Goal: Task Accomplishment & Management: Manage account settings

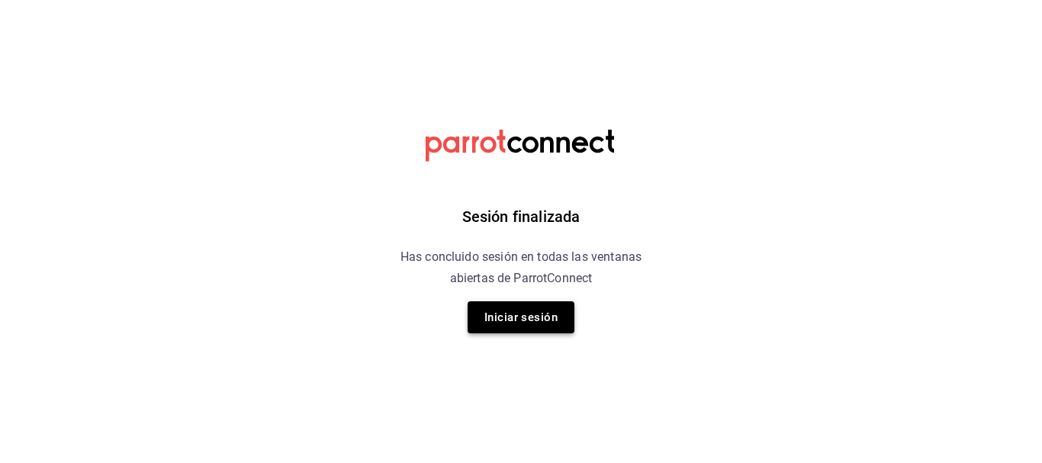
click at [541, 314] on button "Iniciar sesión" at bounding box center [521, 317] width 107 height 32
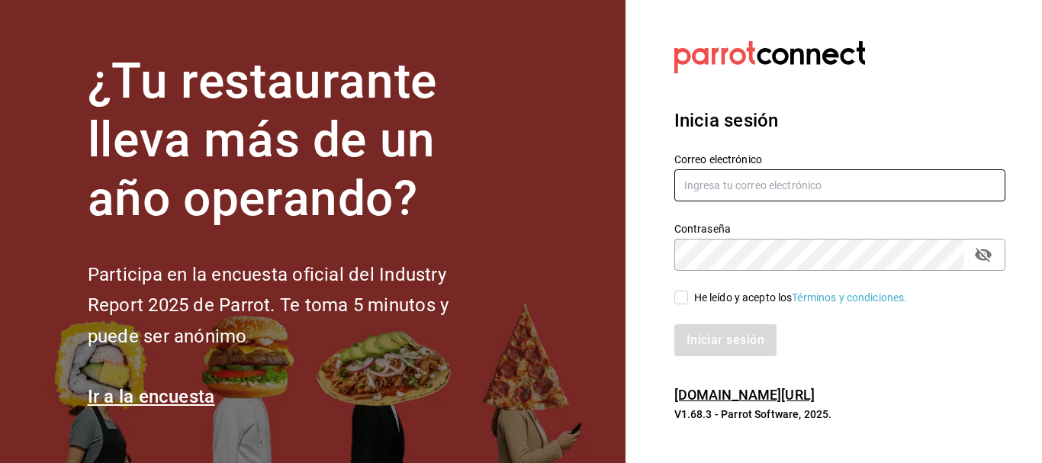
type input "[EMAIL_ADDRESS][DOMAIN_NAME]"
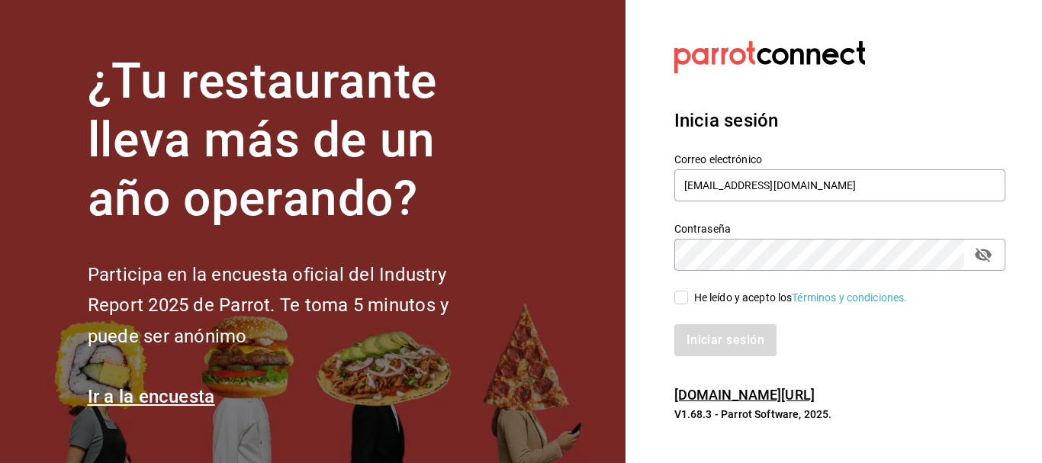
click at [683, 293] on input "He leído y acepto los Términos y condiciones." at bounding box center [681, 298] width 14 height 14
checkbox input "true"
click at [708, 332] on button "Iniciar sesión" at bounding box center [726, 340] width 104 height 32
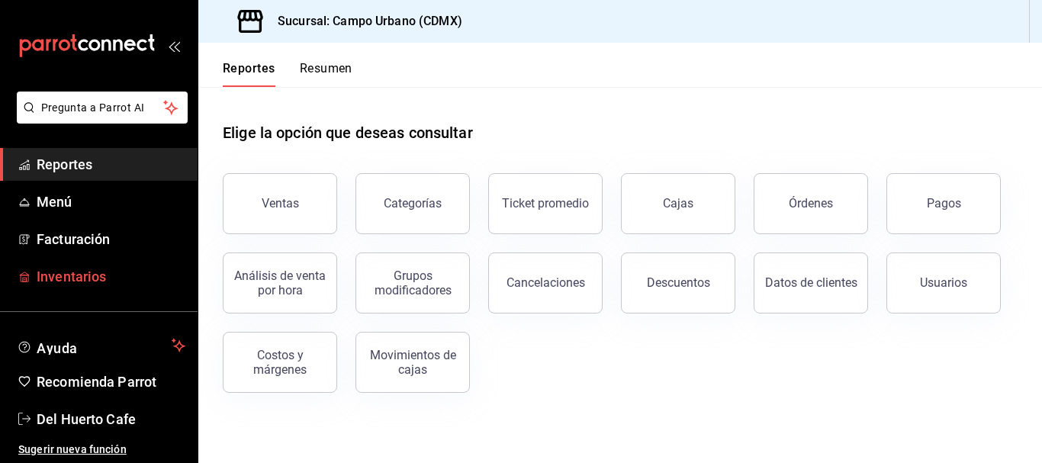
click at [53, 271] on span "Inventarios" at bounding box center [111, 276] width 149 height 21
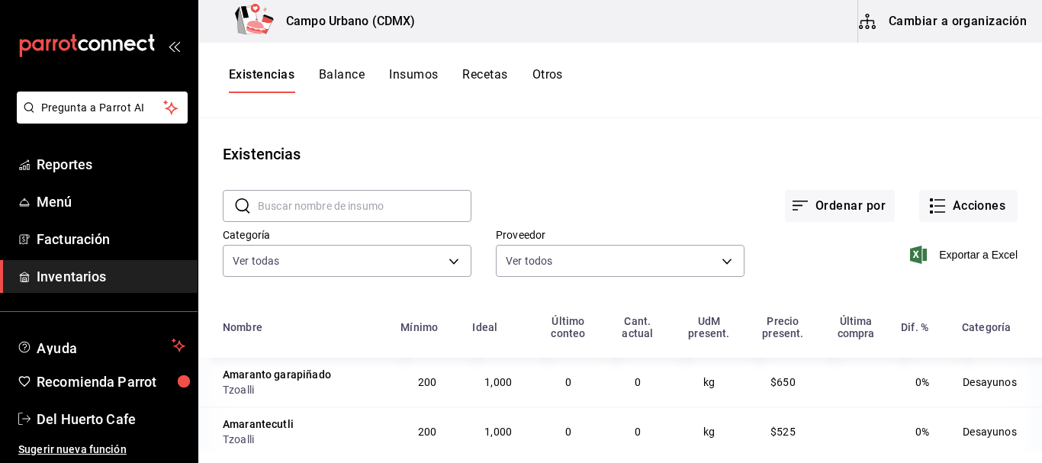
click at [487, 74] on button "Recetas" at bounding box center [484, 80] width 45 height 26
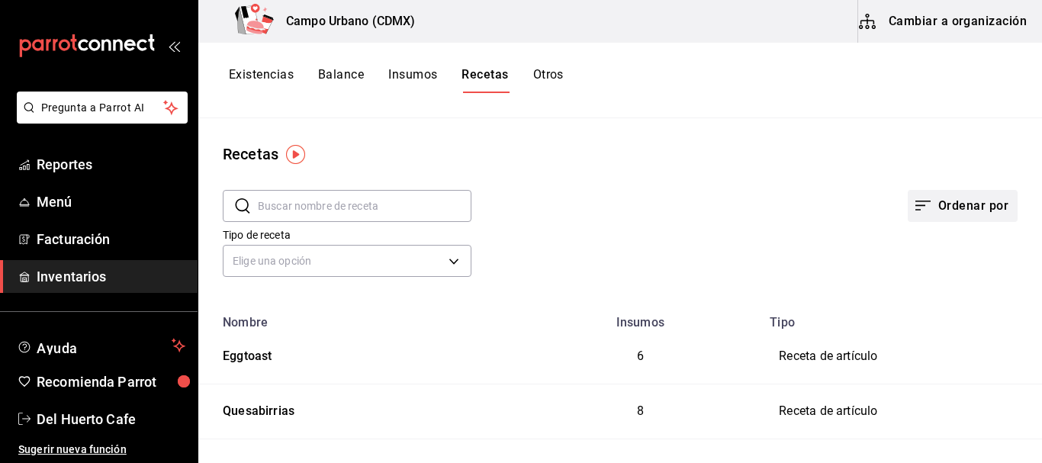
click at [939, 201] on button "Ordenar por" at bounding box center [963, 206] width 110 height 32
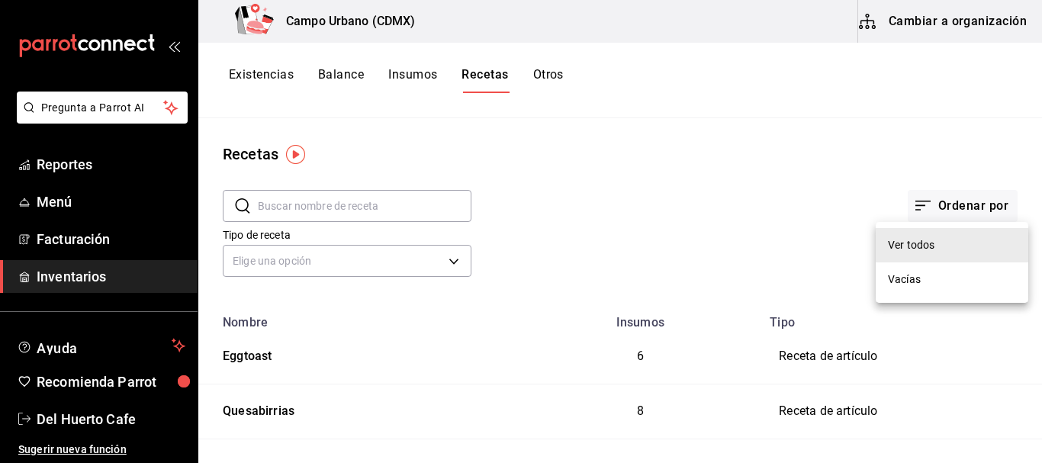
click at [939, 200] on div at bounding box center [521, 231] width 1042 height 463
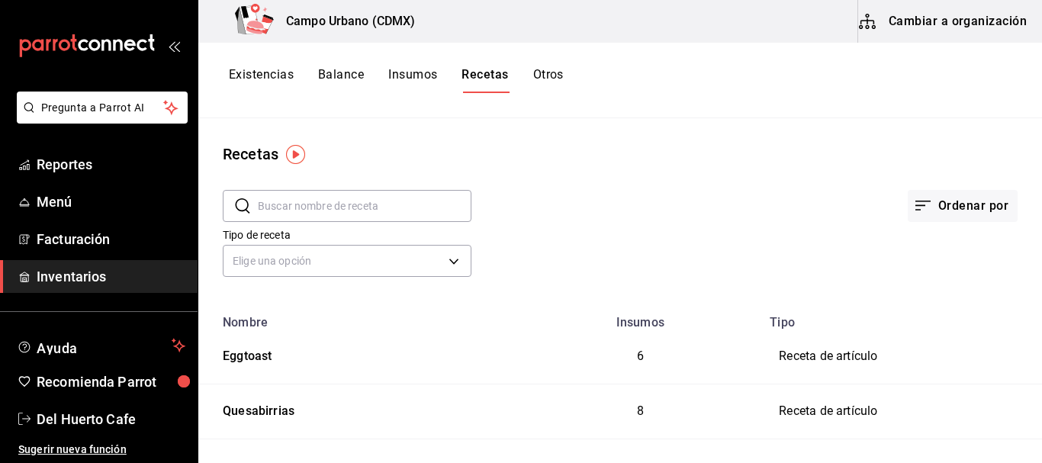
click at [939, 200] on div at bounding box center [521, 231] width 1042 height 463
click at [89, 244] on span "Facturación" at bounding box center [111, 239] width 149 height 21
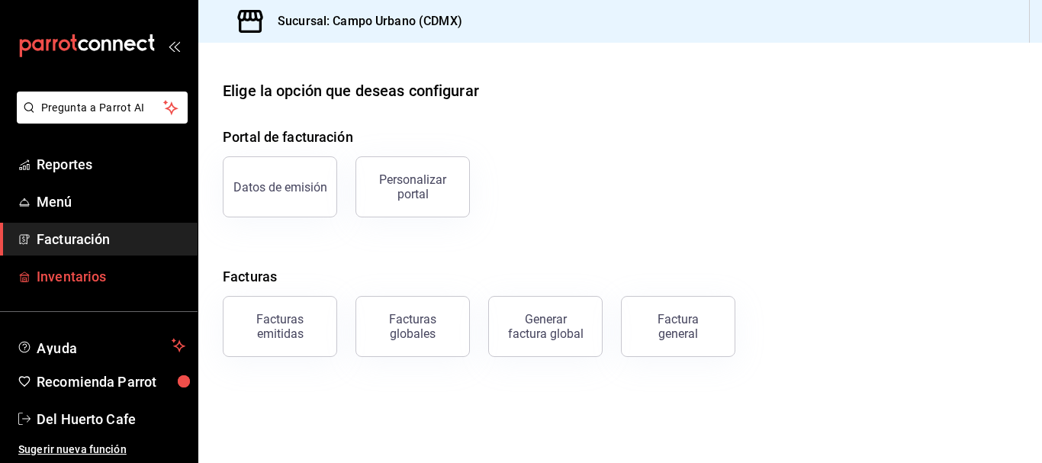
click at [79, 268] on span "Inventarios" at bounding box center [111, 276] width 149 height 21
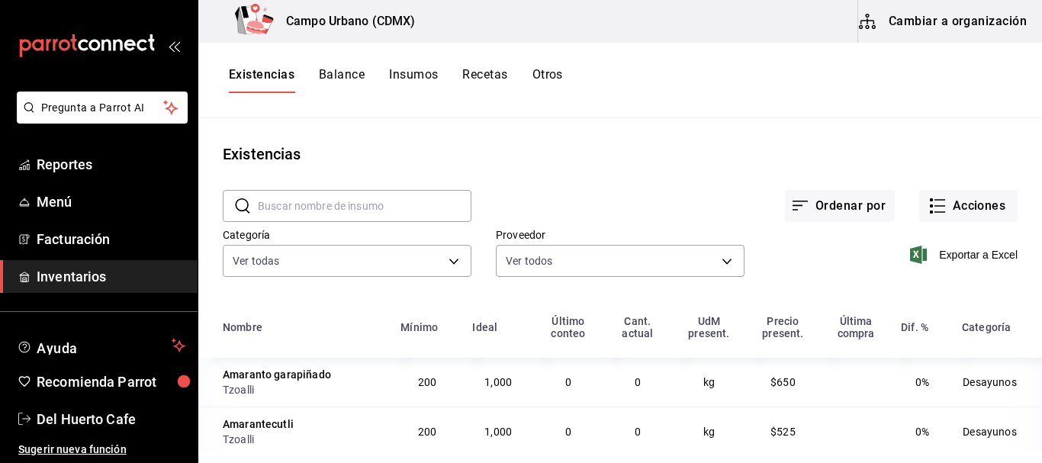
click at [478, 66] on div "Existencias Balance Insumos Recetas Otros" at bounding box center [620, 81] width 844 height 76
click at [484, 74] on button "Recetas" at bounding box center [484, 80] width 45 height 26
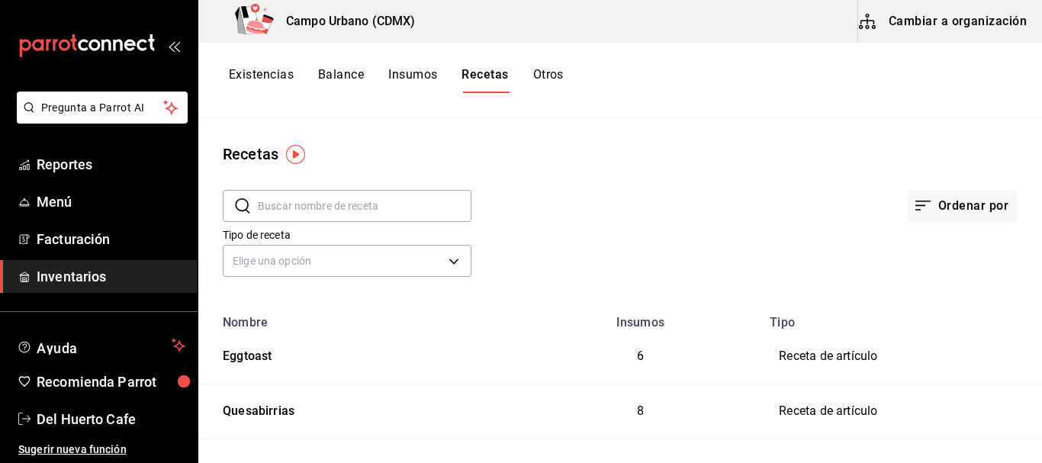
click at [950, 26] on button "Cambiar a organización" at bounding box center [944, 21] width 172 height 43
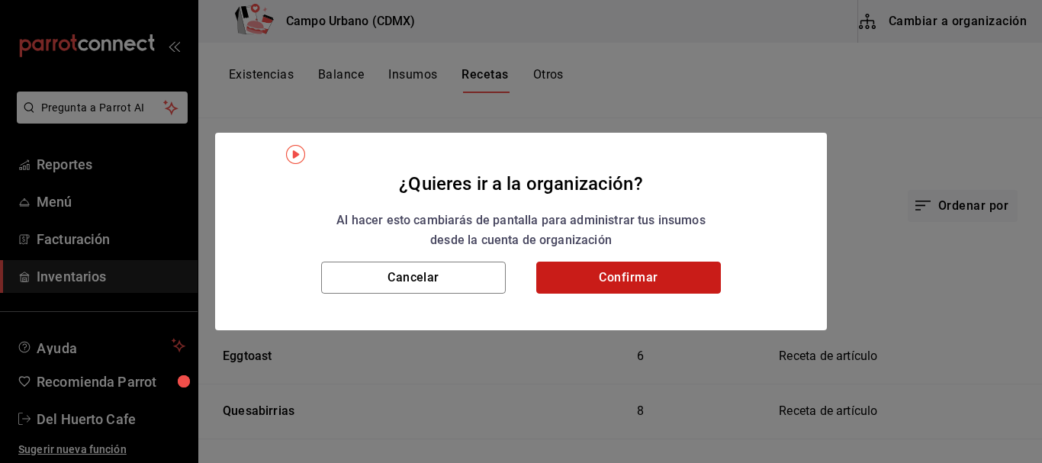
click at [661, 273] on button "Confirmar" at bounding box center [628, 278] width 185 height 32
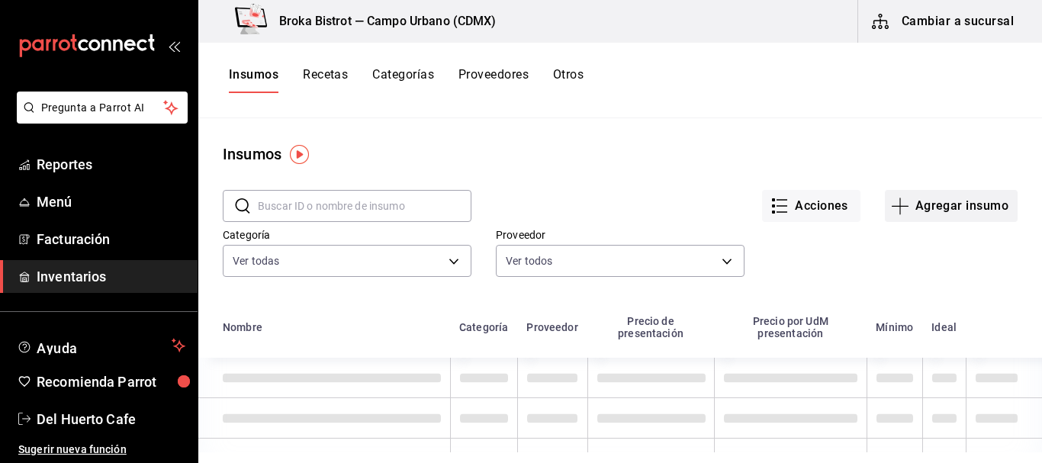
click at [947, 202] on button "Agregar insumo" at bounding box center [951, 206] width 133 height 32
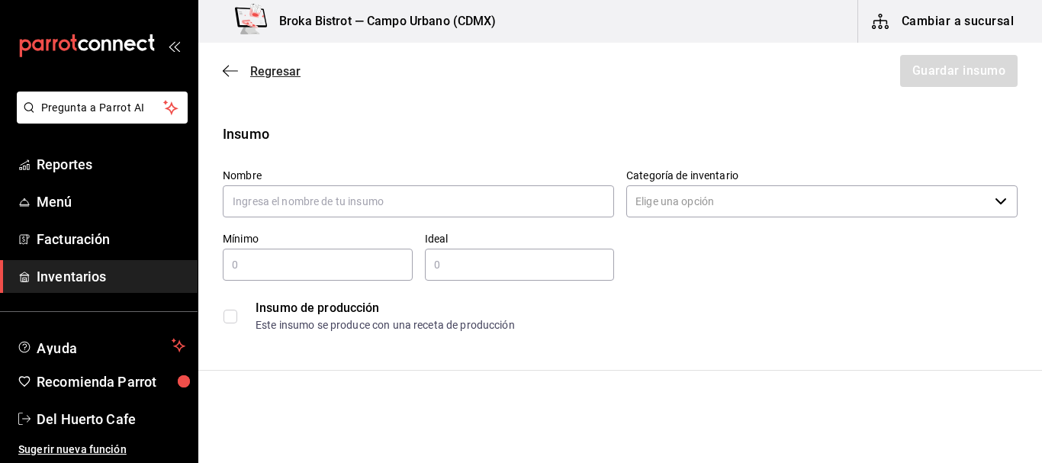
click at [230, 74] on icon "button" at bounding box center [230, 71] width 15 height 14
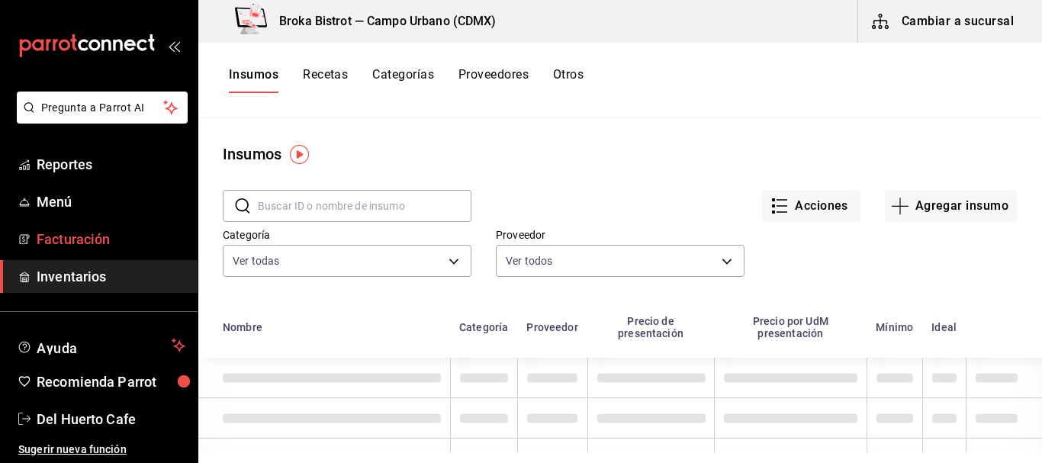
click at [58, 244] on span "Facturación" at bounding box center [111, 239] width 149 height 21
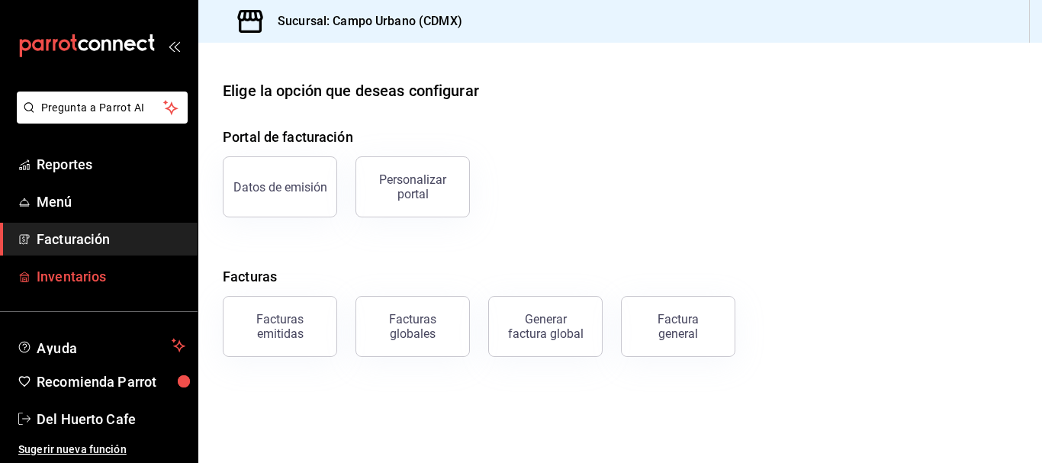
click at [68, 284] on span "Inventarios" at bounding box center [111, 276] width 149 height 21
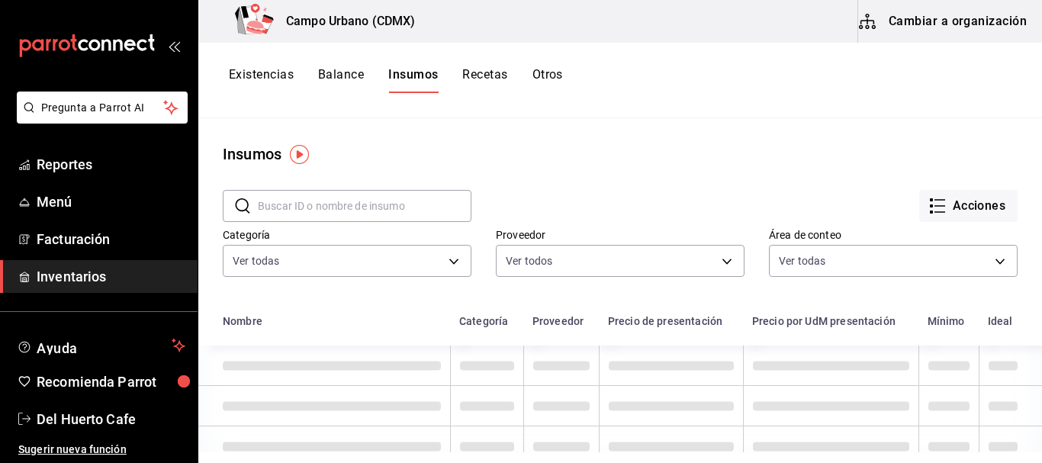
click at [484, 74] on button "Recetas" at bounding box center [484, 80] width 45 height 26
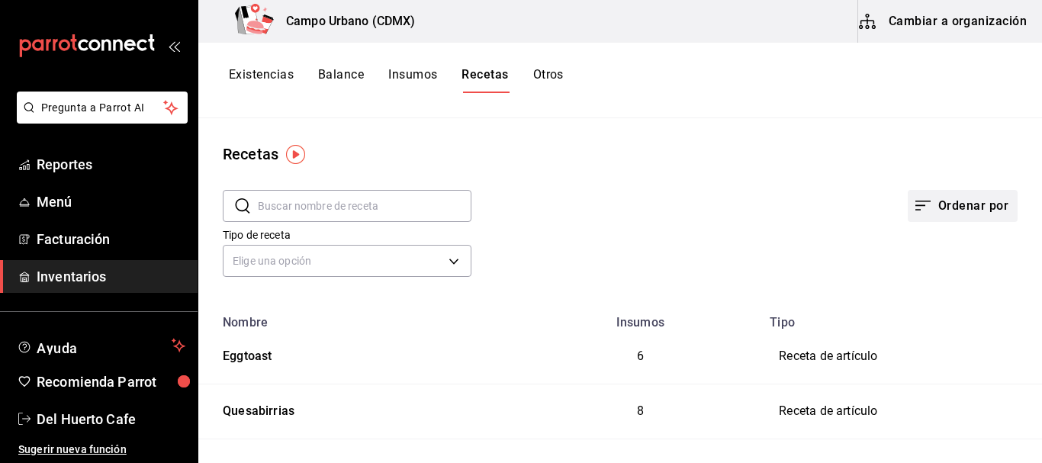
click at [931, 200] on button "Ordenar por" at bounding box center [963, 206] width 110 height 32
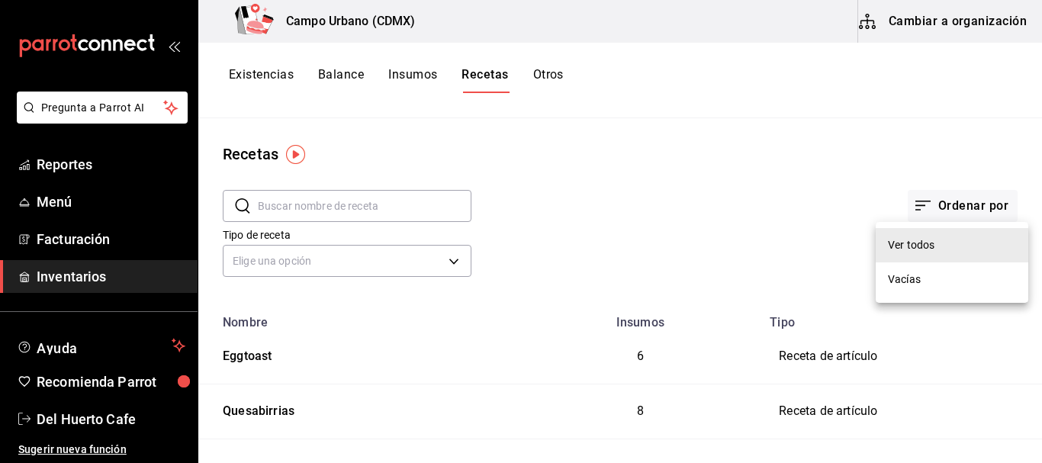
click at [919, 241] on div "Ver todos" at bounding box center [911, 245] width 47 height 16
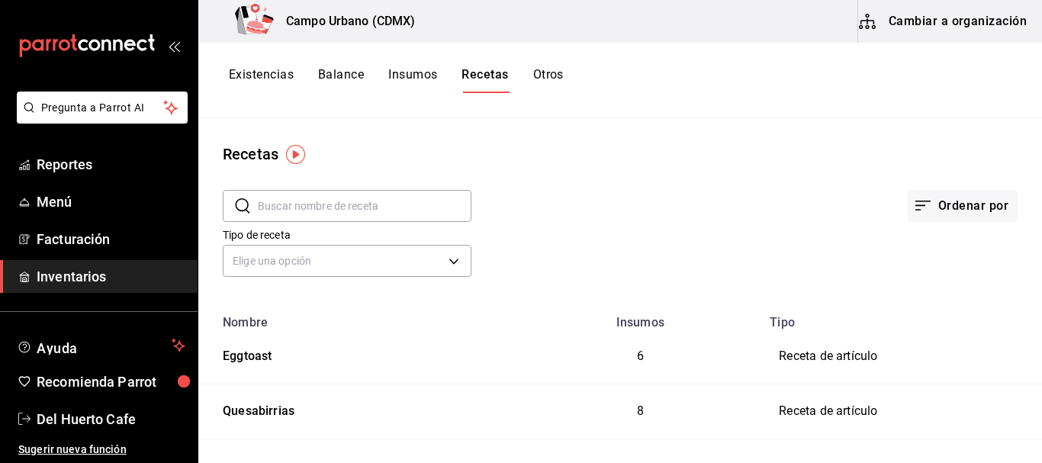
click at [425, 72] on button "Insumos" at bounding box center [412, 80] width 49 height 26
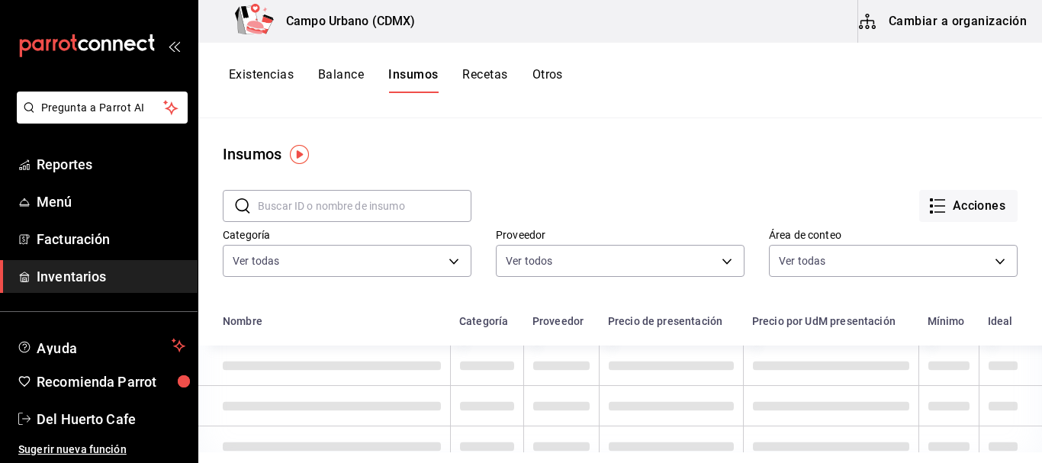
click at [500, 71] on button "Recetas" at bounding box center [484, 80] width 45 height 26
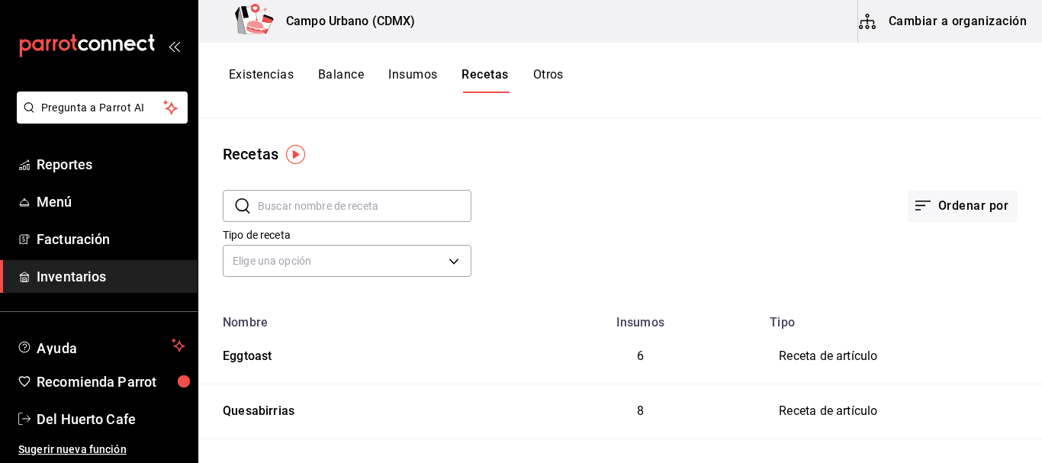
click at [551, 76] on button "Otros" at bounding box center [548, 80] width 31 height 26
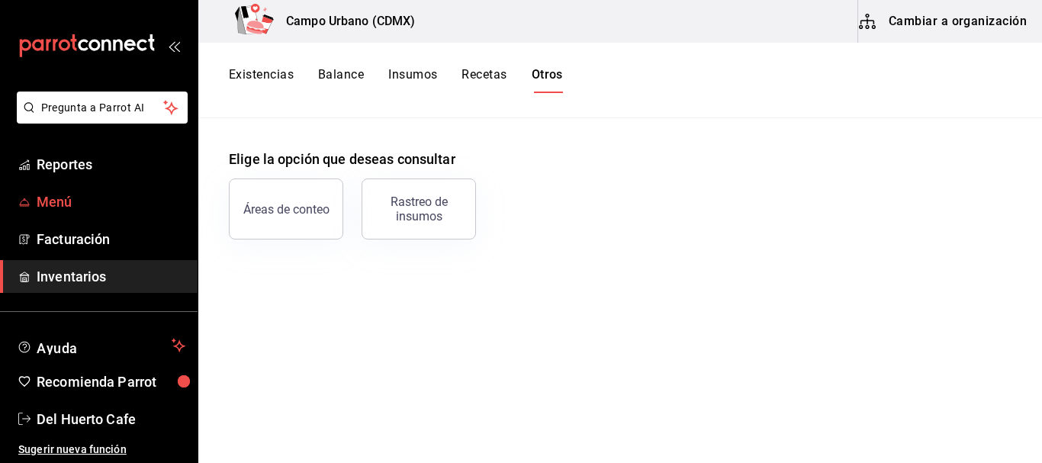
click at [69, 201] on span "Menú" at bounding box center [111, 201] width 149 height 21
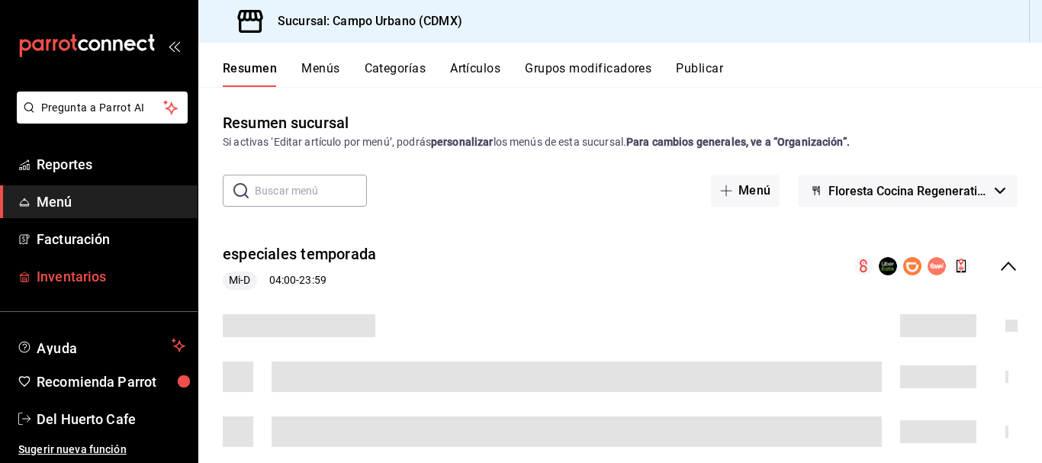
click at [63, 275] on span "Inventarios" at bounding box center [111, 276] width 149 height 21
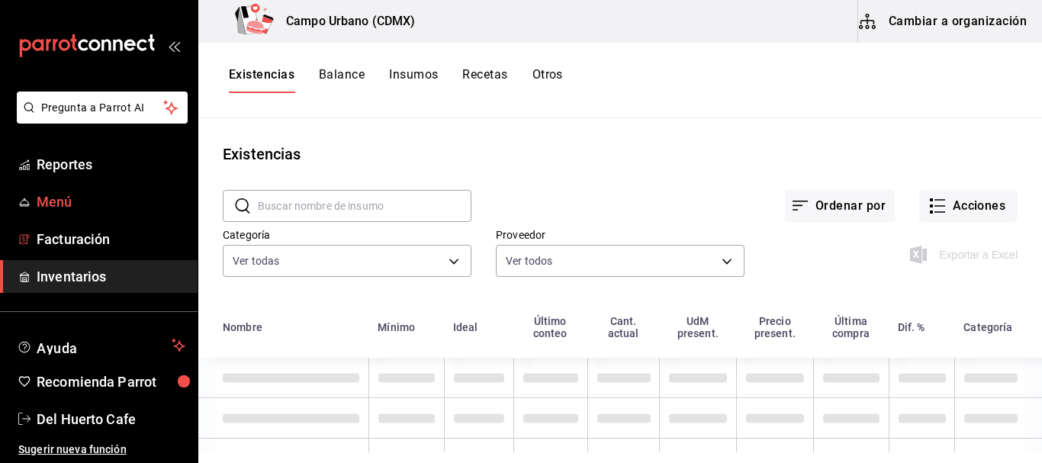
click at [73, 189] on link "Menú" at bounding box center [99, 201] width 198 height 33
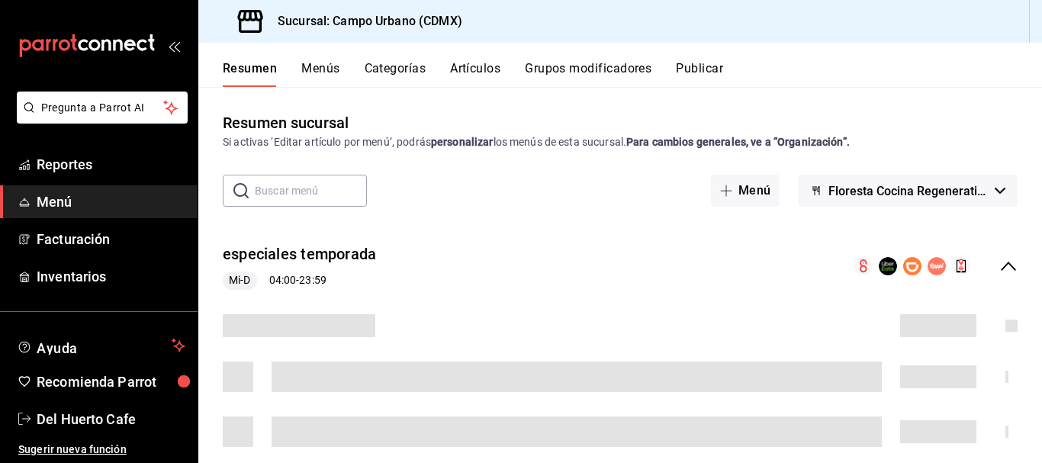
click at [995, 191] on icon "button" at bounding box center [1000, 191] width 11 height 6
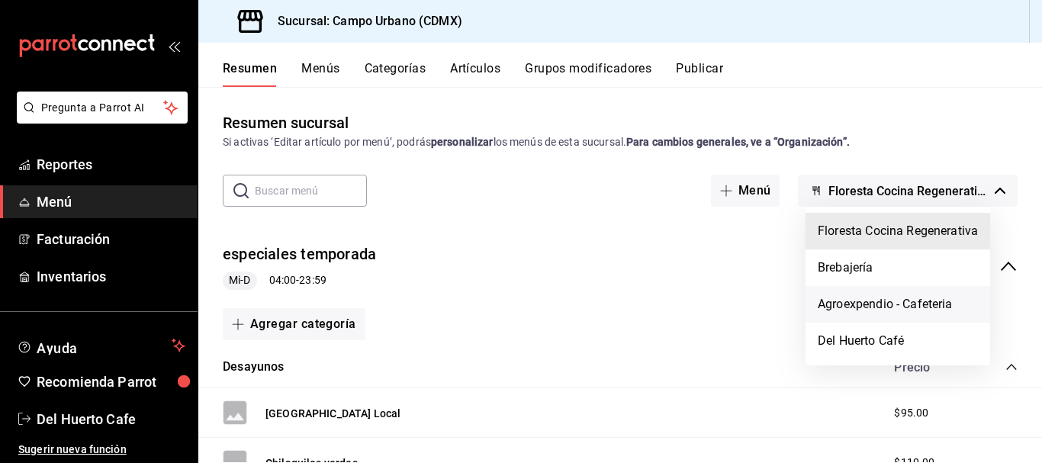
click at [860, 301] on li "Agroexpendio - Cafeteria" at bounding box center [897, 304] width 185 height 37
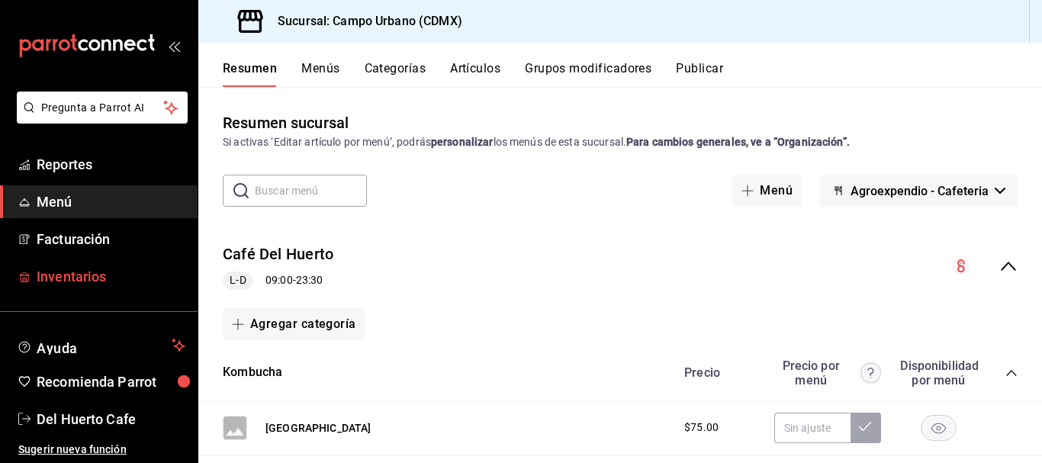
click at [90, 274] on span "Inventarios" at bounding box center [111, 276] width 149 height 21
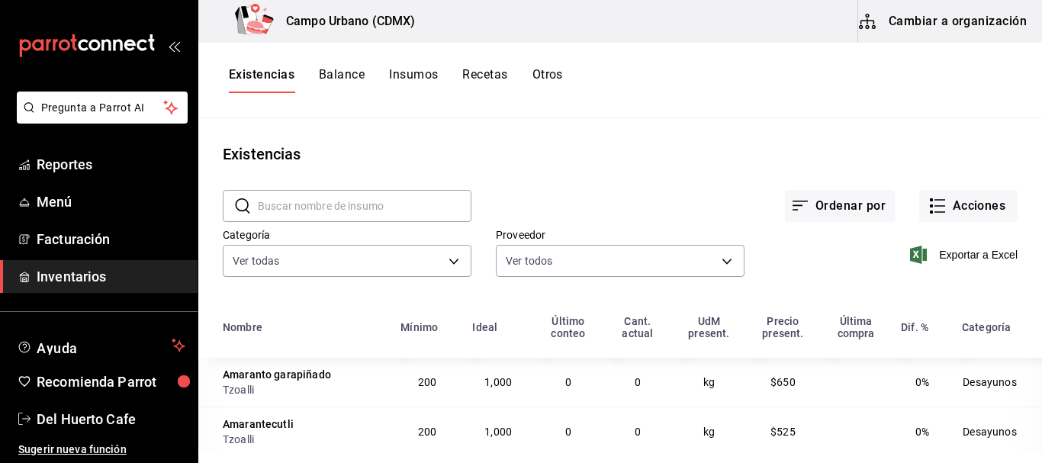
click at [489, 70] on button "Recetas" at bounding box center [484, 80] width 45 height 26
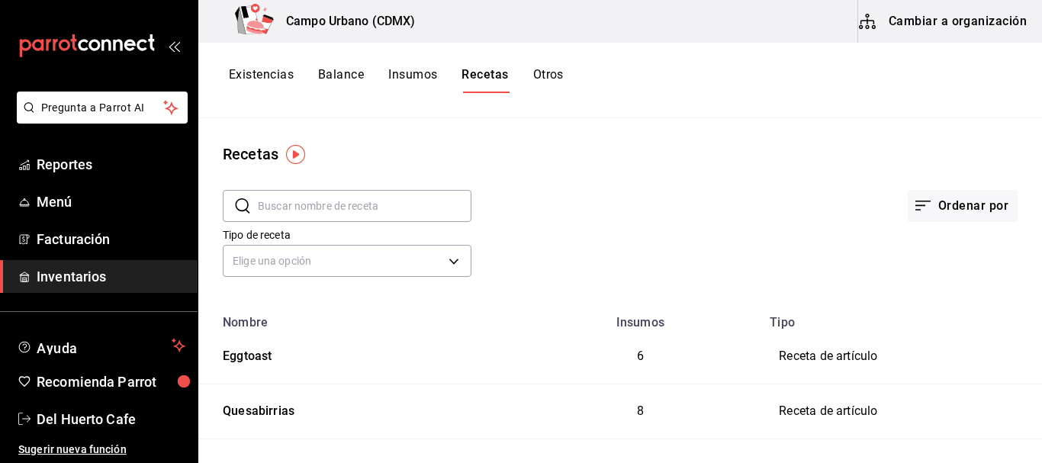
click at [902, 16] on button "Cambiar a organización" at bounding box center [944, 21] width 172 height 43
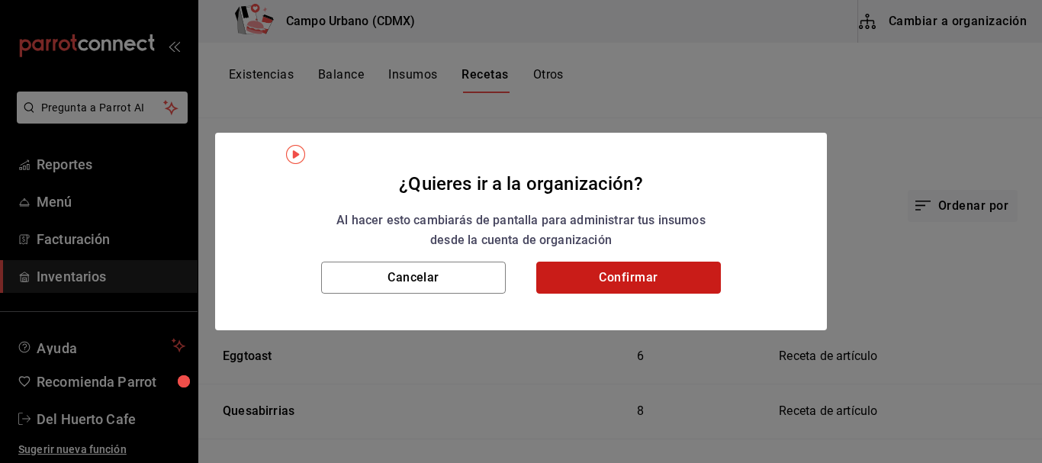
click at [591, 268] on button "Confirmar" at bounding box center [628, 278] width 185 height 32
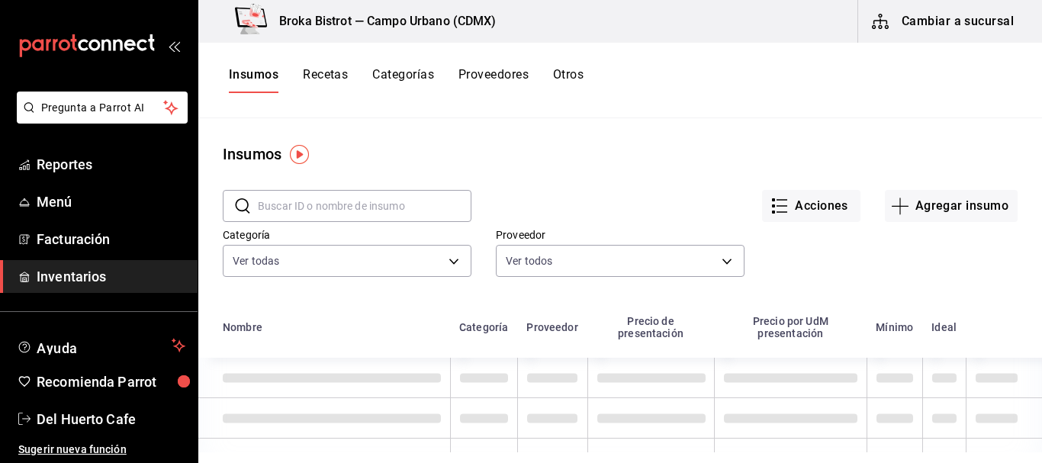
click at [921, 24] on button "Cambiar a sucursal" at bounding box center [944, 21] width 172 height 43
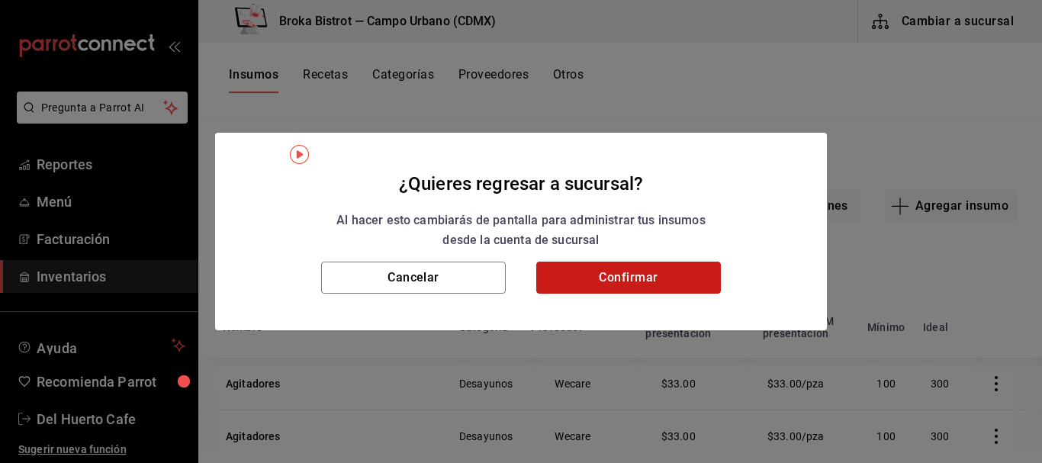
click at [652, 274] on button "Confirmar" at bounding box center [628, 278] width 185 height 32
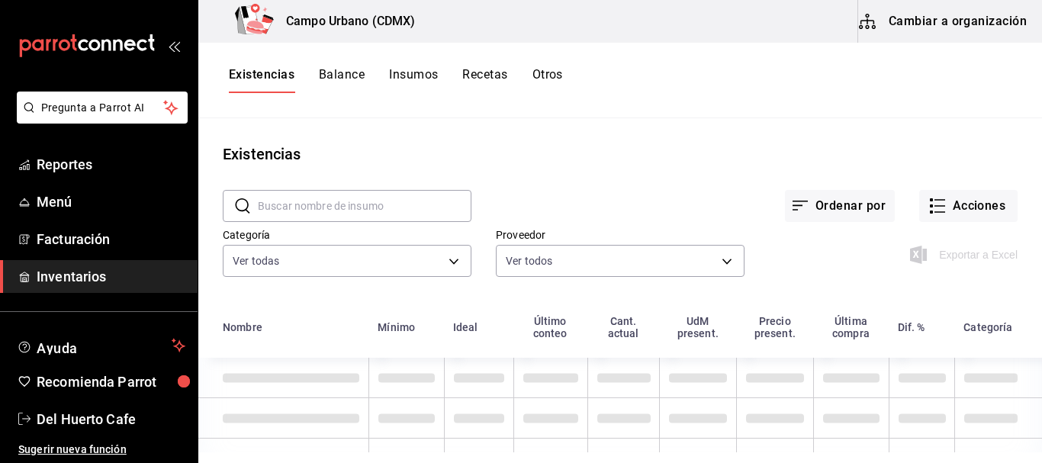
click at [491, 74] on button "Recetas" at bounding box center [484, 80] width 45 height 26
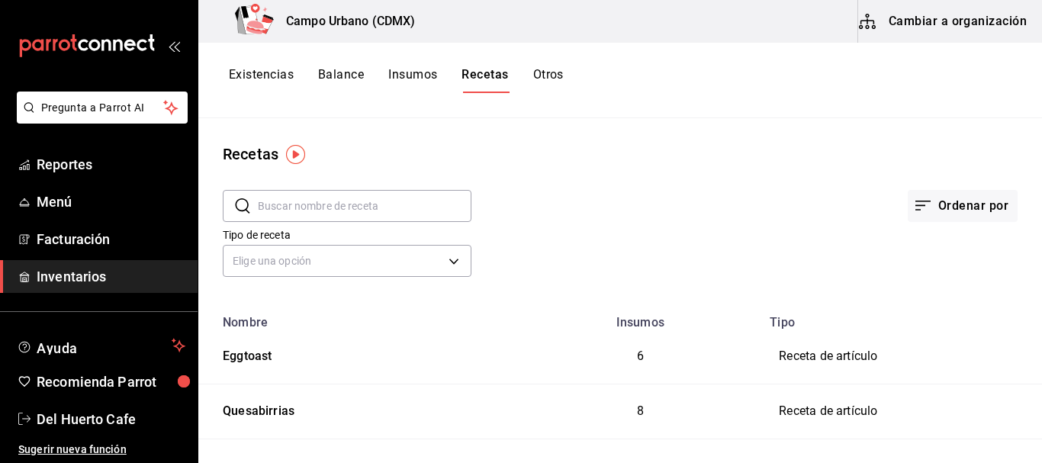
click at [948, 17] on button "Cambiar a organización" at bounding box center [944, 21] width 172 height 43
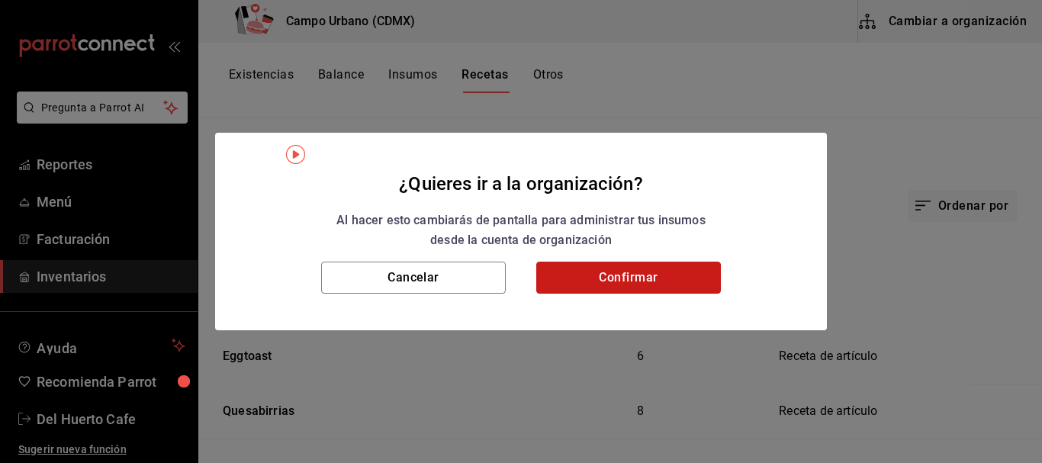
click at [654, 275] on button "Confirmar" at bounding box center [628, 278] width 185 height 32
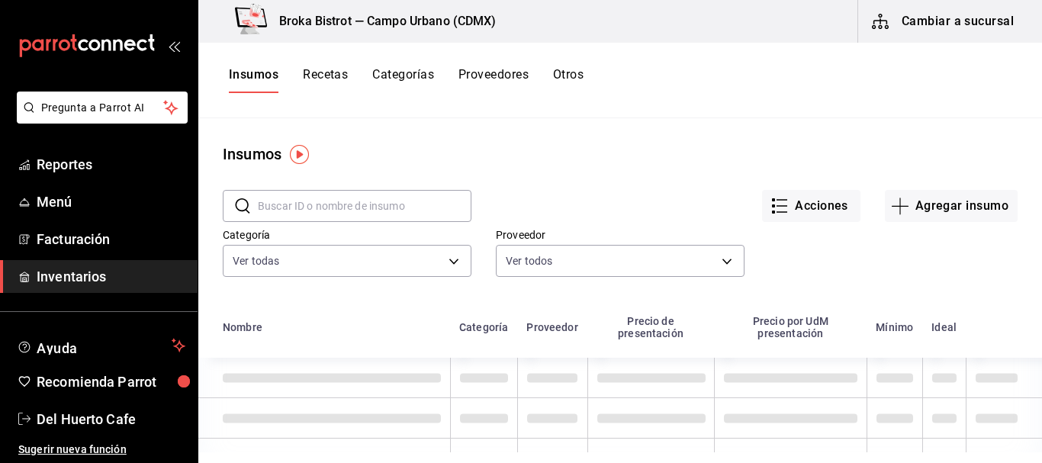
click at [333, 72] on button "Recetas" at bounding box center [325, 80] width 45 height 26
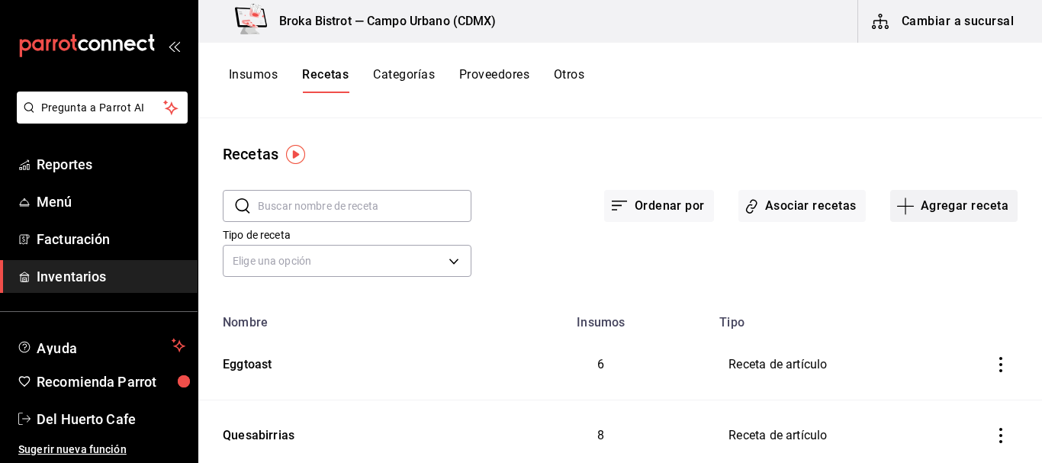
click at [924, 210] on button "Agregar receta" at bounding box center [953, 206] width 127 height 32
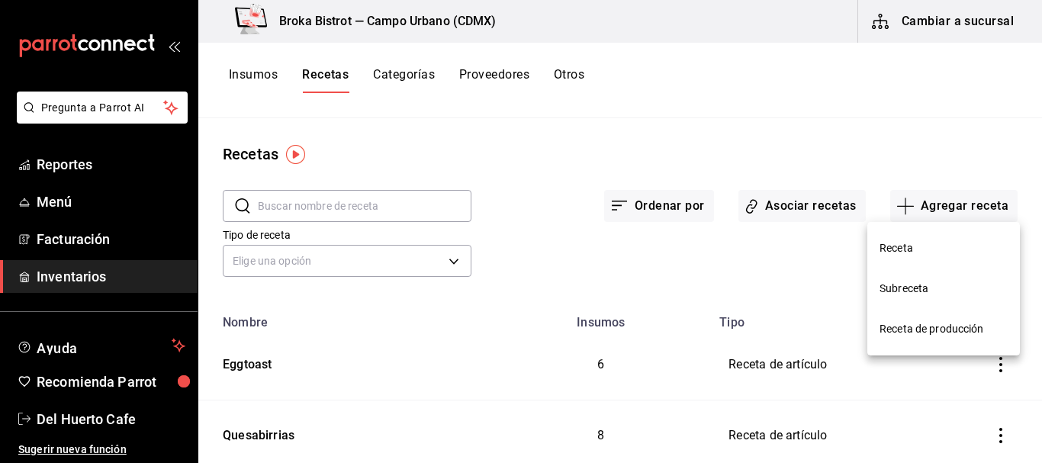
click at [896, 249] on span "Receta" at bounding box center [943, 248] width 128 height 16
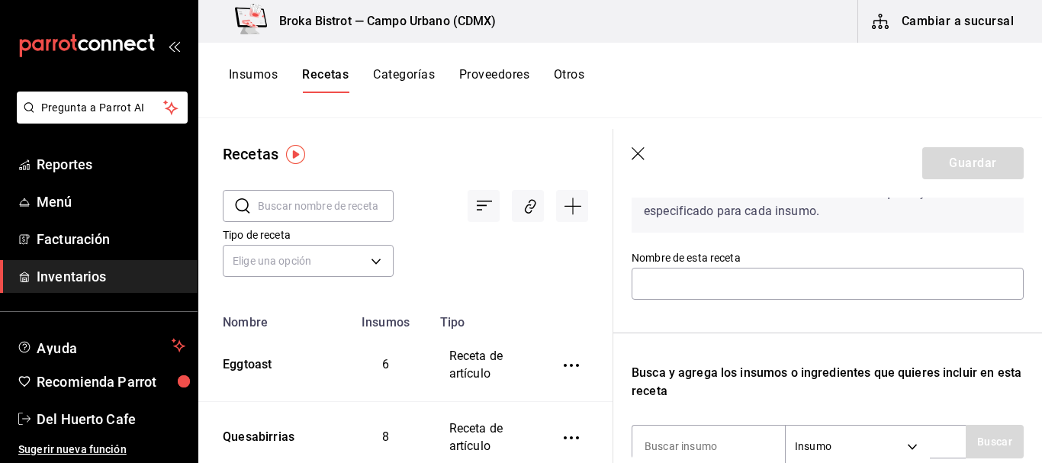
scroll to position [114, 0]
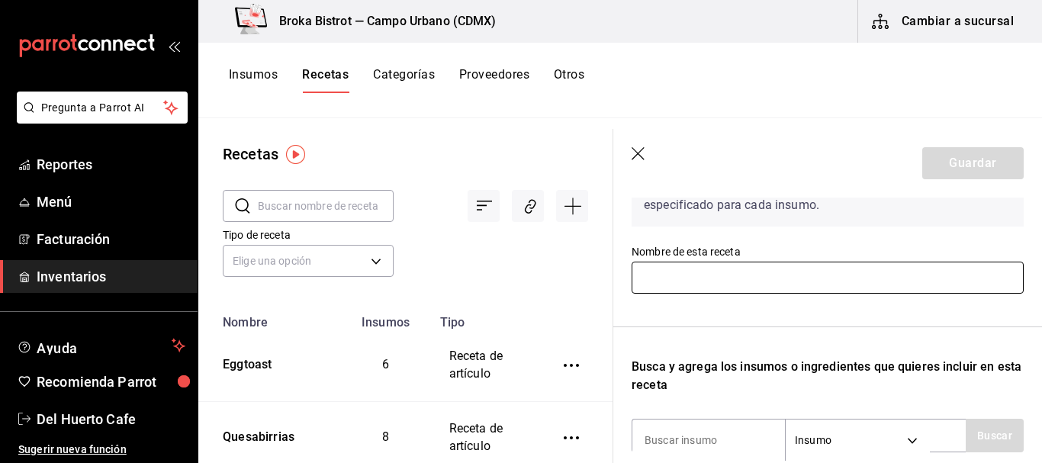
click at [770, 277] on input "text" at bounding box center [828, 278] width 392 height 32
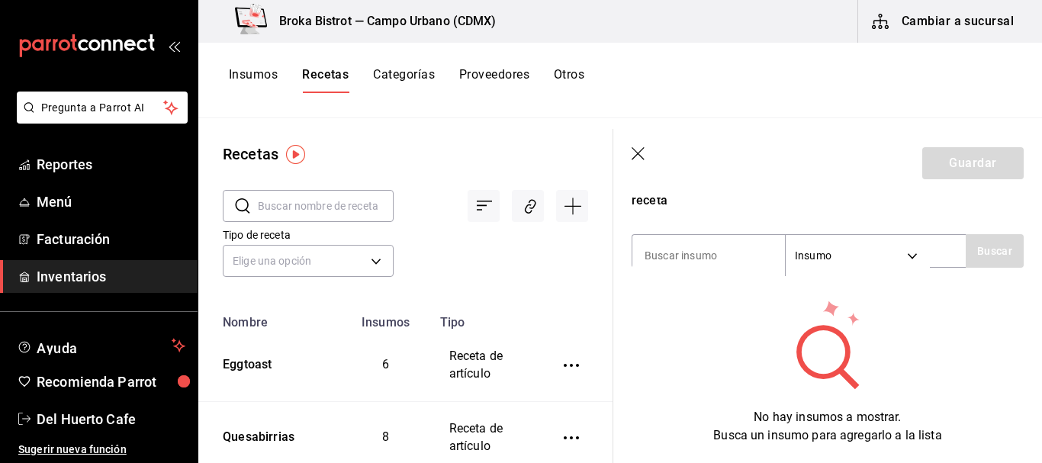
scroll to position [300, 0]
type input "Americano"
click at [725, 251] on input at bounding box center [708, 255] width 153 height 32
type input "cafe"
click at [637, 148] on icon "button" at bounding box center [639, 154] width 15 height 15
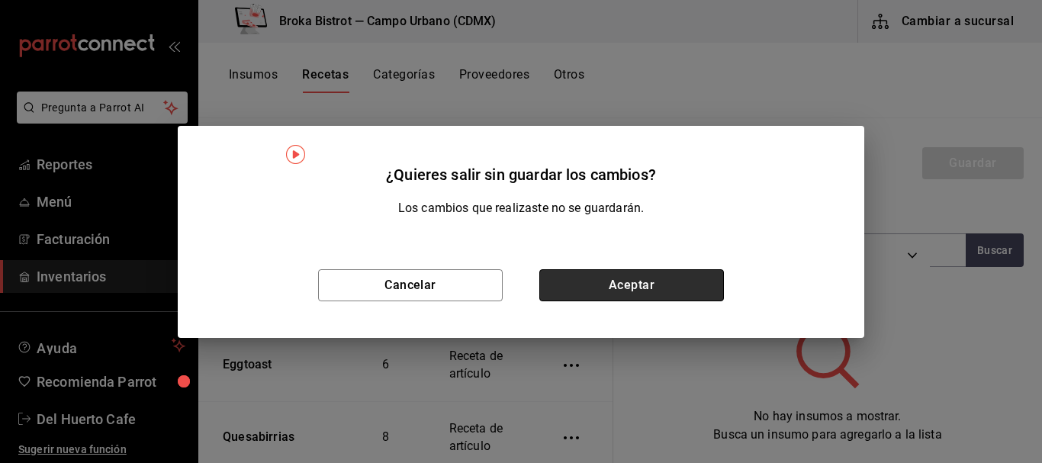
click at [632, 272] on button "Aceptar" at bounding box center [631, 285] width 185 height 32
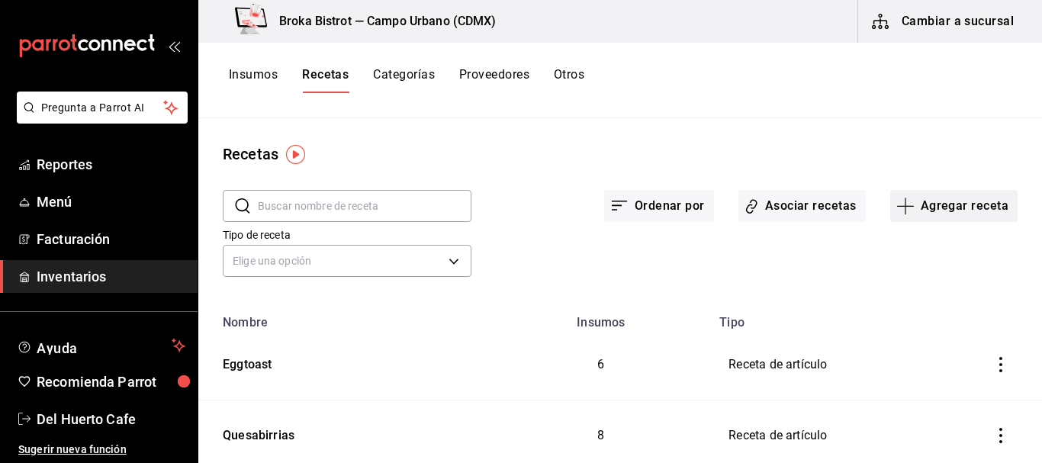
click at [937, 210] on button "Agregar receta" at bounding box center [953, 206] width 127 height 32
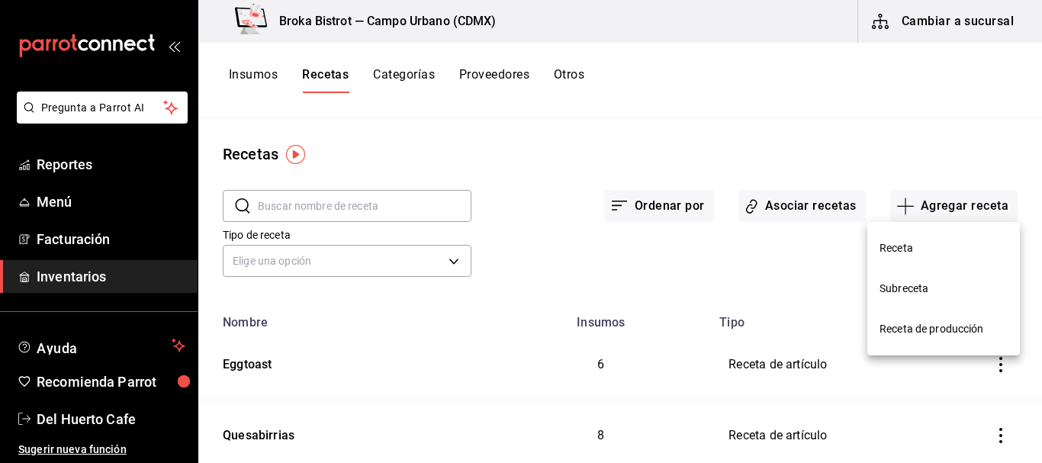
click at [886, 244] on span "Receta" at bounding box center [943, 248] width 128 height 16
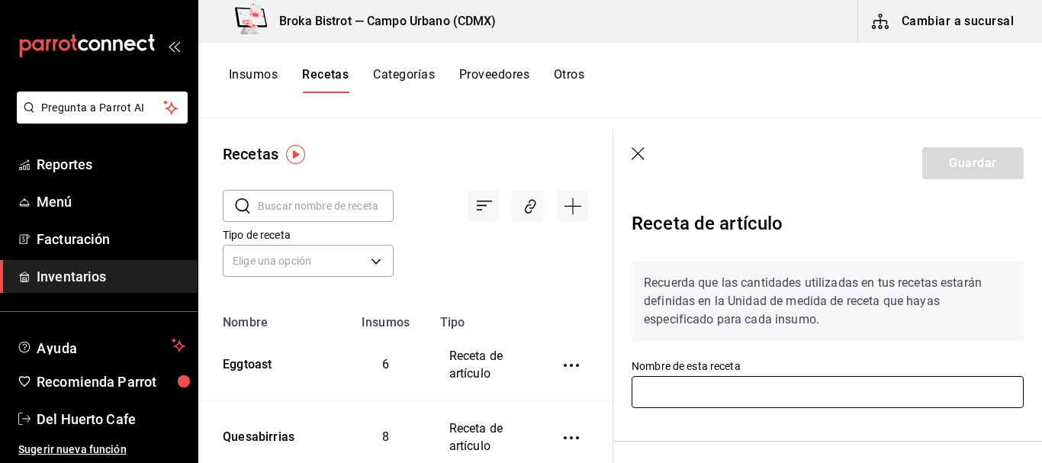
click at [728, 388] on input "text" at bounding box center [828, 392] width 392 height 32
type input "A"
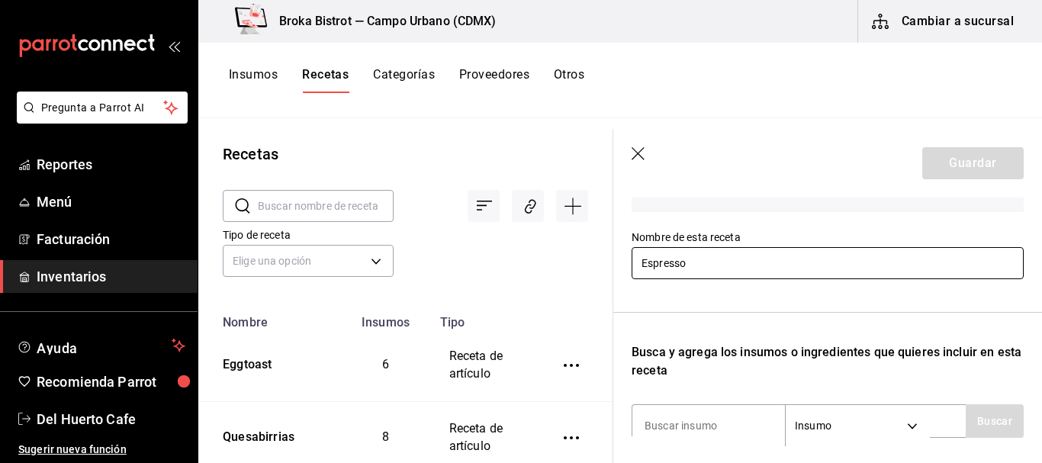
scroll to position [204, 0]
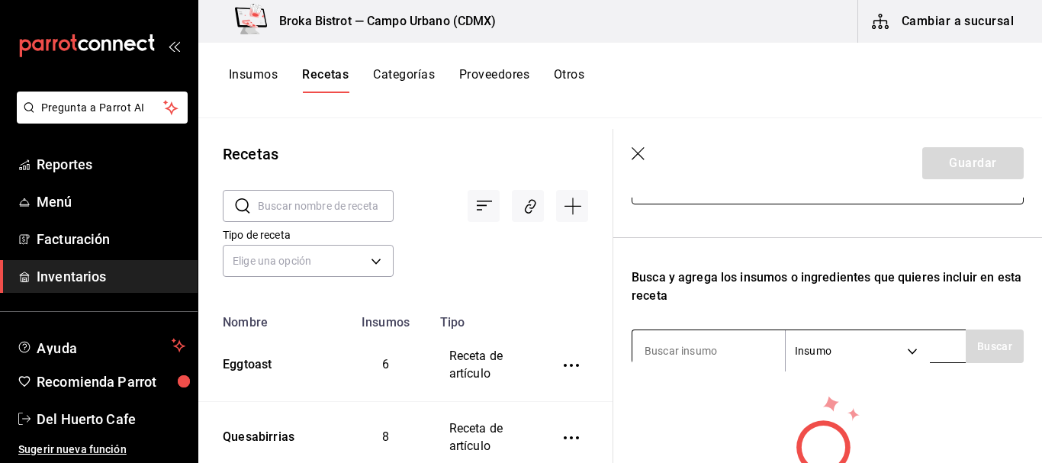
type input "Espresso"
click at [718, 347] on input at bounding box center [708, 351] width 153 height 32
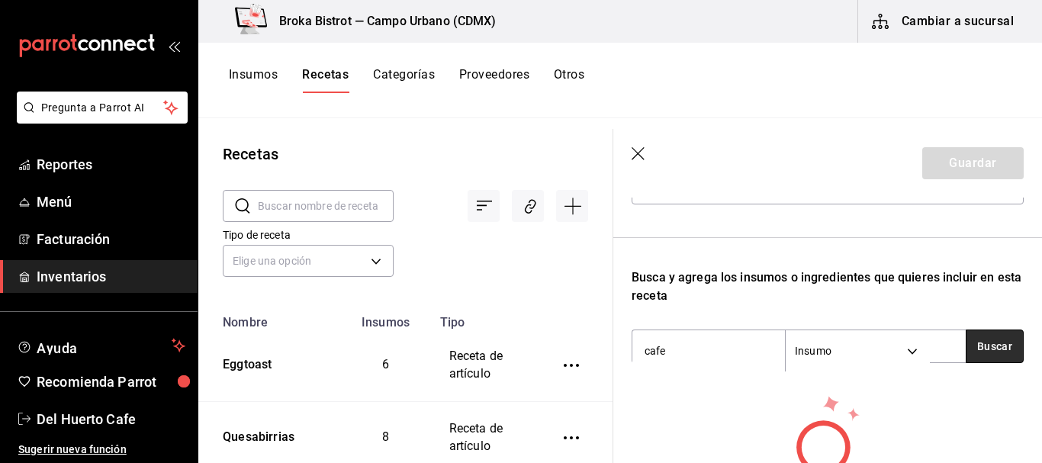
click at [976, 339] on button "Buscar" at bounding box center [995, 346] width 58 height 34
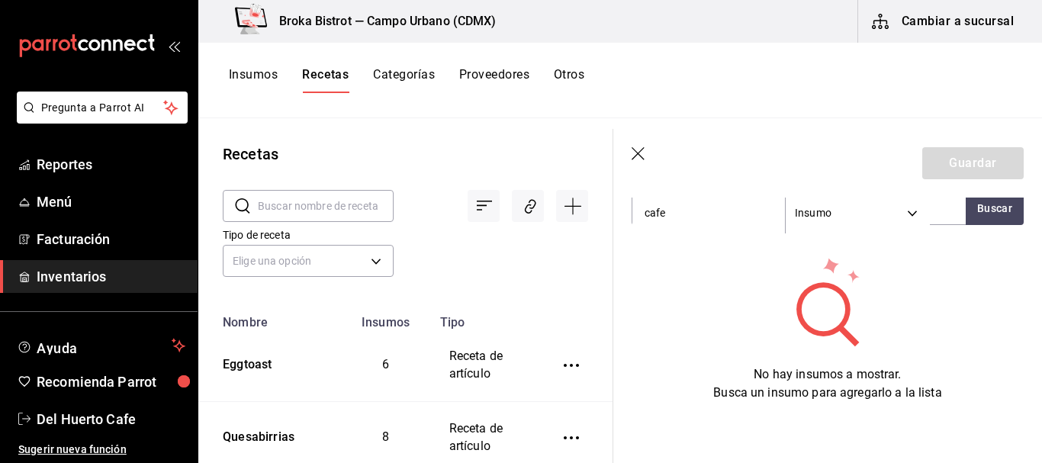
scroll to position [353, 0]
click at [914, 262] on div "No hay insumos a mostrar. Busca un insumo para agregarlo a la lista" at bounding box center [828, 329] width 392 height 146
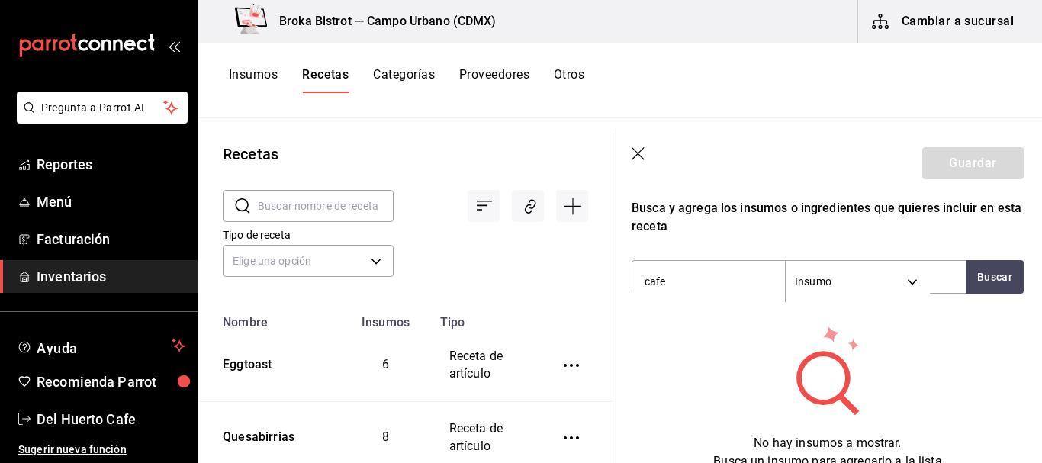
scroll to position [272, 0]
click at [985, 274] on button "Buscar" at bounding box center [995, 278] width 58 height 34
type input "c"
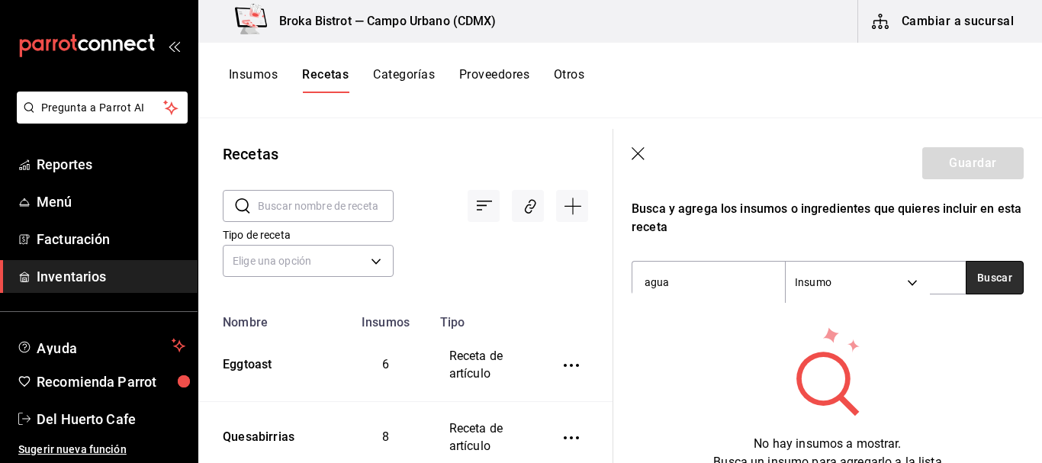
click at [985, 274] on button "Buscar" at bounding box center [995, 278] width 58 height 34
click at [709, 281] on input "agua" at bounding box center [708, 282] width 153 height 32
type input "a"
type input "C"
click at [970, 269] on button "Buscar" at bounding box center [995, 278] width 58 height 34
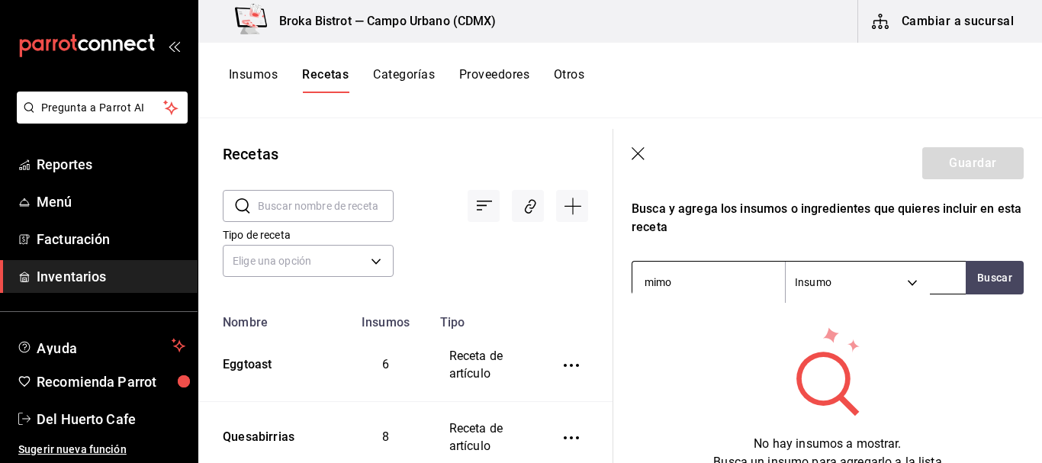
click at [702, 285] on input "mimo" at bounding box center [708, 282] width 153 height 32
type input "m"
click at [999, 272] on button "Buscar" at bounding box center [995, 278] width 58 height 34
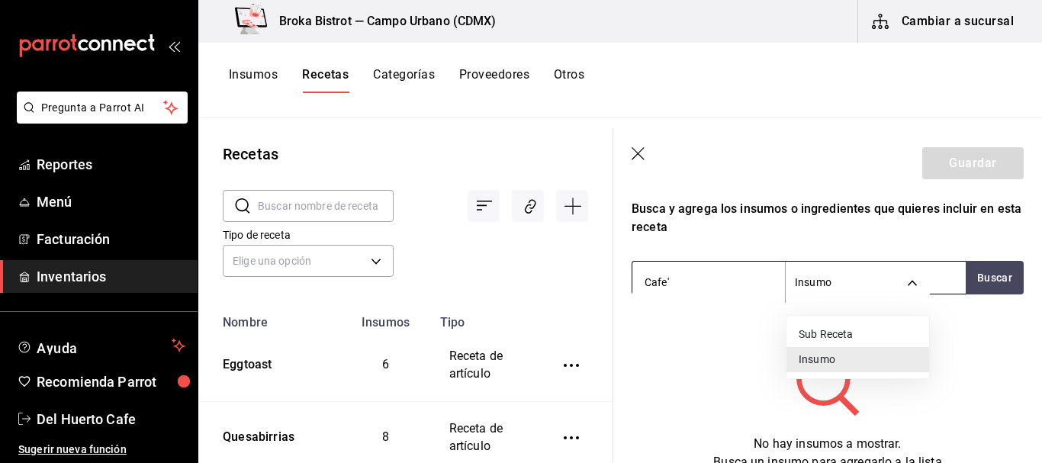
click at [911, 274] on body "Pregunta a Parrot AI Reportes Menú Facturación Inventarios Ayuda Recomienda Par…" at bounding box center [521, 226] width 1042 height 452
click at [828, 358] on li "Insumo" at bounding box center [857, 359] width 143 height 25
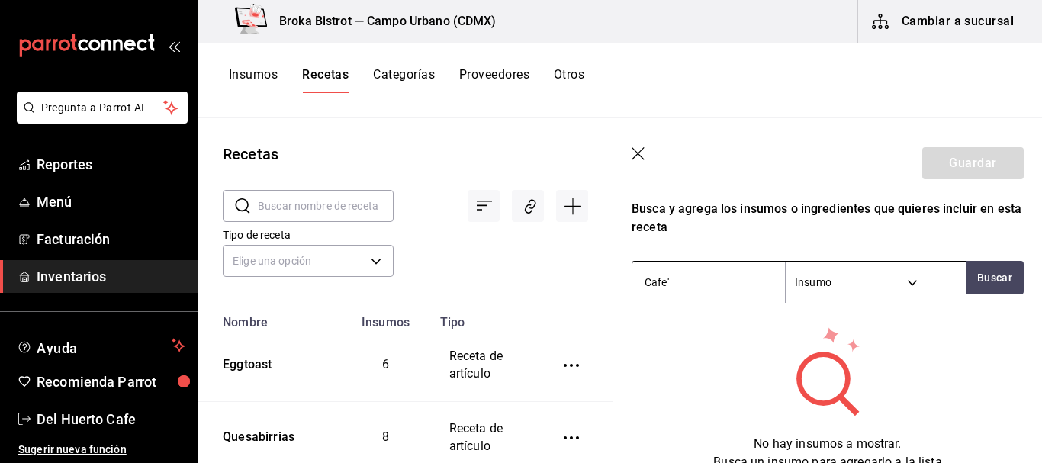
click at [911, 288] on body "Pregunta a Parrot AI Reportes Menú Facturación Inventarios Ayuda Recomienda Par…" at bounding box center [521, 226] width 1042 height 452
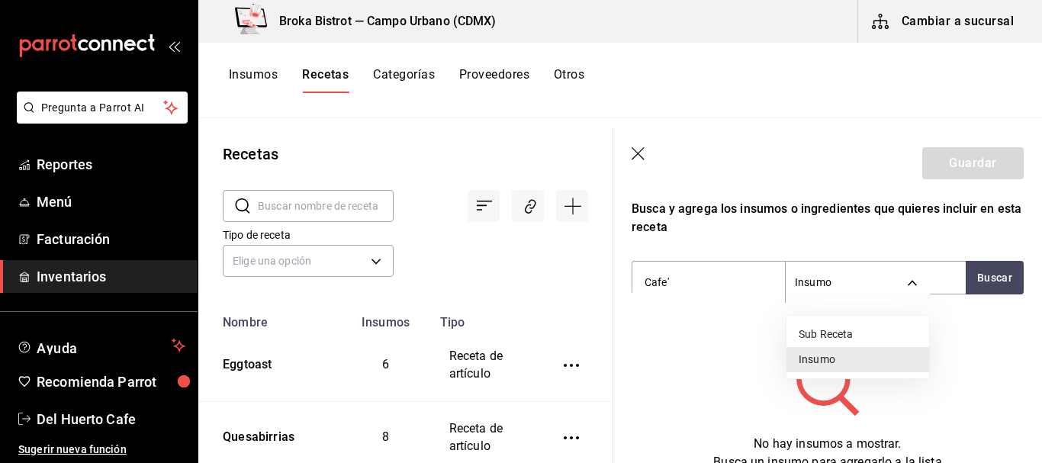
click at [847, 364] on li "Insumo" at bounding box center [857, 359] width 143 height 25
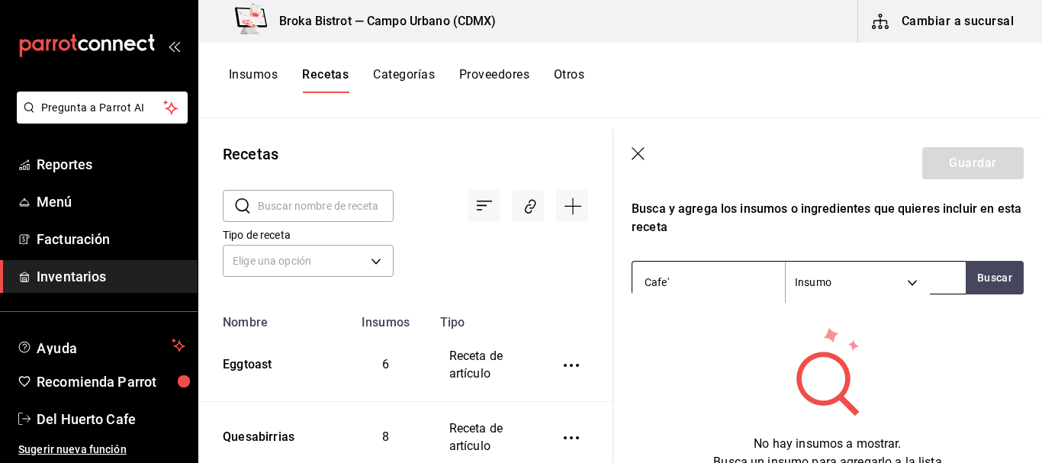
click at [862, 297] on body "Pregunta a Parrot AI Reportes Menú Facturación Inventarios Ayuda Recomienda Par…" at bounding box center [521, 226] width 1042 height 452
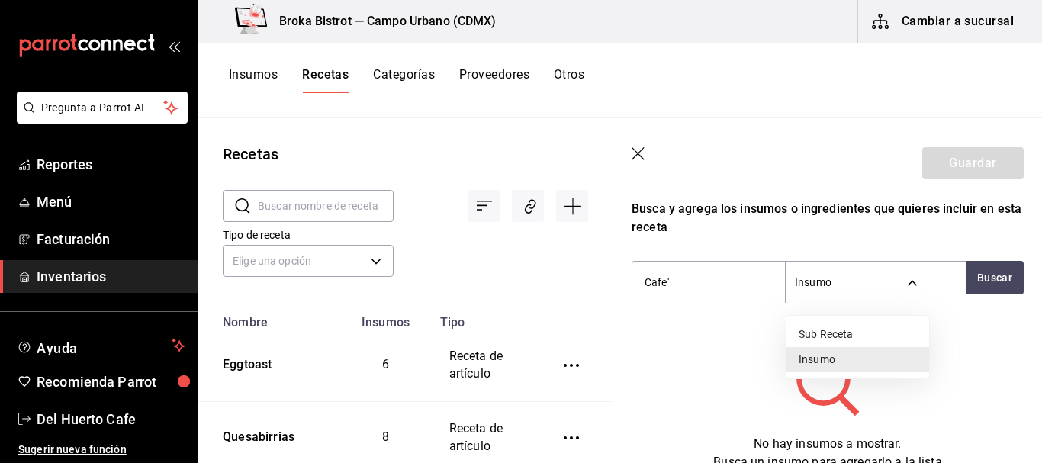
click at [838, 355] on li "Insumo" at bounding box center [857, 359] width 143 height 25
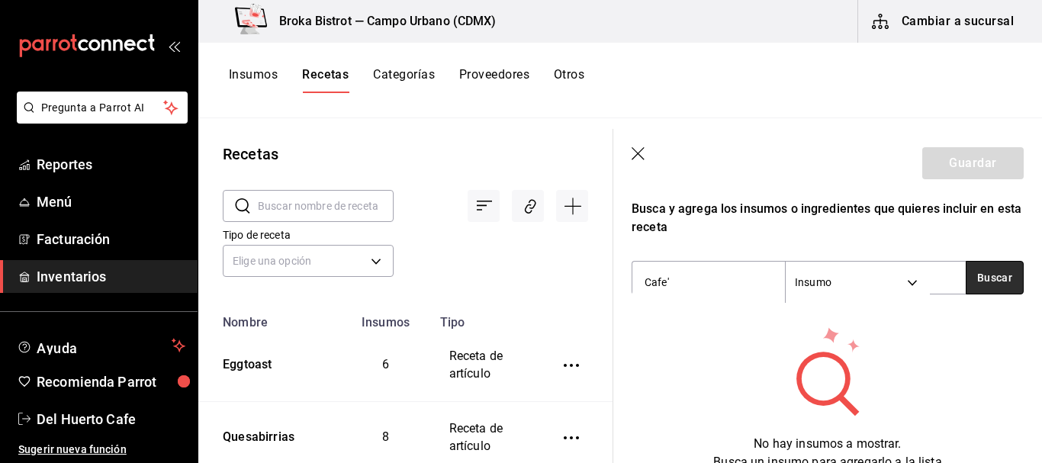
click at [997, 275] on button "Buscar" at bounding box center [995, 278] width 58 height 34
click at [696, 279] on input "Cafe'" at bounding box center [708, 282] width 153 height 32
type input "C"
type input "c"
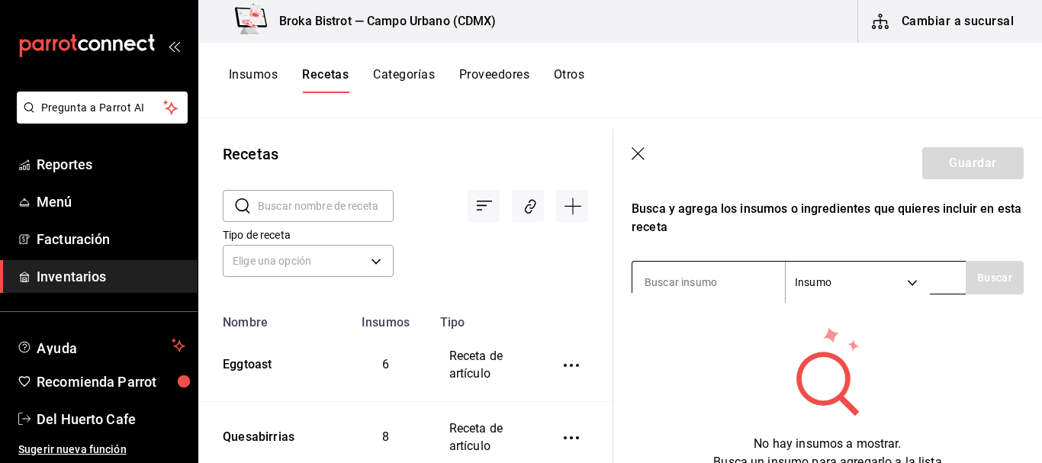
click at [718, 281] on input at bounding box center [708, 282] width 153 height 32
type input "caf"
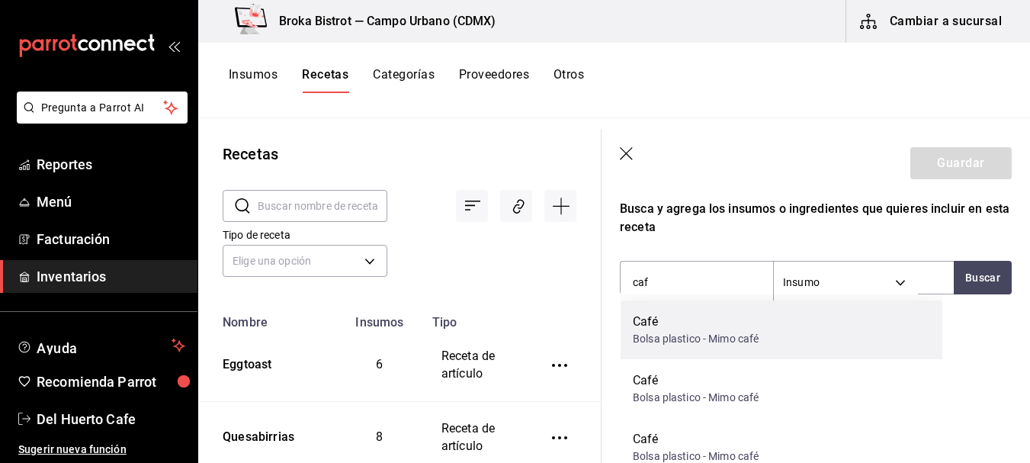
click at [688, 332] on div "Bolsa plastico - Mimo café" at bounding box center [696, 339] width 126 height 16
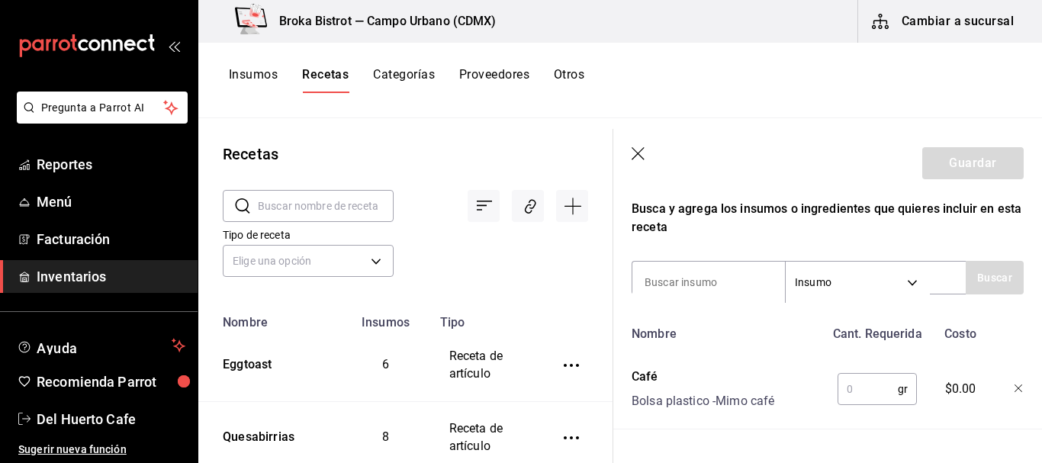
click at [842, 390] on input "text" at bounding box center [867, 389] width 60 height 31
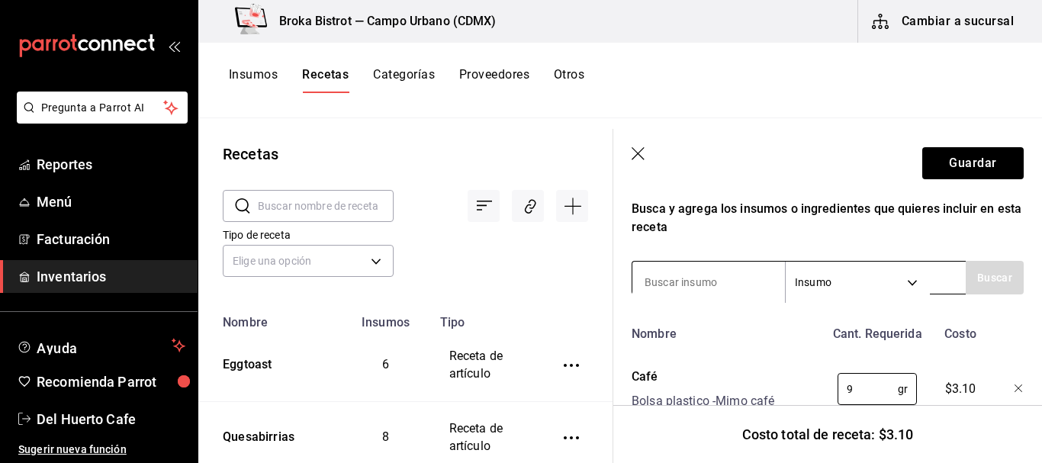
type input "9"
click at [710, 285] on input at bounding box center [708, 282] width 153 height 32
type input "agua"
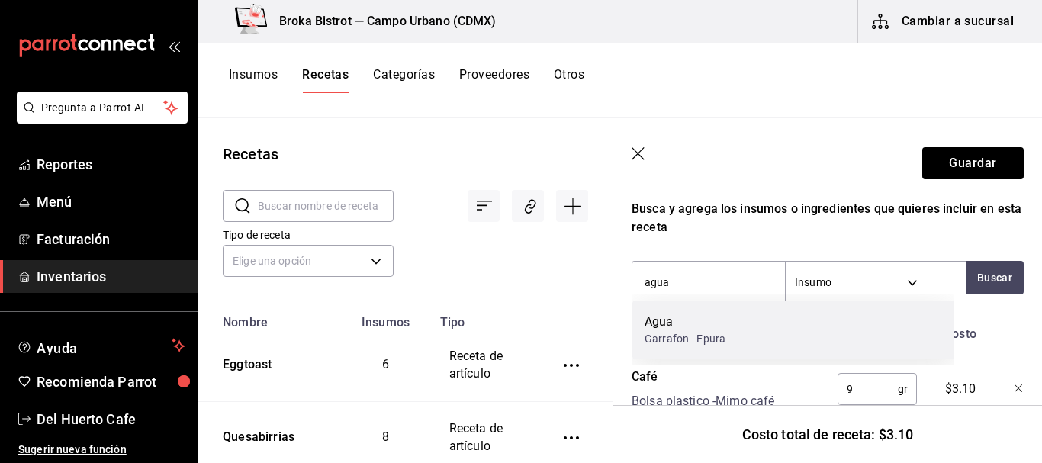
click at [706, 325] on div "Agua" at bounding box center [684, 322] width 81 height 18
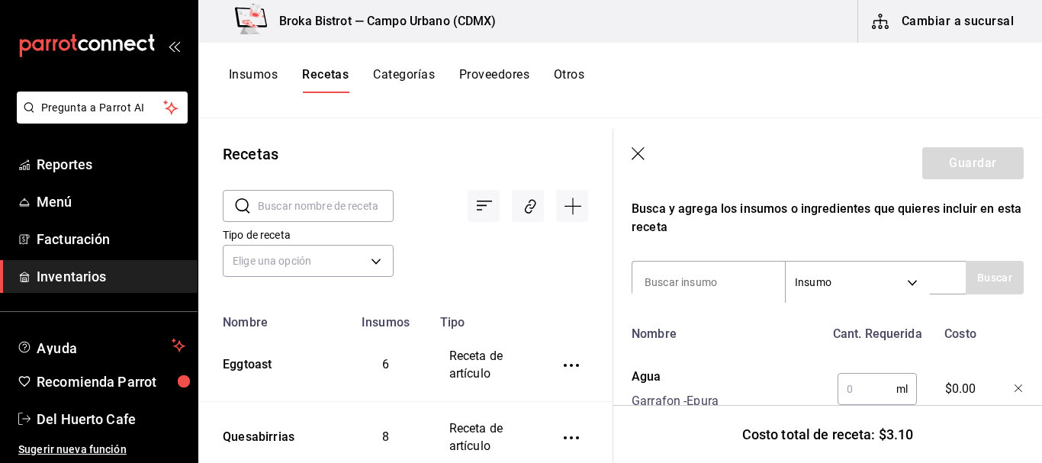
click at [857, 391] on input "text" at bounding box center [866, 389] width 59 height 31
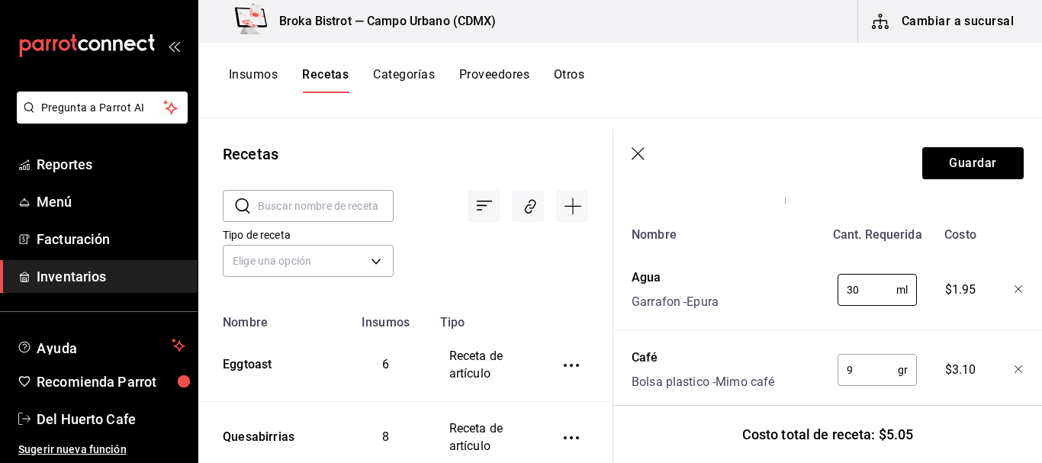
scroll to position [373, 0]
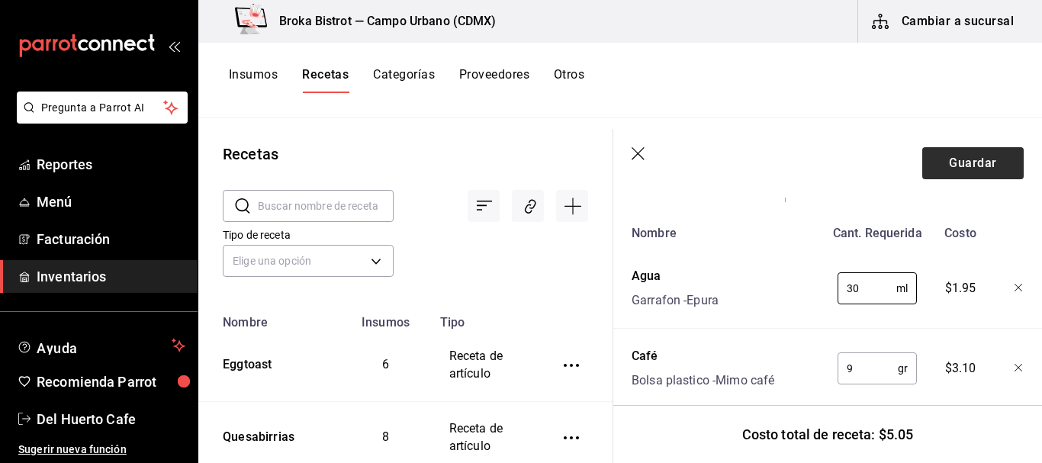
type input "30"
drag, startPoint x: 964, startPoint y: 165, endPoint x: 1008, endPoint y: 212, distance: 64.2
click at [1008, 212] on div "Recuerda que las cantidades utilizadas en tus recetas estarán definidas en la U…" at bounding box center [828, 142] width 392 height 532
click at [966, 158] on button "Guardar" at bounding box center [972, 163] width 101 height 32
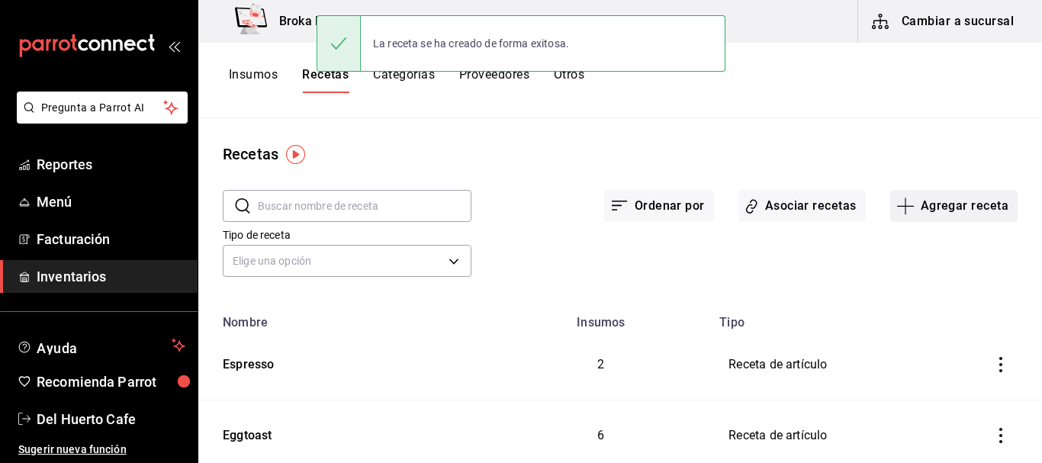
click at [930, 203] on button "Agregar receta" at bounding box center [953, 206] width 127 height 32
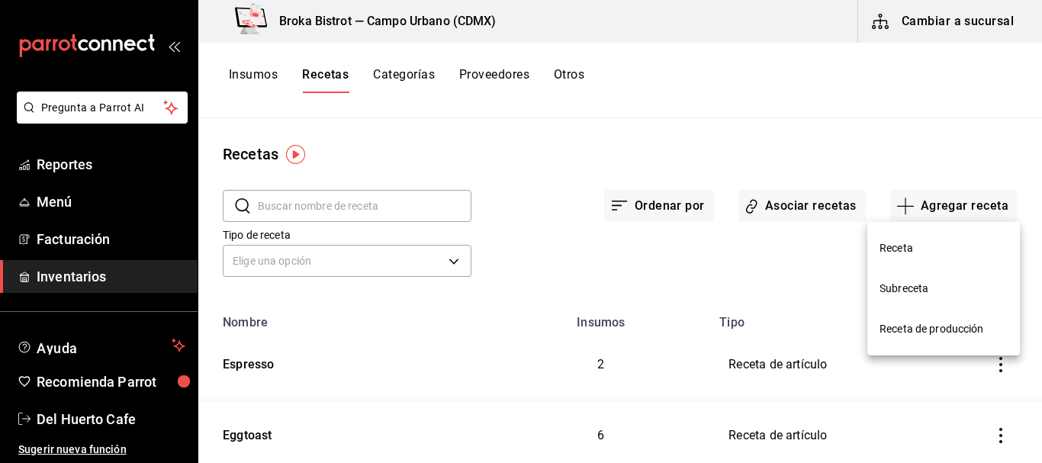
click at [907, 239] on li "Receta" at bounding box center [943, 248] width 153 height 40
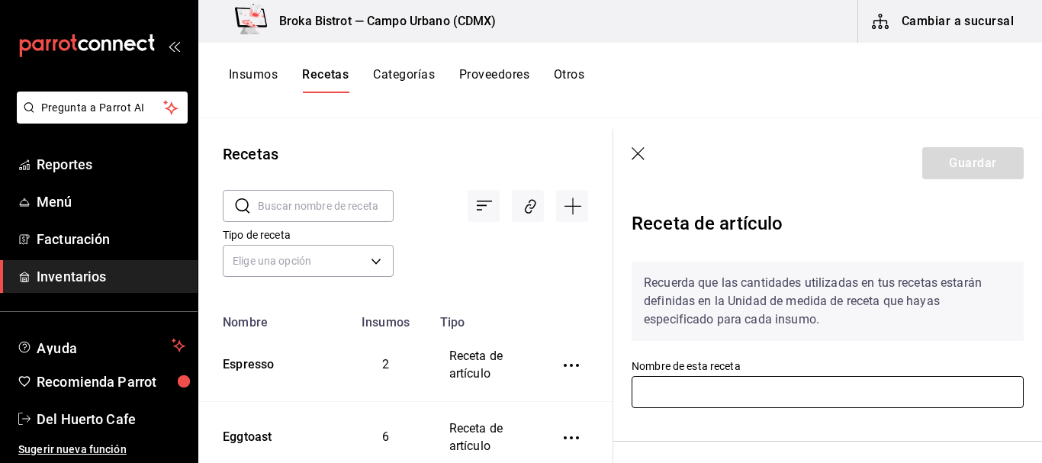
click at [741, 386] on input "text" at bounding box center [828, 392] width 392 height 32
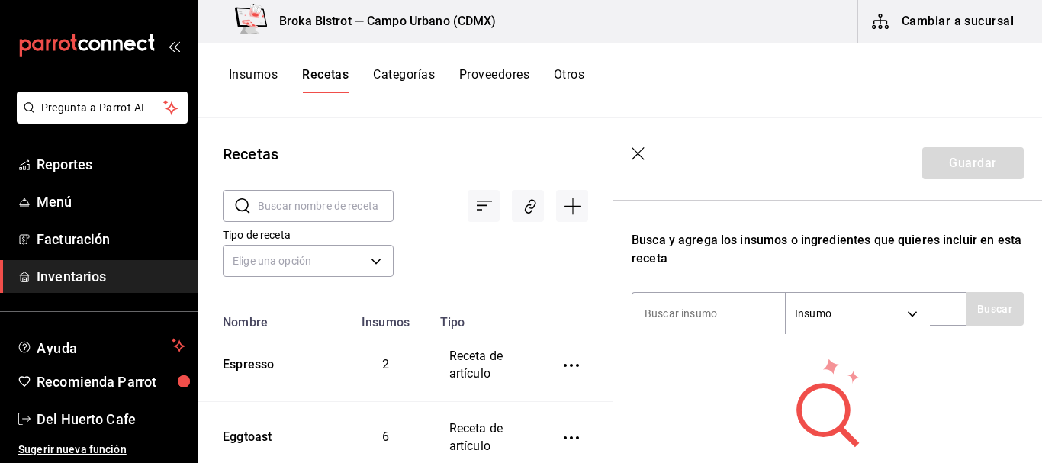
scroll to position [250, 0]
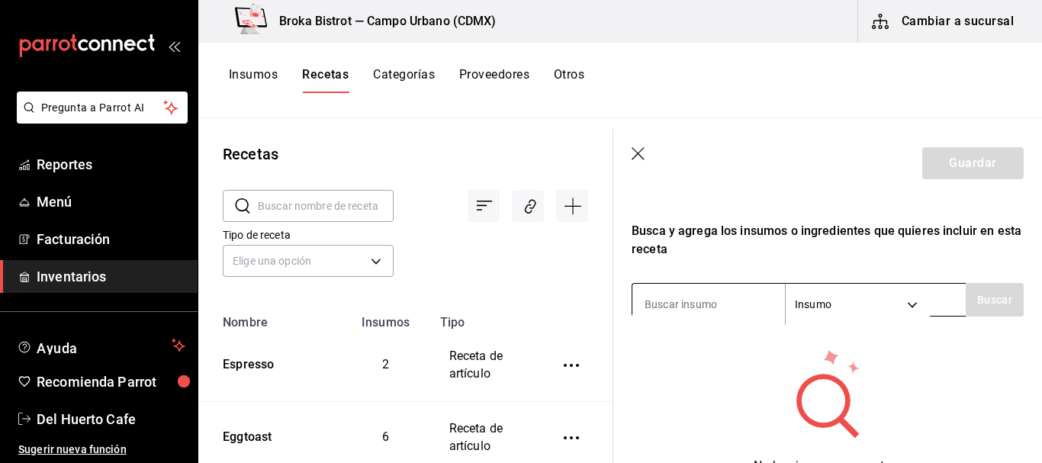
type input "Espresso doble"
click at [712, 298] on input at bounding box center [708, 304] width 153 height 32
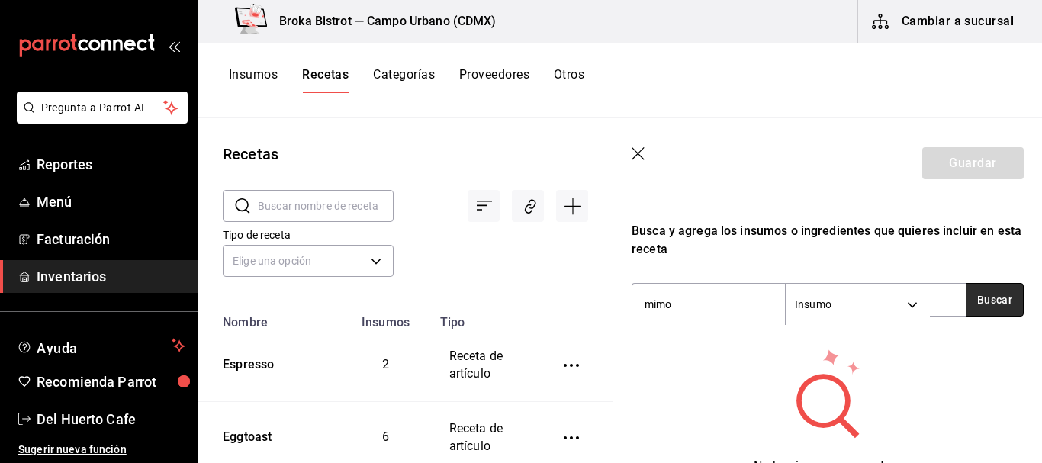
click at [977, 291] on button "Buscar" at bounding box center [995, 300] width 58 height 34
click at [978, 292] on button "Buscar" at bounding box center [995, 300] width 58 height 34
type input "m"
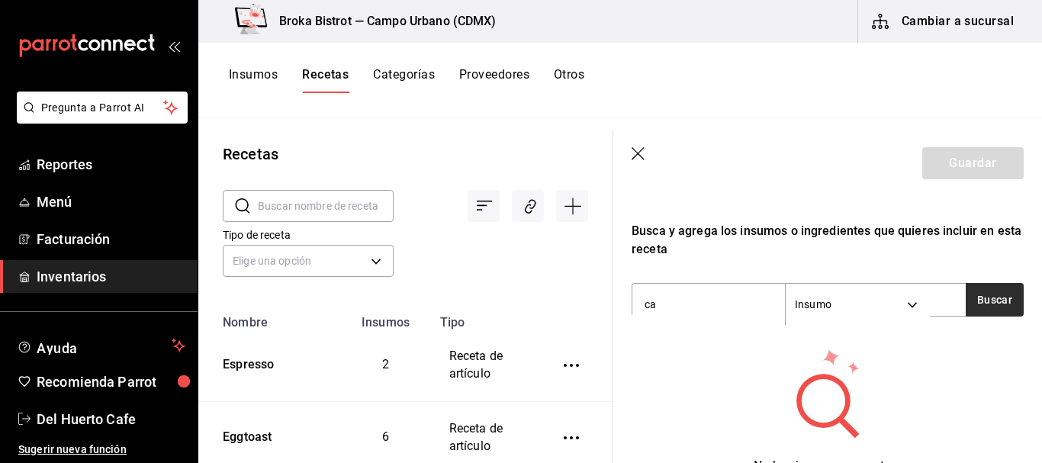
type input "caf"
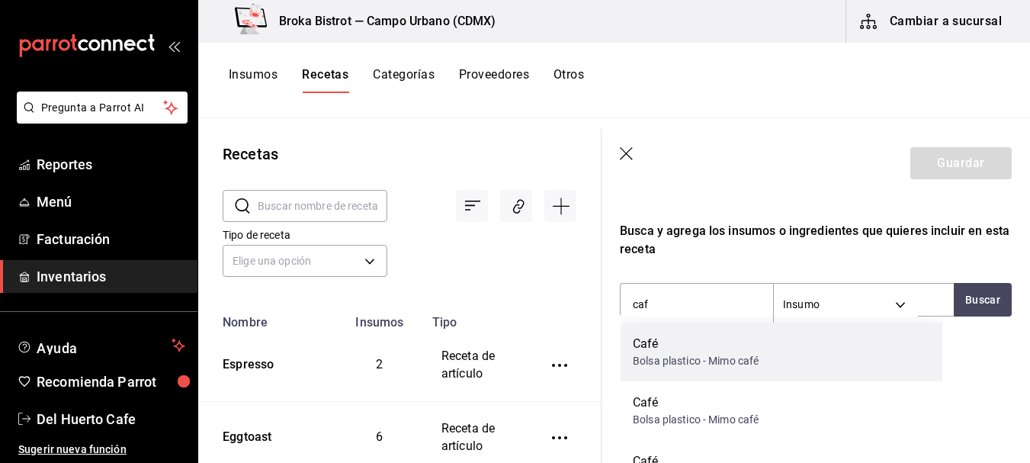
click at [795, 362] on div "Café Bolsa plastico - Mimo café" at bounding box center [782, 352] width 322 height 59
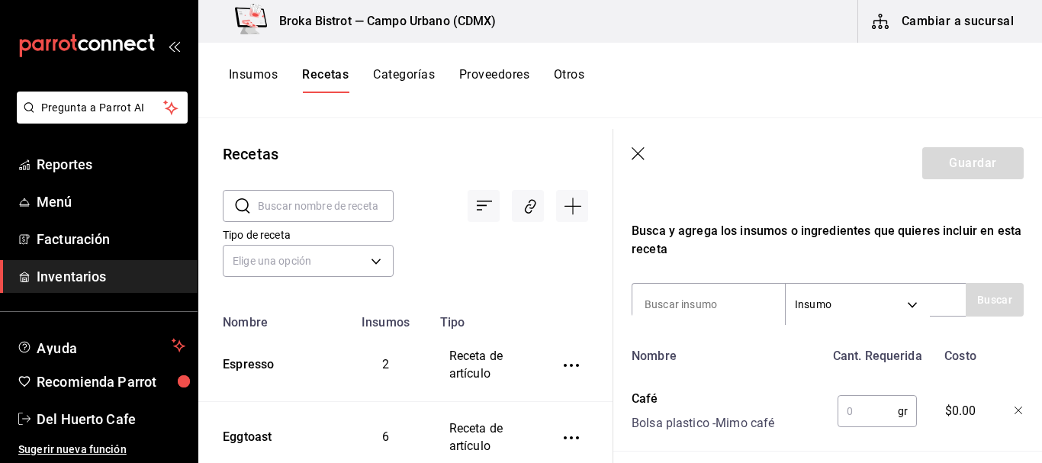
click at [795, 362] on div "Nombre" at bounding box center [724, 353] width 199 height 24
click at [848, 415] on input "text" at bounding box center [867, 411] width 60 height 31
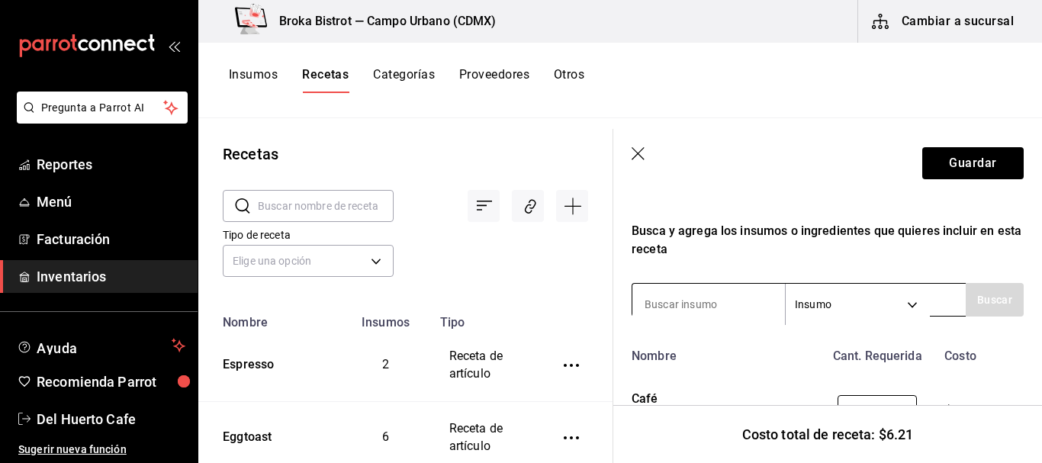
type input "18"
click at [726, 301] on input at bounding box center [708, 304] width 153 height 32
type input "agua"
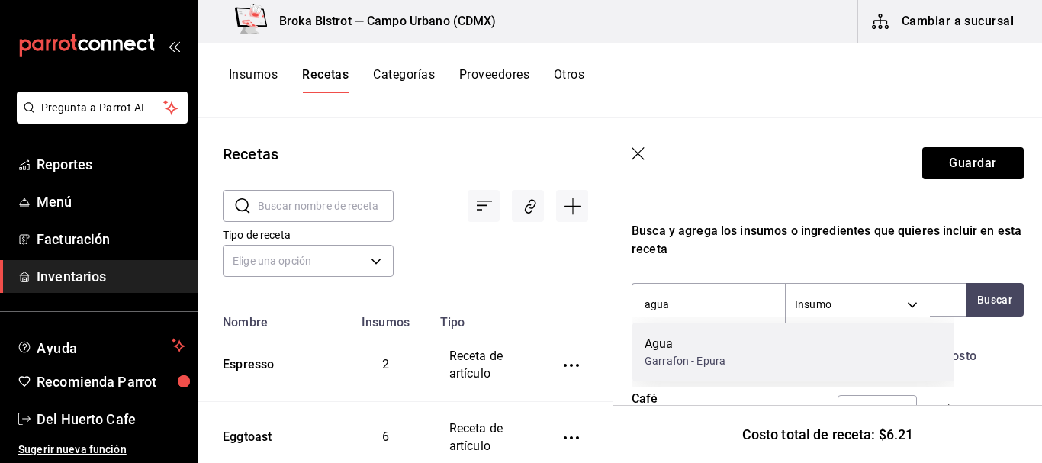
click at [707, 352] on div "Agua" at bounding box center [684, 344] width 81 height 18
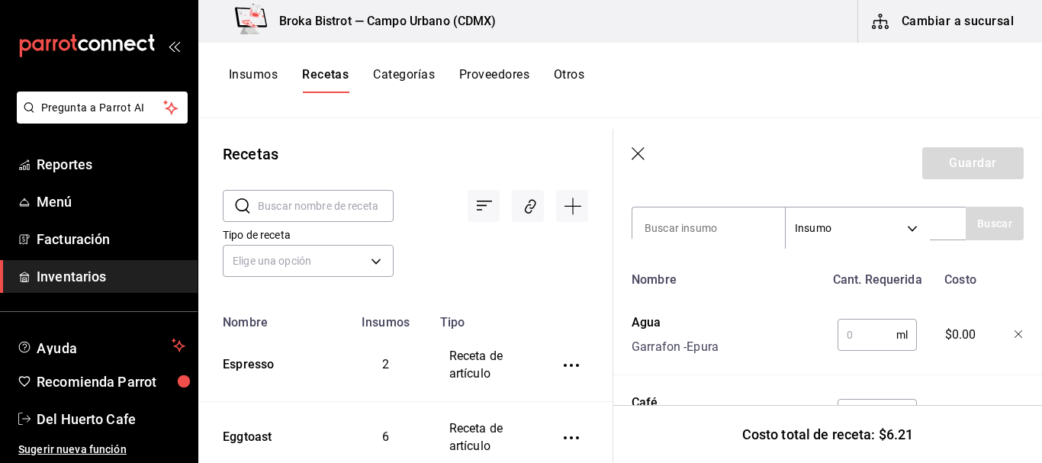
scroll to position [340, 0]
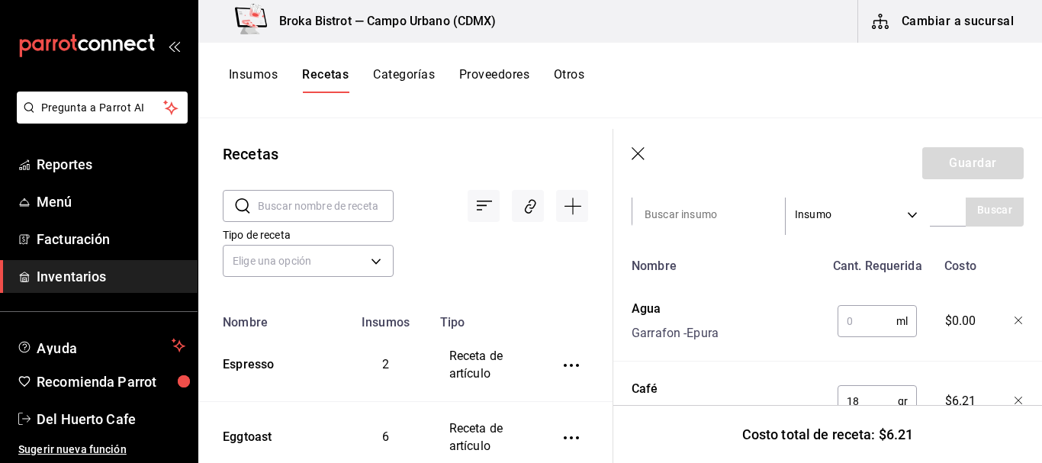
click at [862, 316] on input "text" at bounding box center [866, 321] width 59 height 31
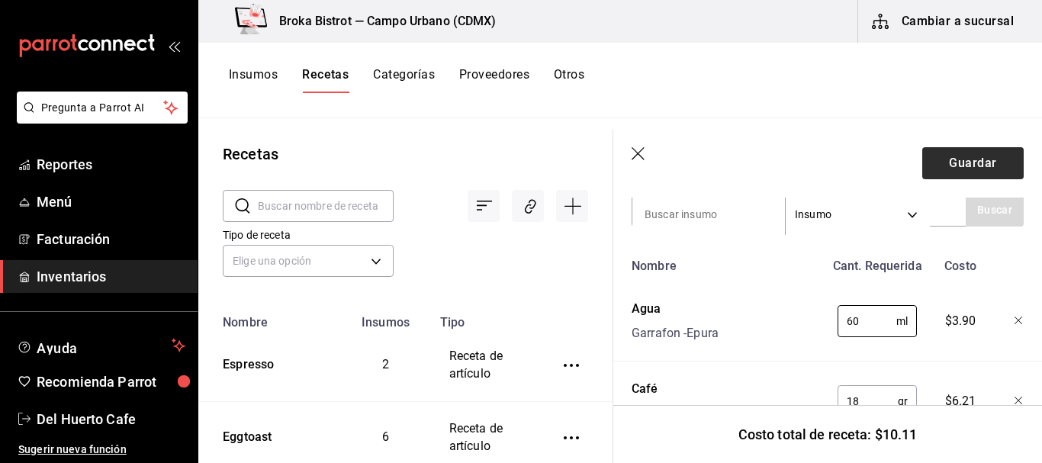
type input "60"
click at [956, 156] on button "Guardar" at bounding box center [972, 163] width 101 height 32
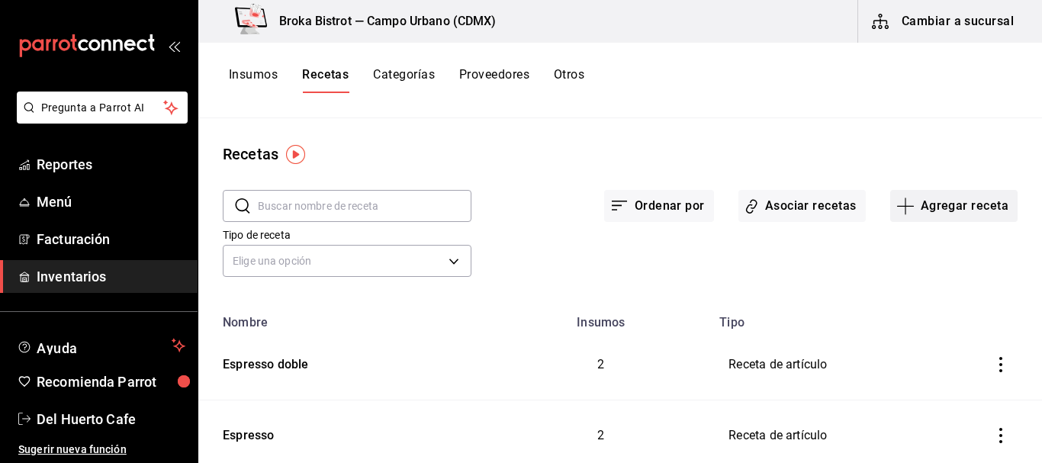
click at [925, 203] on button "Agregar receta" at bounding box center [953, 206] width 127 height 32
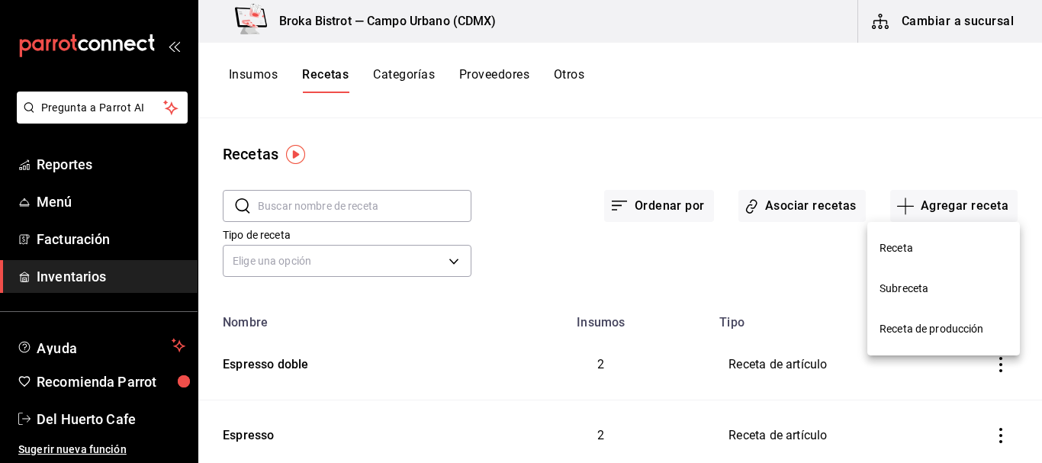
click at [914, 249] on span "Receta" at bounding box center [943, 248] width 128 height 16
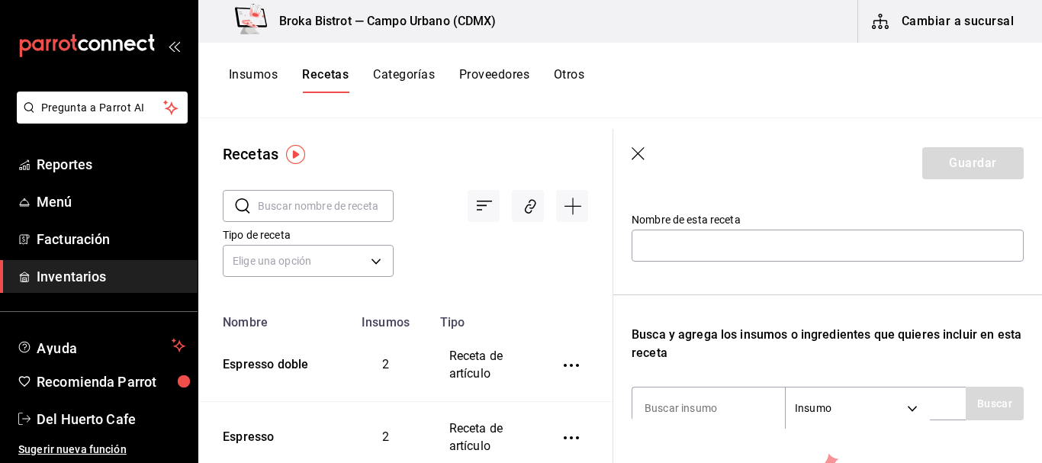
scroll to position [150, 0]
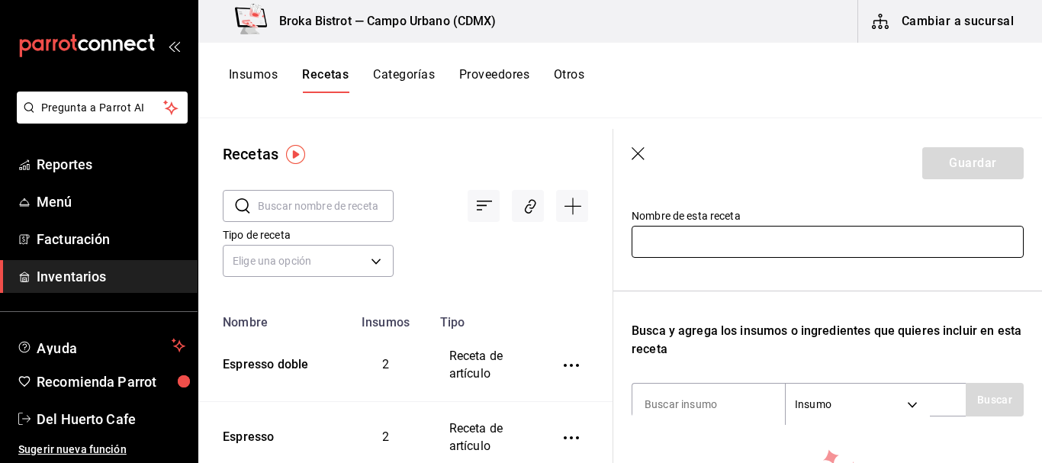
click at [777, 236] on input "text" at bounding box center [828, 242] width 392 height 32
type input "Americano"
click at [687, 398] on input at bounding box center [708, 404] width 153 height 32
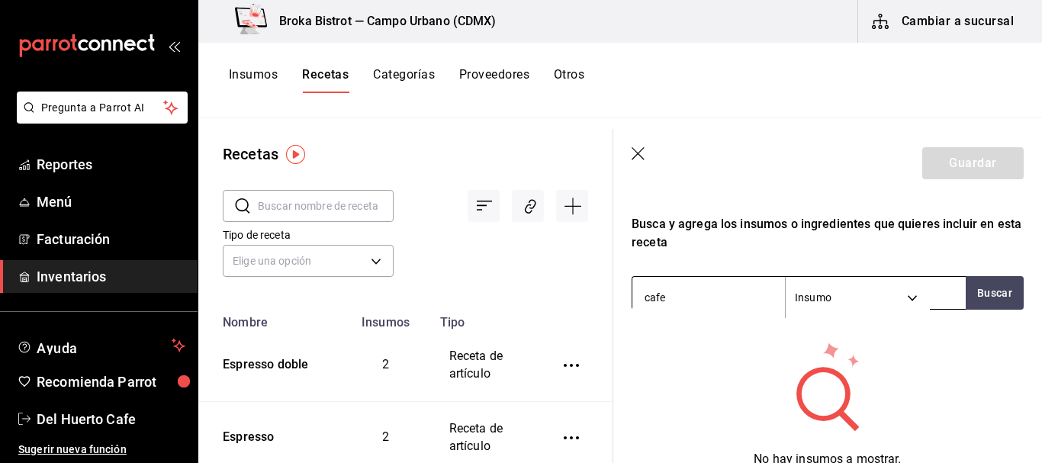
scroll to position [281, 0]
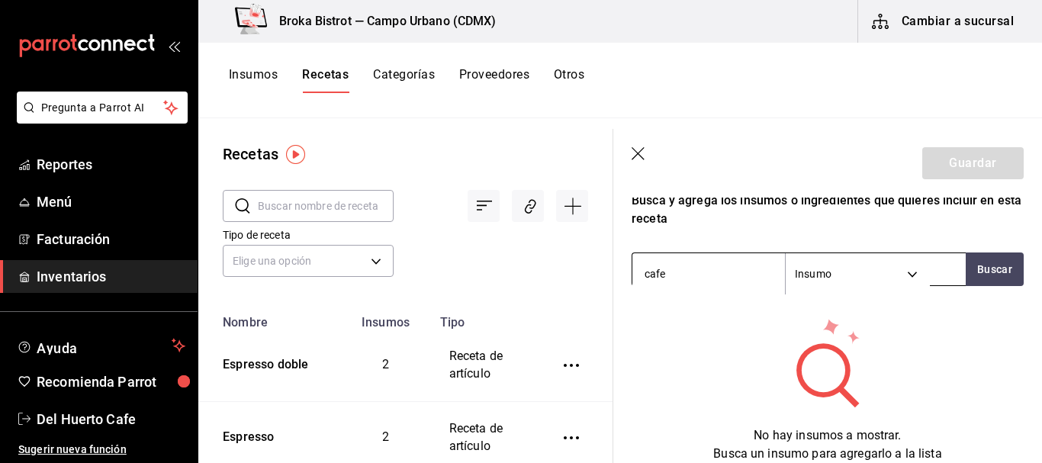
type input "caf"
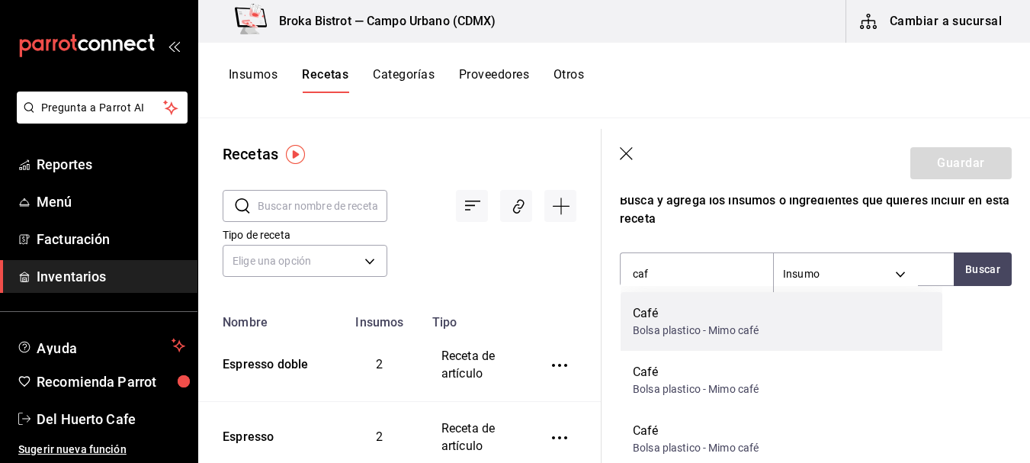
click at [702, 324] on div "Bolsa plastico - Mimo café" at bounding box center [696, 331] width 126 height 16
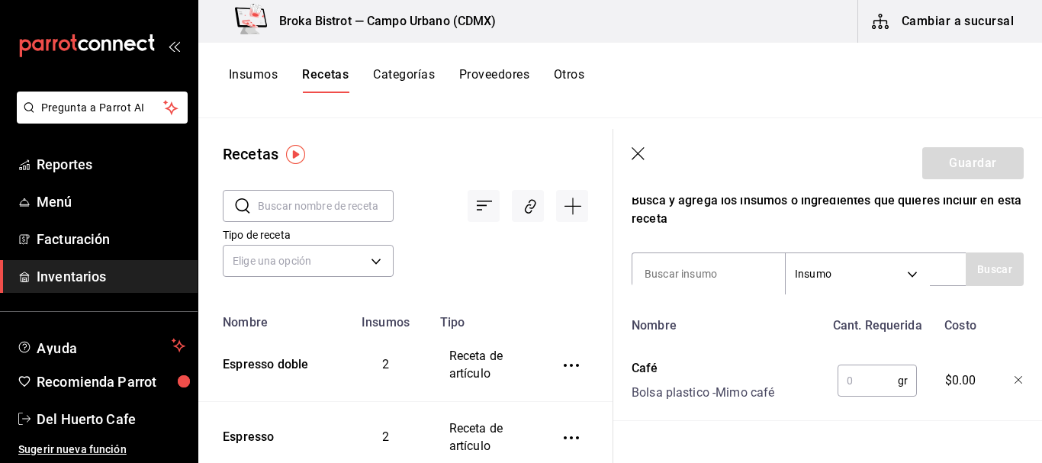
click at [863, 385] on input "text" at bounding box center [867, 380] width 60 height 31
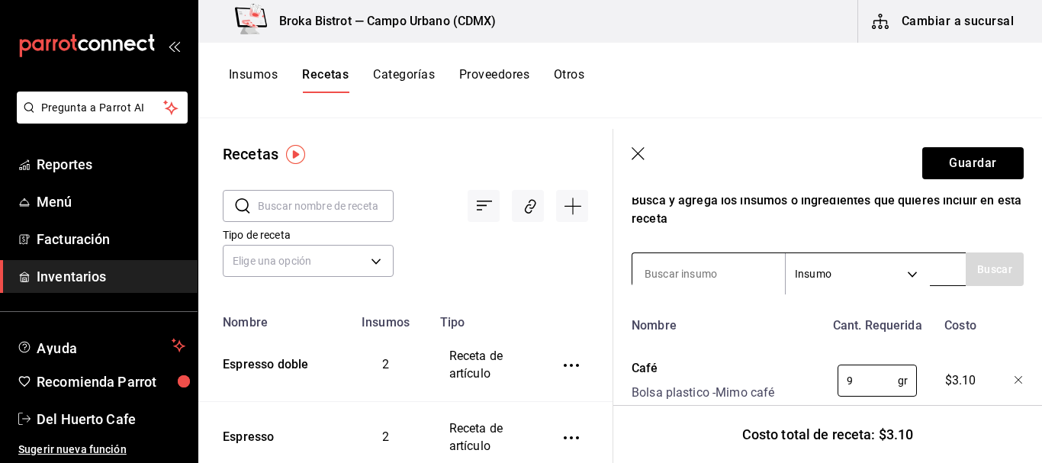
type input "9"
click at [732, 280] on input at bounding box center [708, 274] width 153 height 32
type input "agua"
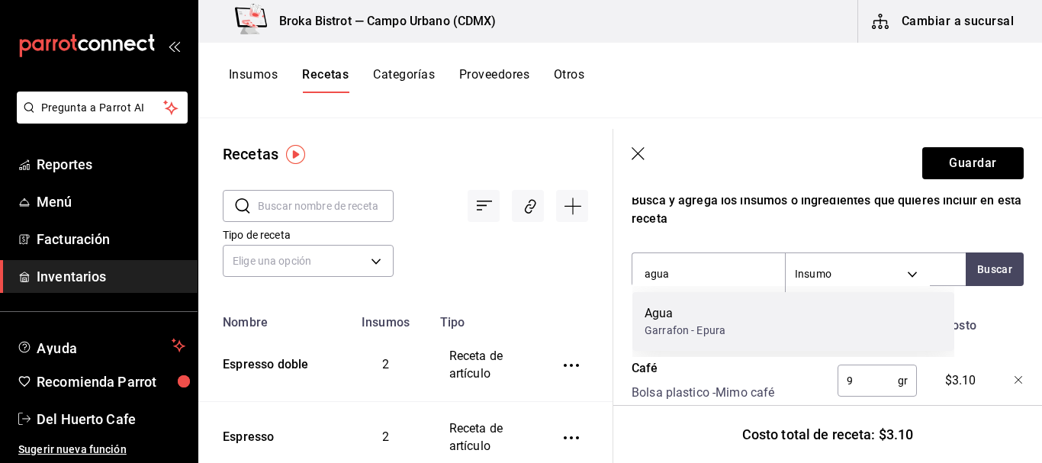
click at [740, 317] on div "Agua Garrafon - Epura" at bounding box center [793, 321] width 322 height 59
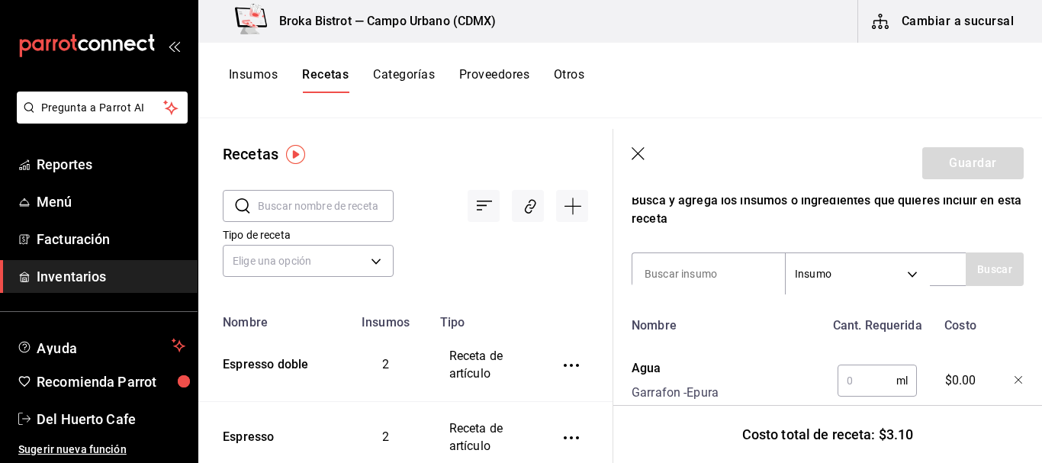
click at [838, 376] on input "text" at bounding box center [866, 380] width 59 height 31
type input "120"
click at [957, 162] on button "Guardar" at bounding box center [972, 163] width 101 height 32
click at [963, 162] on button "Guardar" at bounding box center [972, 163] width 101 height 32
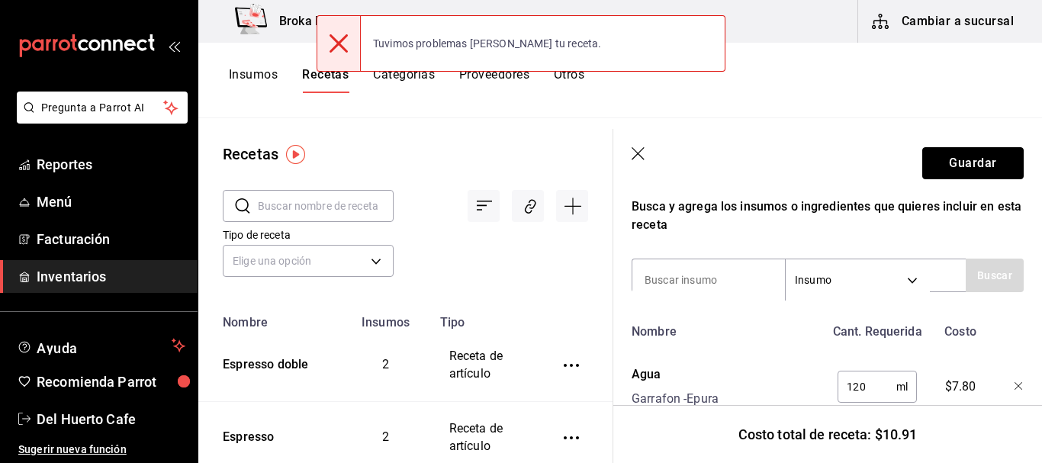
scroll to position [267, 0]
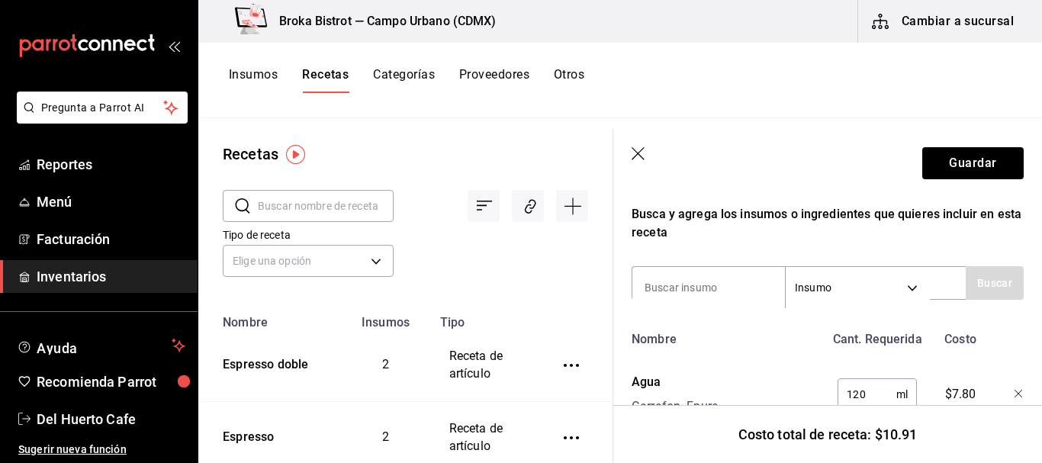
click at [636, 146] on header "Guardar" at bounding box center [827, 163] width 429 height 69
click at [636, 149] on icon "button" at bounding box center [639, 154] width 15 height 15
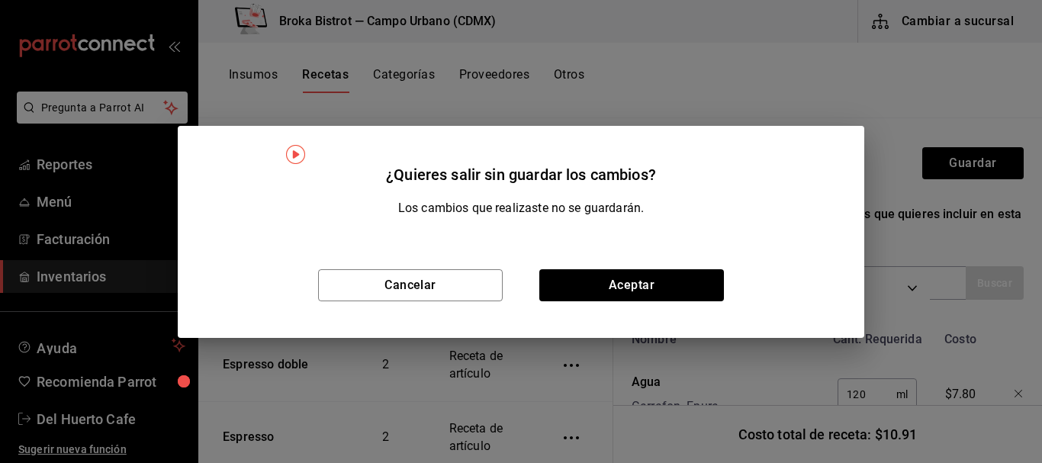
click at [637, 149] on h2 "¿Quieres salir sin guardar los cambios?" at bounding box center [521, 162] width 686 height 73
click at [628, 278] on button "Aceptar" at bounding box center [631, 285] width 185 height 32
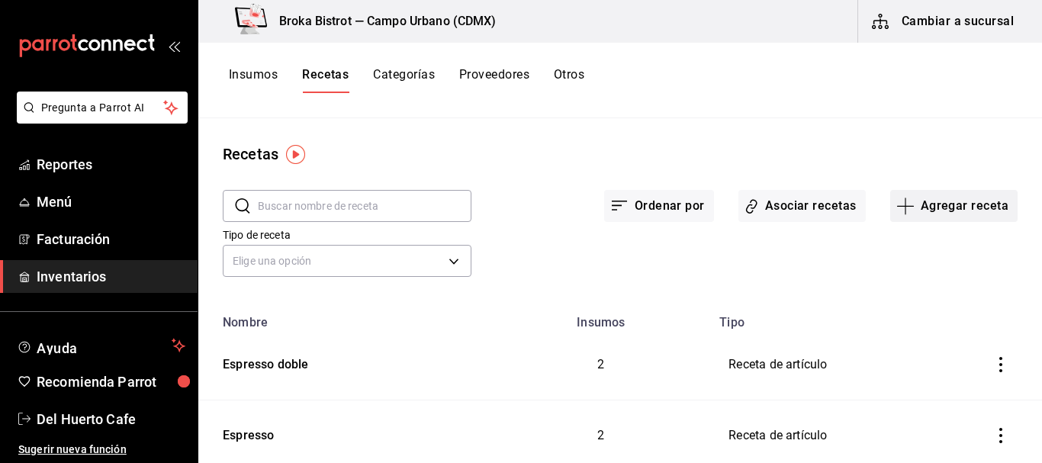
click at [911, 211] on button "Agregar receta" at bounding box center [953, 206] width 127 height 32
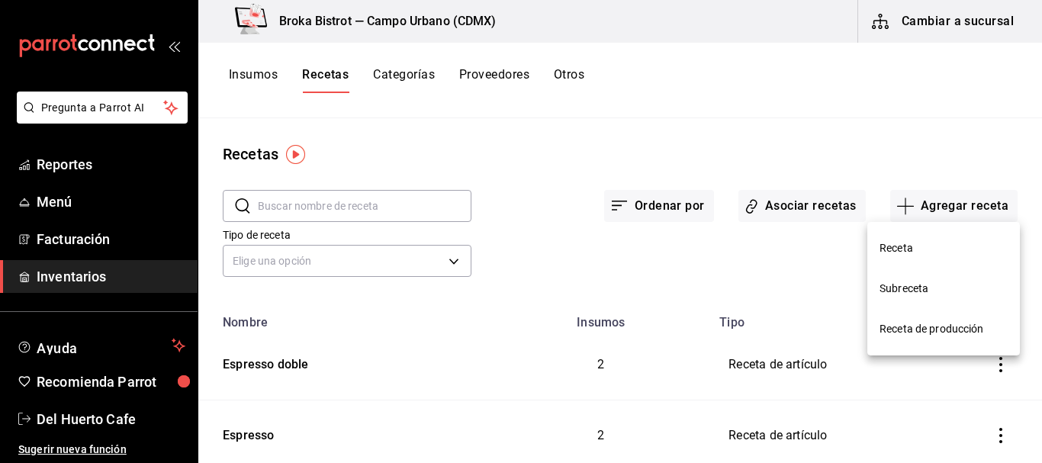
click at [903, 242] on span "Receta" at bounding box center [943, 248] width 128 height 16
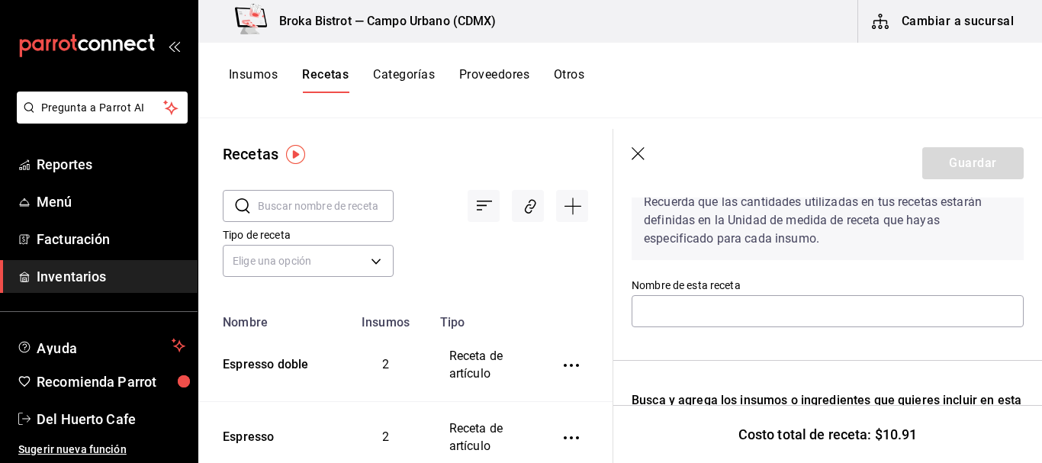
scroll to position [87, 0]
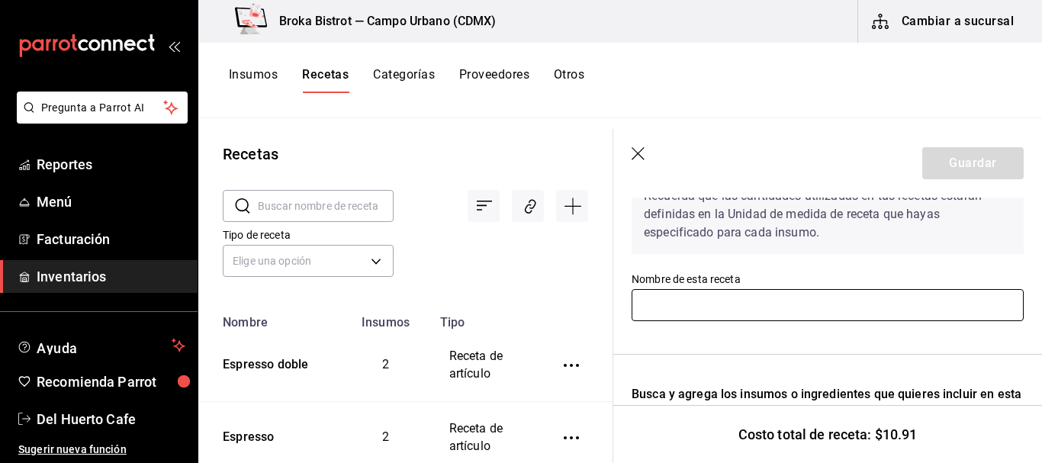
click at [750, 307] on input "text" at bounding box center [828, 305] width 392 height 32
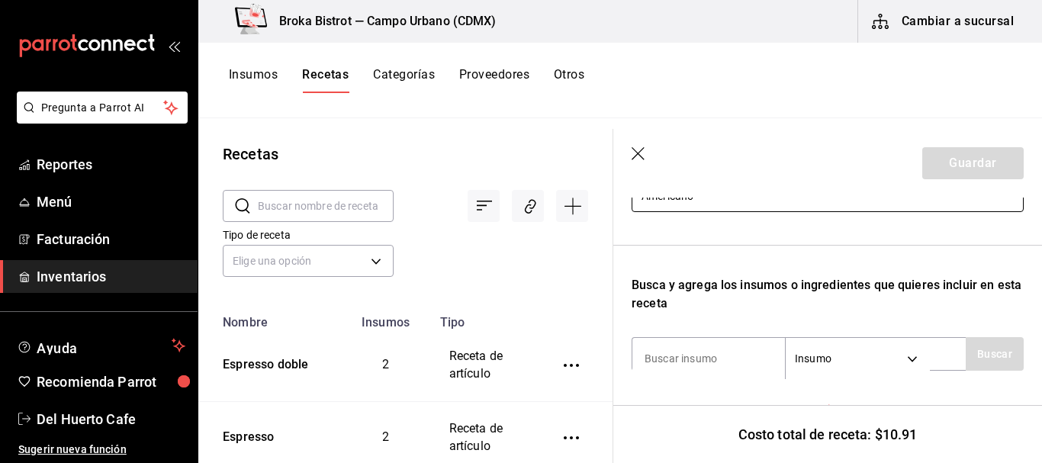
scroll to position [239, 0]
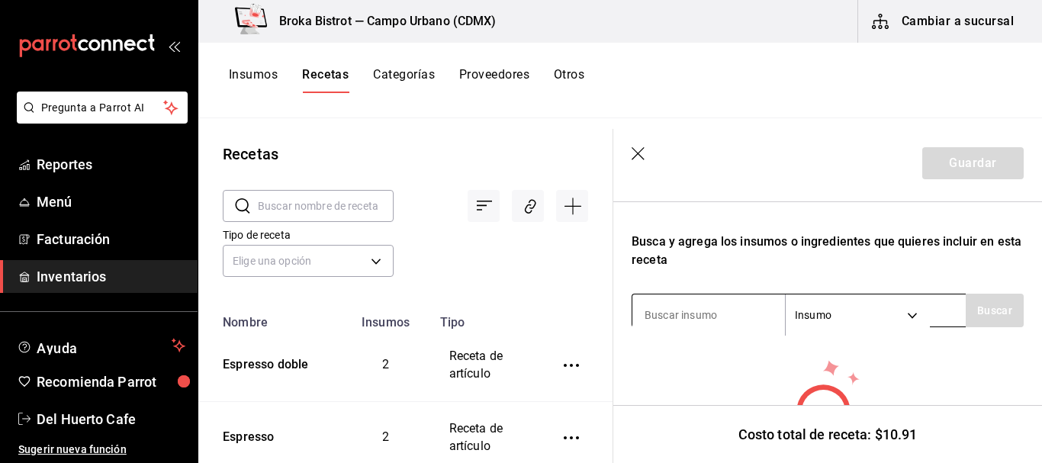
type input "Americano"
click at [740, 310] on input at bounding box center [708, 315] width 153 height 32
type input "caf"
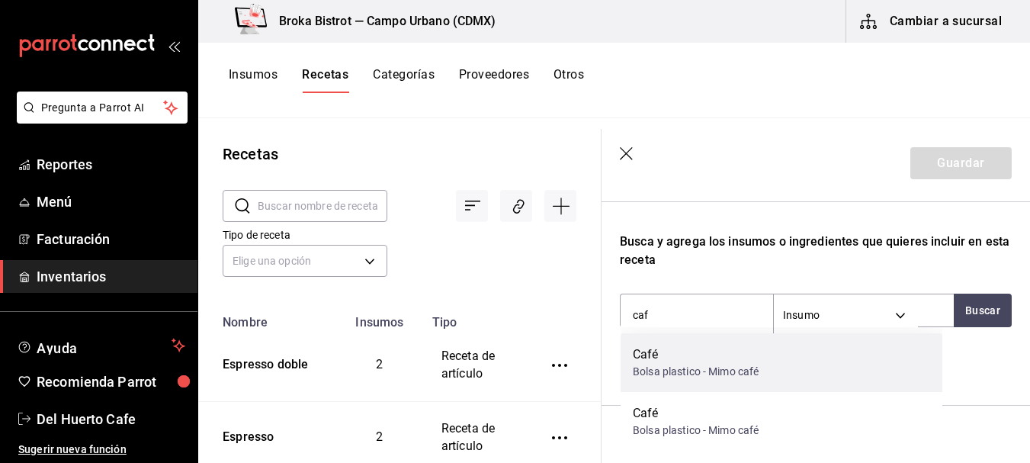
click at [721, 361] on div "Café" at bounding box center [696, 355] width 126 height 18
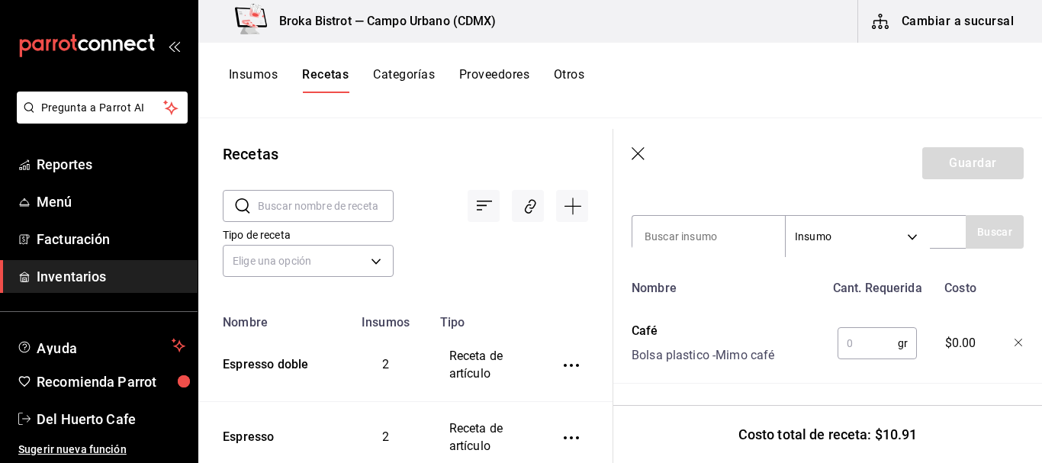
scroll to position [327, 0]
click at [853, 333] on input "text" at bounding box center [867, 343] width 60 height 31
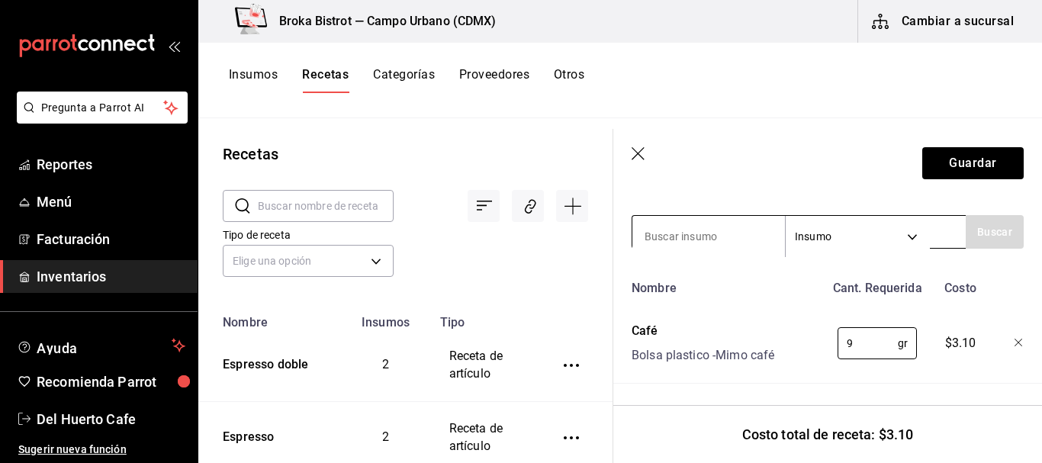
type input "9"
click at [721, 223] on input at bounding box center [708, 236] width 153 height 32
type input "agua"
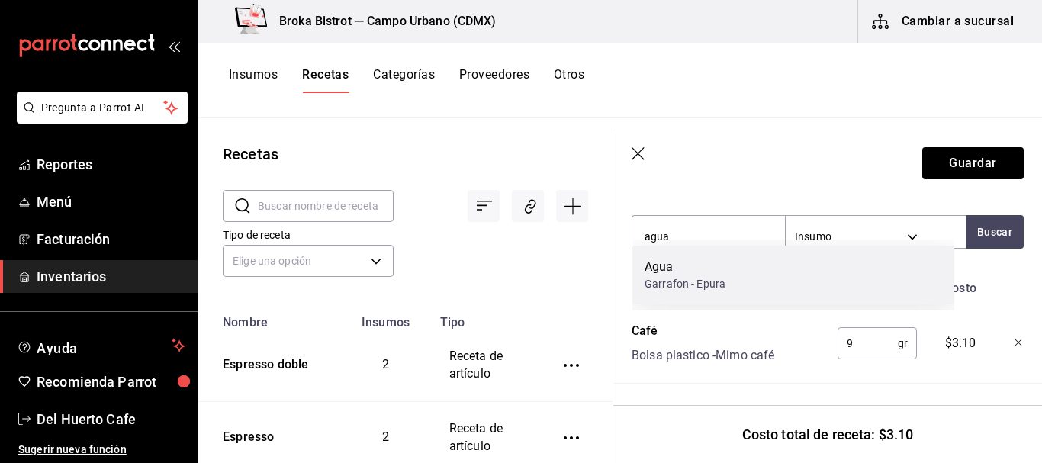
click at [719, 269] on div "Agua" at bounding box center [684, 267] width 81 height 18
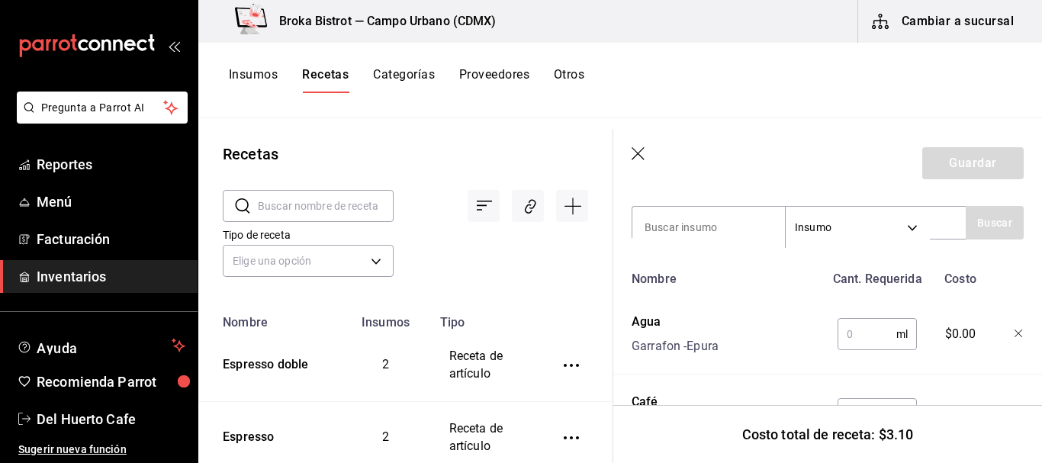
click at [851, 328] on input "text" at bounding box center [866, 334] width 59 height 31
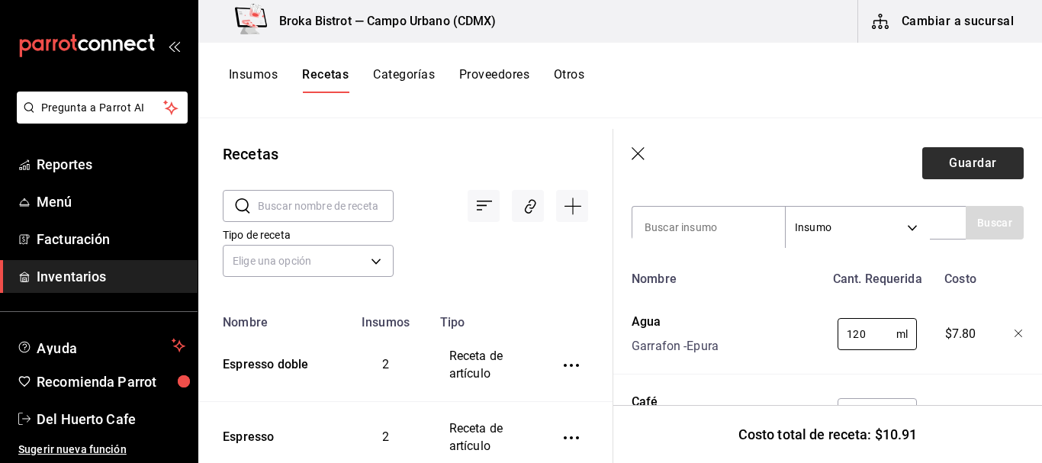
type input "120"
click at [937, 153] on button "Guardar" at bounding box center [972, 163] width 101 height 32
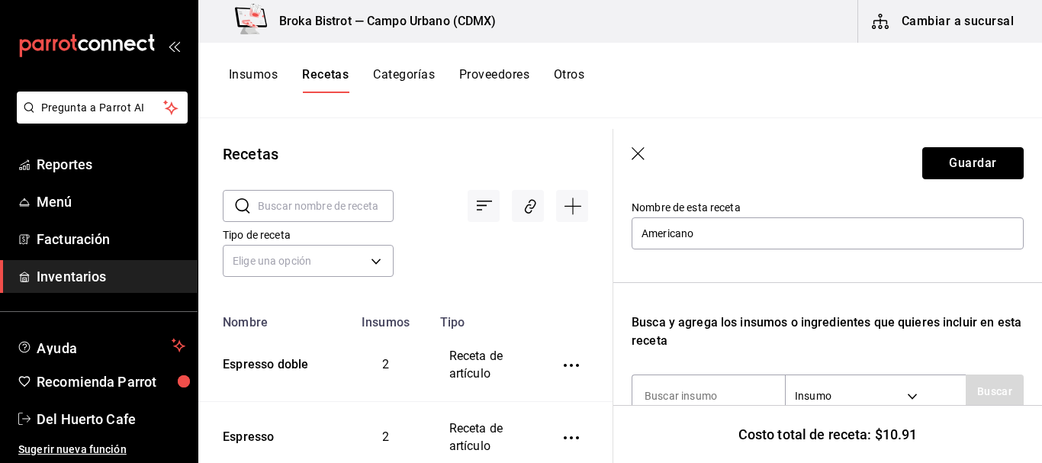
scroll to position [159, 0]
click at [712, 231] on input "Americano" at bounding box center [828, 233] width 392 height 32
type input "A"
type input "c"
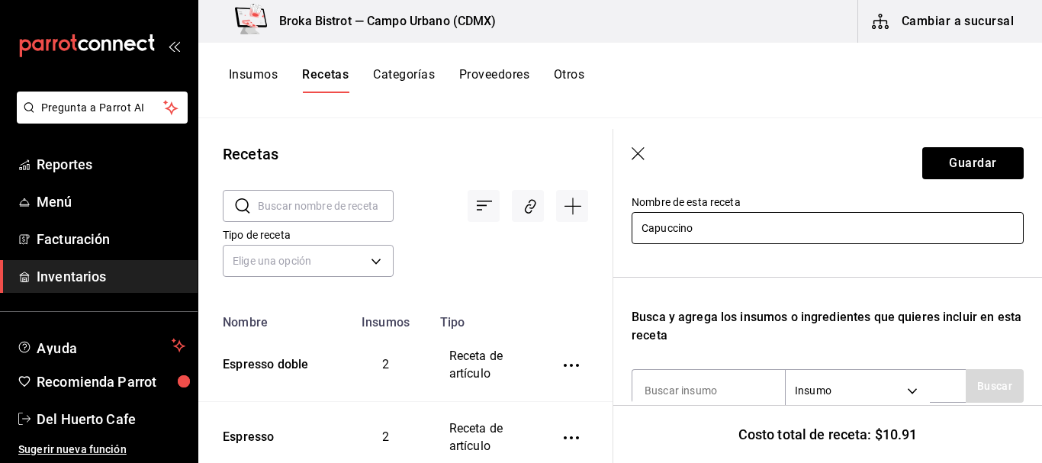
scroll to position [239, 0]
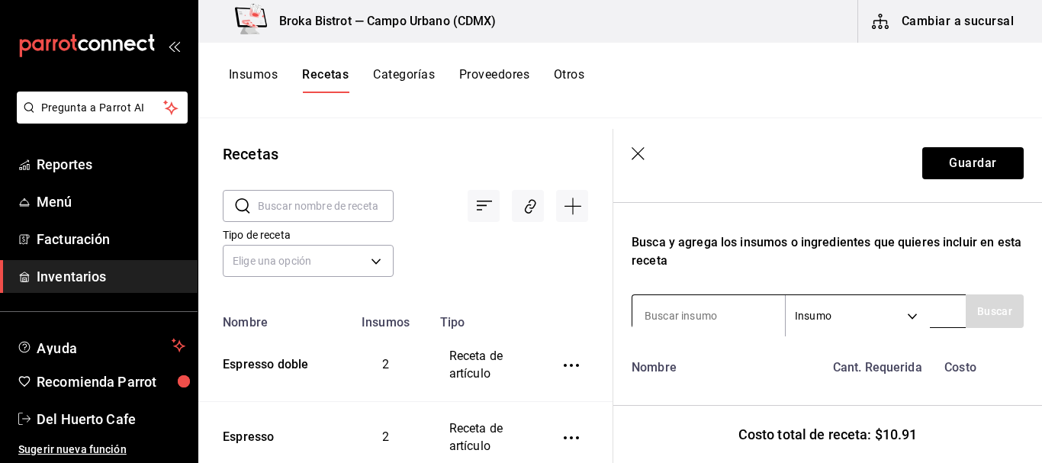
type input "Capuccino"
click at [729, 313] on input at bounding box center [708, 316] width 153 height 32
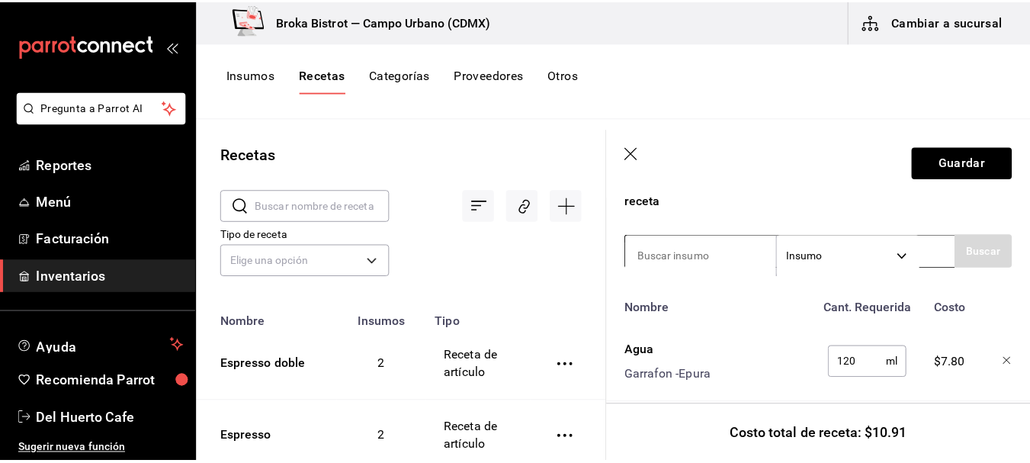
scroll to position [297, 0]
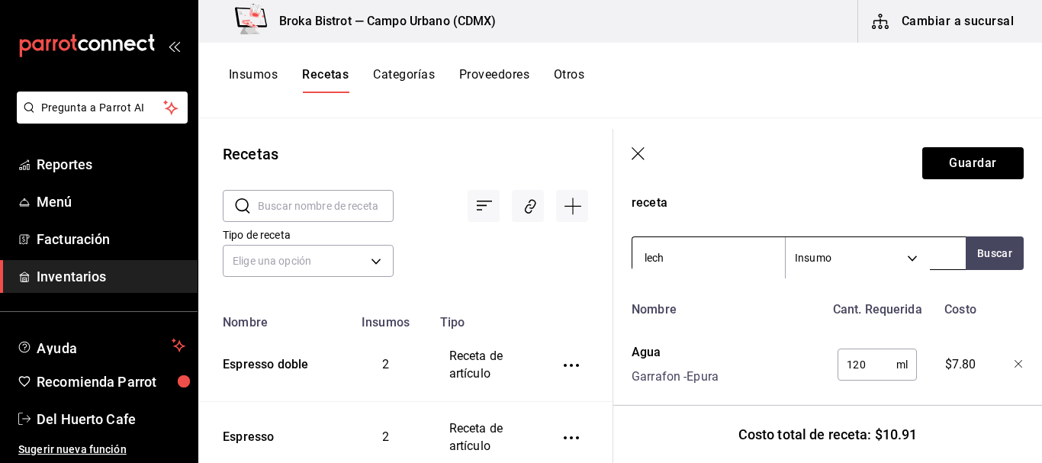
type input "leche"
click at [764, 249] on input "leche" at bounding box center [708, 258] width 153 height 32
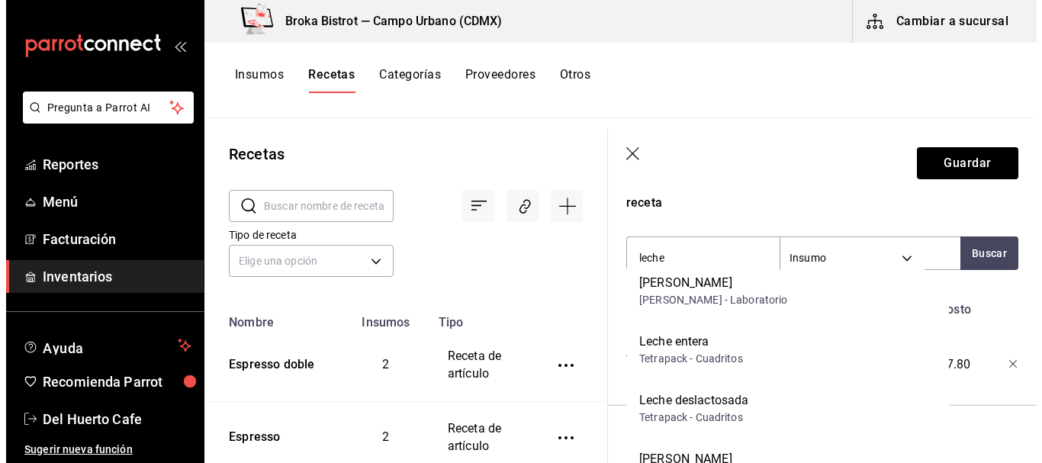
scroll to position [958, 0]
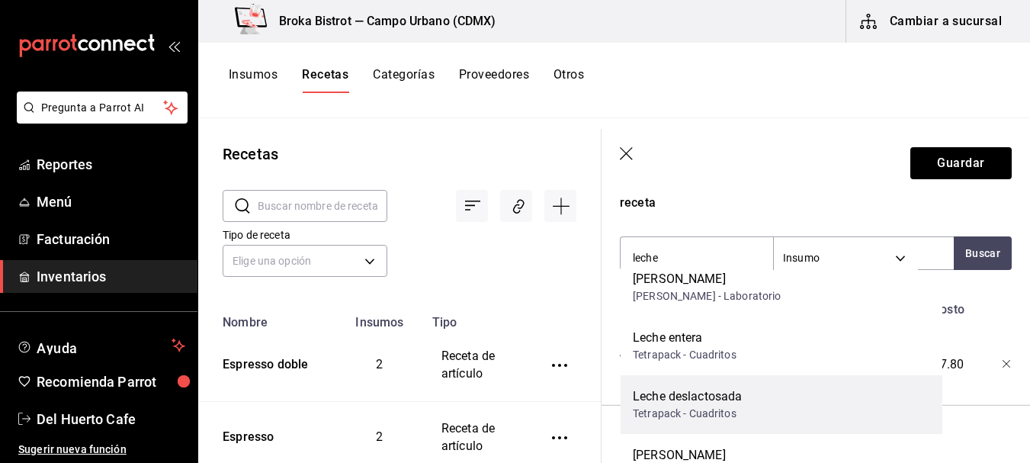
click at [696, 395] on div "Leche deslactosada" at bounding box center [687, 396] width 109 height 18
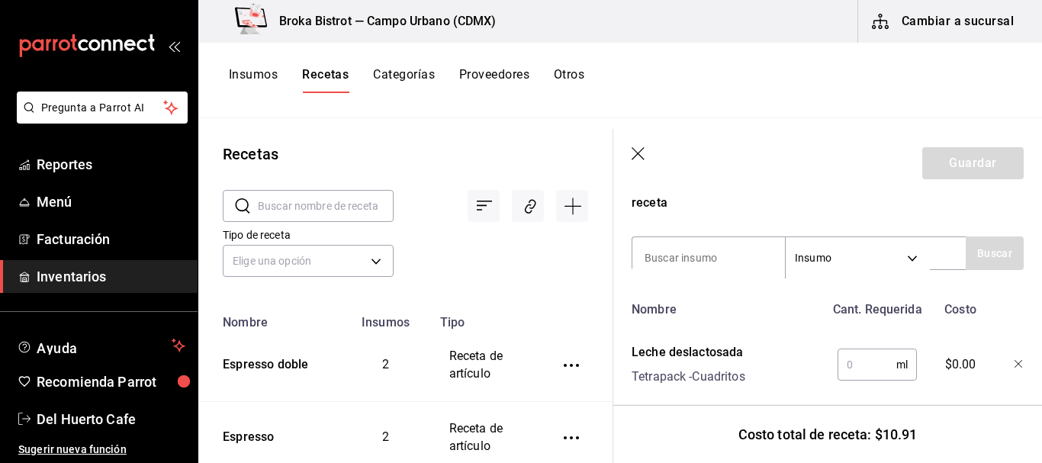
click at [846, 362] on input "text" at bounding box center [866, 364] width 59 height 31
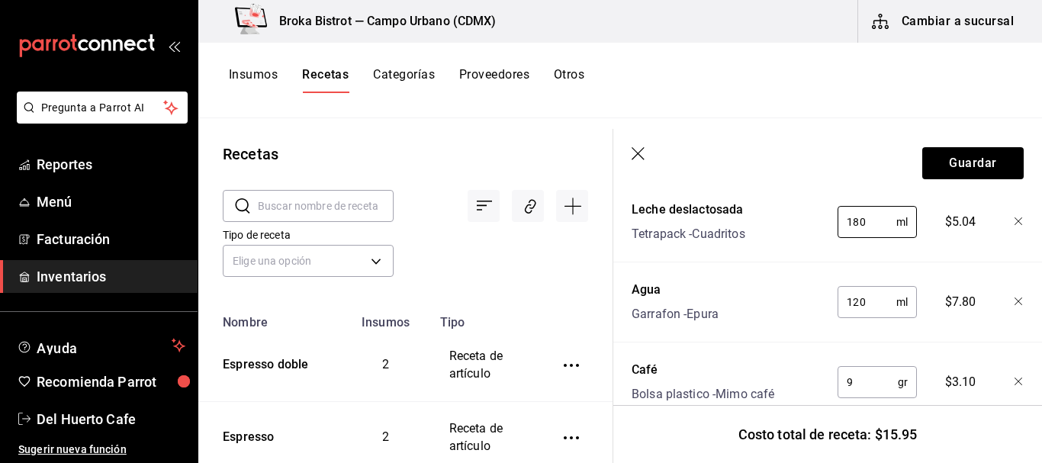
scroll to position [443, 0]
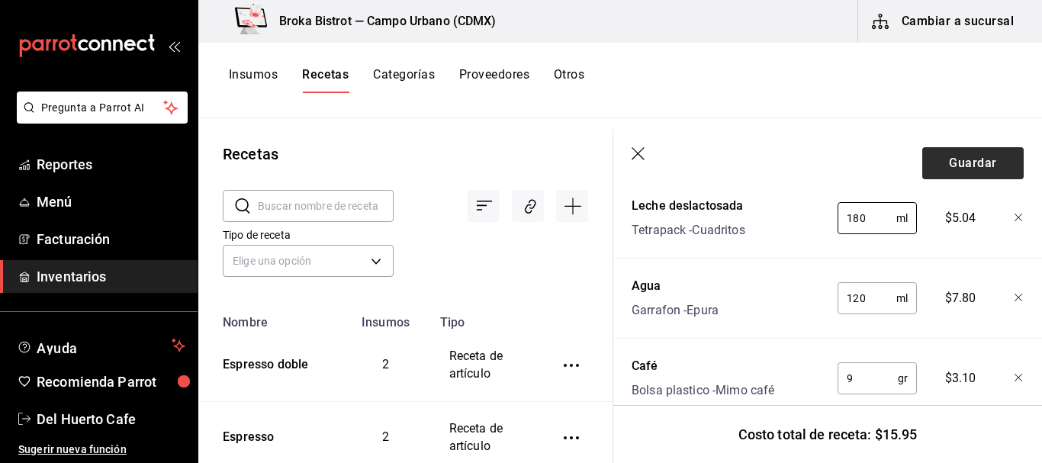
type input "180"
click at [951, 155] on button "Guardar" at bounding box center [972, 163] width 101 height 32
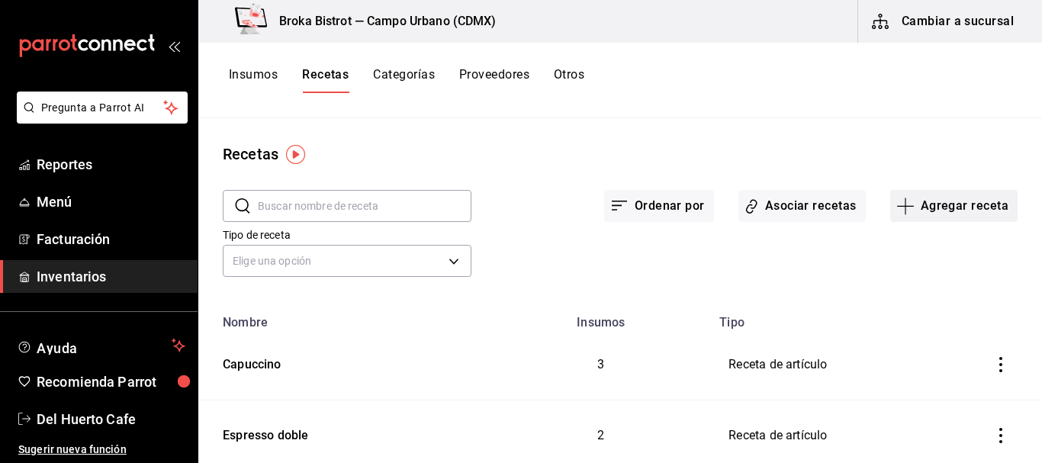
click at [938, 199] on button "Agregar receta" at bounding box center [953, 206] width 127 height 32
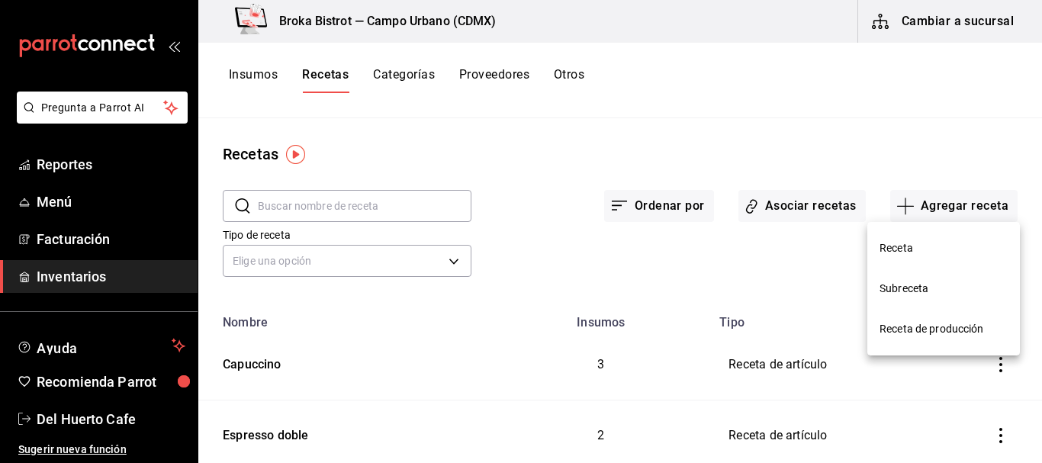
click at [925, 243] on span "Receta" at bounding box center [943, 248] width 128 height 16
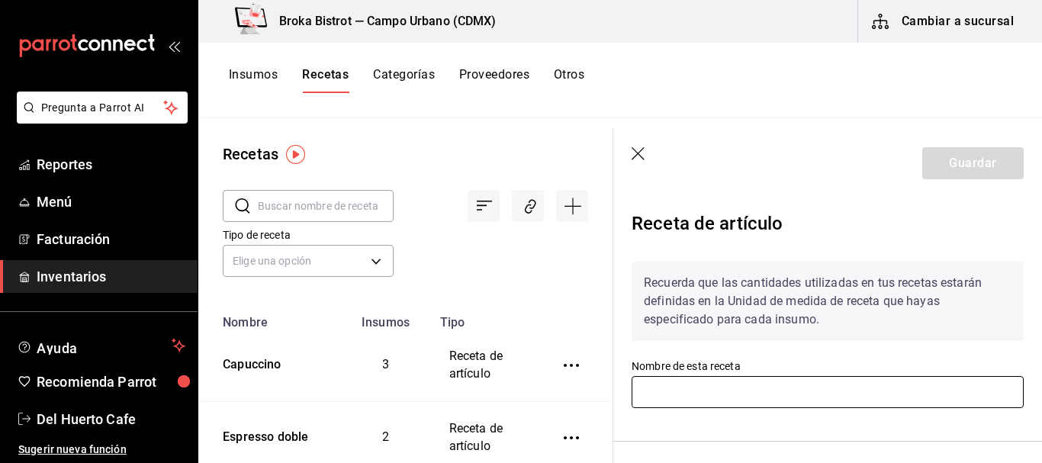
click at [684, 400] on input "text" at bounding box center [828, 392] width 392 height 32
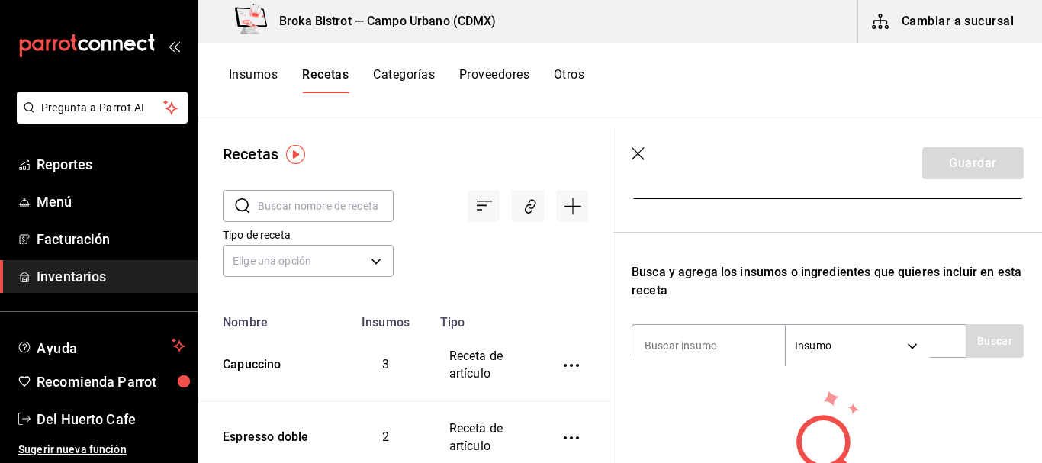
scroll to position [211, 0]
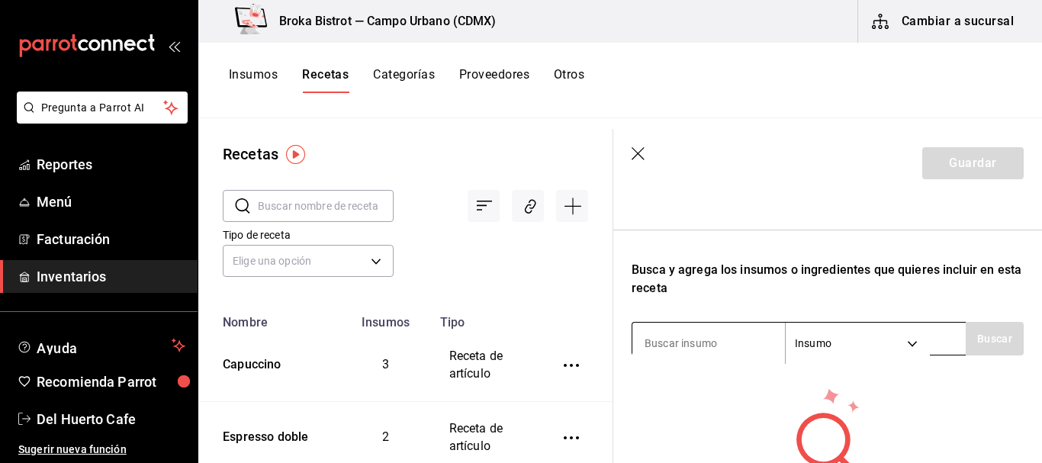
type input "Americano"
click at [736, 343] on input at bounding box center [708, 343] width 153 height 32
type input "caf"
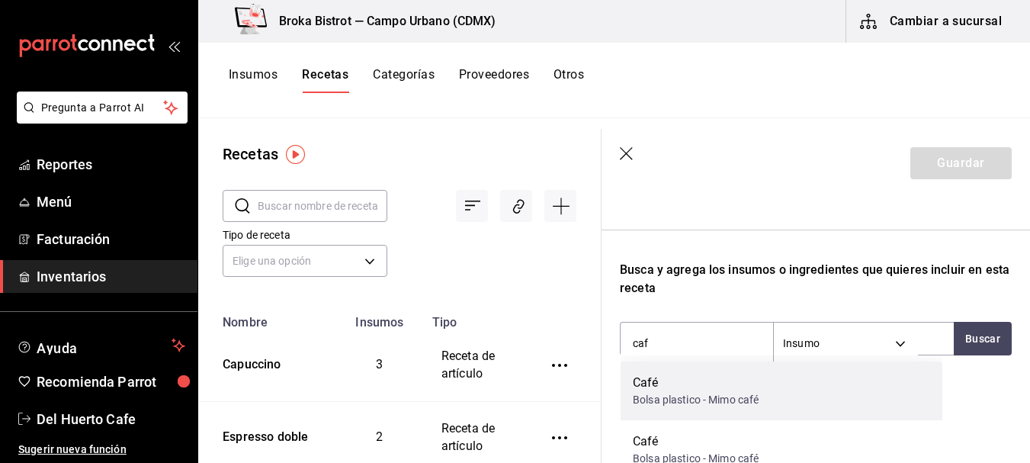
click at [720, 390] on div "Café" at bounding box center [696, 383] width 126 height 18
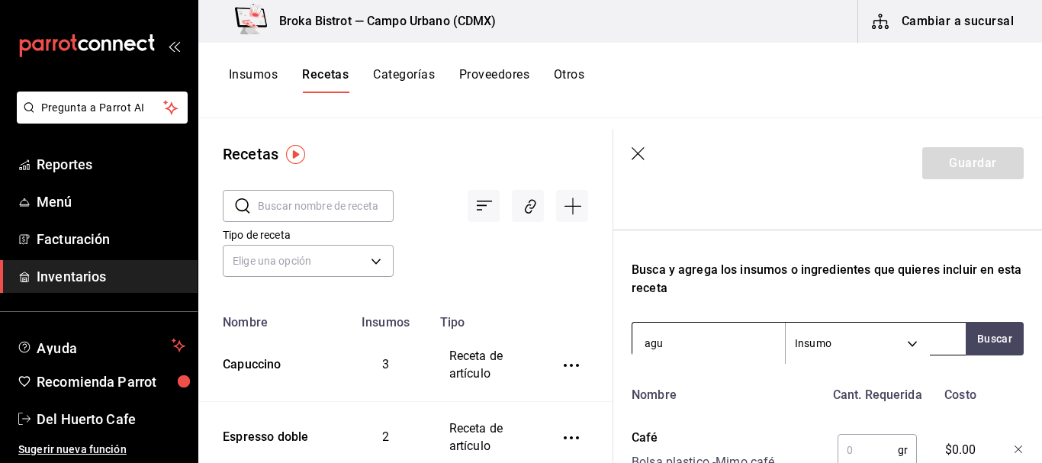
type input "agua"
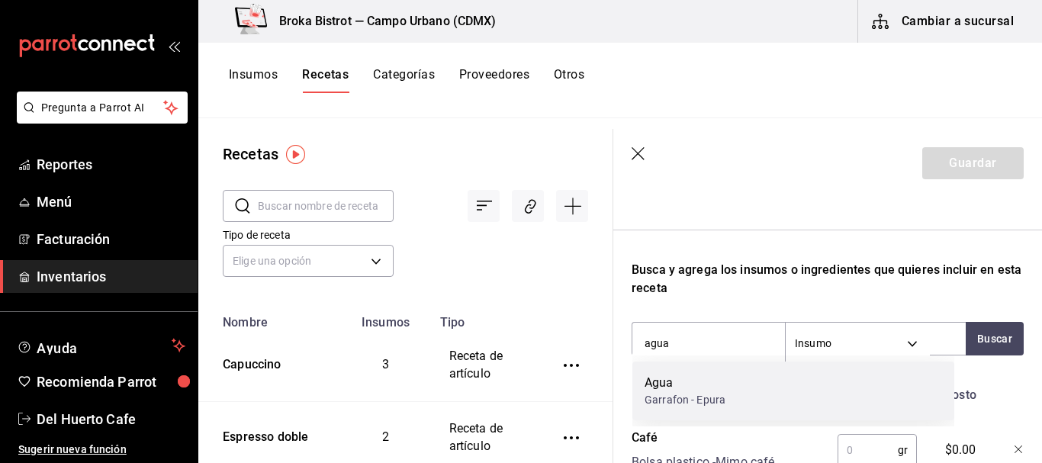
click at [785, 384] on div "Agua Garrafon - Epura" at bounding box center [793, 391] width 322 height 59
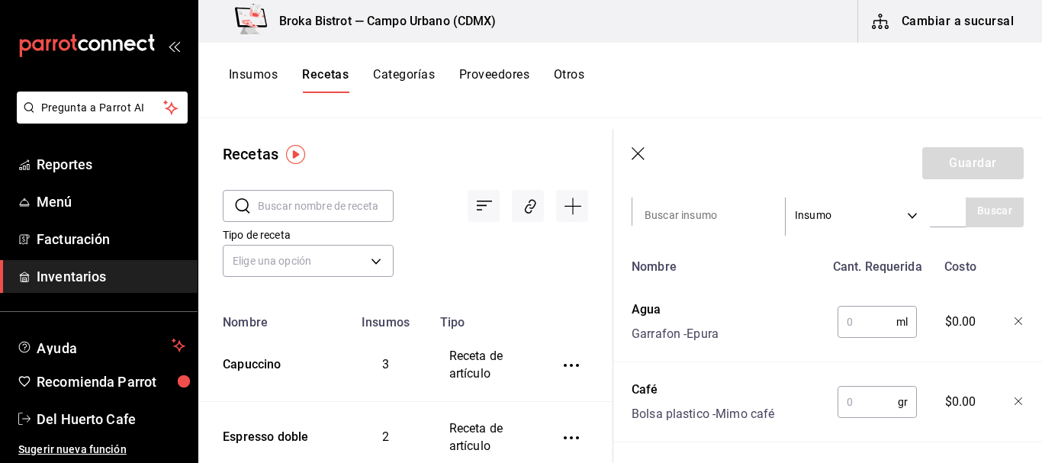
scroll to position [390, 0]
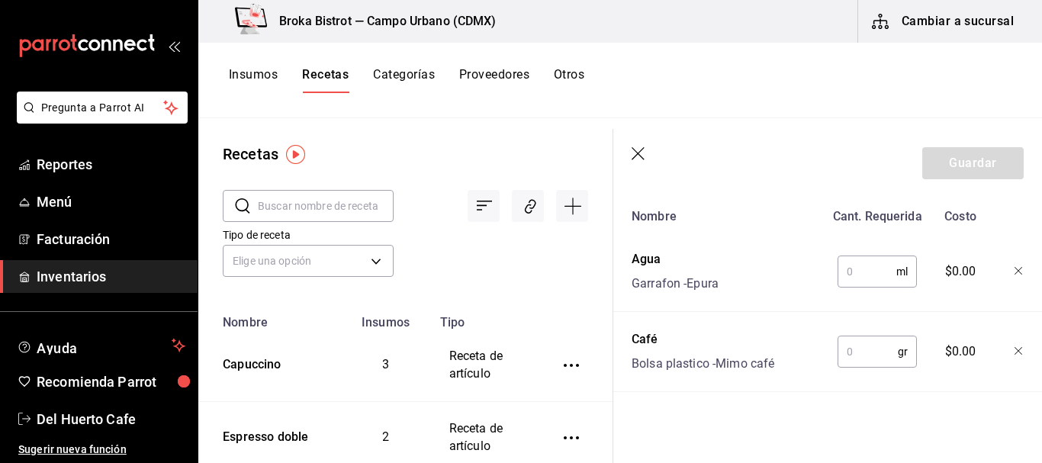
click at [864, 350] on input "text" at bounding box center [867, 351] width 60 height 31
type input "9"
click at [857, 262] on input "text" at bounding box center [866, 271] width 59 height 31
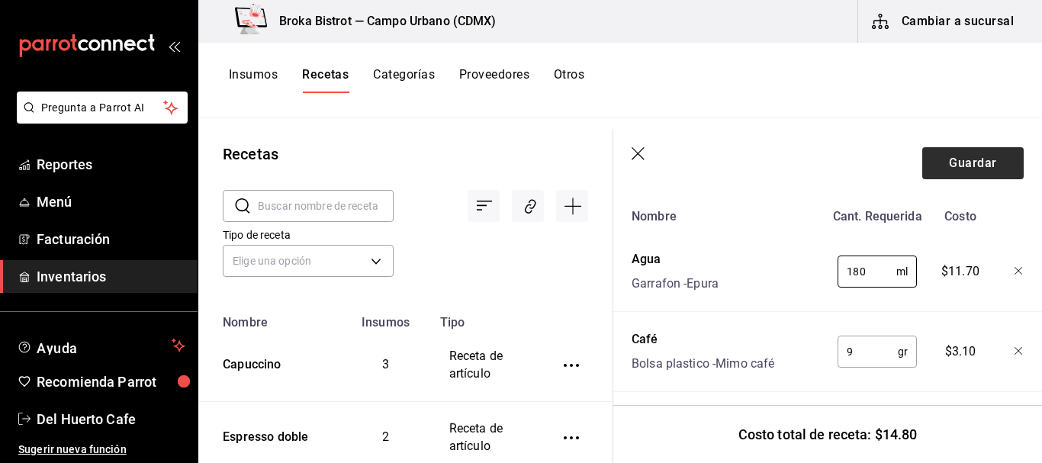
type input "180"
click at [963, 159] on button "Guardar" at bounding box center [972, 163] width 101 height 32
click at [861, 275] on input "180" at bounding box center [866, 271] width 59 height 31
type input "1"
type input "240"
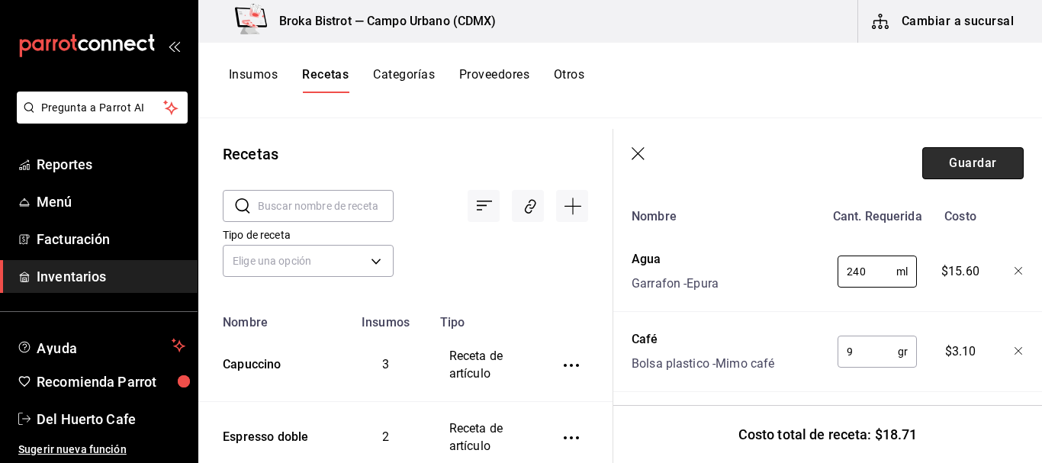
click at [963, 167] on button "Guardar" at bounding box center [972, 163] width 101 height 32
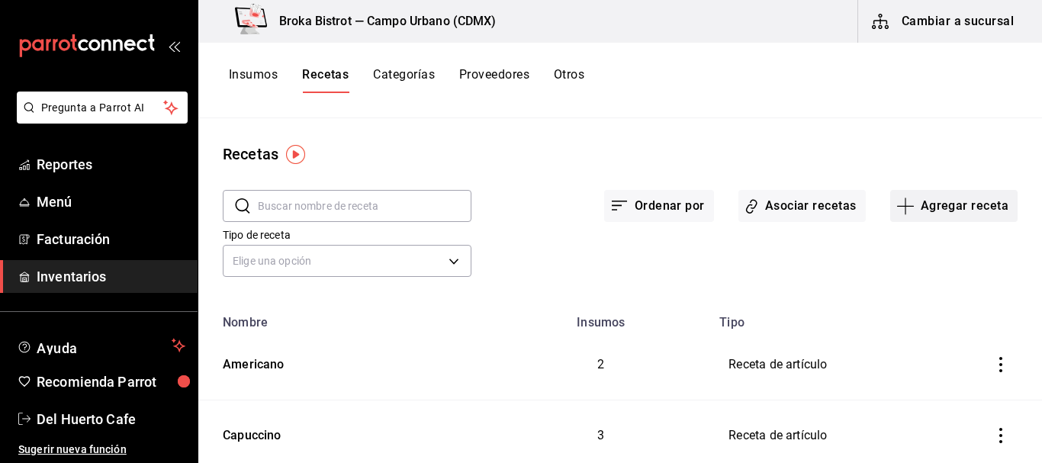
click at [924, 206] on button "Agregar receta" at bounding box center [953, 206] width 127 height 32
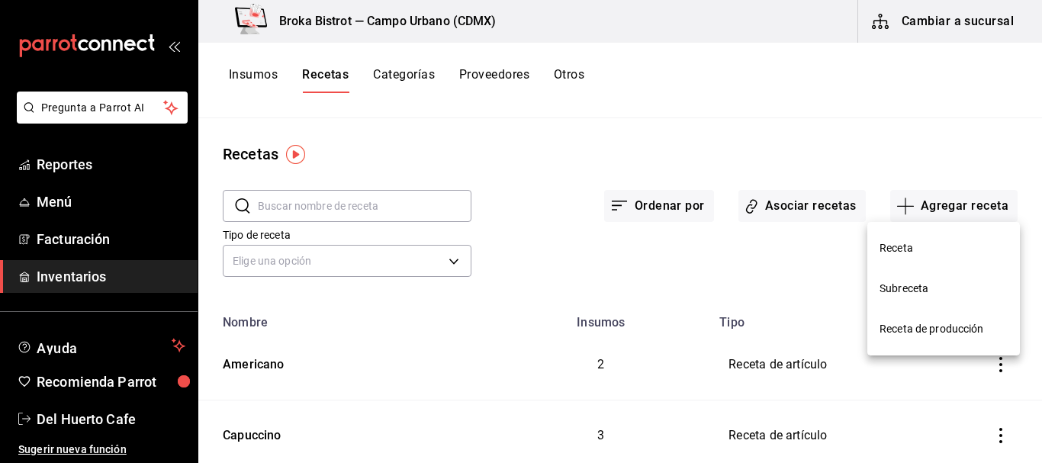
click at [898, 244] on span "Receta" at bounding box center [943, 248] width 128 height 16
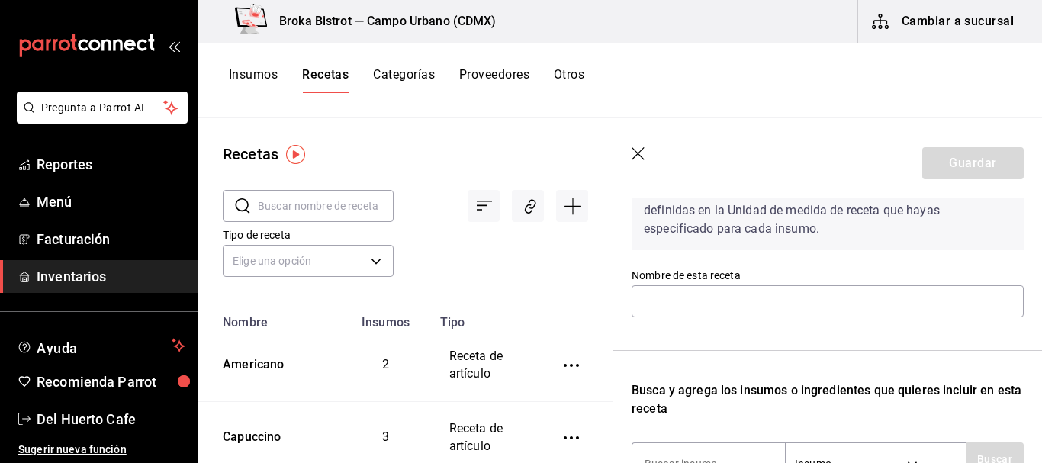
scroll to position [96, 0]
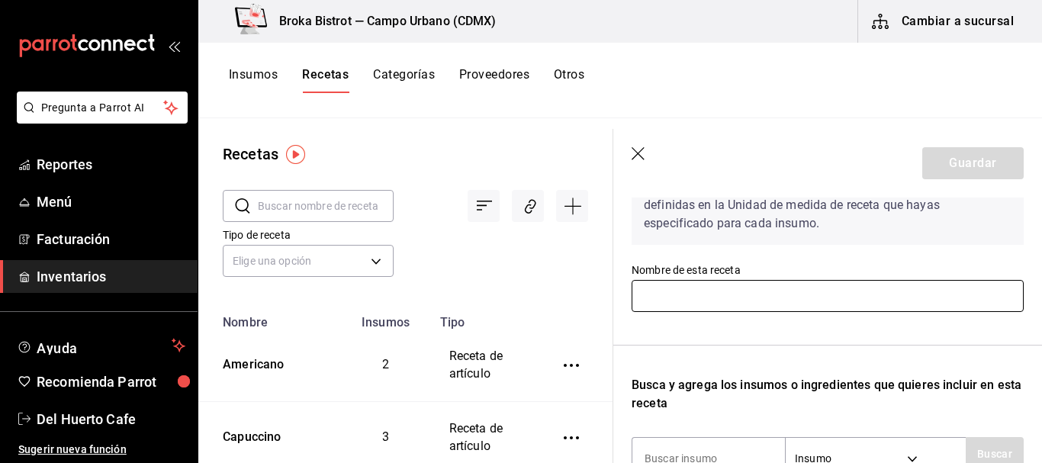
click at [754, 285] on input "text" at bounding box center [828, 296] width 392 height 32
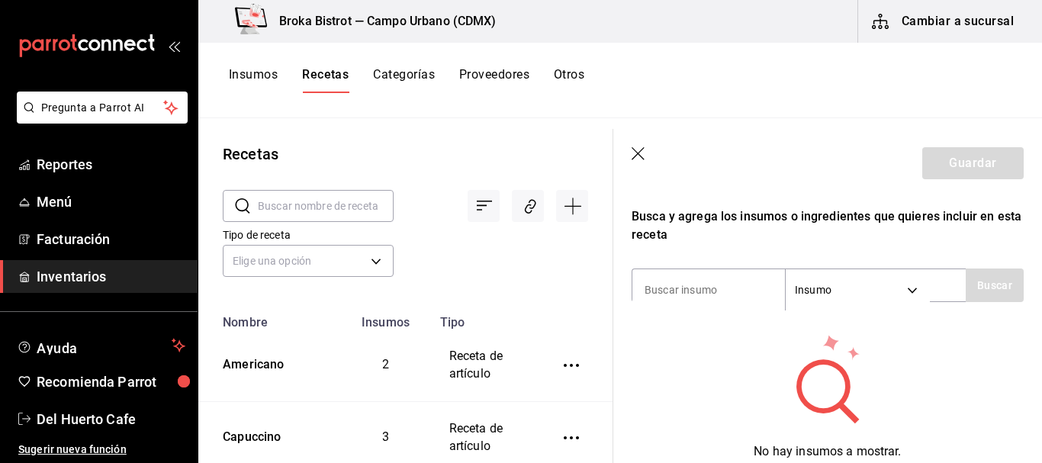
scroll to position [278, 0]
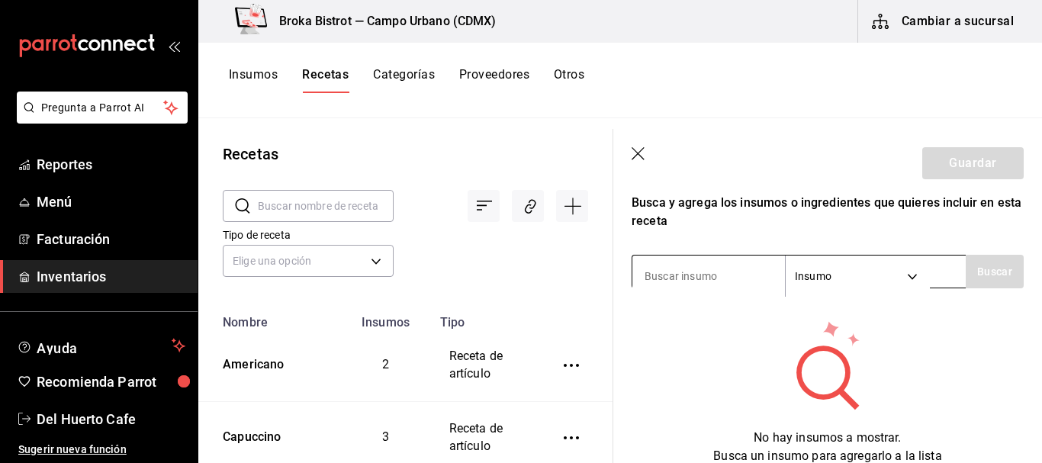
type input "Latte"
click at [727, 284] on input at bounding box center [708, 276] width 153 height 32
type input "caf"
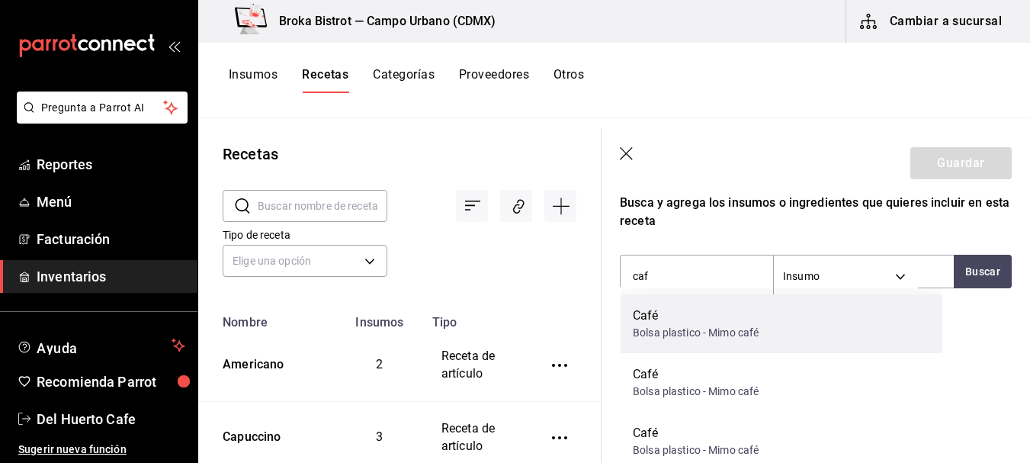
click at [729, 325] on div "Bolsa plastico - Mimo café" at bounding box center [696, 333] width 126 height 16
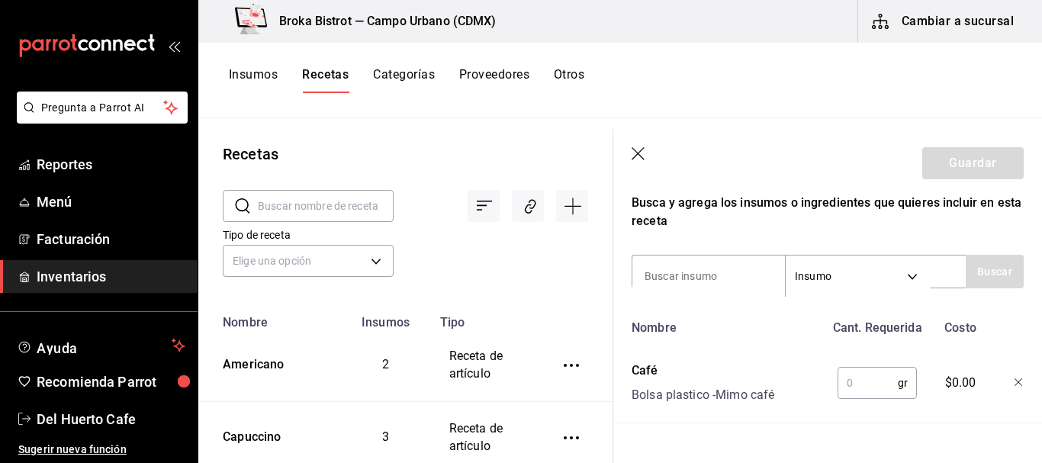
click at [873, 391] on input "text" at bounding box center [867, 383] width 60 height 31
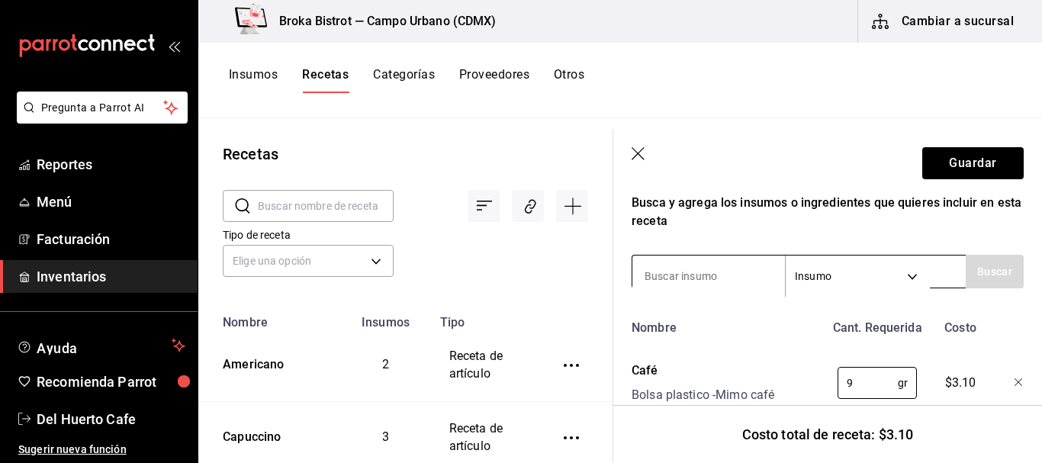
type input "9"
click at [703, 268] on input at bounding box center [708, 276] width 153 height 32
type input "agua"
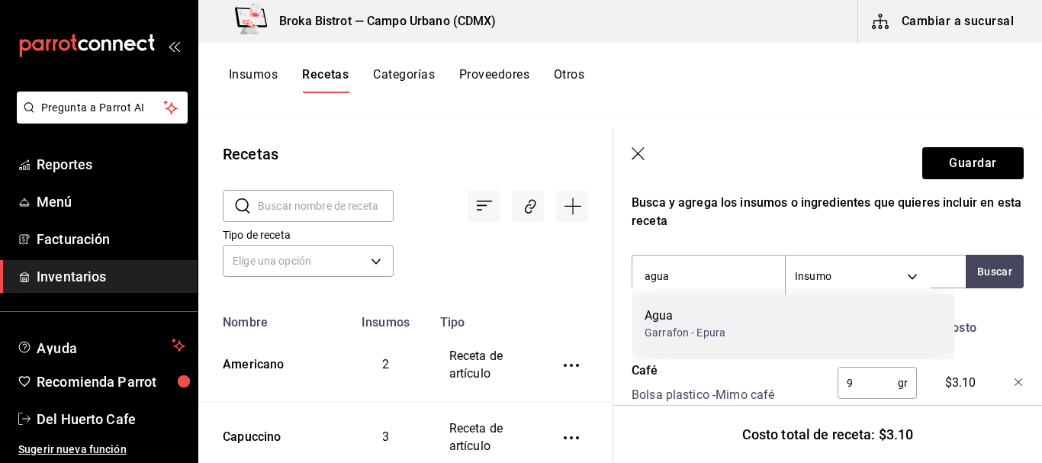
click at [695, 317] on div "Agua" at bounding box center [684, 316] width 81 height 18
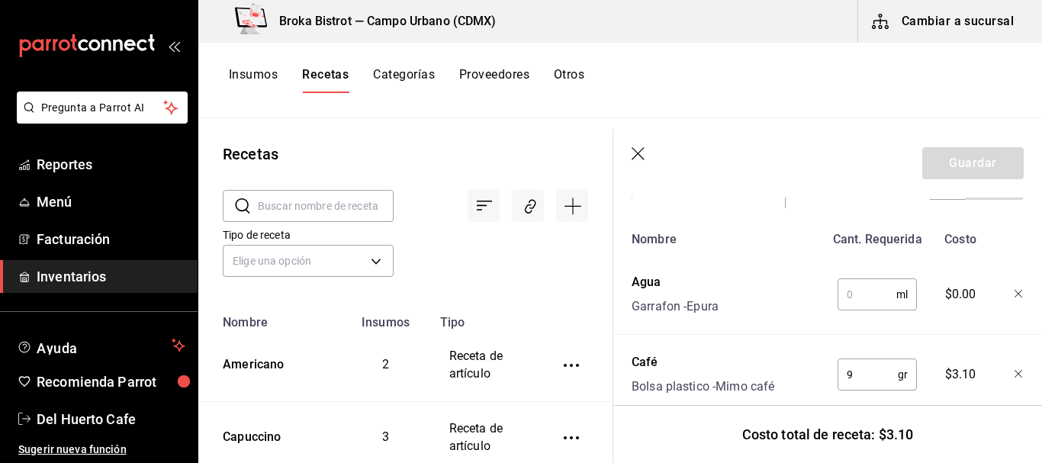
scroll to position [377, 0]
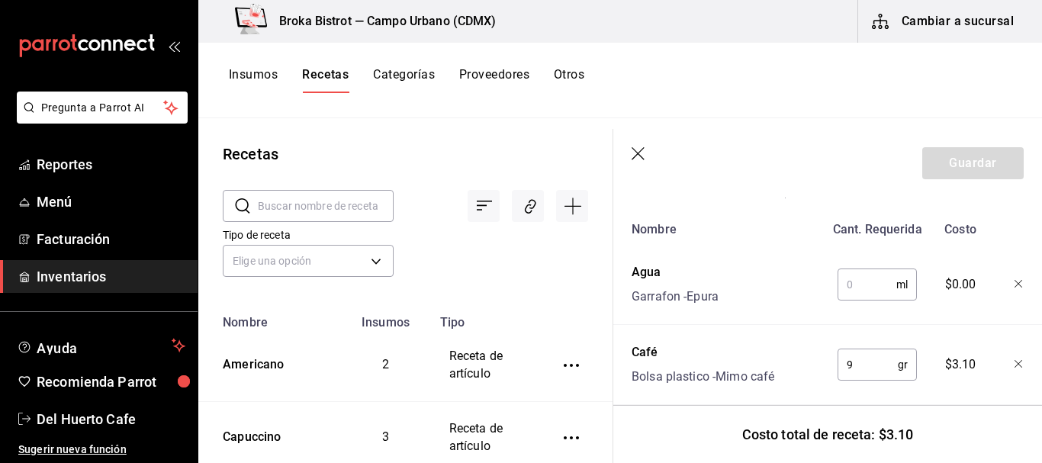
click at [859, 289] on input "text" at bounding box center [866, 284] width 59 height 31
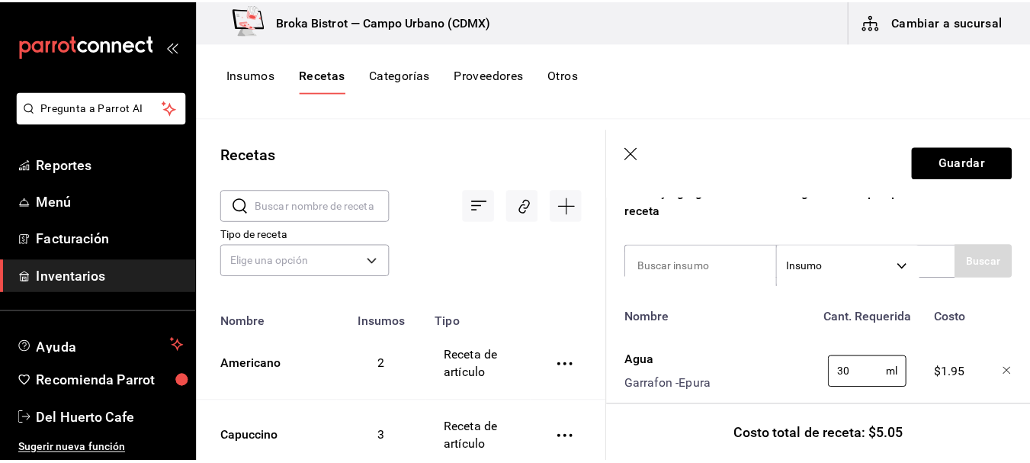
scroll to position [273, 0]
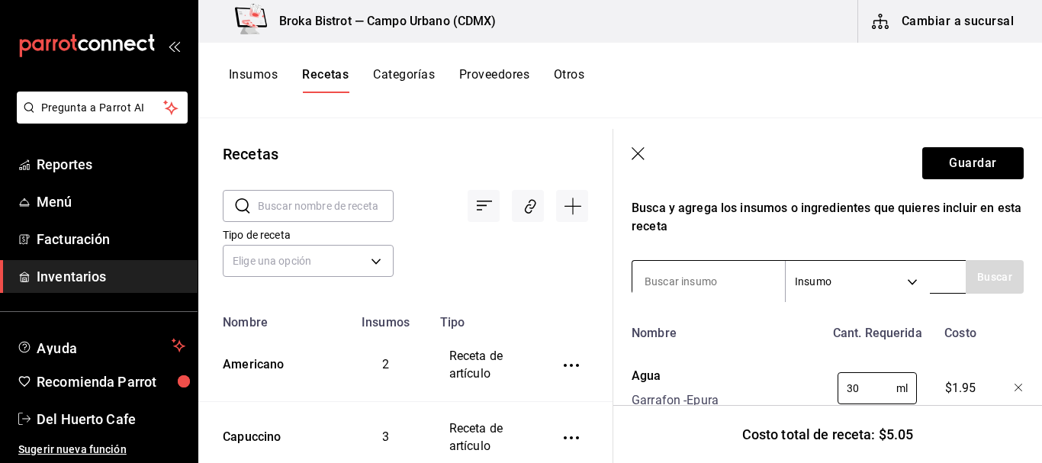
type input "30"
click at [713, 273] on input at bounding box center [708, 281] width 153 height 32
type input "leche"
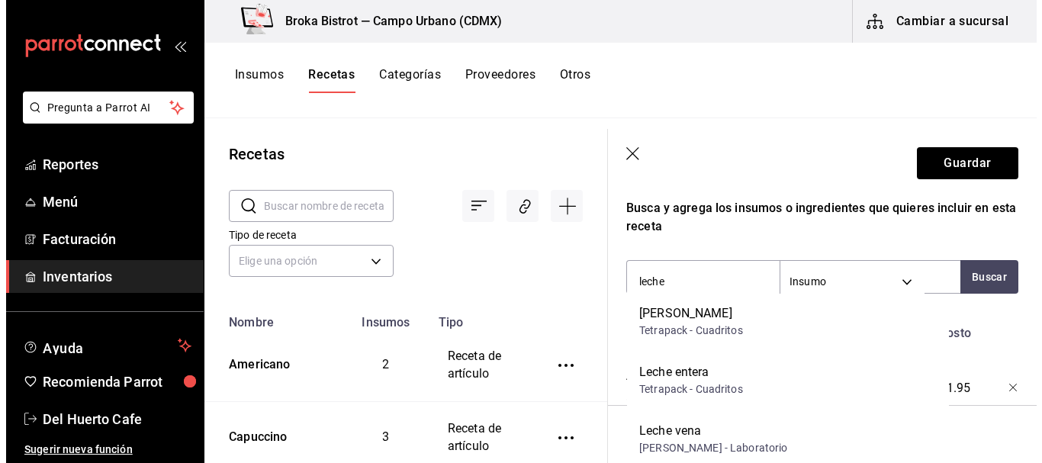
scroll to position [775, 0]
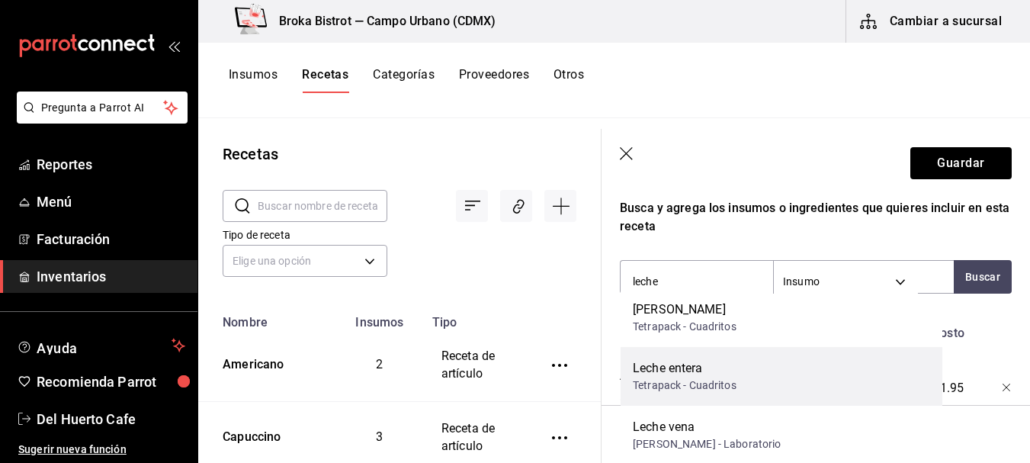
click at [712, 382] on div "Tetrapack - Cuadritos" at bounding box center [685, 386] width 104 height 16
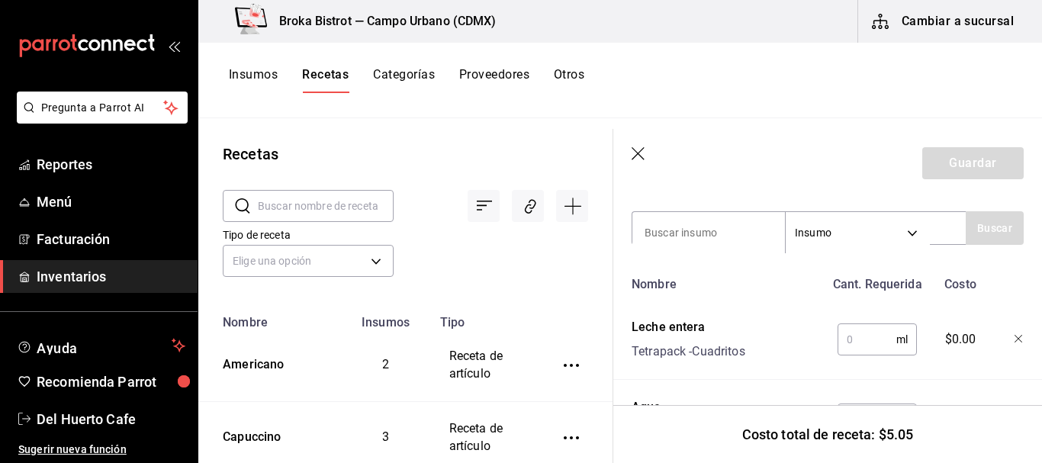
scroll to position [323, 0]
click at [855, 336] on input "text" at bounding box center [866, 338] width 59 height 31
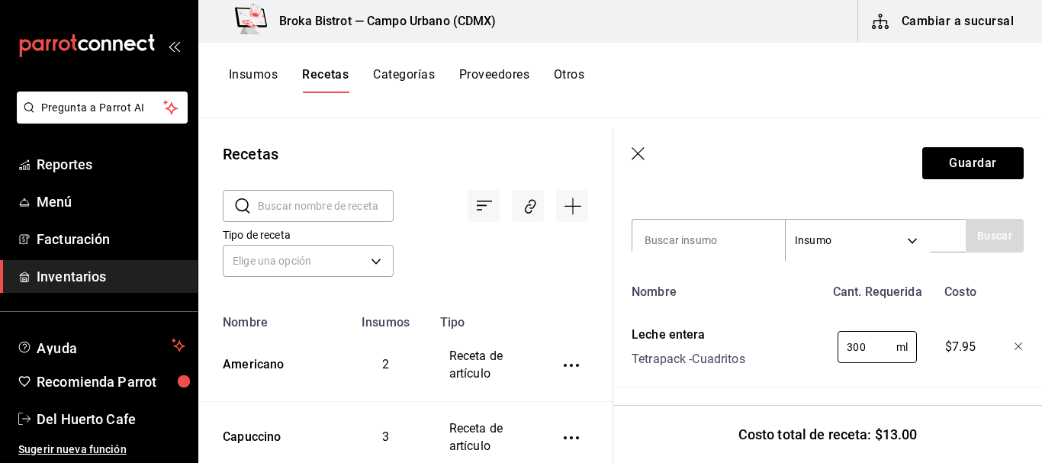
scroll to position [314, 0]
type input "300"
click at [743, 229] on input at bounding box center [708, 240] width 153 height 32
type input "Pinloncillo"
click at [993, 230] on button "Buscar" at bounding box center [995, 236] width 58 height 34
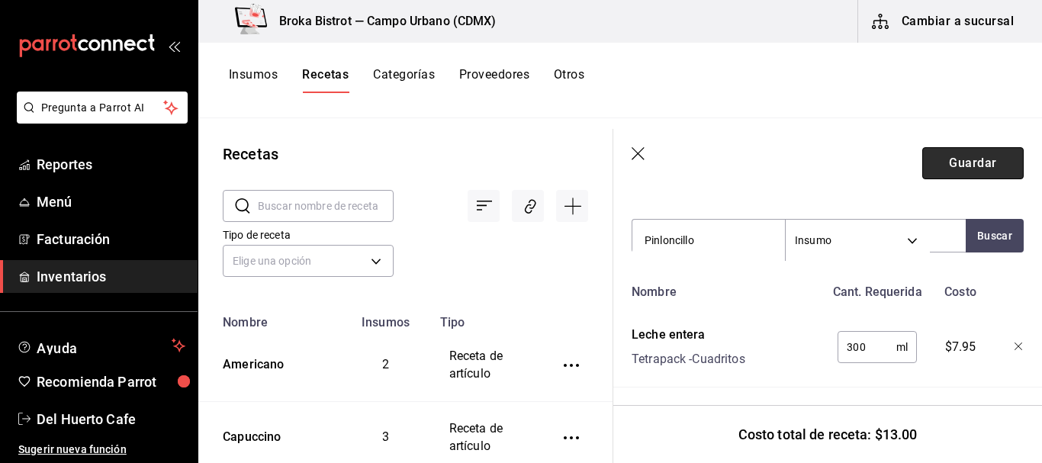
click at [966, 156] on button "Guardar" at bounding box center [972, 163] width 101 height 32
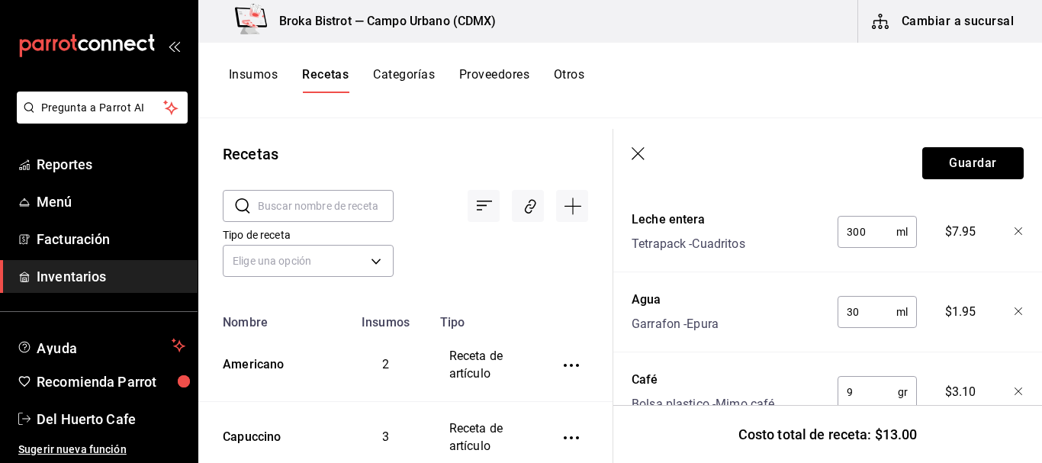
scroll to position [430, 0]
click at [861, 319] on input "30" at bounding box center [866, 311] width 59 height 31
type input "3"
type input "60"
click at [965, 161] on button "Guardar" at bounding box center [972, 163] width 101 height 32
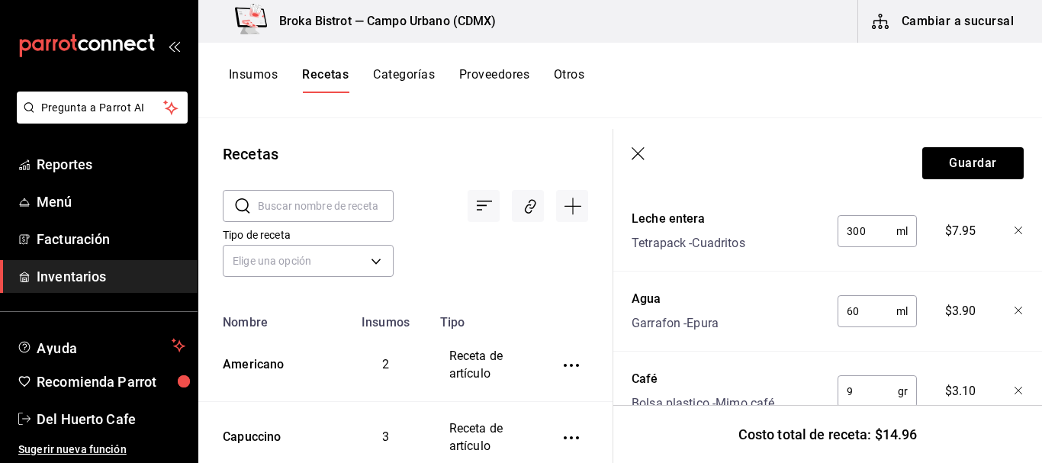
click at [861, 230] on input "300" at bounding box center [866, 231] width 59 height 31
type input "350"
click at [985, 159] on button "Guardar" at bounding box center [972, 163] width 101 height 32
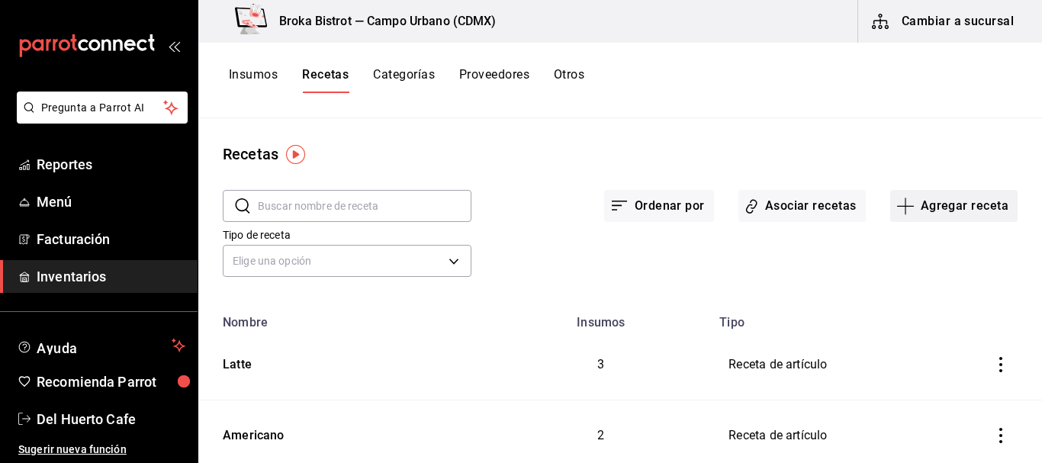
click at [921, 205] on button "Agregar receta" at bounding box center [953, 206] width 127 height 32
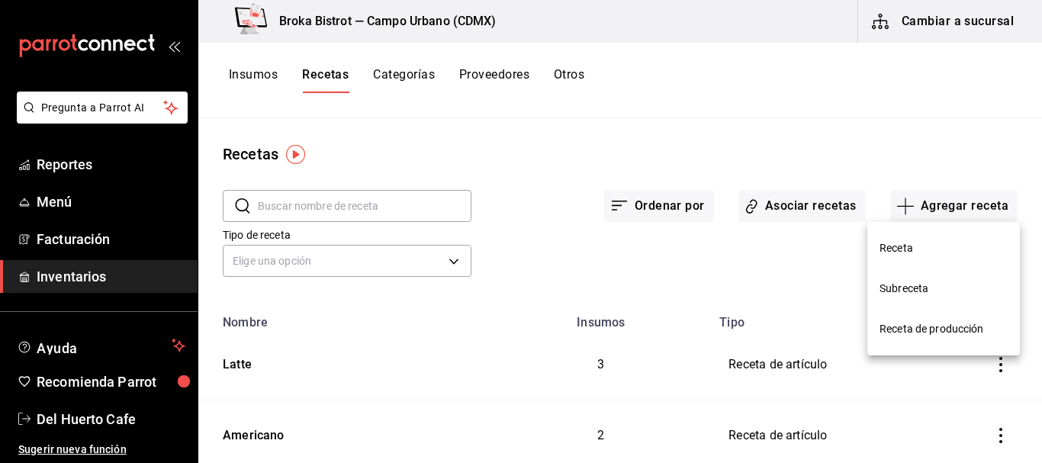
click at [909, 247] on span "Receta" at bounding box center [943, 248] width 128 height 16
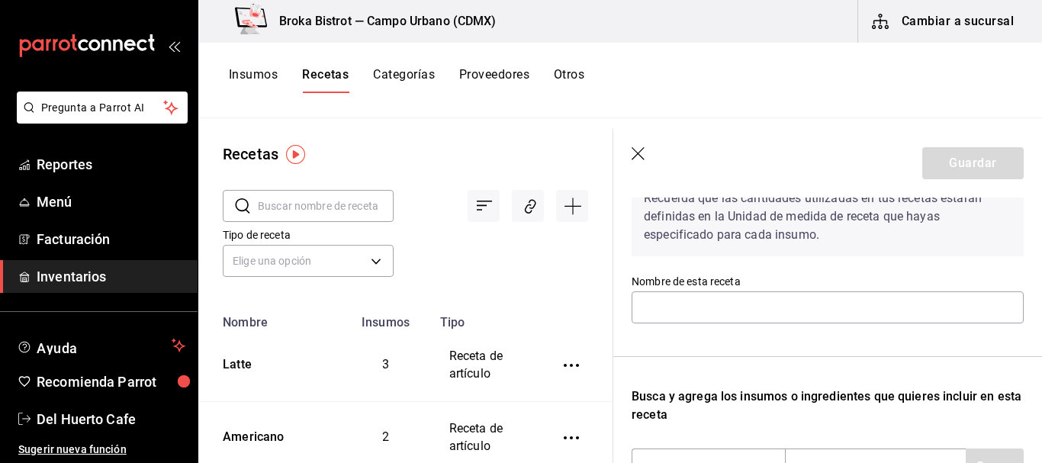
scroll to position [85, 0]
click at [724, 304] on input "text" at bounding box center [828, 307] width 392 height 32
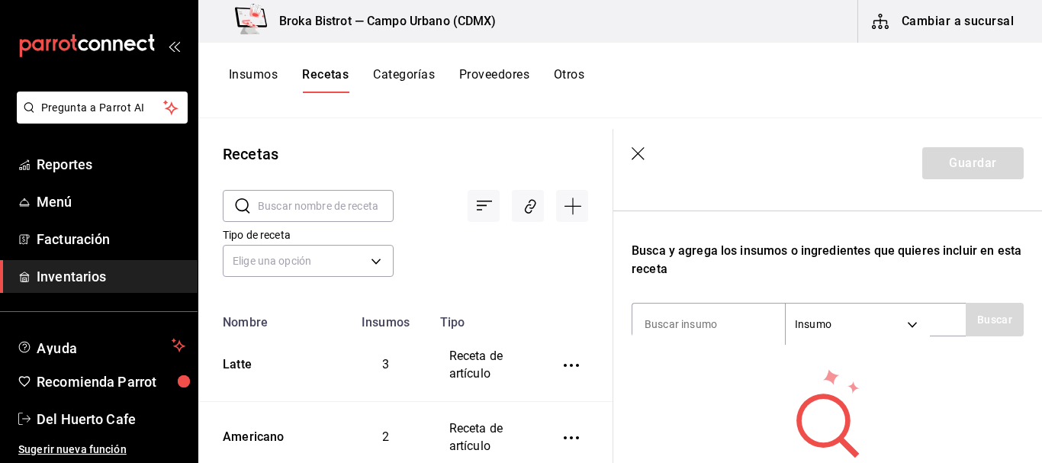
scroll to position [265, 0]
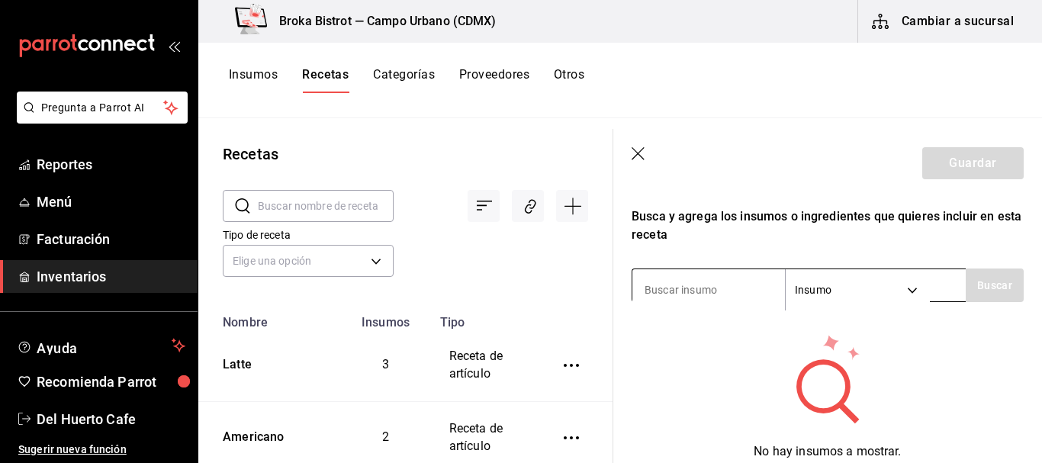
type input "Flatwhite"
click at [704, 292] on input at bounding box center [708, 290] width 153 height 32
type input "caf"
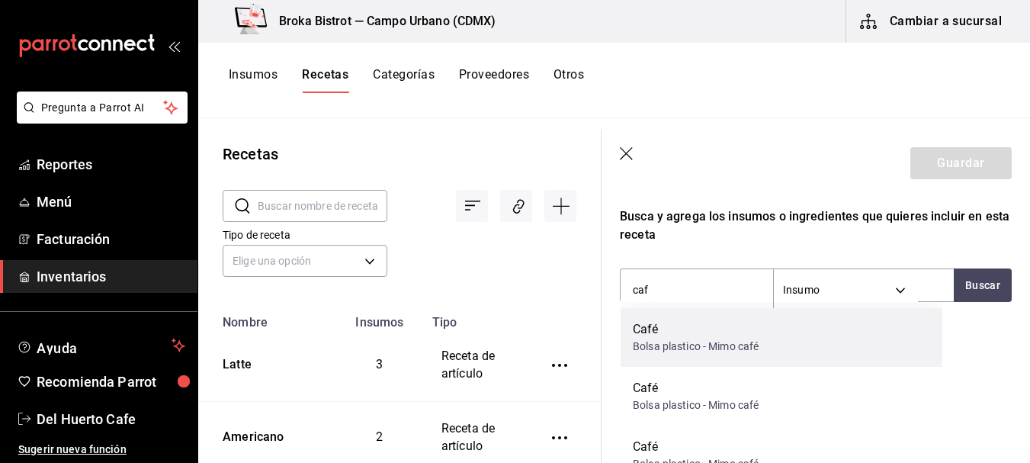
click at [691, 334] on div "Café" at bounding box center [696, 329] width 126 height 18
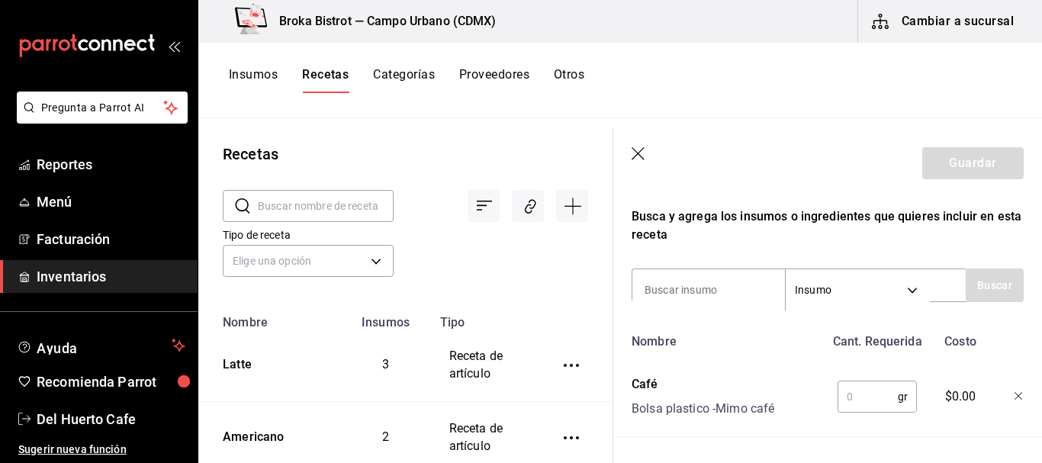
click at [846, 394] on input "text" at bounding box center [867, 396] width 60 height 31
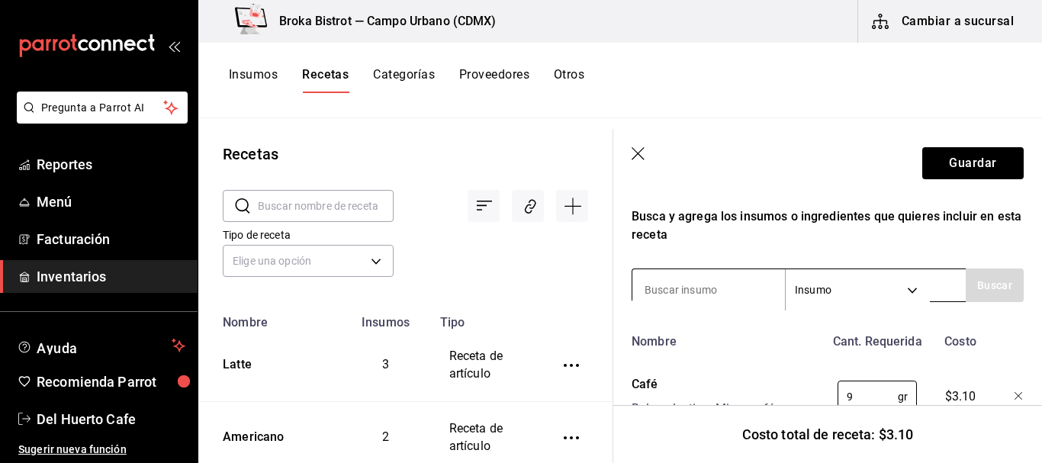
type input "9"
click at [725, 281] on input at bounding box center [708, 290] width 153 height 32
type input "agua"
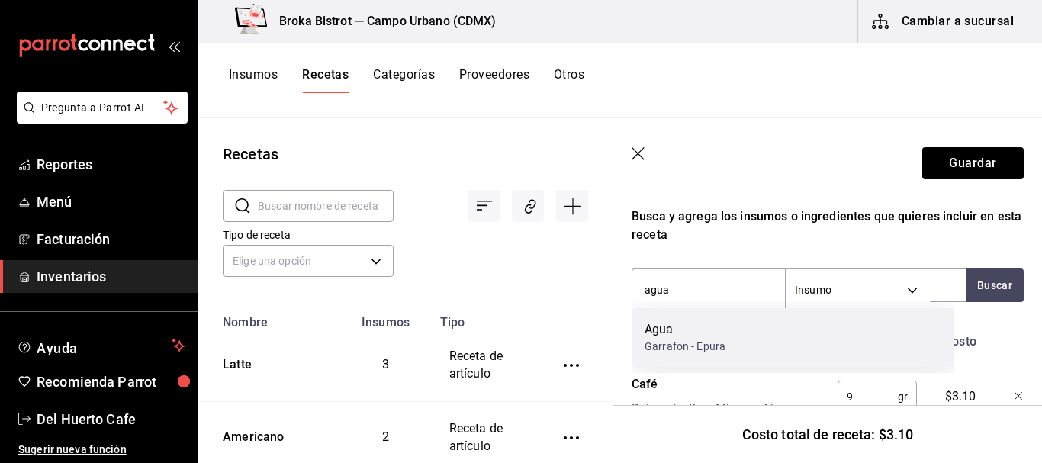
click at [712, 347] on div "Garrafon - Epura" at bounding box center [684, 347] width 81 height 16
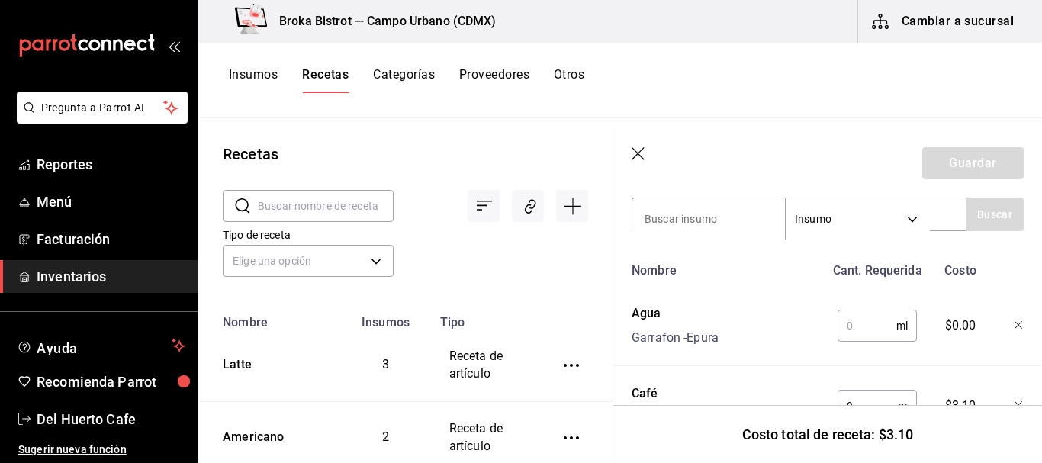
scroll to position [342, 0]
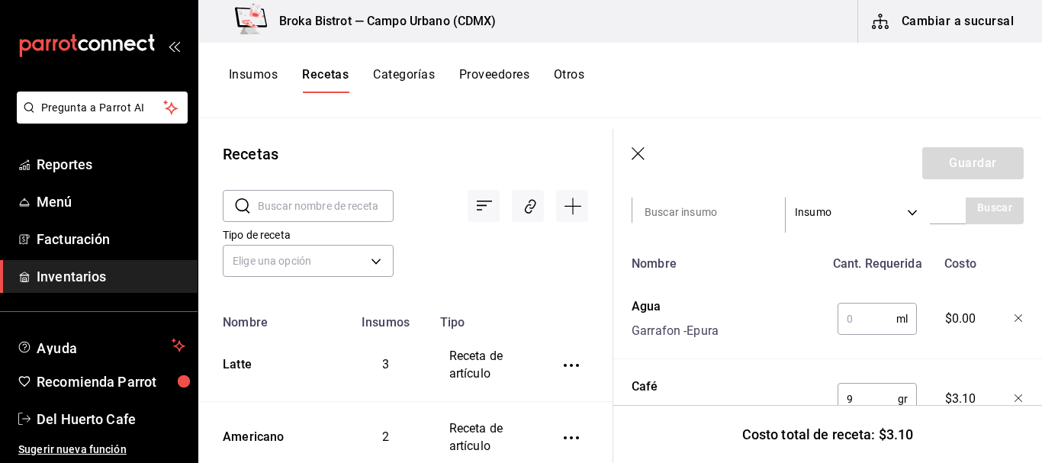
click at [851, 325] on input "text" at bounding box center [866, 319] width 59 height 31
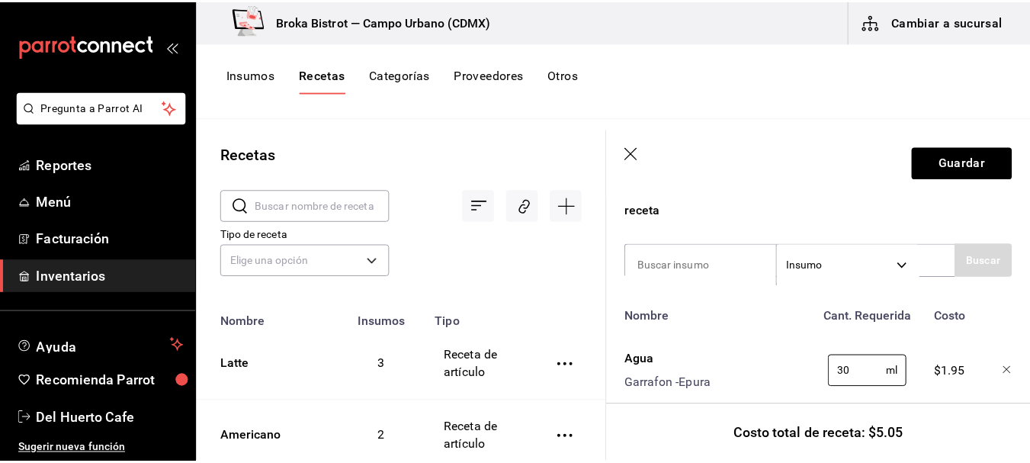
scroll to position [282, 0]
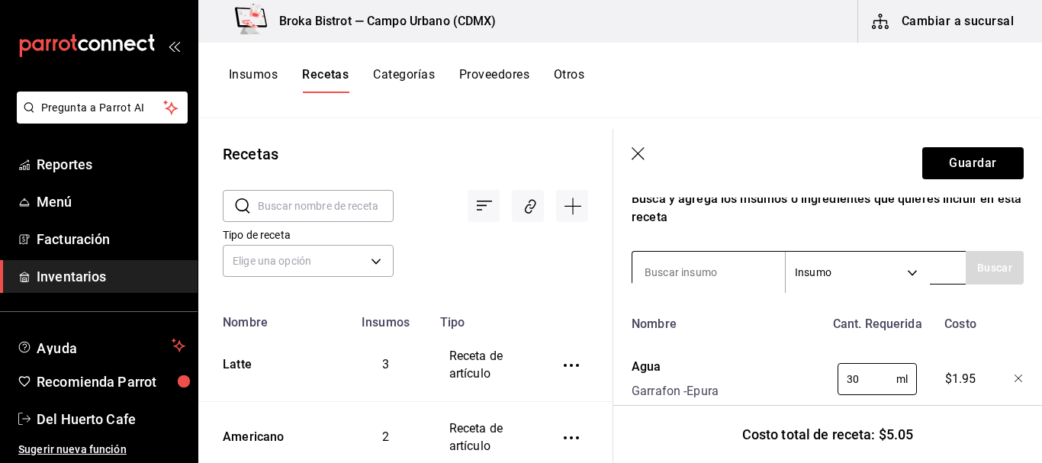
type input "30"
click at [726, 272] on input at bounding box center [708, 272] width 153 height 32
type input "leche"
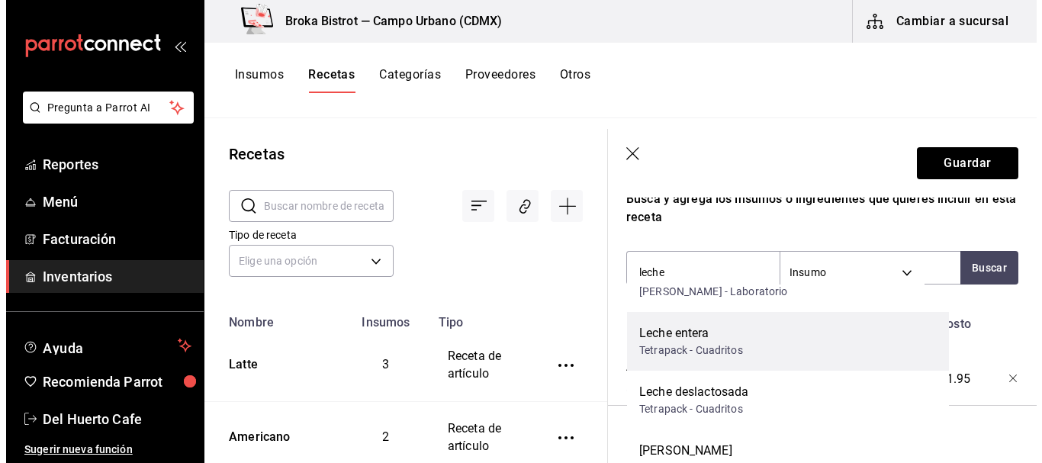
scroll to position [976, 0]
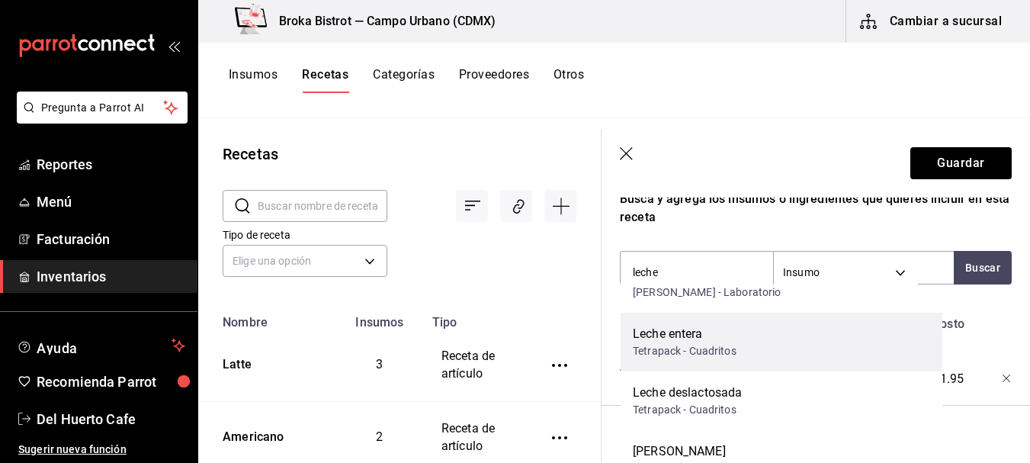
click at [723, 343] on div "Tetrapack - Cuadritos" at bounding box center [685, 351] width 104 height 16
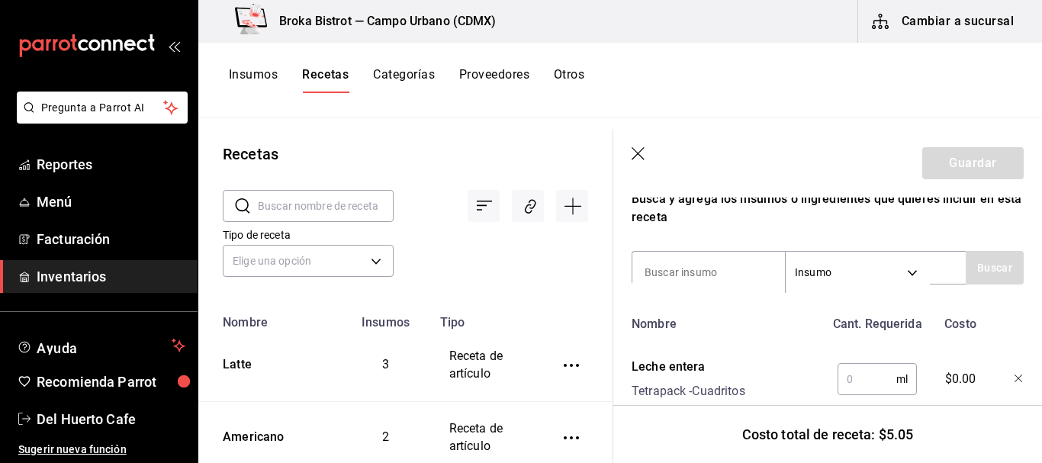
click at [857, 386] on input "text" at bounding box center [866, 379] width 59 height 31
click at [947, 166] on button "Guardar" at bounding box center [972, 163] width 101 height 32
click at [748, 193] on header "Guardar" at bounding box center [827, 163] width 429 height 69
click at [874, 373] on input "120" at bounding box center [866, 379] width 59 height 31
type input "125"
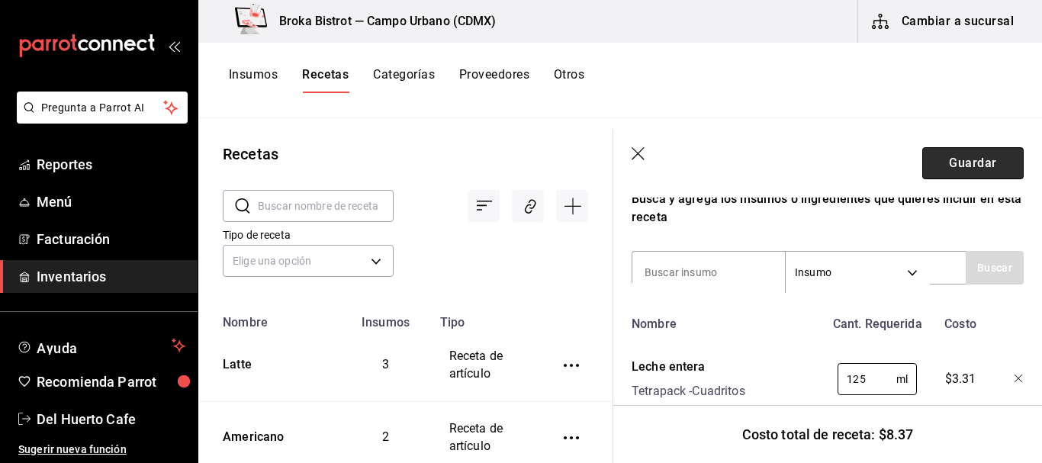
click at [977, 167] on button "Guardar" at bounding box center [972, 163] width 101 height 32
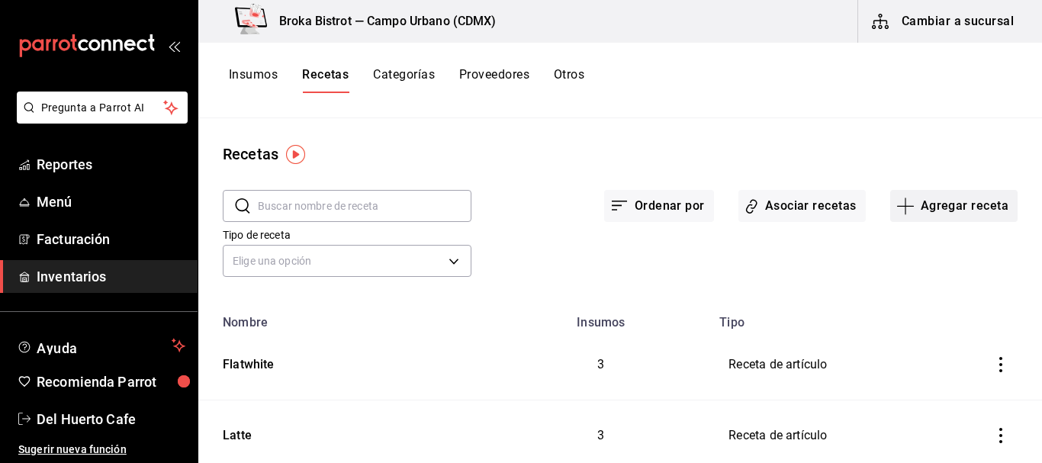
click at [913, 199] on button "Agregar receta" at bounding box center [953, 206] width 127 height 32
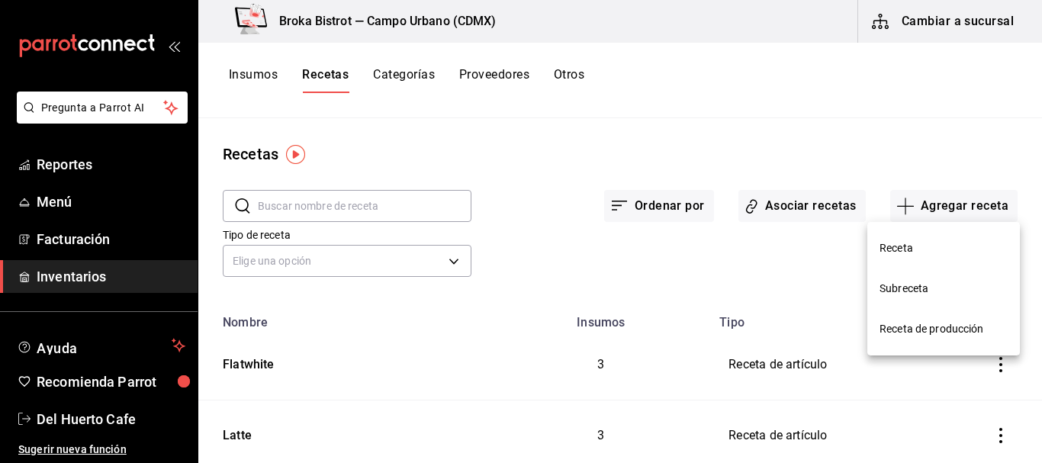
click at [908, 246] on span "Receta" at bounding box center [943, 248] width 128 height 16
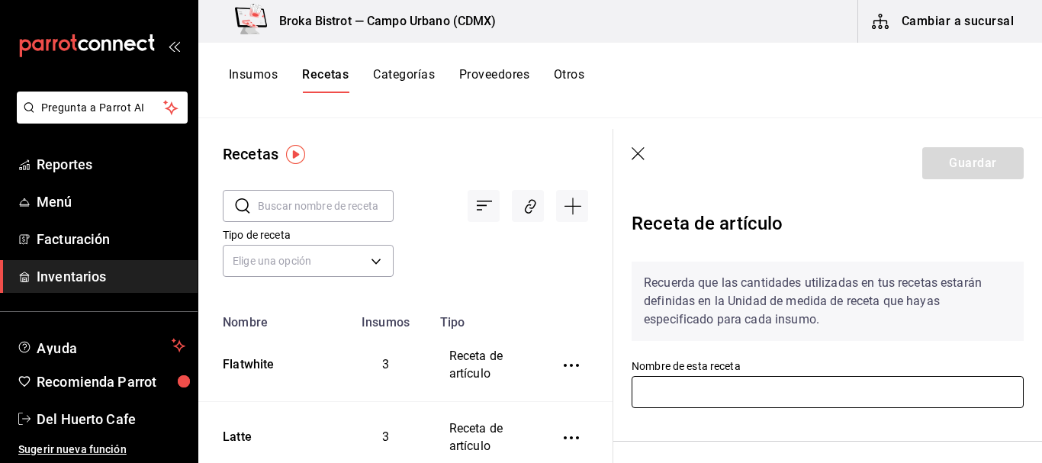
click at [728, 389] on input "text" at bounding box center [828, 392] width 392 height 32
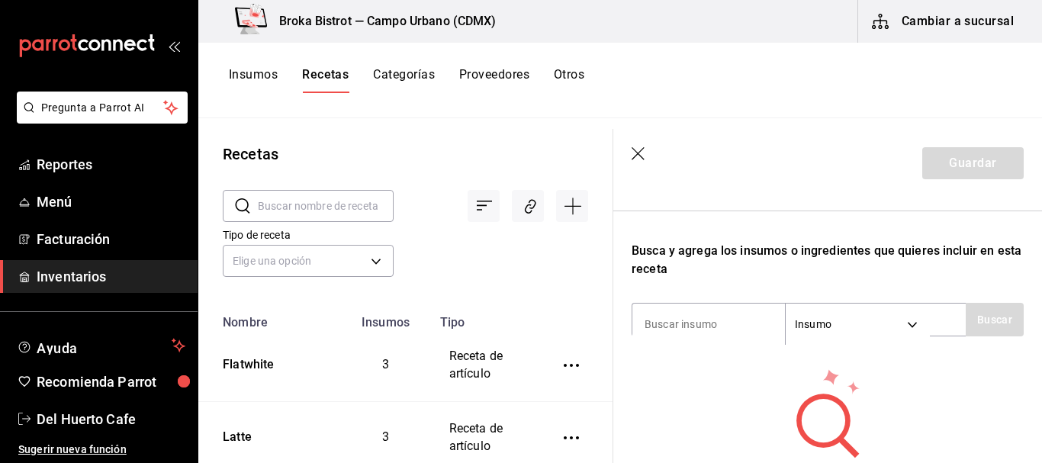
scroll to position [231, 0]
type input "Macciato"
click at [725, 329] on input at bounding box center [708, 323] width 153 height 32
type input "caf"
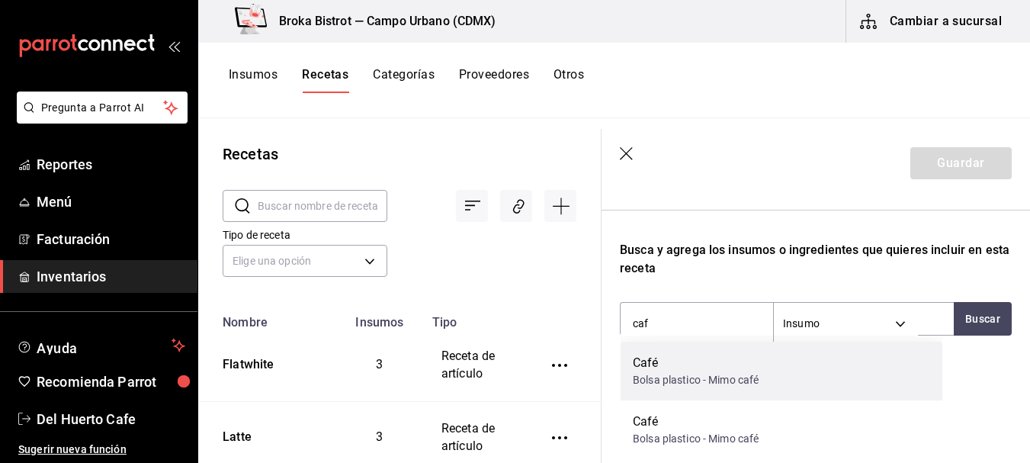
click at [694, 365] on div "Café" at bounding box center [696, 363] width 126 height 18
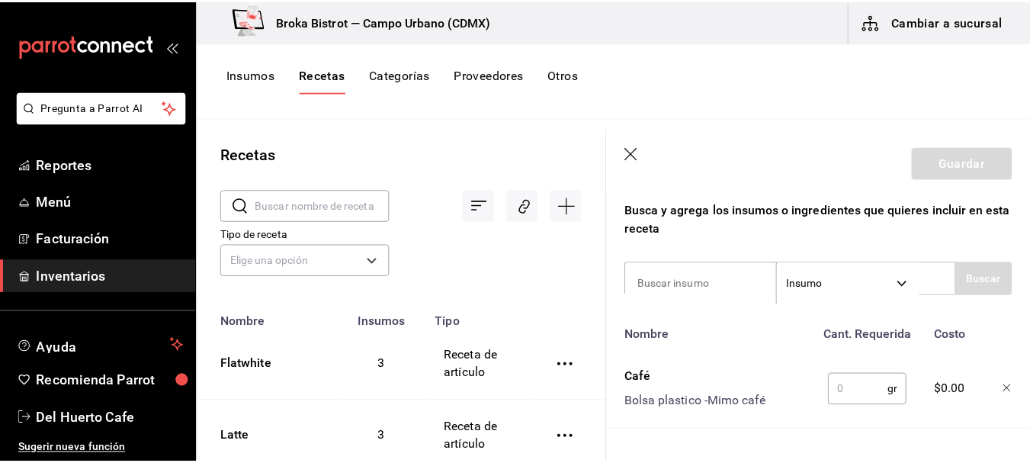
scroll to position [275, 0]
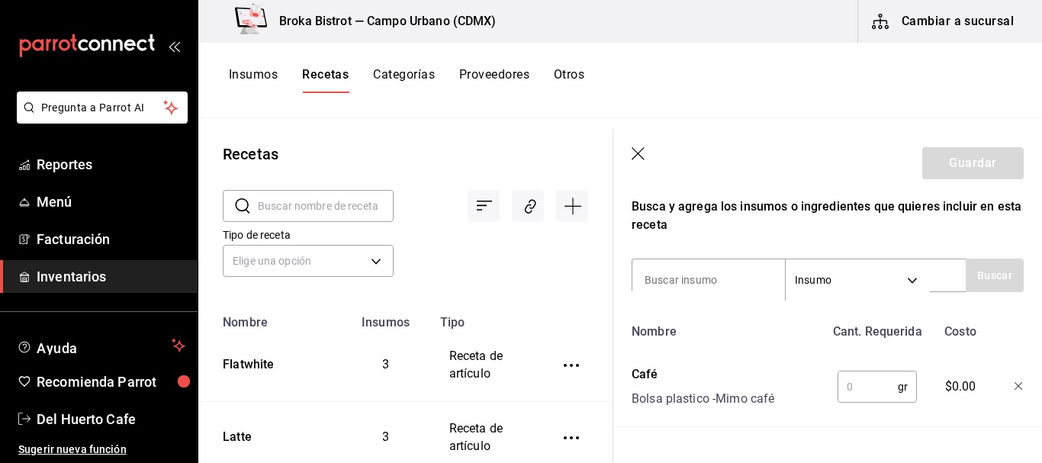
click at [859, 384] on input "text" at bounding box center [867, 386] width 60 height 31
type input "9"
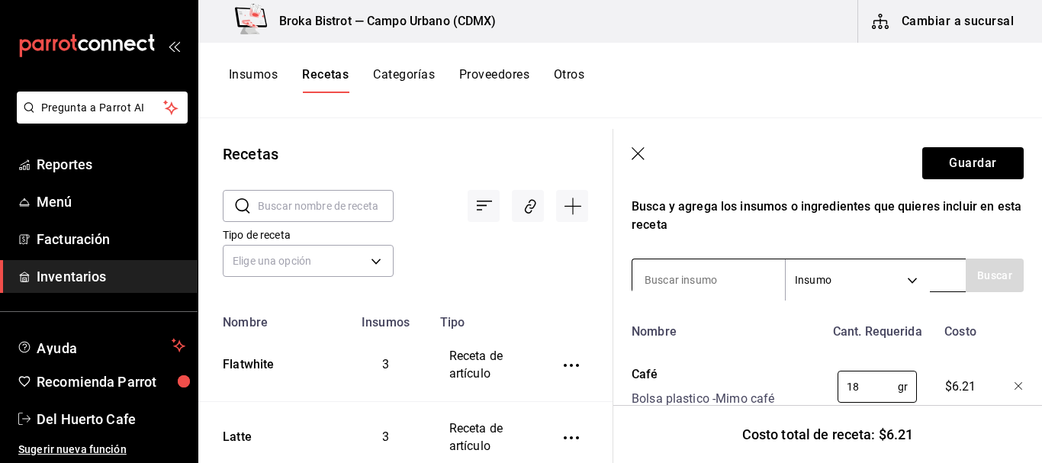
type input "18"
click at [728, 271] on input at bounding box center [708, 280] width 153 height 32
type input "agua"
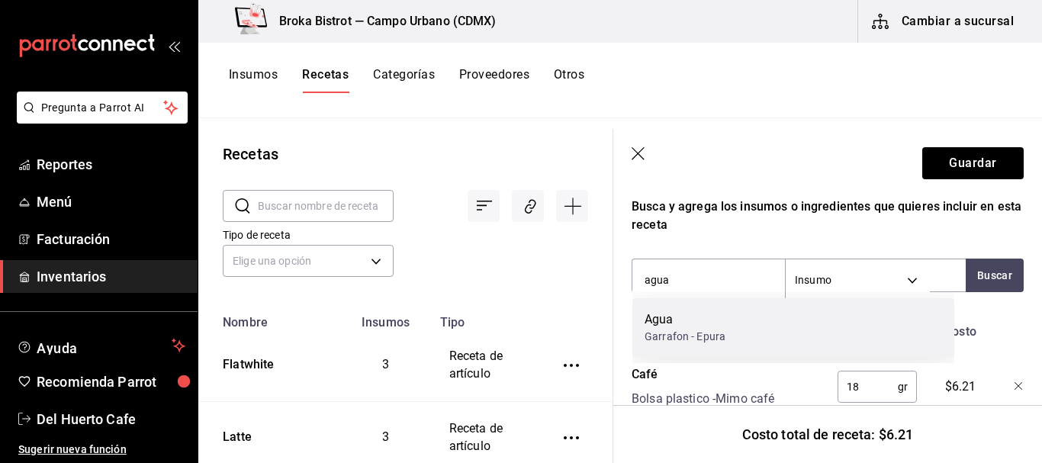
click at [709, 340] on div "Garrafon - Epura" at bounding box center [684, 337] width 81 height 16
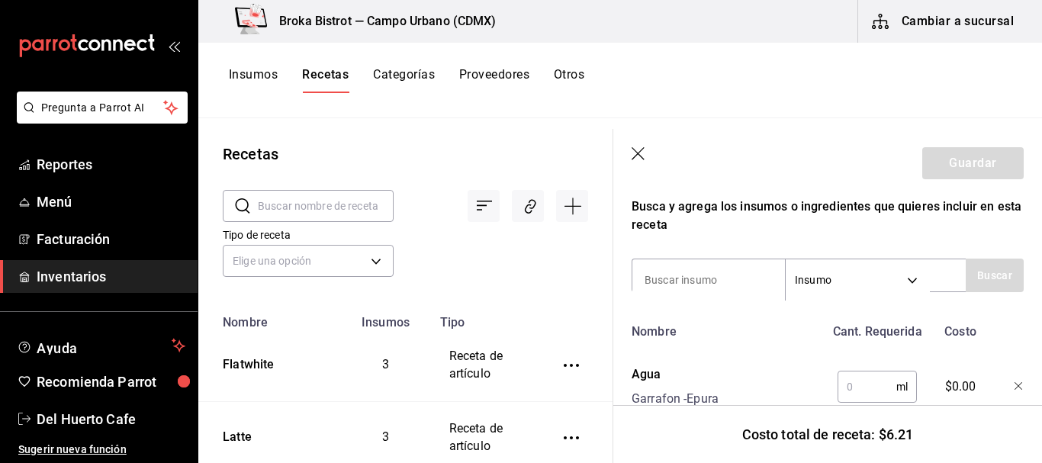
click at [861, 381] on input "text" at bounding box center [866, 386] width 59 height 31
type input "6"
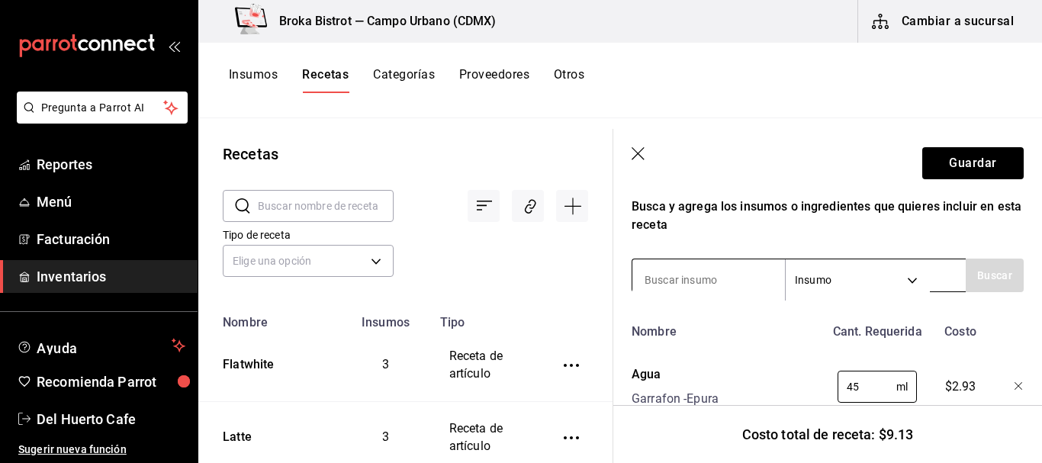
type input "45"
click at [721, 271] on input at bounding box center [708, 280] width 153 height 32
type input "leche"
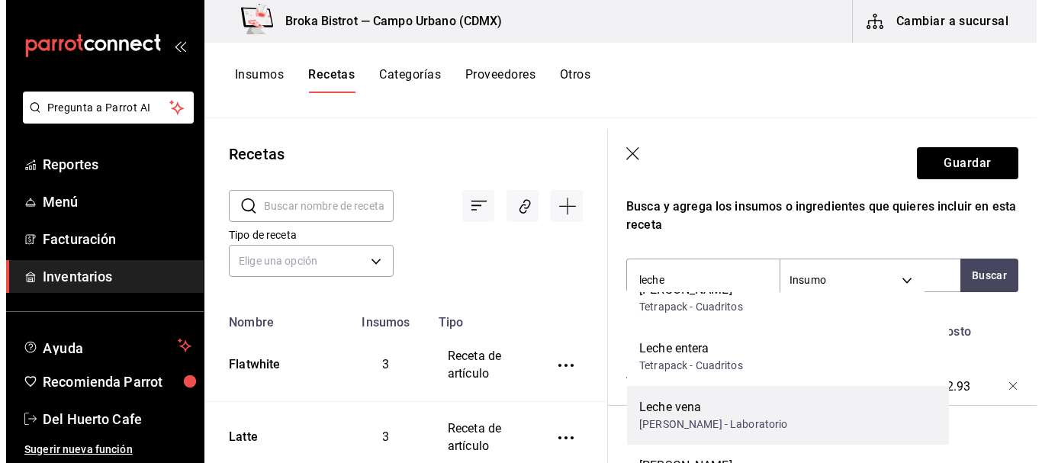
scroll to position [791, 0]
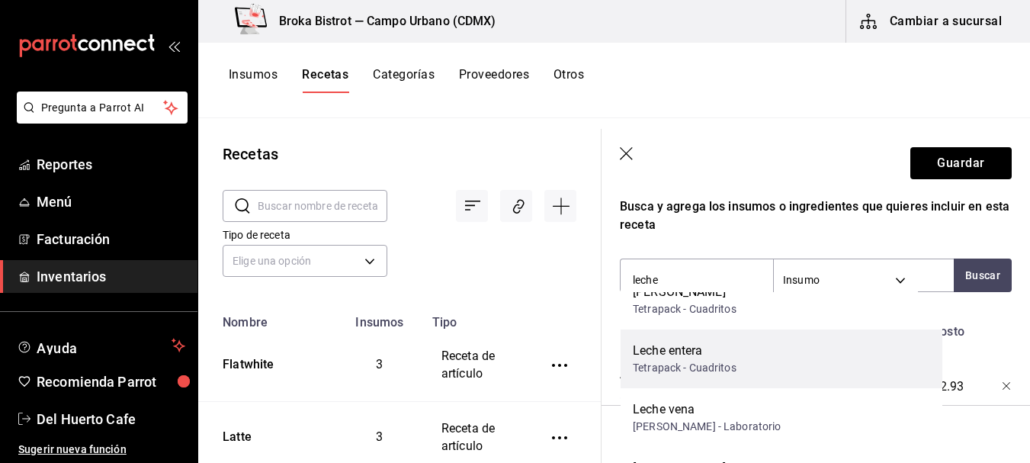
click at [728, 367] on div "Tetrapack - Cuadritos" at bounding box center [685, 368] width 104 height 16
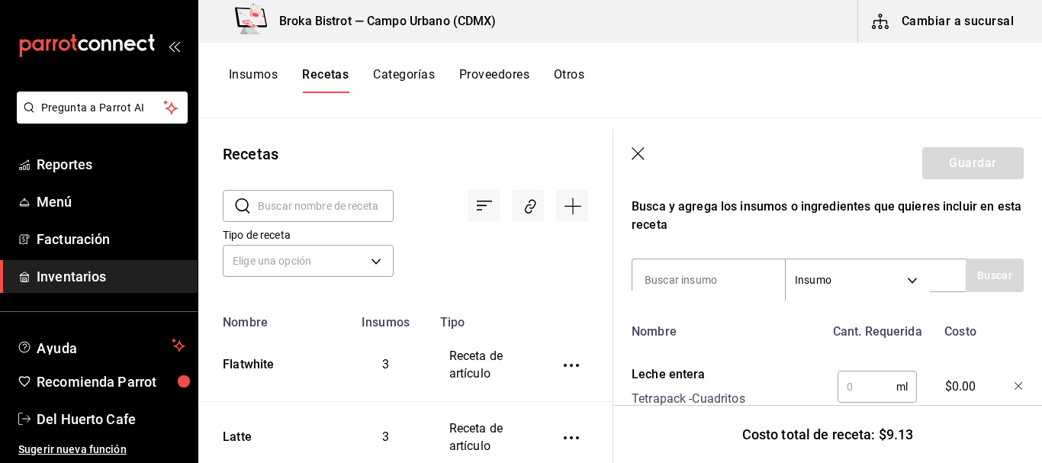
click at [852, 390] on input "text" at bounding box center [866, 386] width 59 height 31
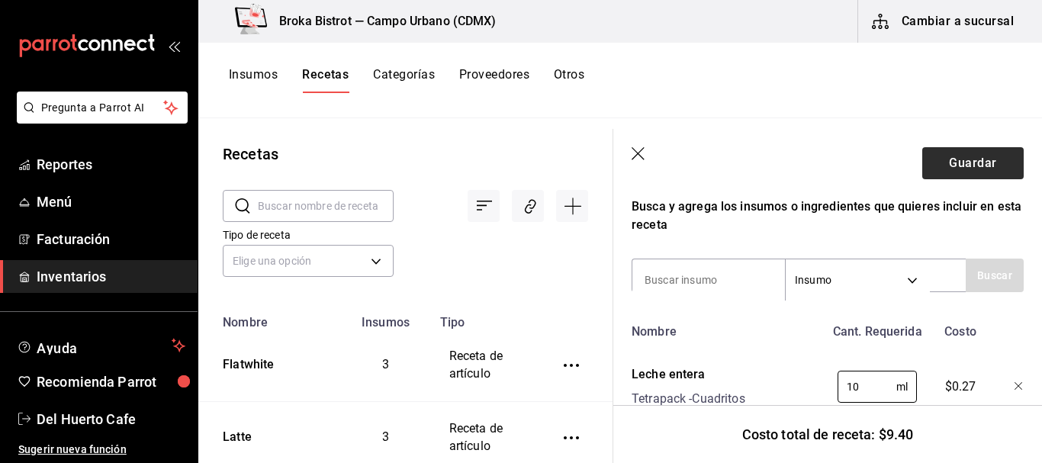
type input "10"
click at [942, 159] on button "Guardar" at bounding box center [972, 163] width 101 height 32
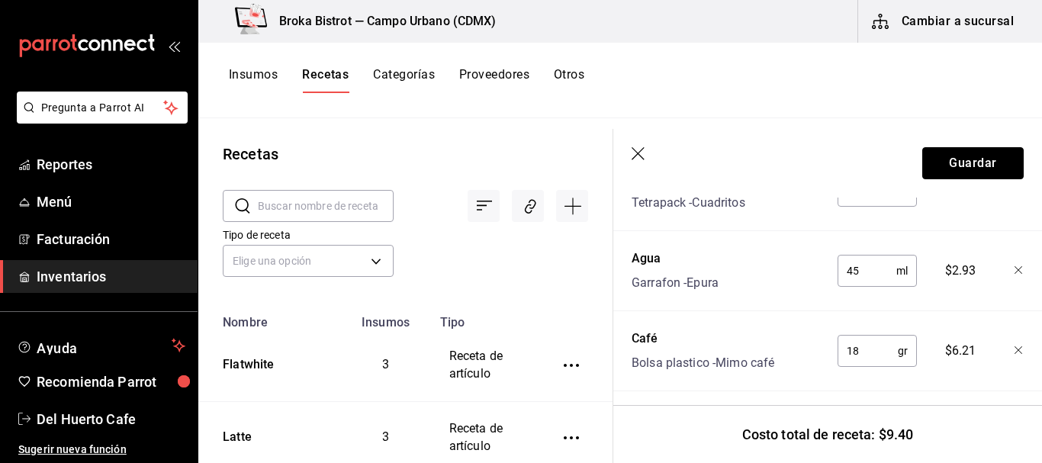
scroll to position [471, 0]
click at [866, 351] on input "18" at bounding box center [867, 350] width 60 height 31
type input "19"
click at [963, 163] on button "Guardar" at bounding box center [972, 163] width 101 height 32
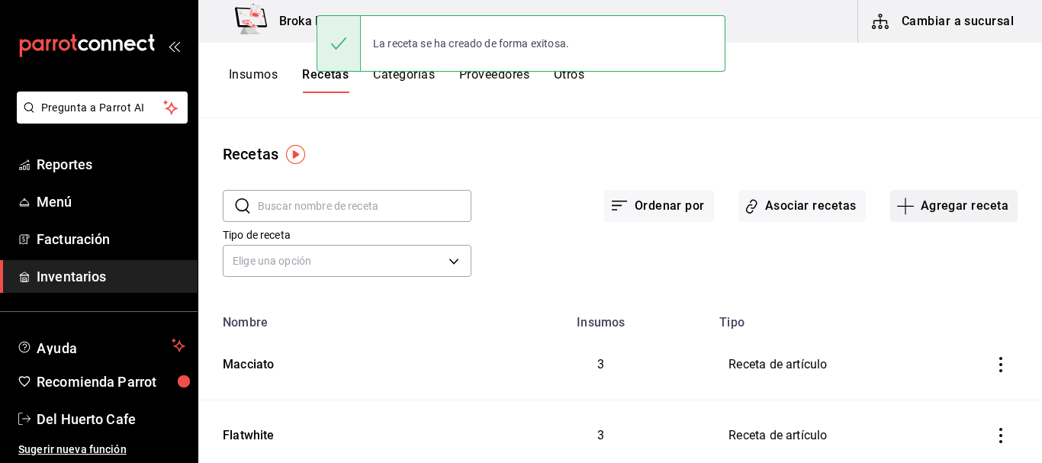
click at [943, 203] on button "Agregar receta" at bounding box center [953, 206] width 127 height 32
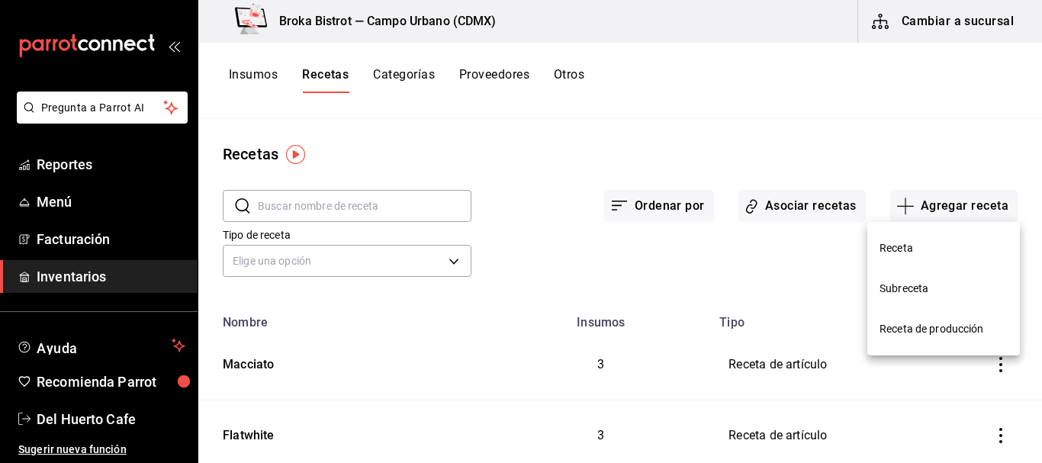
click at [893, 242] on span "Receta" at bounding box center [943, 248] width 128 height 16
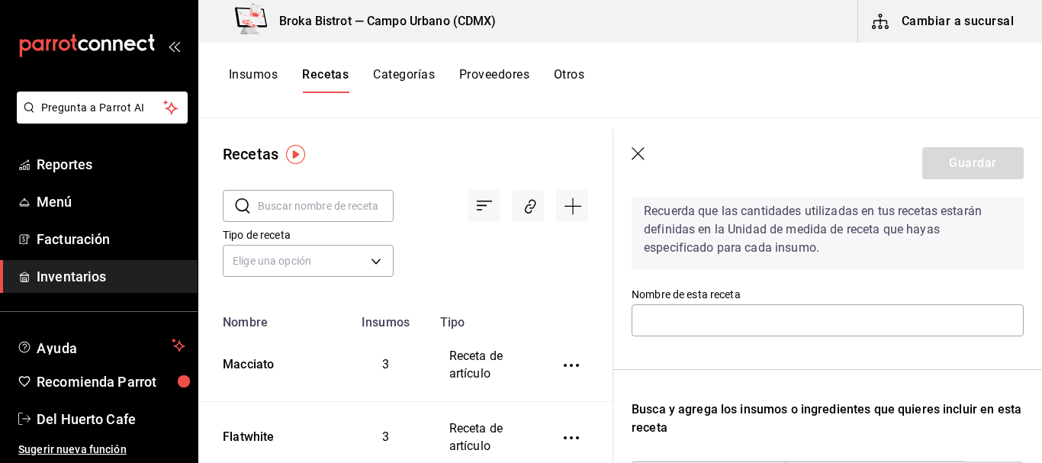
scroll to position [72, 0]
click at [783, 323] on input "text" at bounding box center [828, 320] width 392 height 32
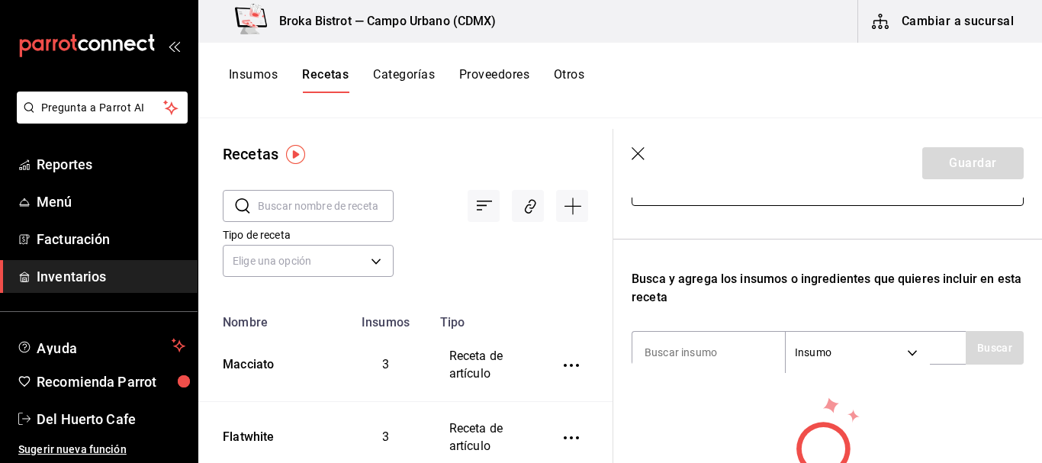
scroll to position [213, 0]
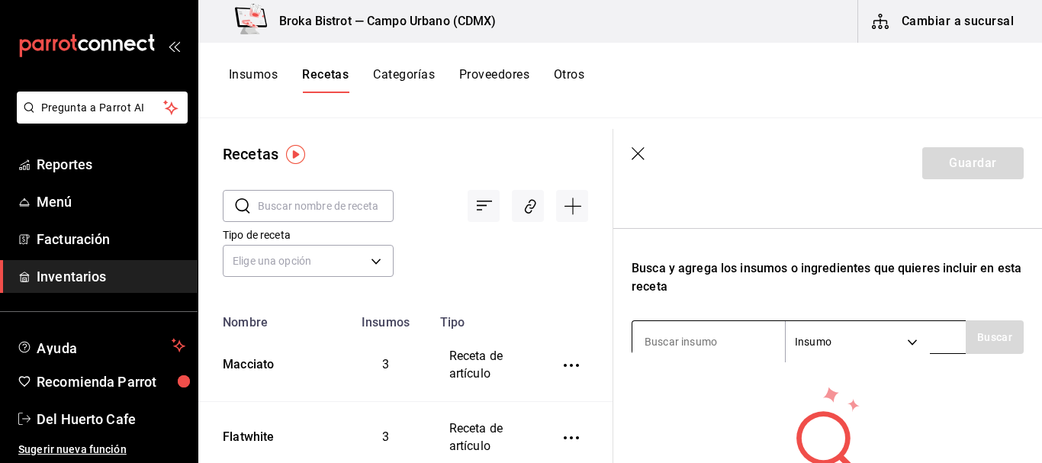
type input "Espresso cortado"
click at [722, 345] on input at bounding box center [708, 342] width 153 height 32
type input "caf"
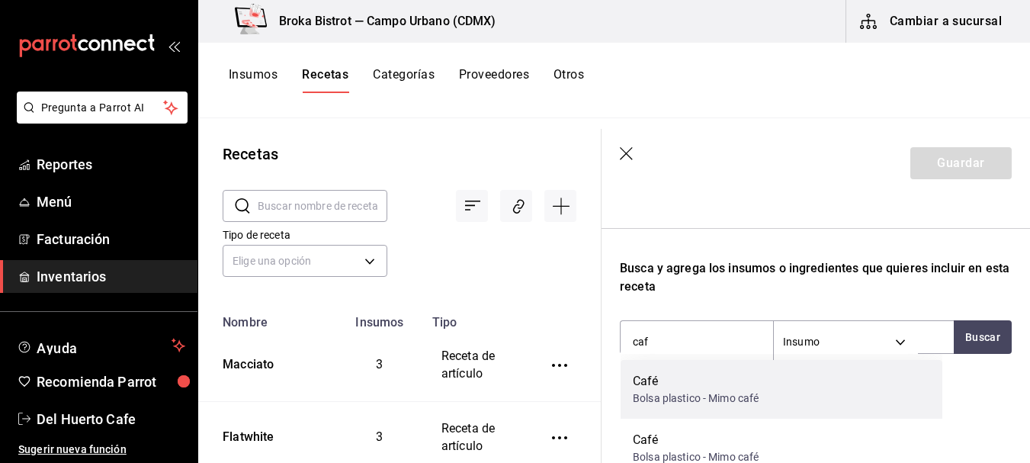
click at [671, 377] on div "Café" at bounding box center [696, 381] width 126 height 18
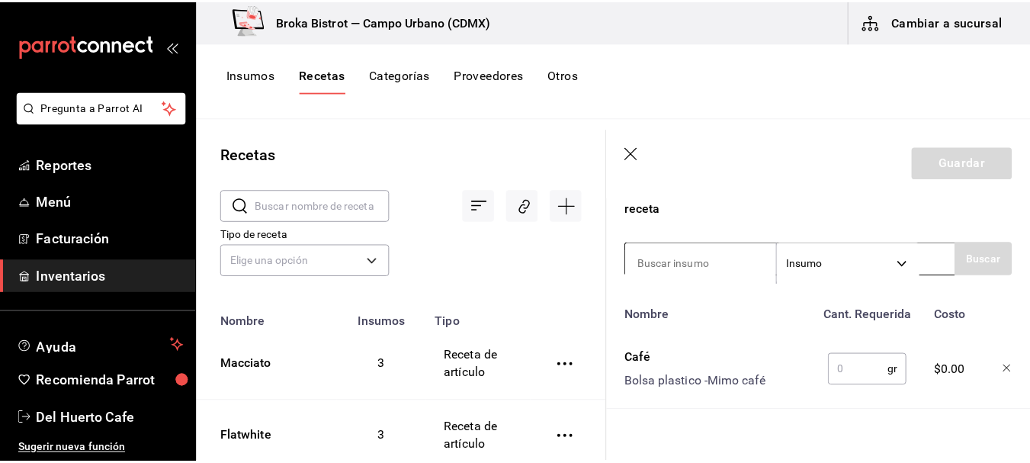
scroll to position [291, 0]
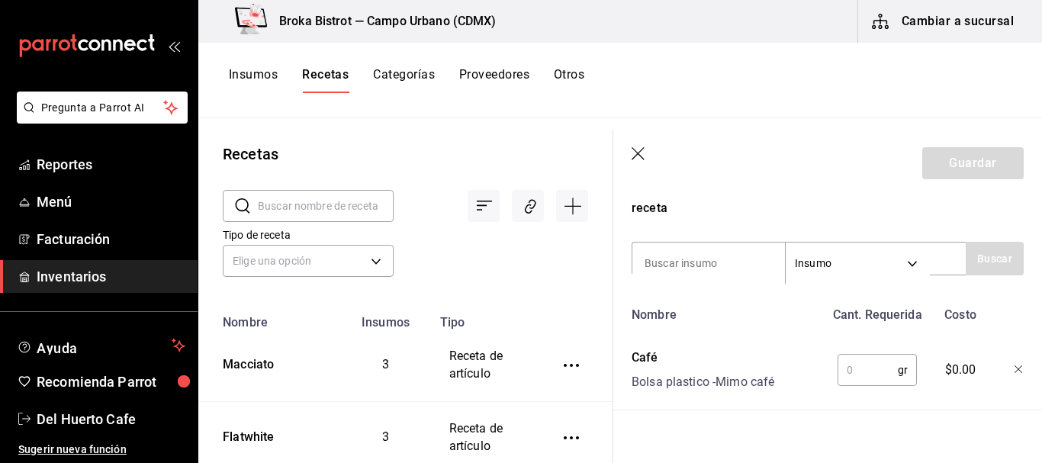
click at [859, 362] on input "text" at bounding box center [867, 370] width 60 height 31
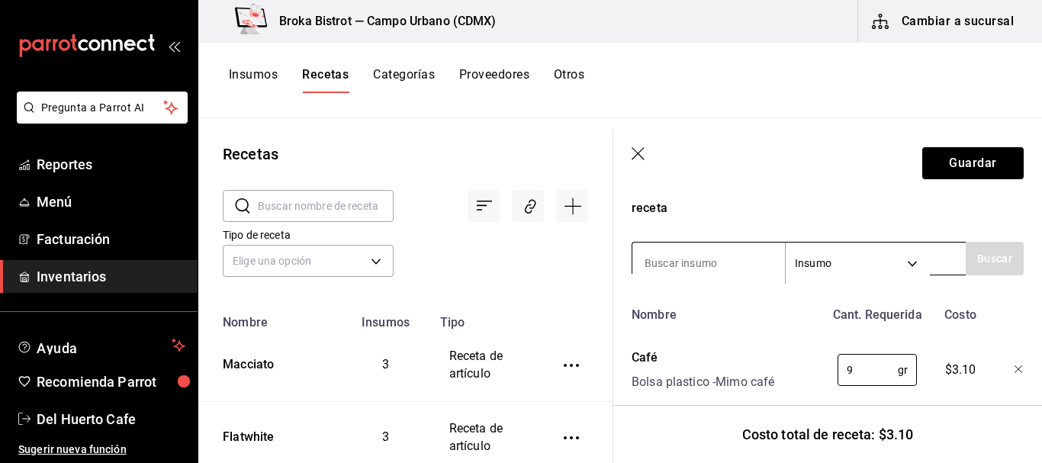
type input "9"
click at [699, 262] on input at bounding box center [708, 263] width 153 height 32
type input "agua"
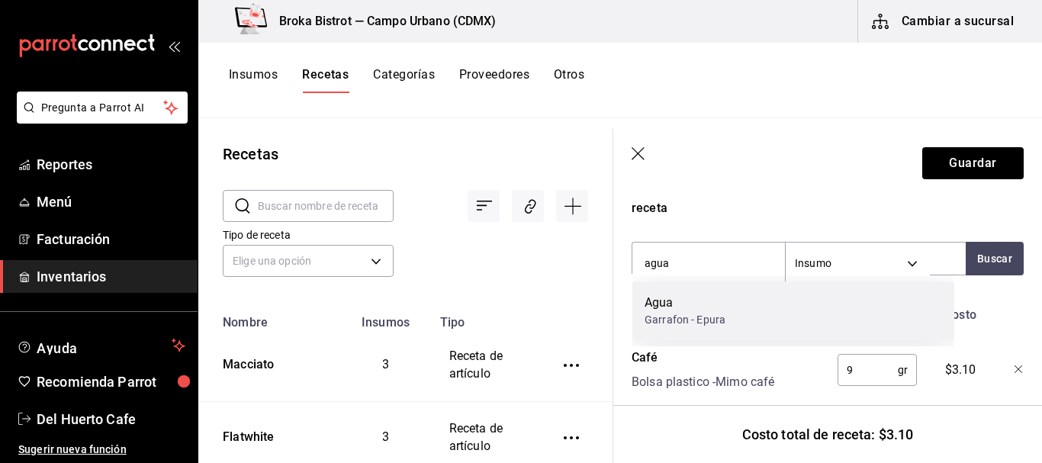
click at [709, 312] on div "Garrafon - Epura" at bounding box center [684, 320] width 81 height 16
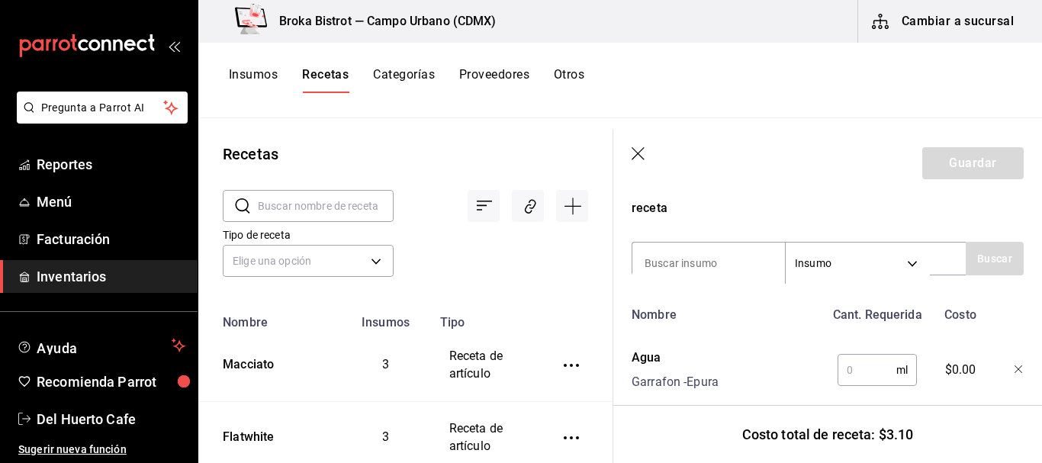
click at [863, 366] on input "text" at bounding box center [866, 370] width 59 height 31
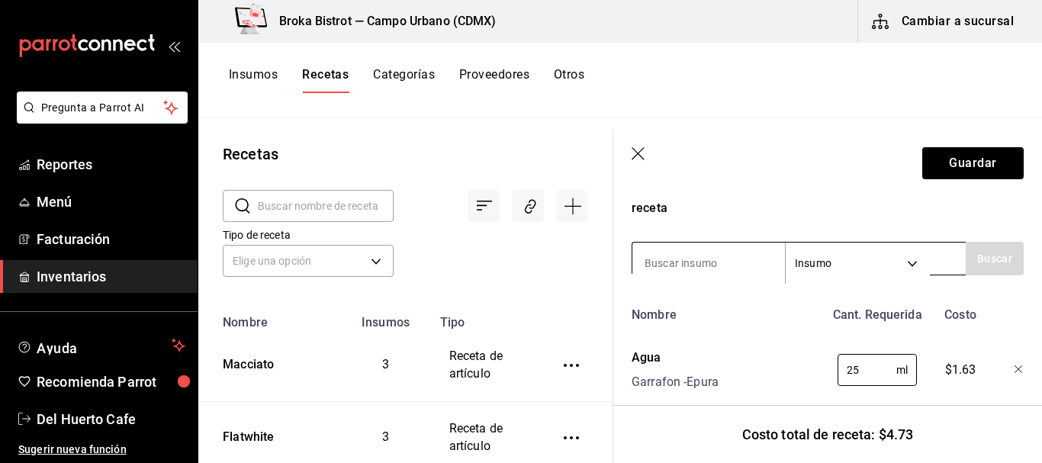
type input "25"
click at [731, 254] on input at bounding box center [708, 263] width 153 height 32
type input "leche"
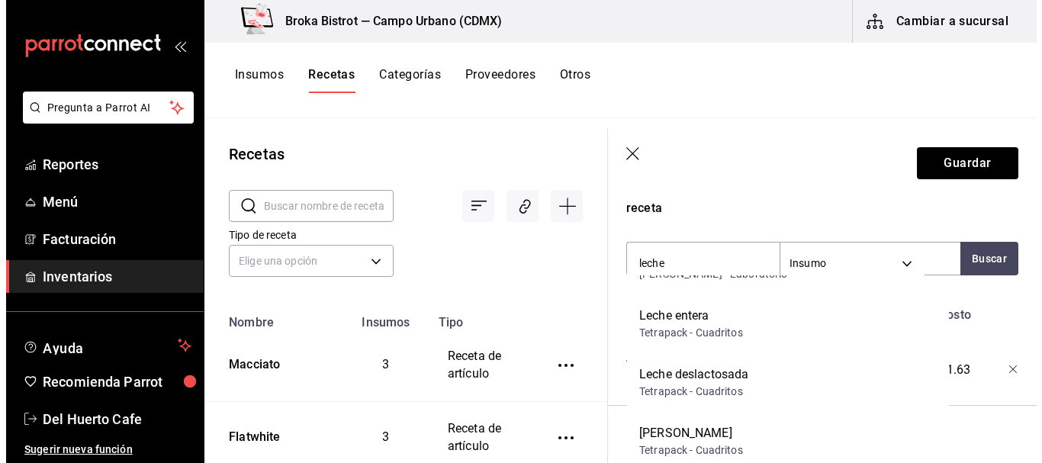
scroll to position [990, 0]
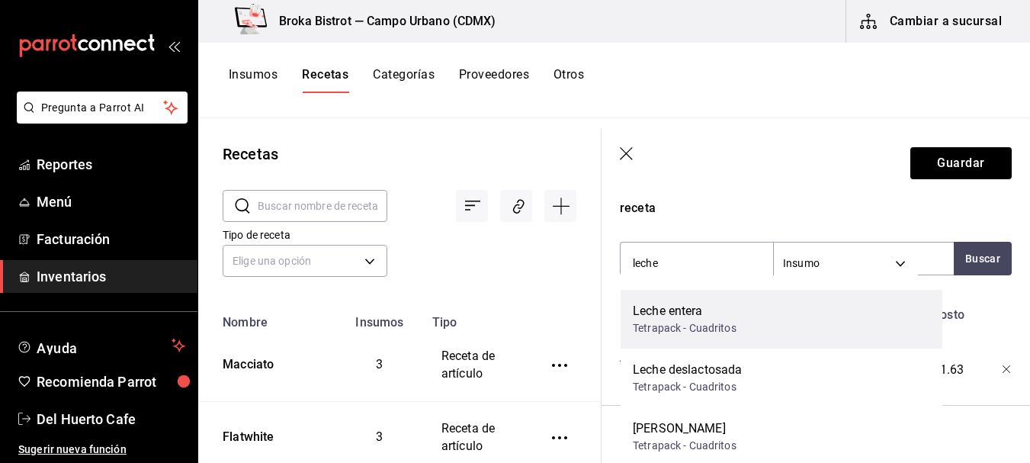
click at [707, 323] on div "Tetrapack - Cuadritos" at bounding box center [685, 328] width 104 height 16
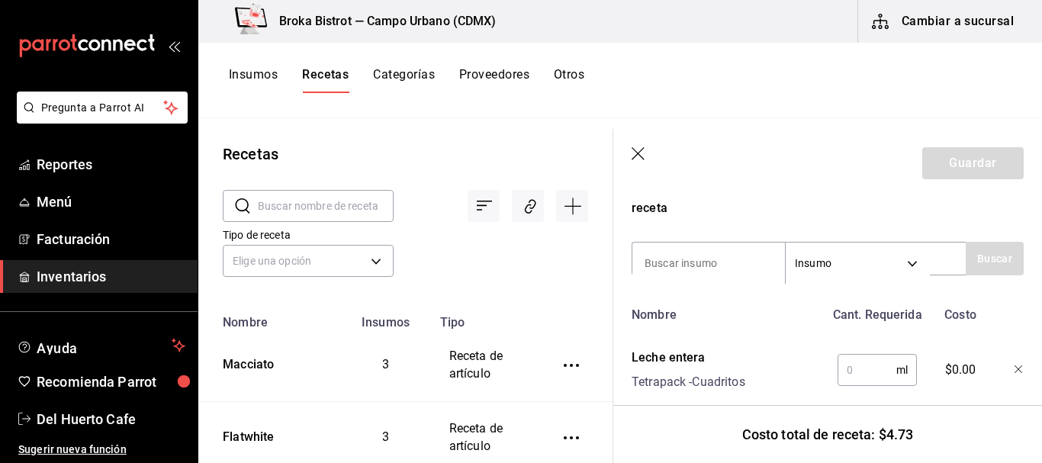
click at [843, 368] on input "text" at bounding box center [866, 370] width 59 height 31
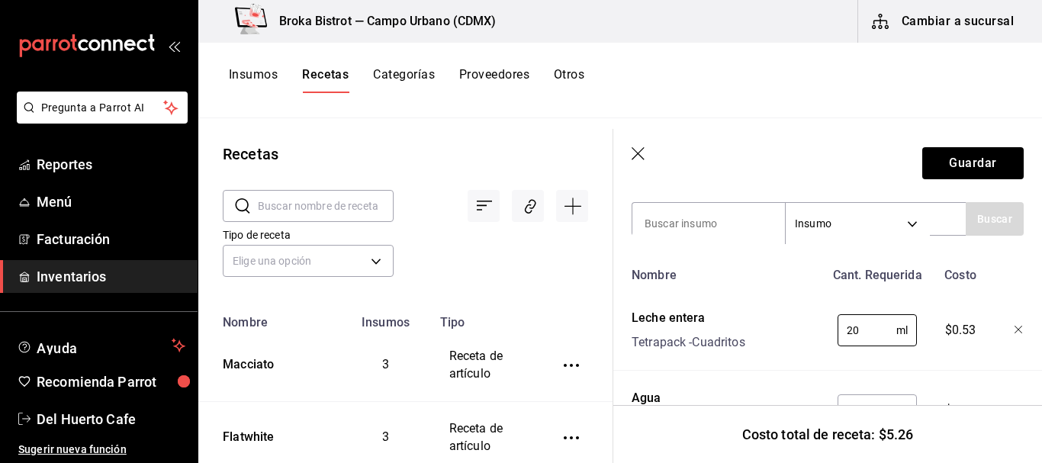
scroll to position [337, 0]
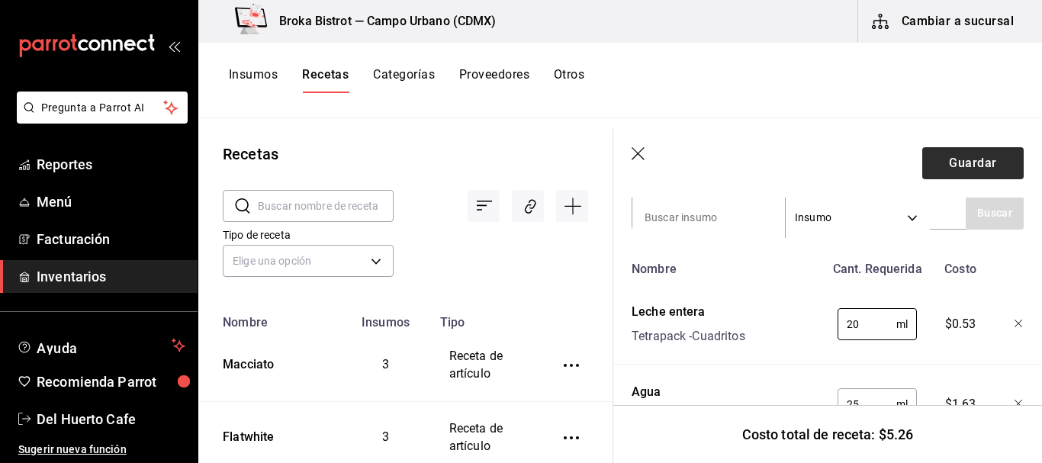
type input "20"
click at [972, 165] on button "Guardar" at bounding box center [972, 163] width 101 height 32
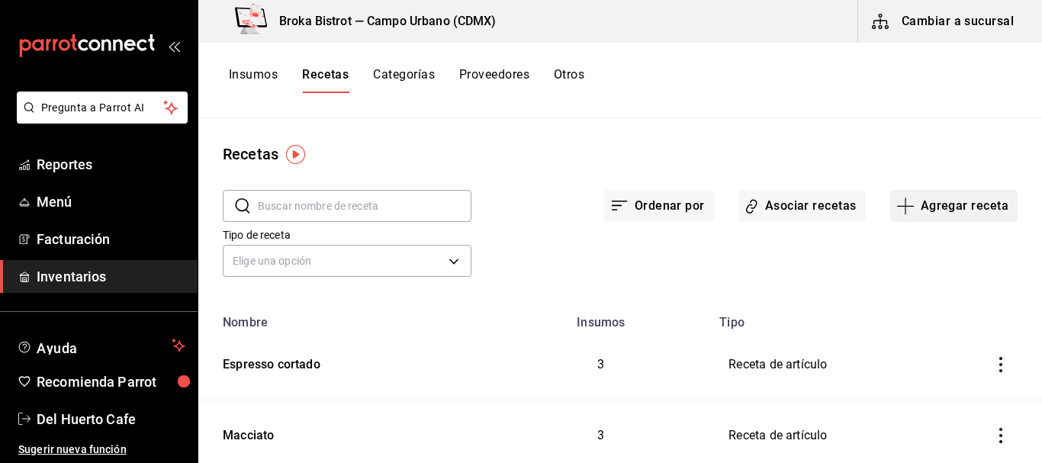
click at [943, 197] on button "Agregar receta" at bounding box center [953, 206] width 127 height 32
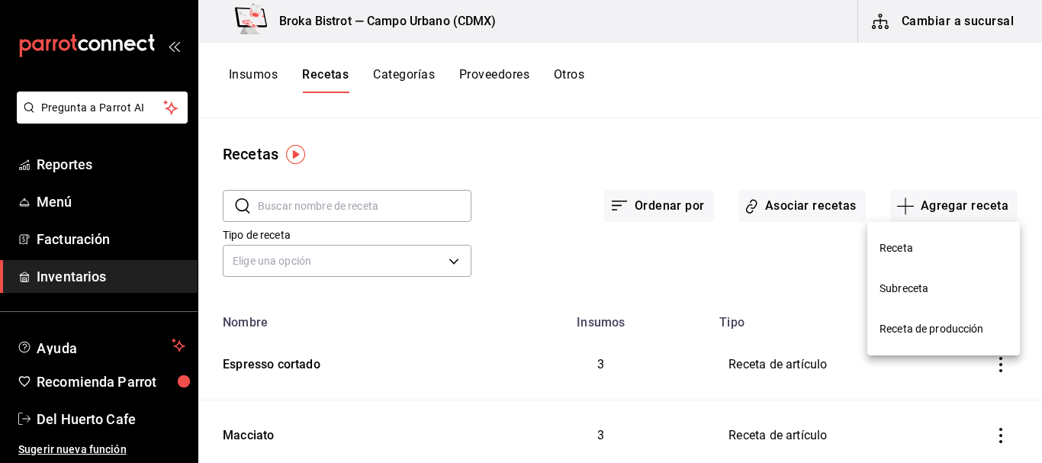
click at [927, 248] on span "Receta" at bounding box center [943, 248] width 128 height 16
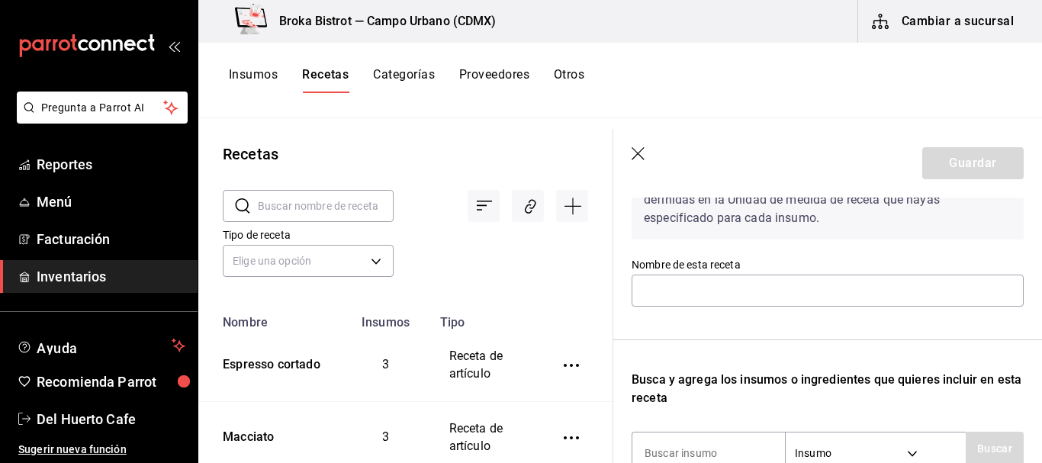
scroll to position [147, 0]
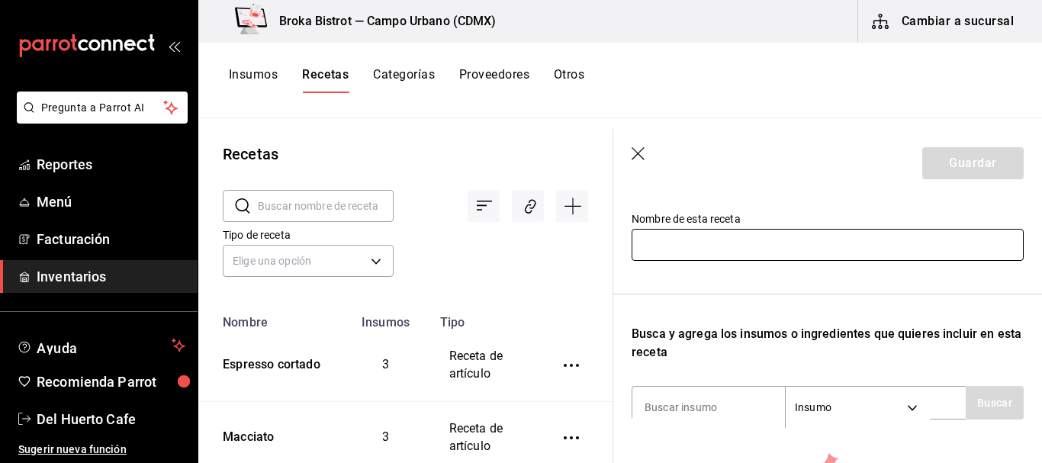
click at [760, 236] on input "text" at bounding box center [828, 245] width 392 height 32
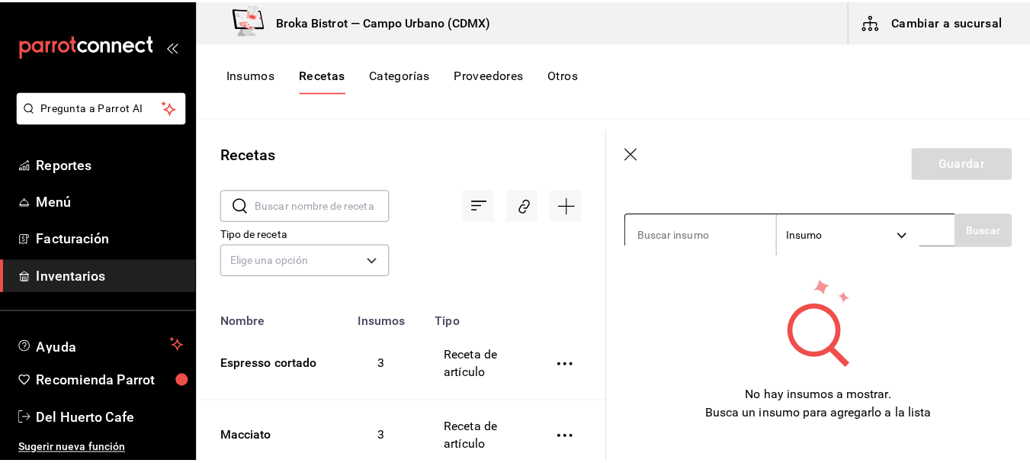
scroll to position [326, 0]
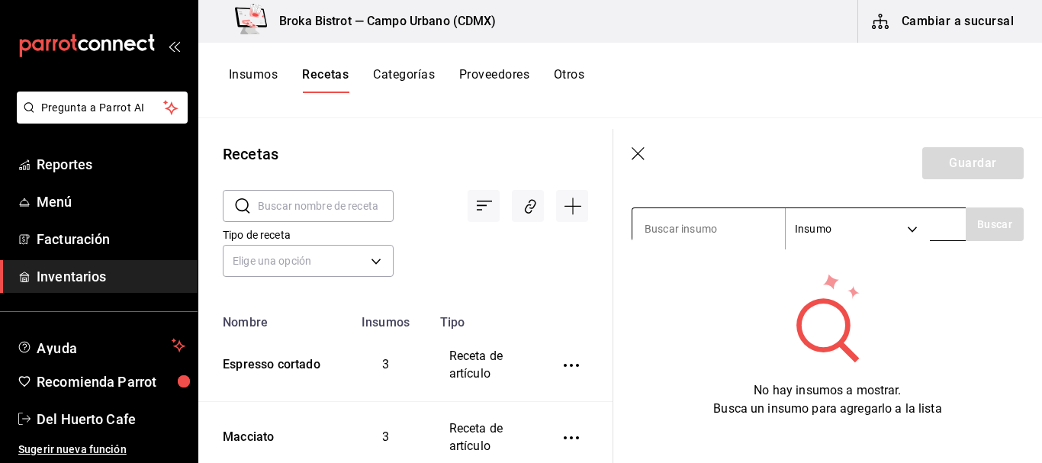
type input "Cacao ceremonial"
click at [729, 222] on input at bounding box center [708, 229] width 153 height 32
type input "Cacao"
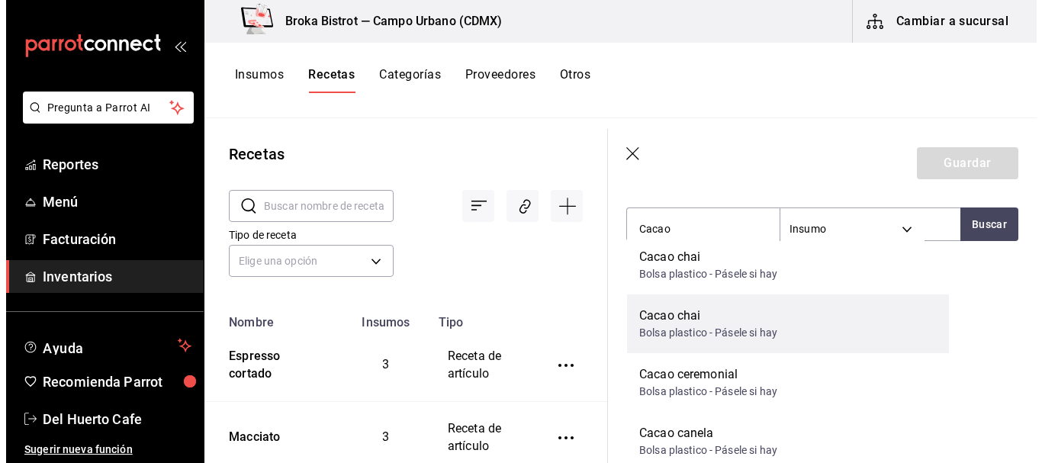
scroll to position [14, 0]
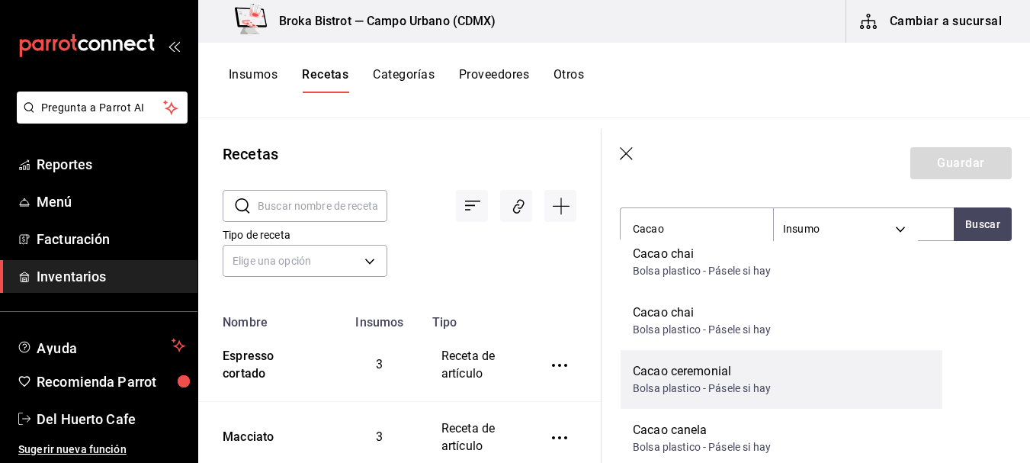
click at [710, 376] on div "Cacao ceremonial" at bounding box center [702, 371] width 138 height 18
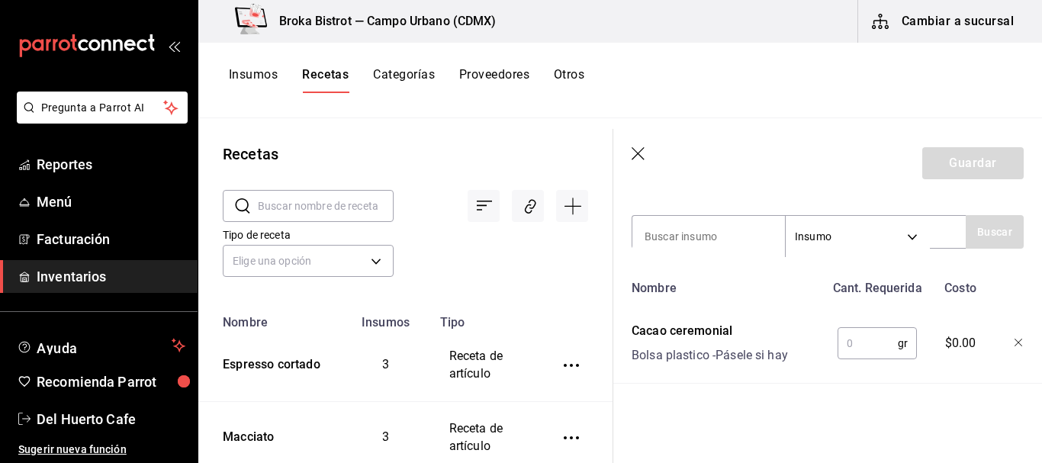
click at [852, 333] on input "text" at bounding box center [867, 343] width 60 height 31
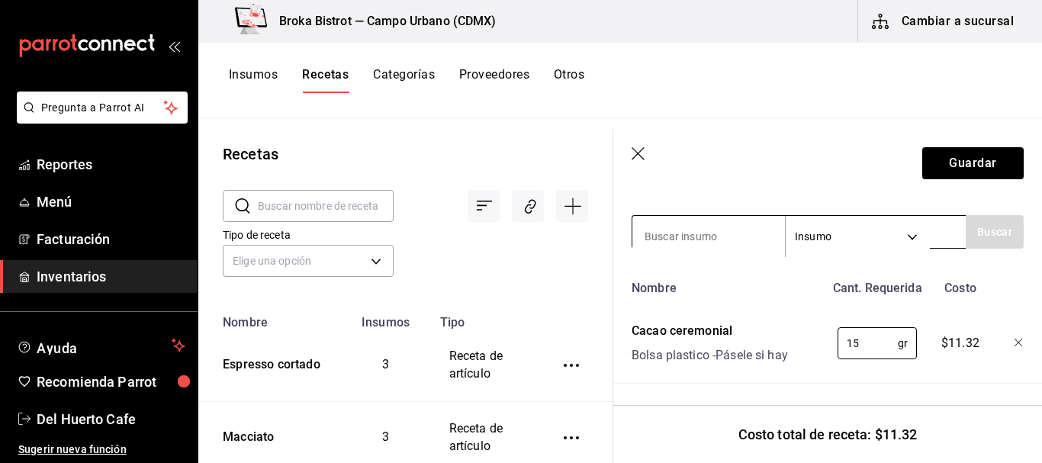
type input "15"
click at [720, 225] on input at bounding box center [708, 236] width 153 height 32
type input "agua"
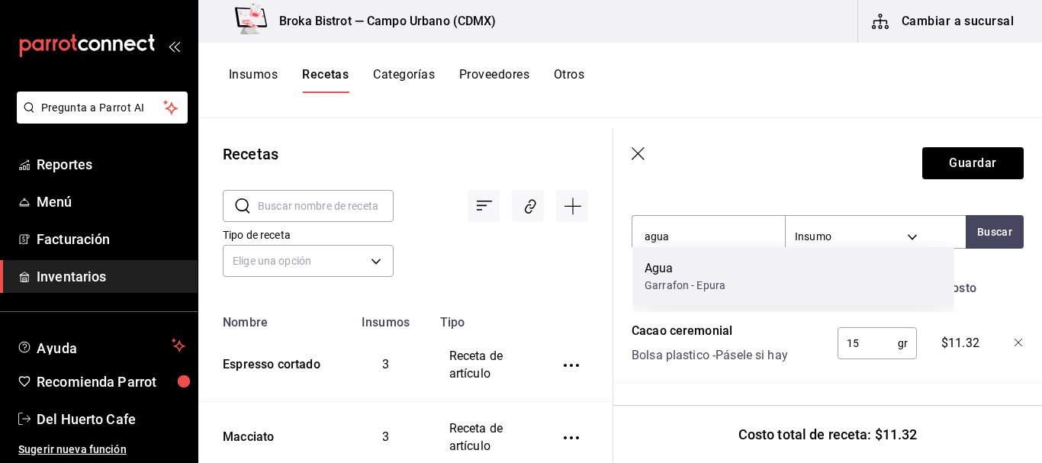
click at [787, 290] on div "Agua Garrafon - Epura" at bounding box center [793, 276] width 322 height 59
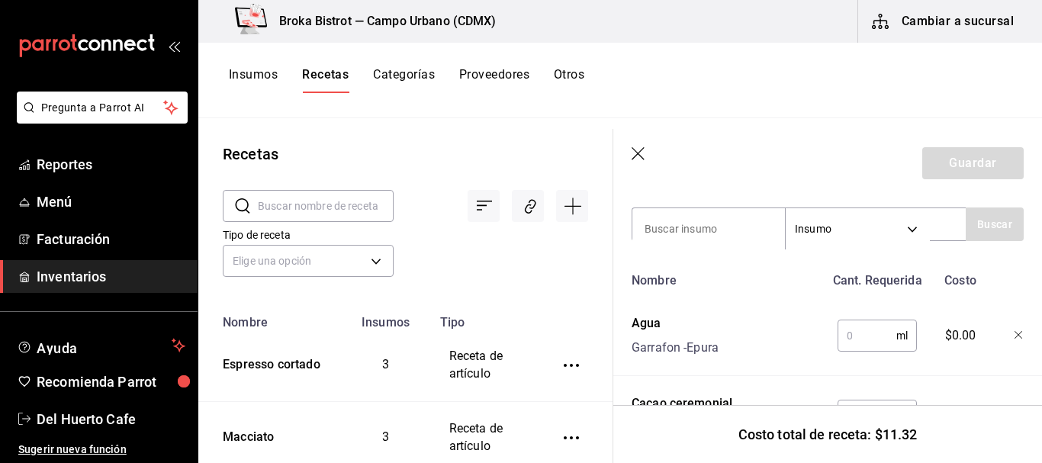
click at [868, 336] on input "text" at bounding box center [866, 335] width 59 height 31
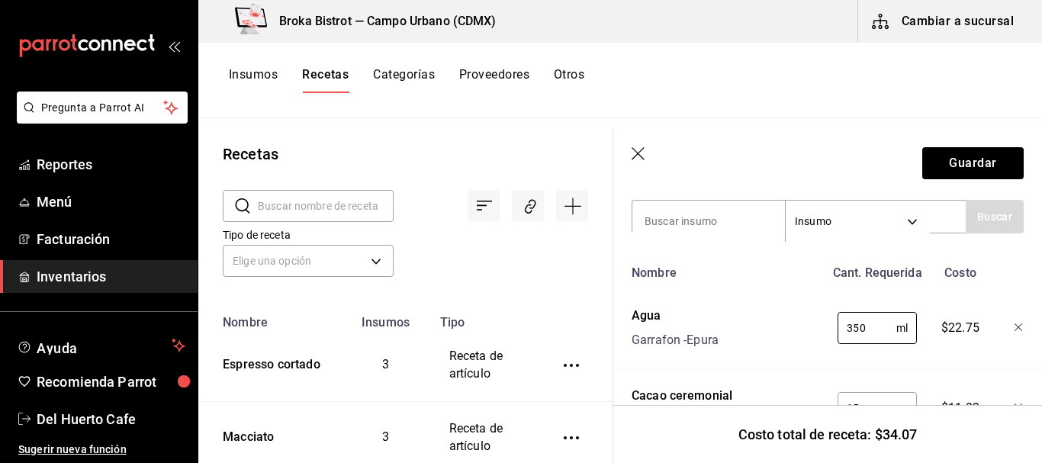
scroll to position [301, 0]
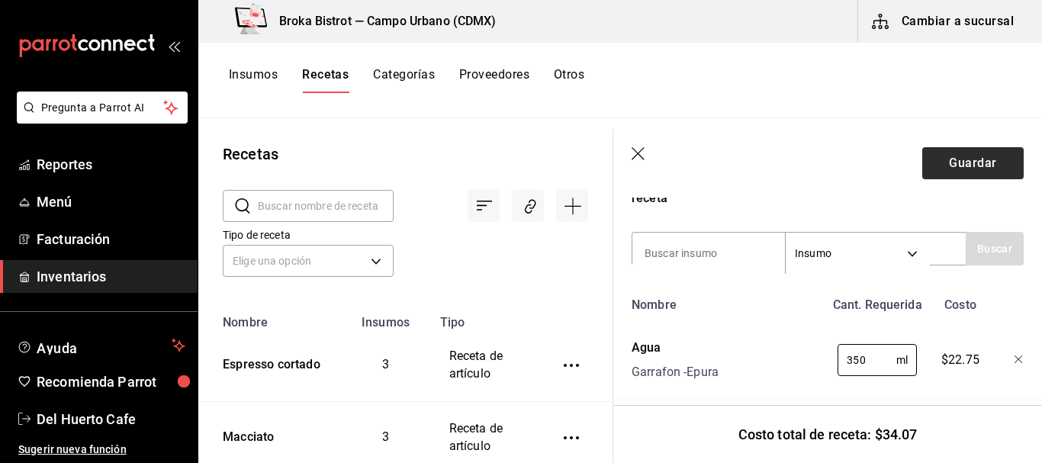
type input "350"
click at [943, 162] on button "Guardar" at bounding box center [972, 163] width 101 height 32
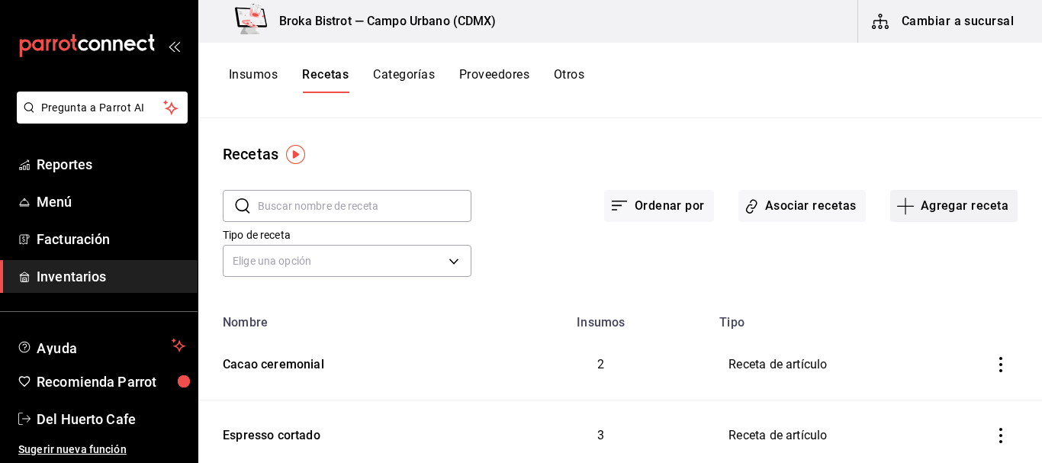
click at [933, 199] on button "Agregar receta" at bounding box center [953, 206] width 127 height 32
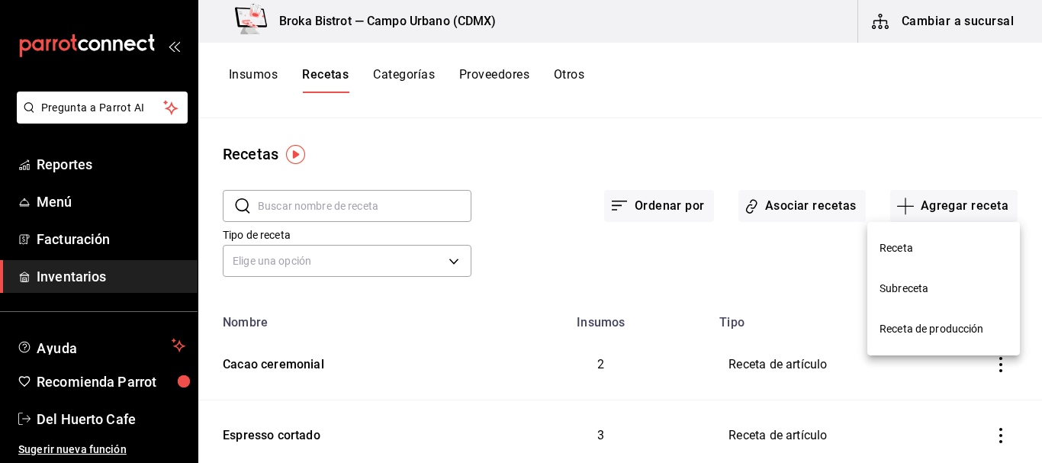
click at [902, 247] on span "Receta" at bounding box center [943, 248] width 128 height 16
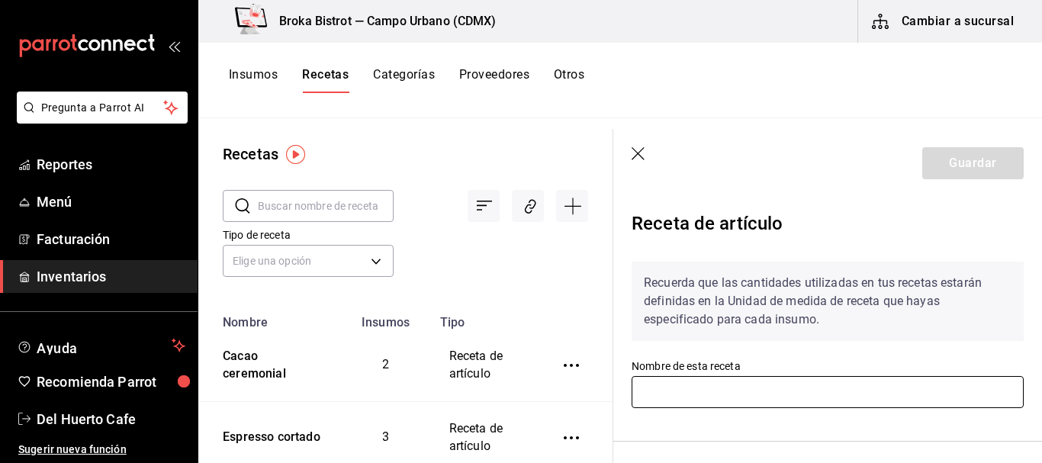
click at [719, 398] on input "text" at bounding box center [828, 392] width 392 height 32
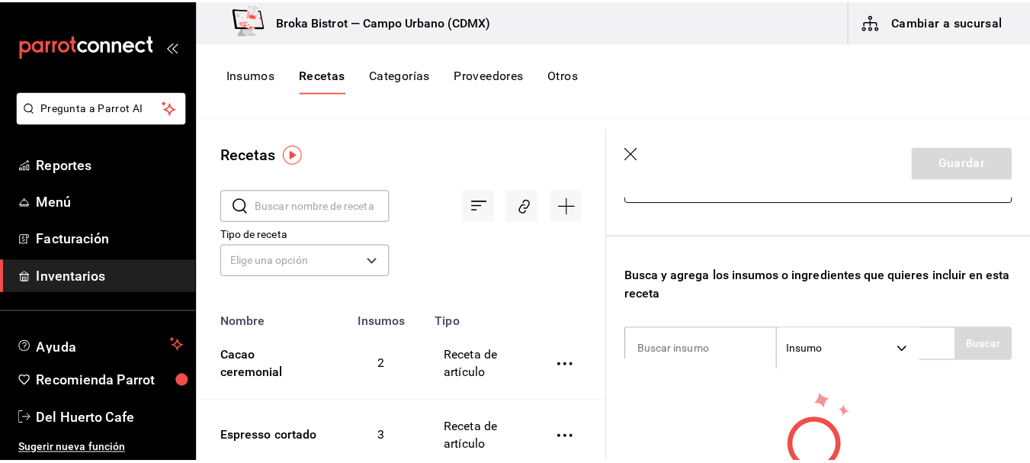
scroll to position [222, 0]
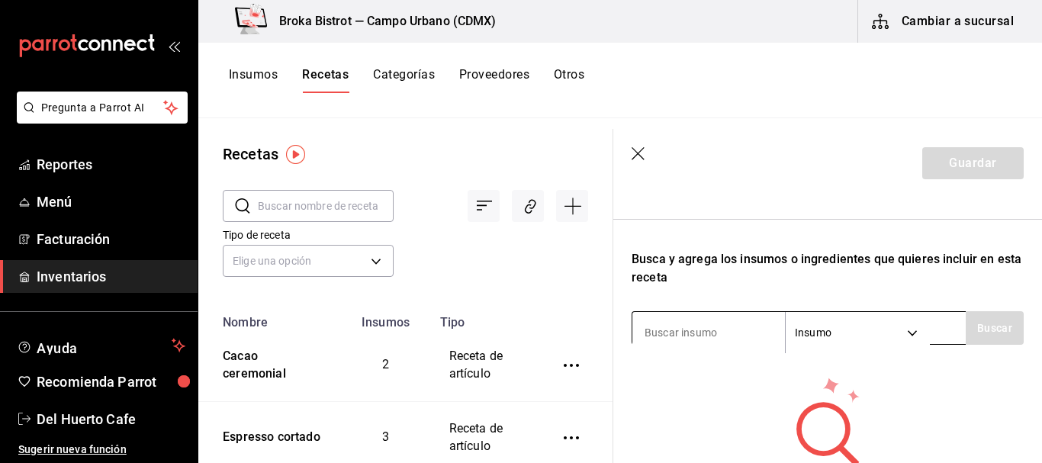
type input "Cacao canela"
click at [757, 324] on input at bounding box center [708, 333] width 153 height 32
type input "cacao"
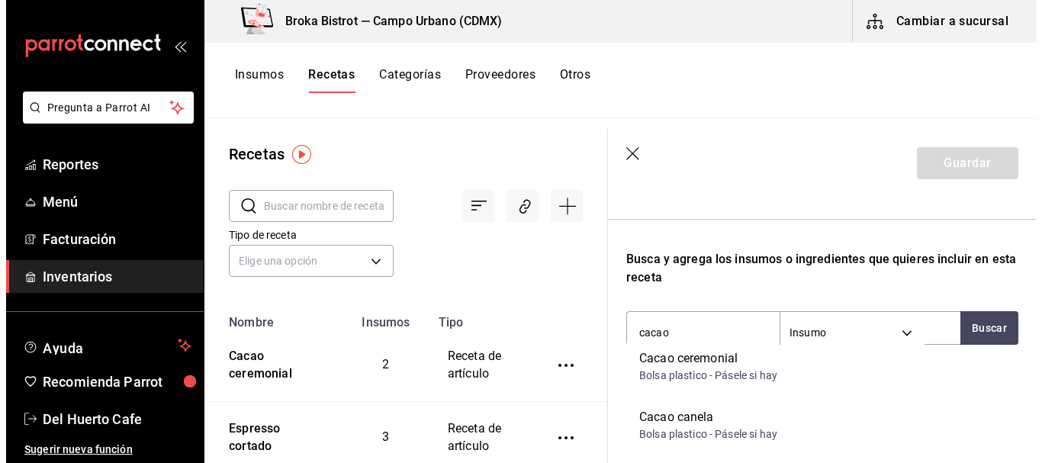
scroll to position [131, 0]
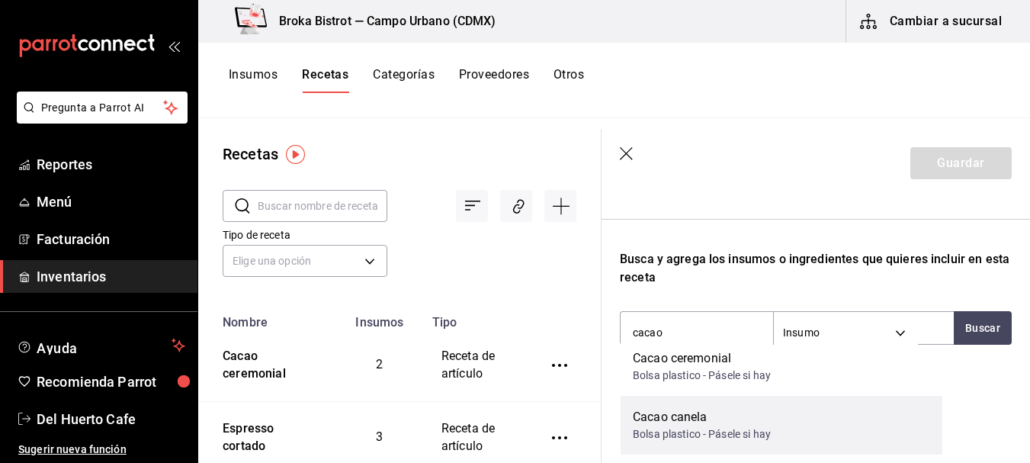
drag, startPoint x: 746, startPoint y: 395, endPoint x: 721, endPoint y: 426, distance: 40.1
click at [721, 426] on div "Bolsa plastico - Pásele si hay" at bounding box center [702, 434] width 138 height 16
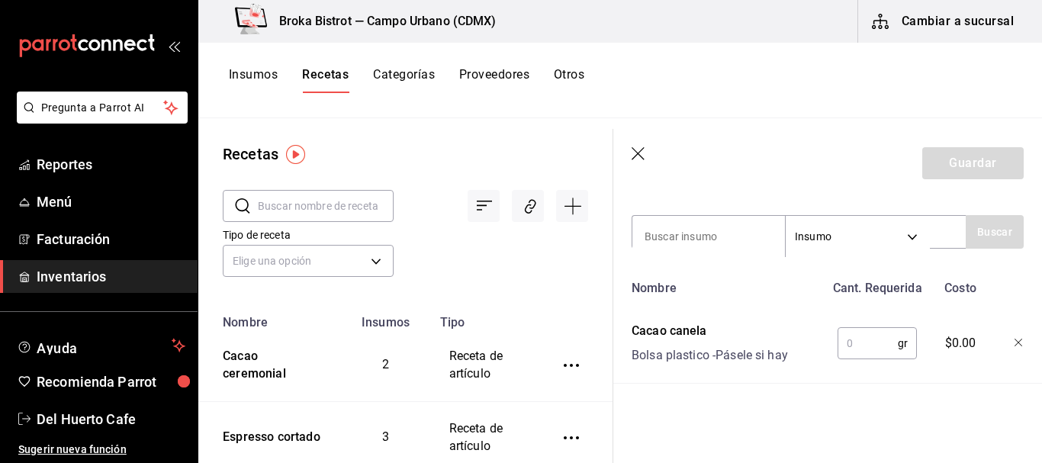
scroll to position [329, 0]
click at [876, 332] on input "text" at bounding box center [867, 343] width 60 height 31
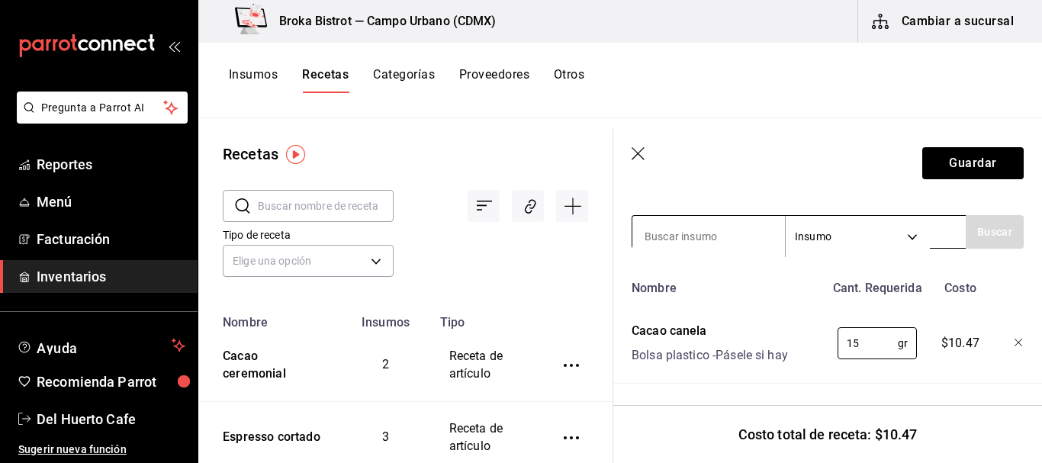
type input "15"
click at [730, 223] on input at bounding box center [708, 236] width 153 height 32
type input "agua"
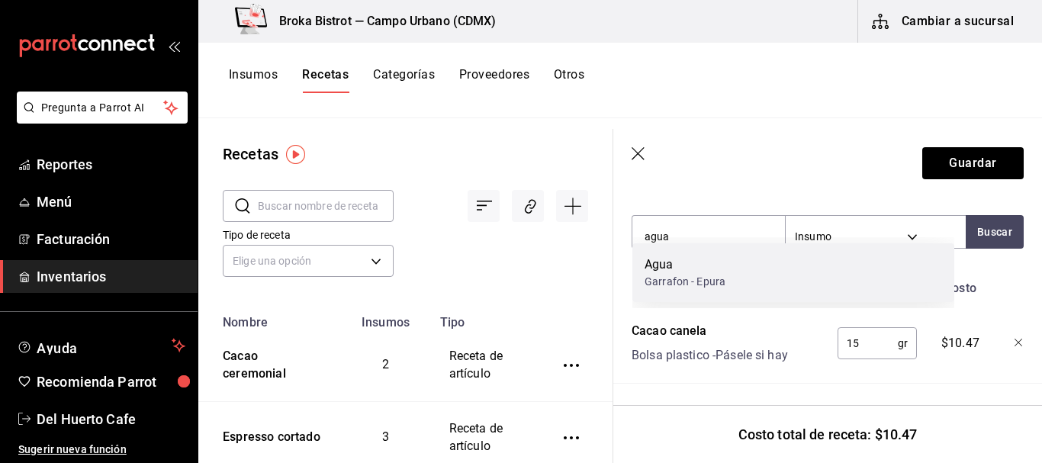
click at [739, 261] on div "Agua Garrafon - Epura" at bounding box center [793, 272] width 322 height 59
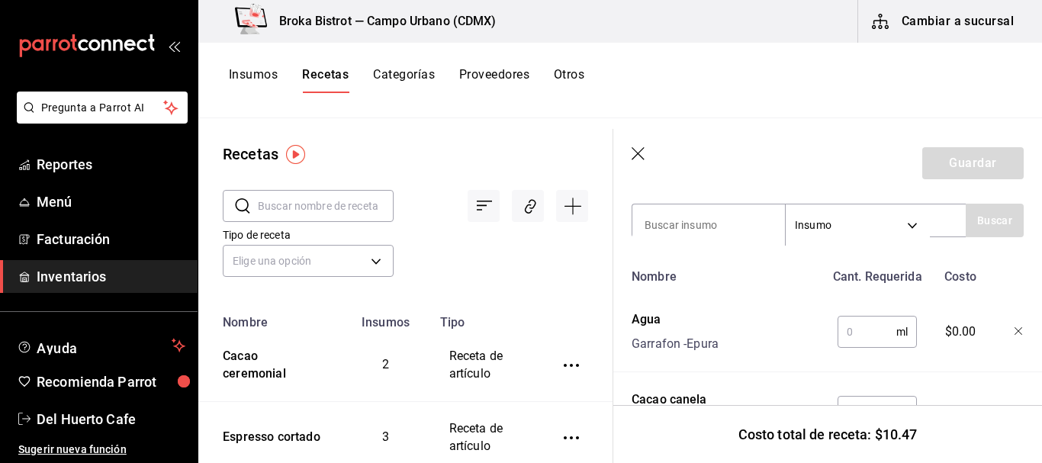
click at [869, 342] on input "text" at bounding box center [866, 332] width 59 height 31
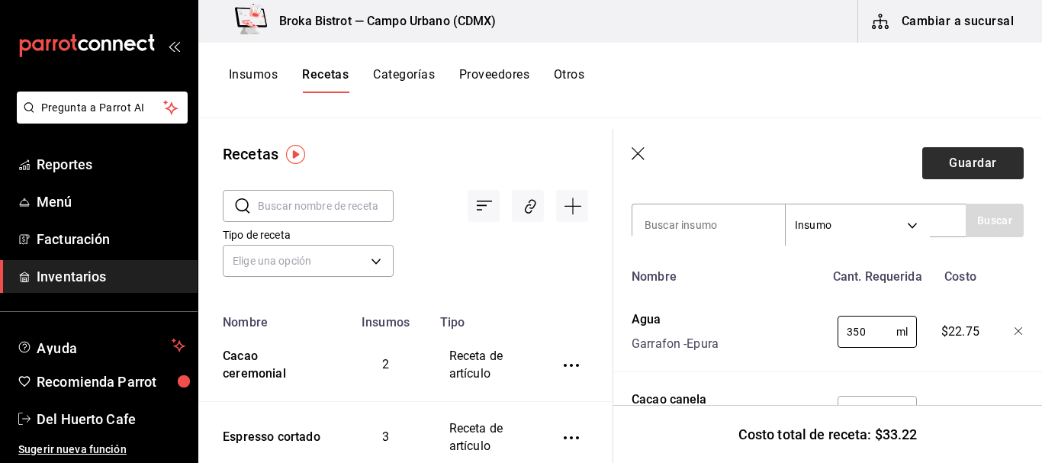
type input "350"
click at [951, 159] on button "Guardar" at bounding box center [972, 163] width 101 height 32
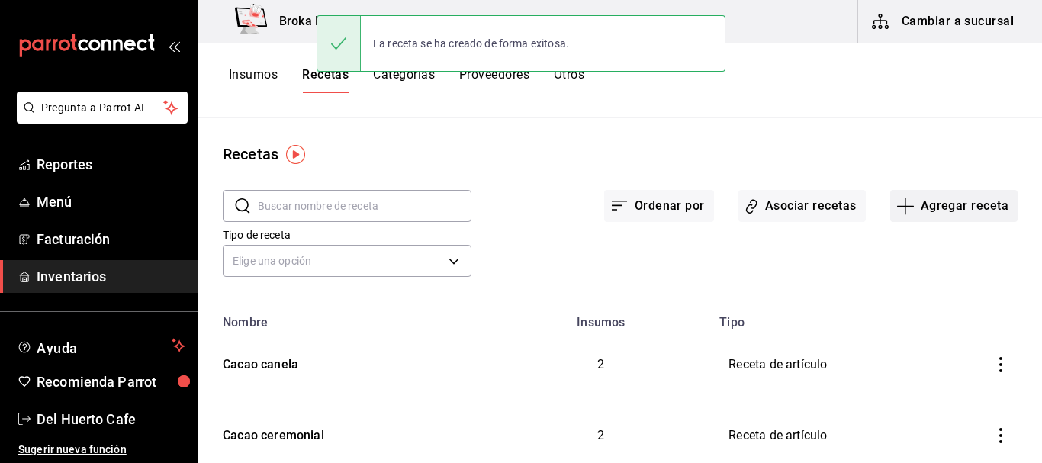
click at [931, 208] on button "Agregar receta" at bounding box center [953, 206] width 127 height 32
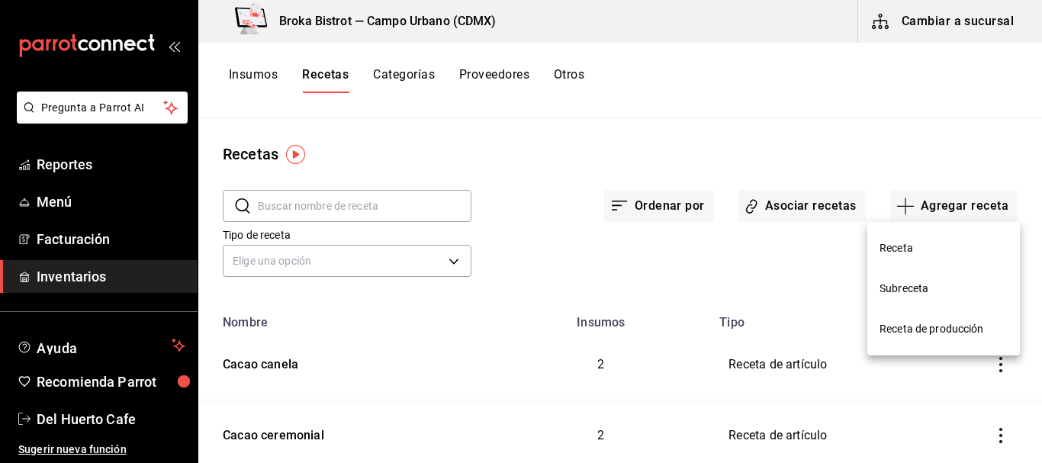
click at [891, 243] on span "Receta" at bounding box center [943, 248] width 128 height 16
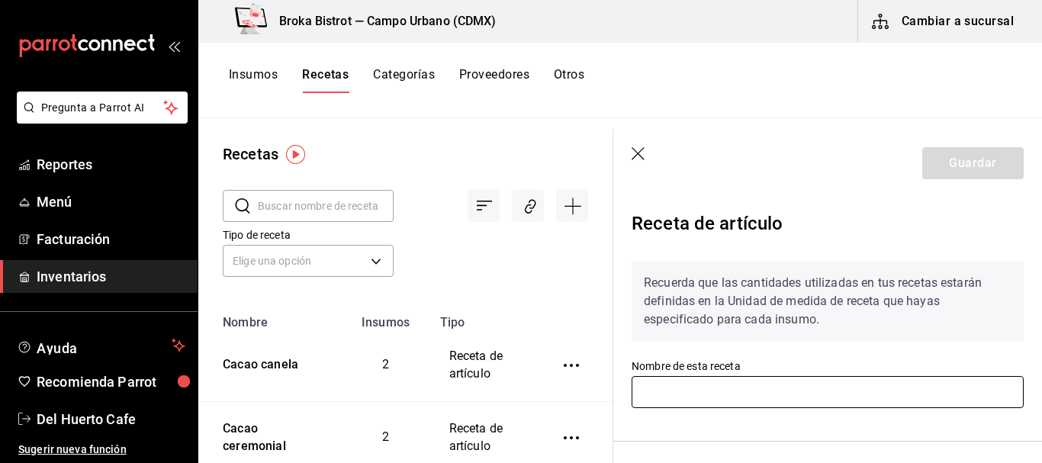
click at [828, 389] on input "text" at bounding box center [828, 392] width 392 height 32
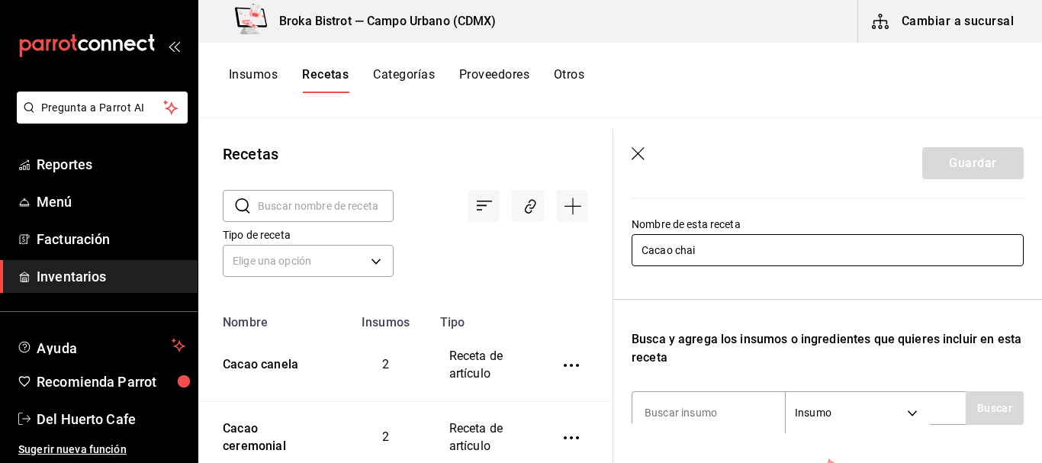
scroll to position [146, 0]
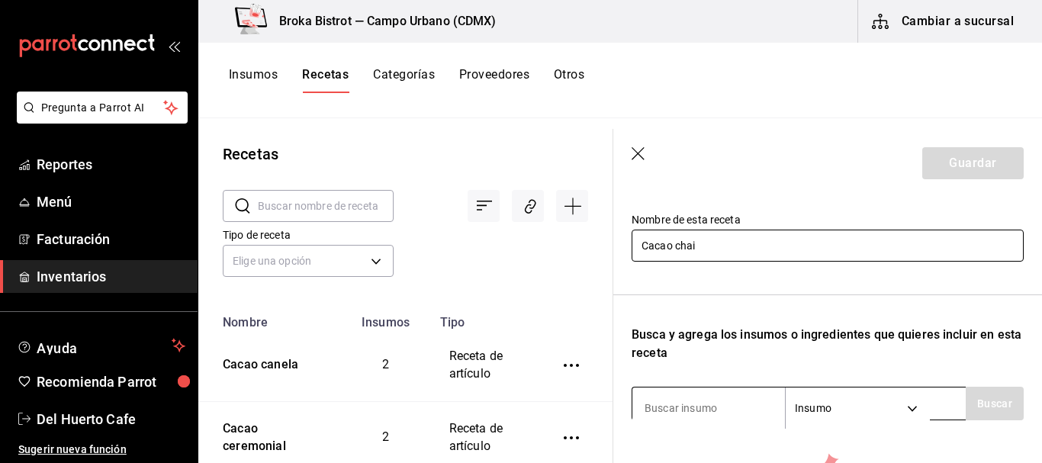
type input "Cacao chai"
click at [679, 416] on input at bounding box center [708, 408] width 153 height 32
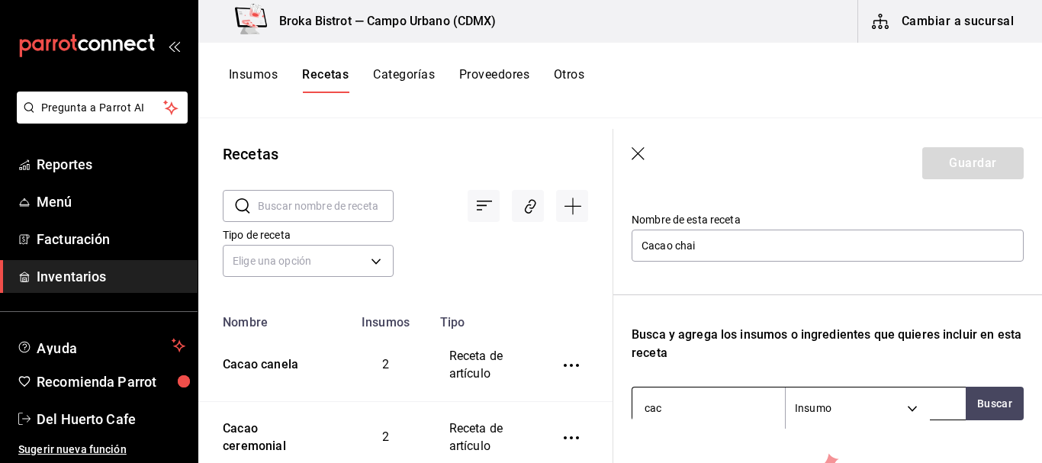
type input "caca"
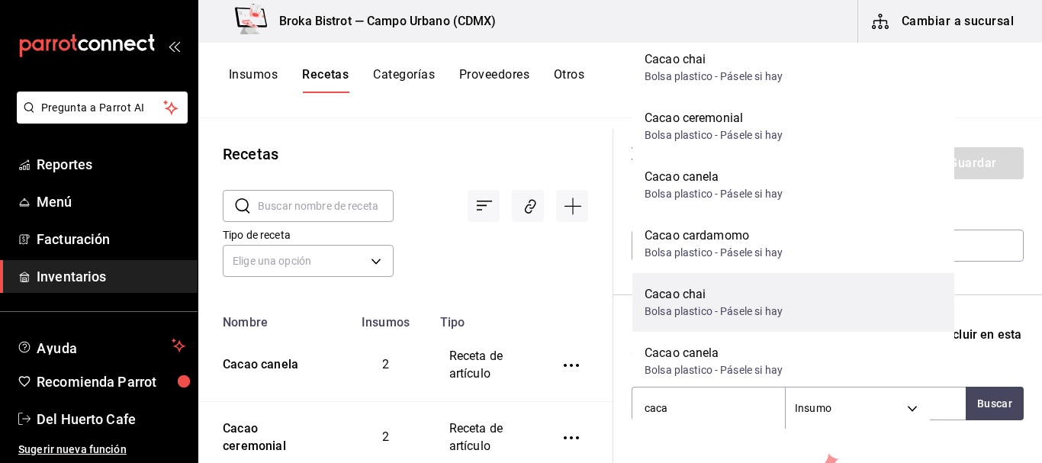
scroll to position [71, 0]
click at [747, 306] on div "Bolsa plastico - Pásele si hay" at bounding box center [713, 311] width 138 height 16
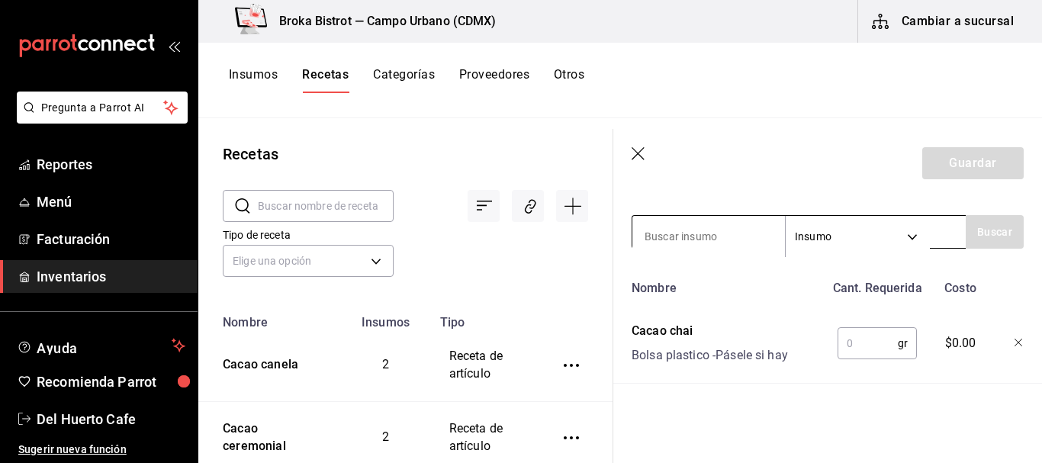
scroll to position [325, 0]
click at [860, 328] on input "text" at bounding box center [867, 343] width 60 height 31
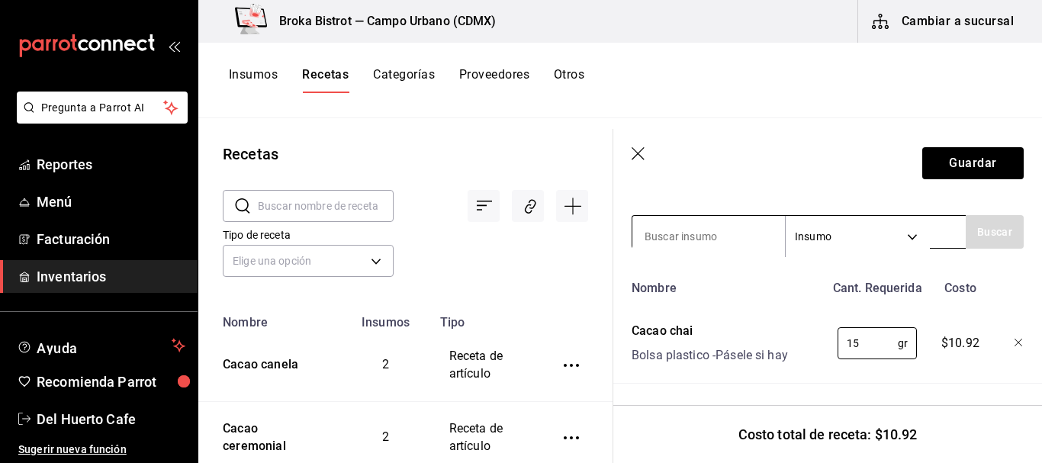
type input "15"
click at [719, 229] on input at bounding box center [708, 236] width 153 height 32
type input "agua"
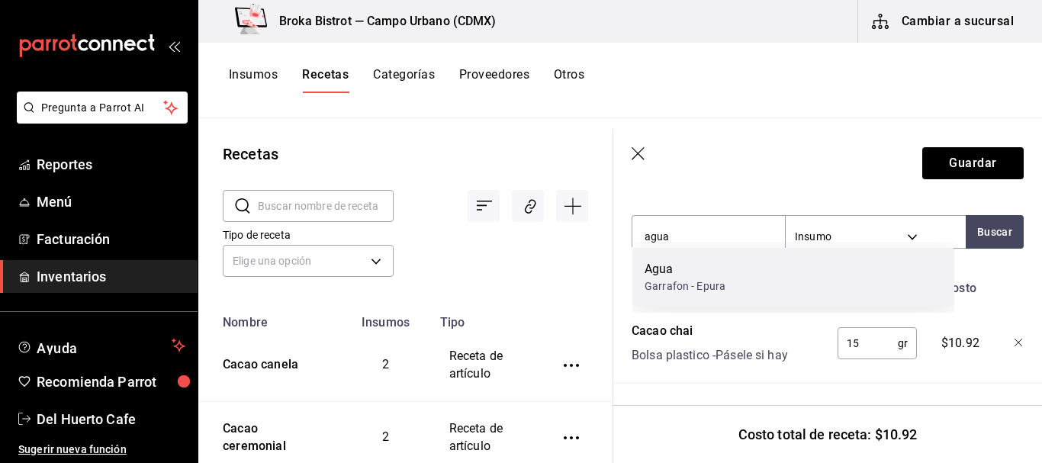
click at [729, 269] on div "Agua Garrafon - Epura" at bounding box center [793, 277] width 322 height 59
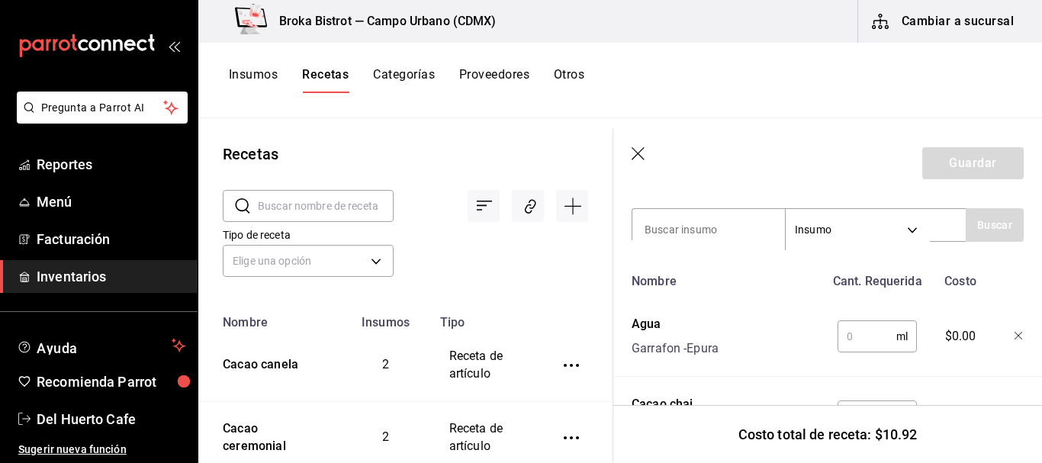
click at [860, 346] on input "text" at bounding box center [866, 336] width 59 height 31
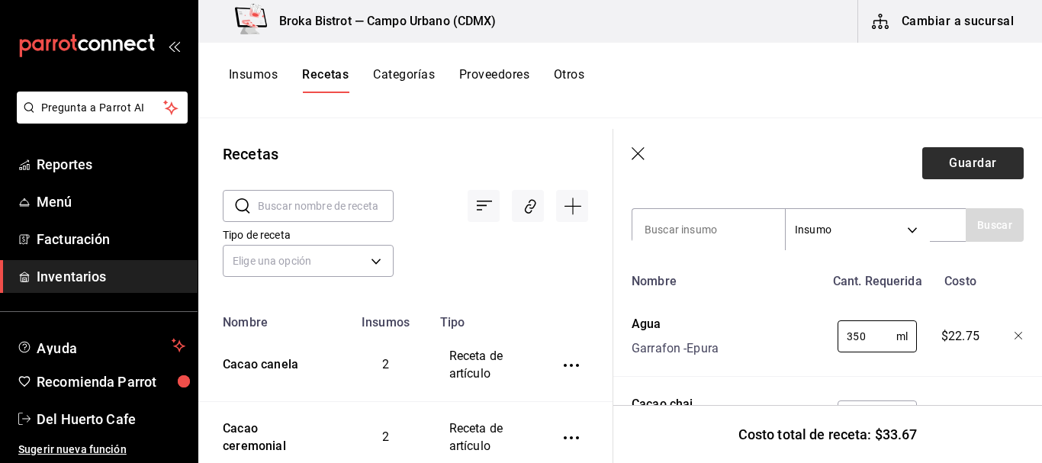
type input "350"
click at [974, 169] on button "Guardar" at bounding box center [972, 163] width 101 height 32
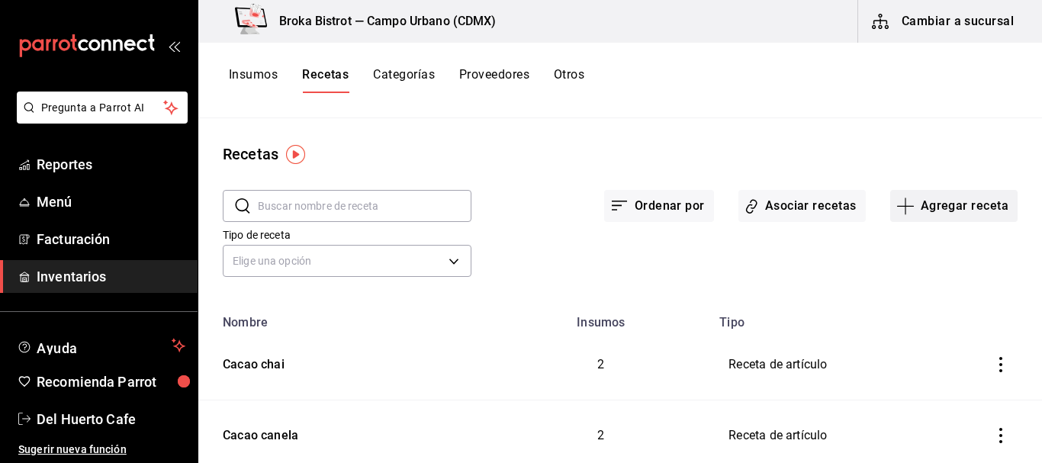
click at [928, 204] on button "Agregar receta" at bounding box center [953, 206] width 127 height 32
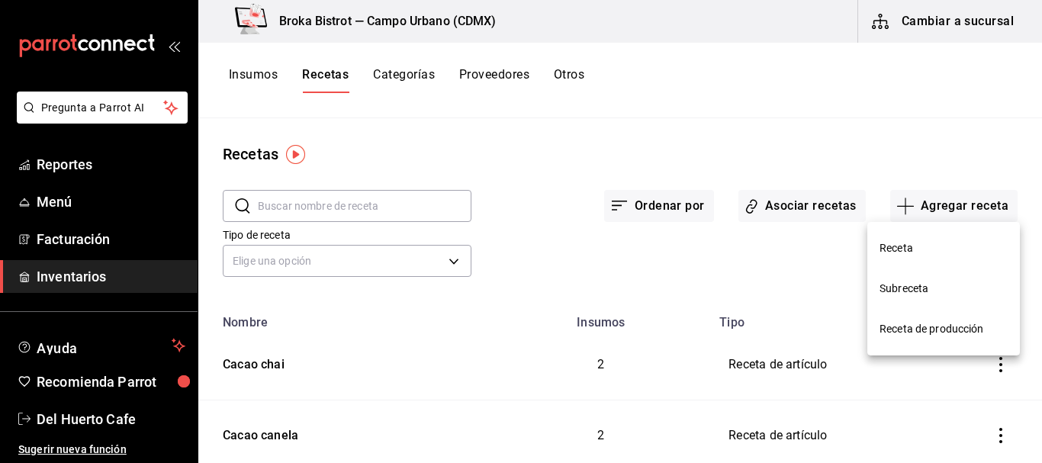
click at [898, 240] on span "Receta" at bounding box center [943, 248] width 128 height 16
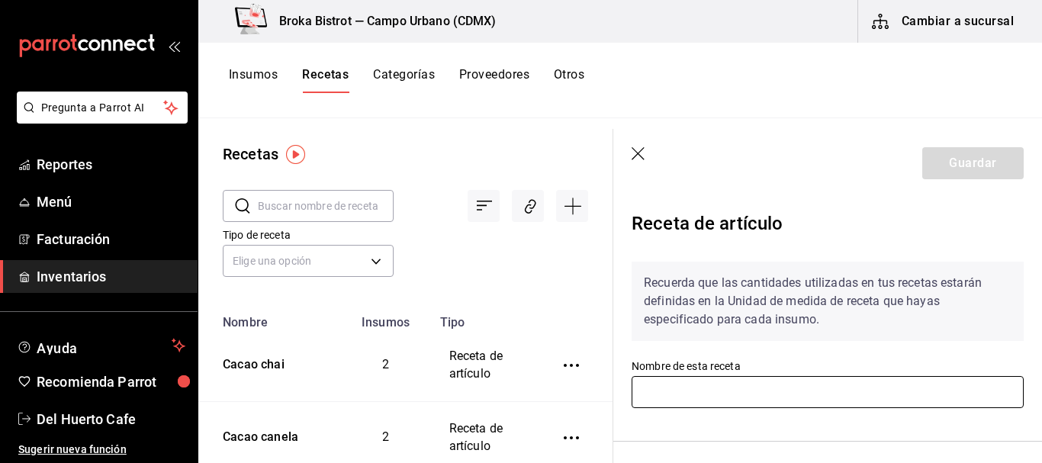
click at [820, 390] on input "text" at bounding box center [828, 392] width 392 height 32
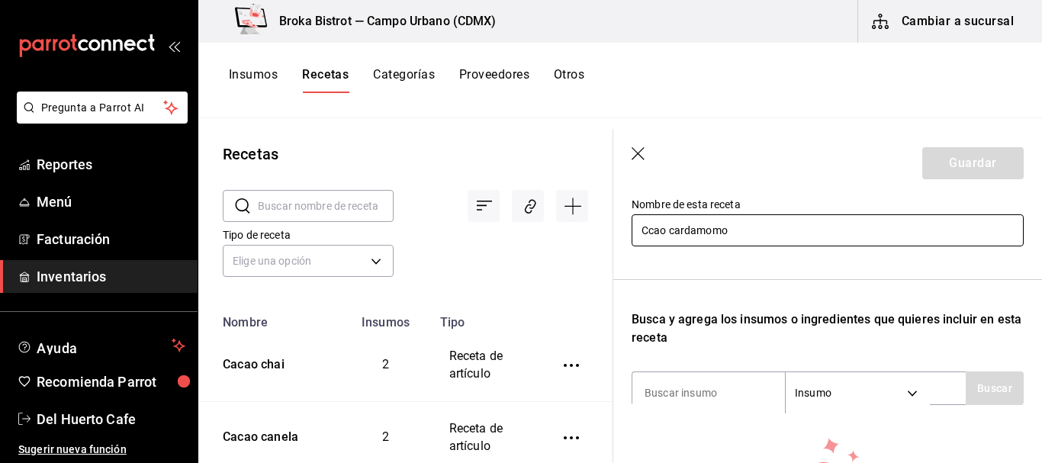
scroll to position [169, 0]
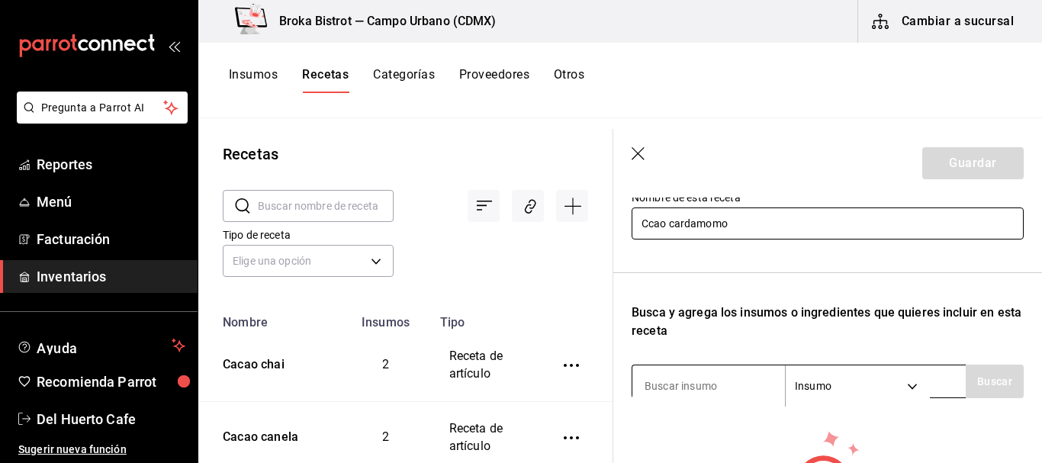
type input "Ccao cardamomo"
click at [711, 391] on input at bounding box center [708, 386] width 153 height 32
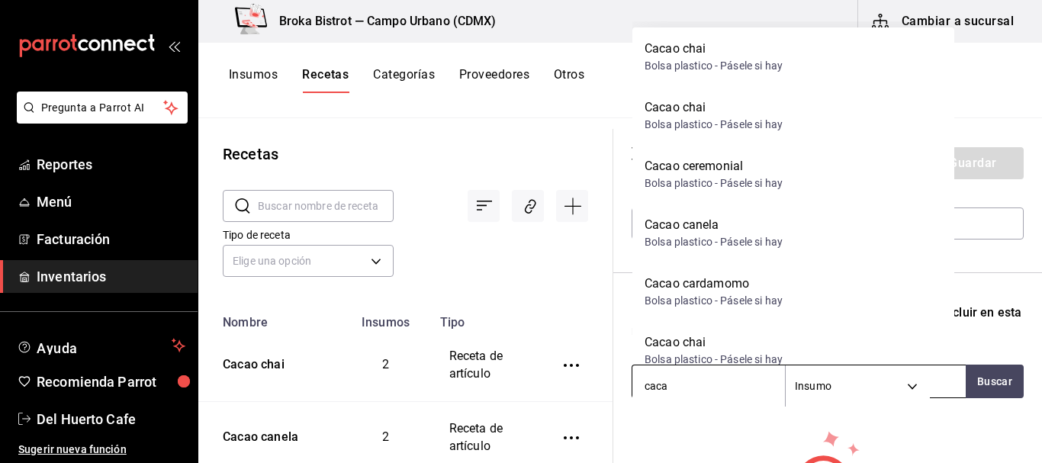
type input "cacao"
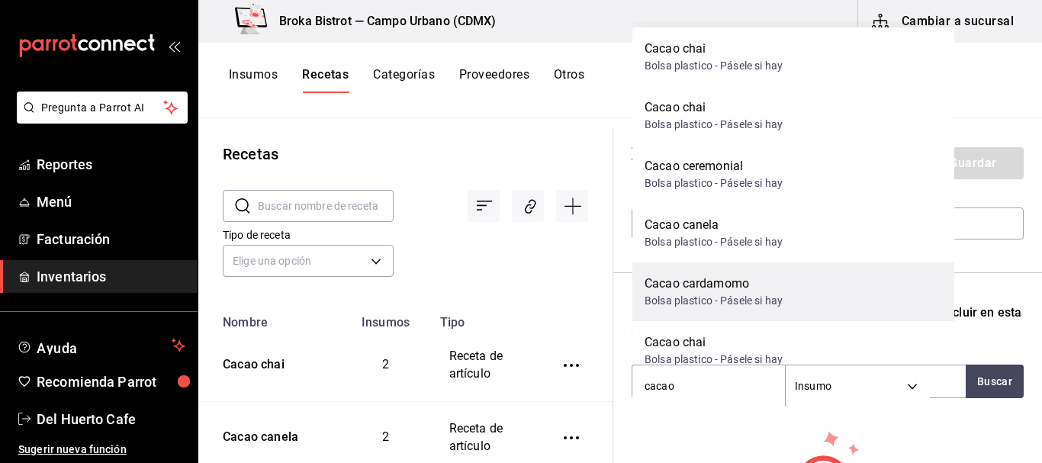
click at [732, 281] on div "Cacao cardamomo" at bounding box center [713, 284] width 138 height 18
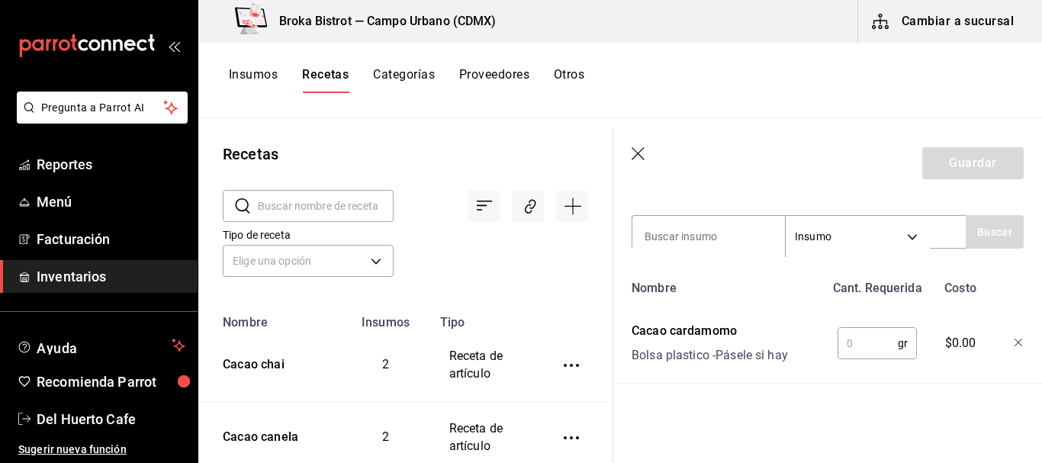
scroll to position [329, 0]
click at [855, 332] on input "text" at bounding box center [867, 343] width 60 height 31
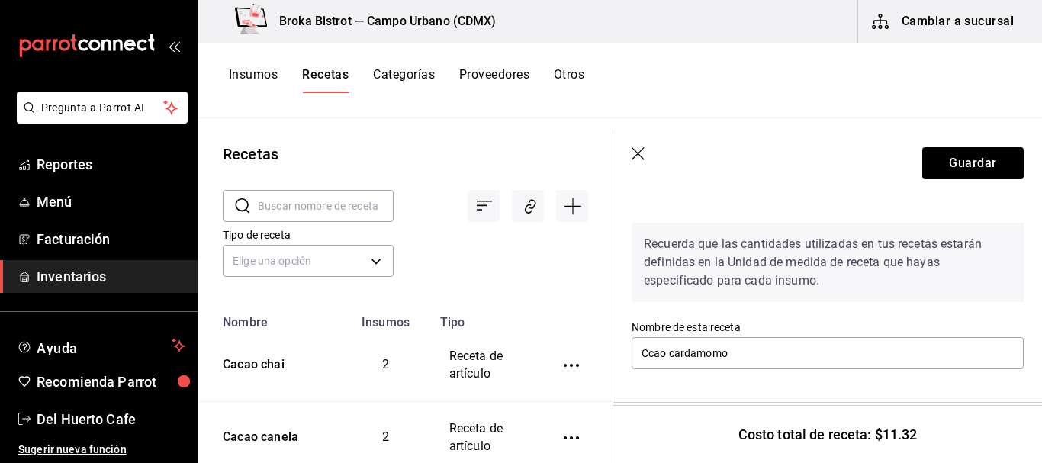
scroll to position [32, 0]
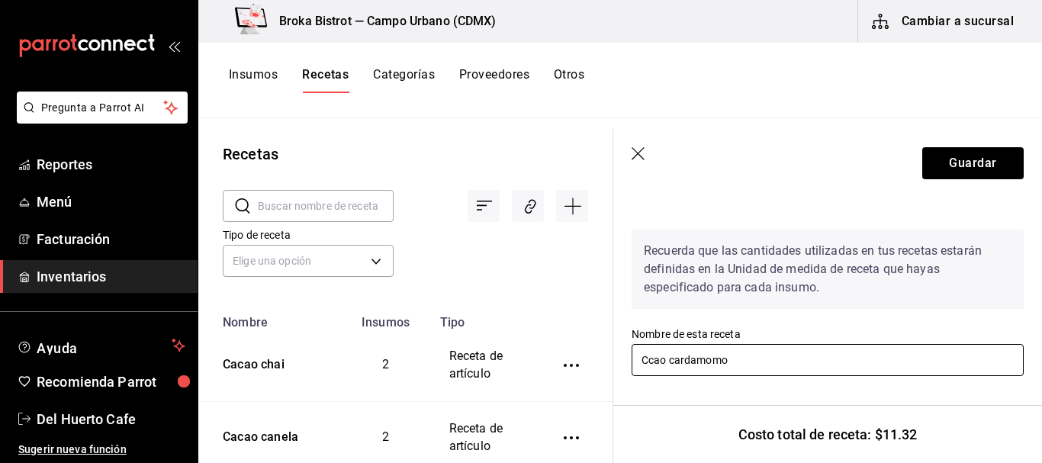
type input "15"
click at [771, 364] on input "Ccao cardamomo" at bounding box center [828, 360] width 392 height 32
type input "C"
type input "a"
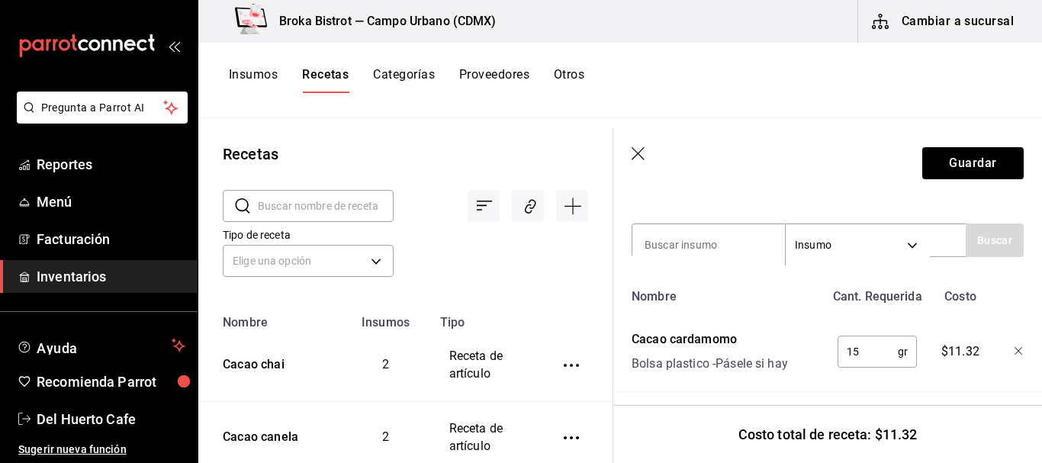
scroll to position [313, 0]
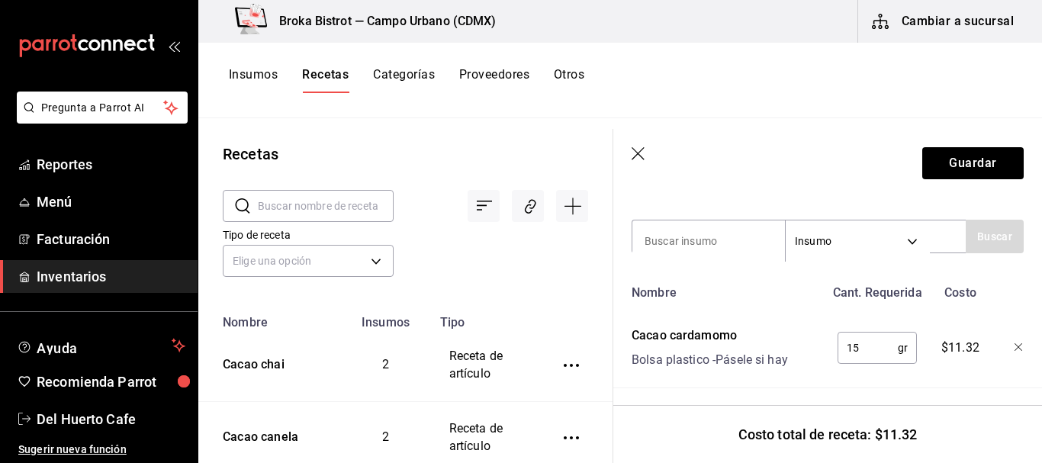
type input "Cacao cardamomo"
drag, startPoint x: 850, startPoint y: 340, endPoint x: 841, endPoint y: 374, distance: 34.8
click at [841, 374] on div "Nombre Cant. Requerida Costo Cacao cardamomo Bolsa plastico - Pásele si hay 15 …" at bounding box center [828, 333] width 392 height 111
click at [859, 359] on input "15" at bounding box center [867, 348] width 60 height 31
click at [726, 237] on input at bounding box center [708, 241] width 153 height 32
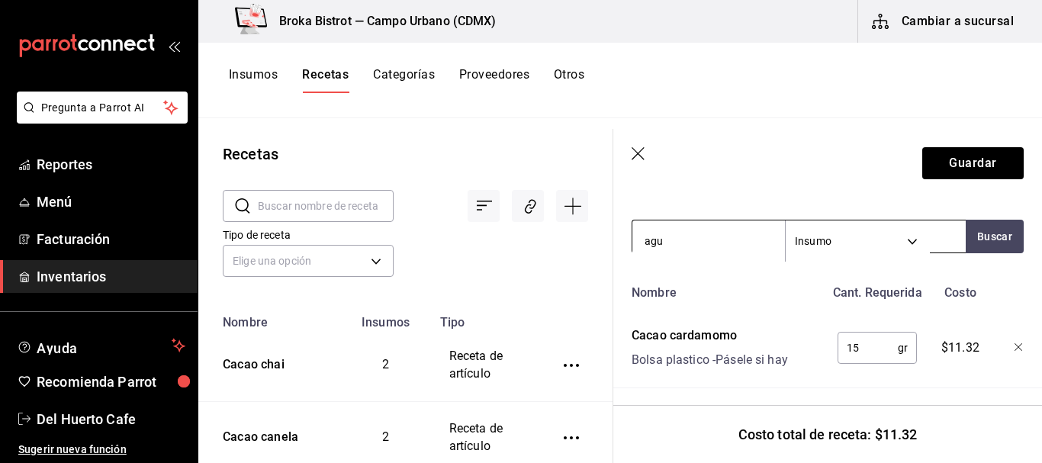
type input "agua"
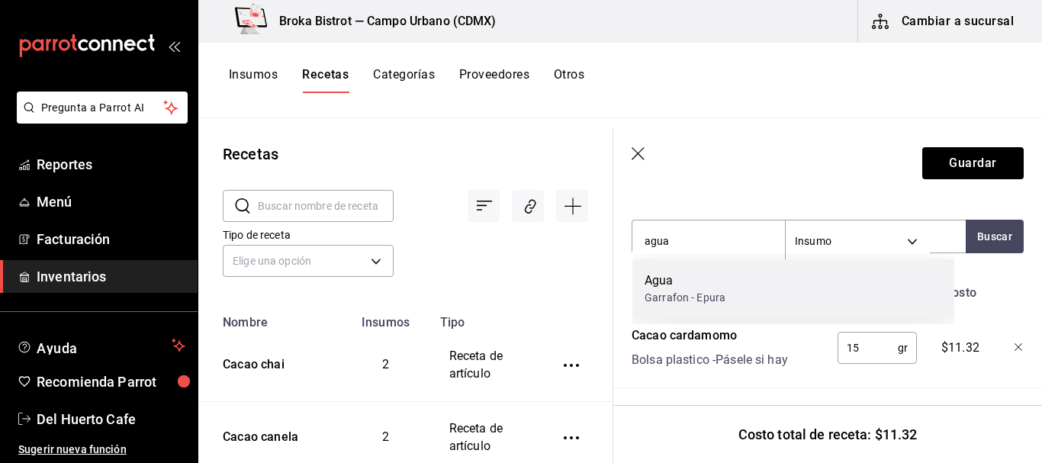
click at [694, 287] on div "Agua" at bounding box center [684, 281] width 81 height 18
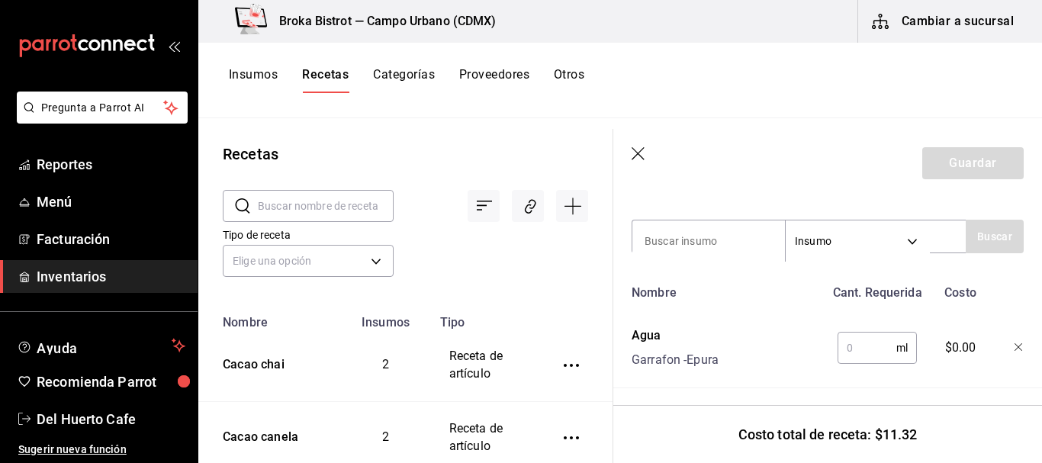
click at [847, 344] on input "text" at bounding box center [866, 348] width 59 height 31
type input "350"
click at [966, 158] on button "Guardar" at bounding box center [972, 163] width 101 height 32
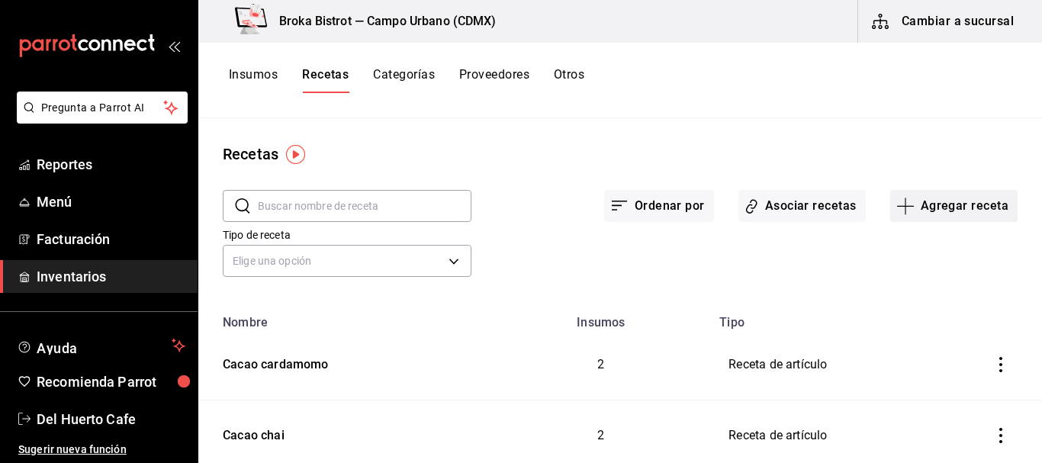
click at [927, 199] on button "Agregar receta" at bounding box center [953, 206] width 127 height 32
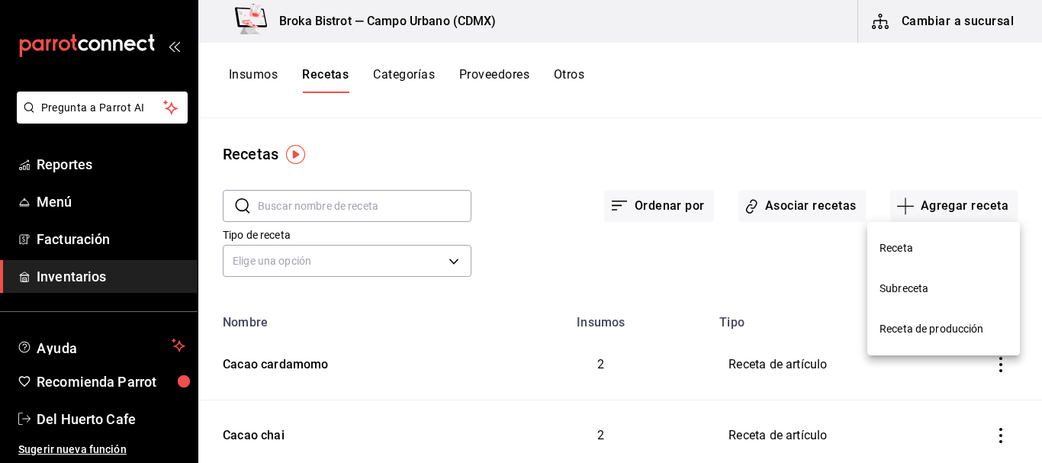
click at [905, 238] on li "Receta" at bounding box center [943, 248] width 153 height 40
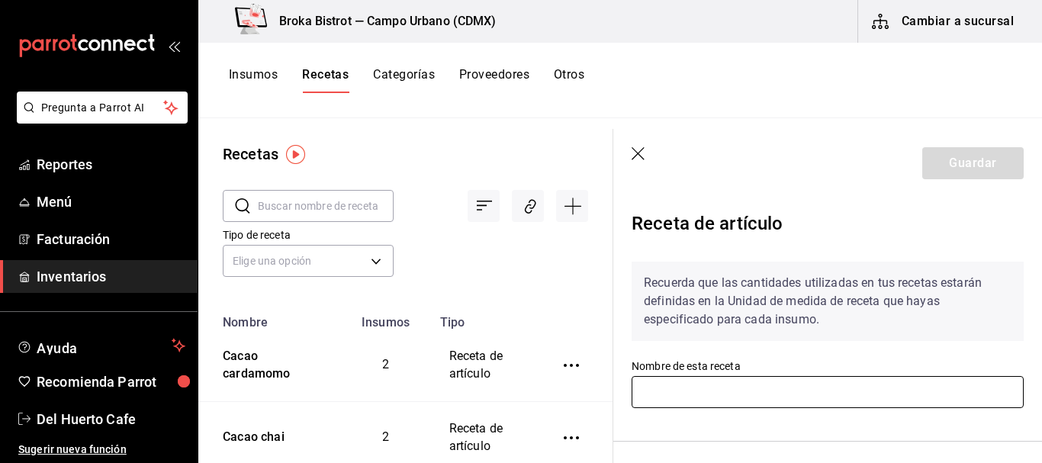
click at [728, 397] on input "text" at bounding box center [828, 392] width 392 height 32
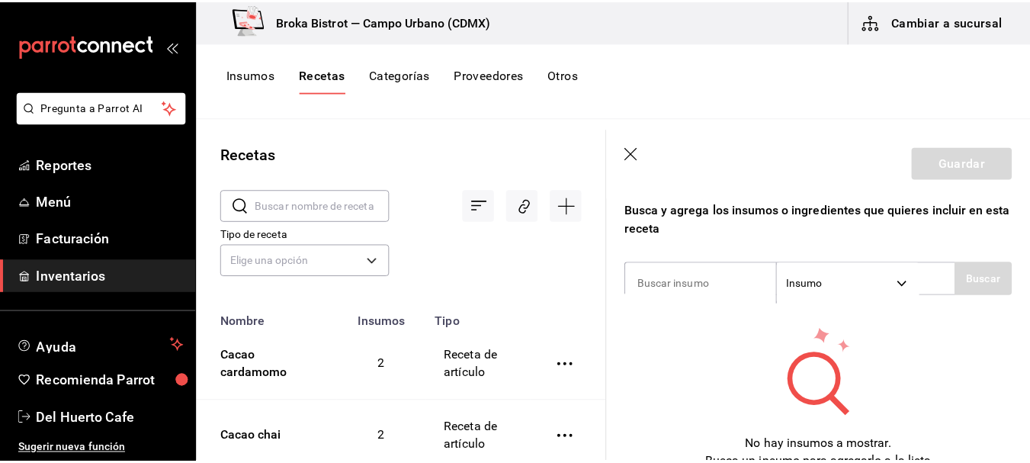
scroll to position [284, 0]
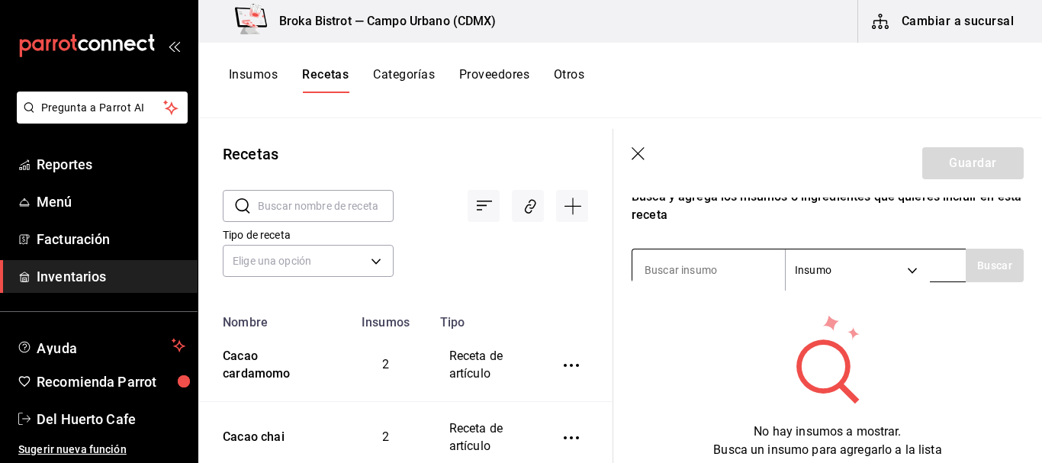
type input "Extra"
click at [712, 269] on input at bounding box center [708, 270] width 153 height 32
type input "leche"
click at [969, 272] on button "Buscar" at bounding box center [995, 266] width 58 height 34
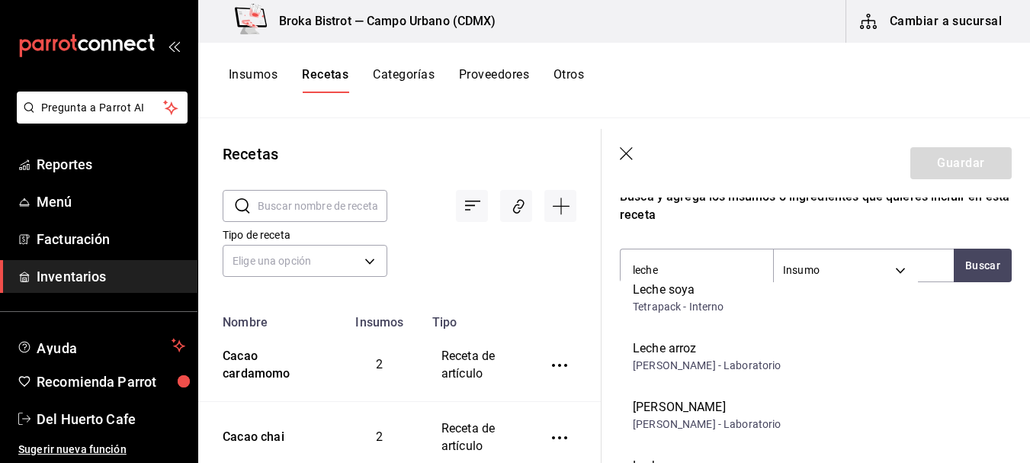
scroll to position [310, 0]
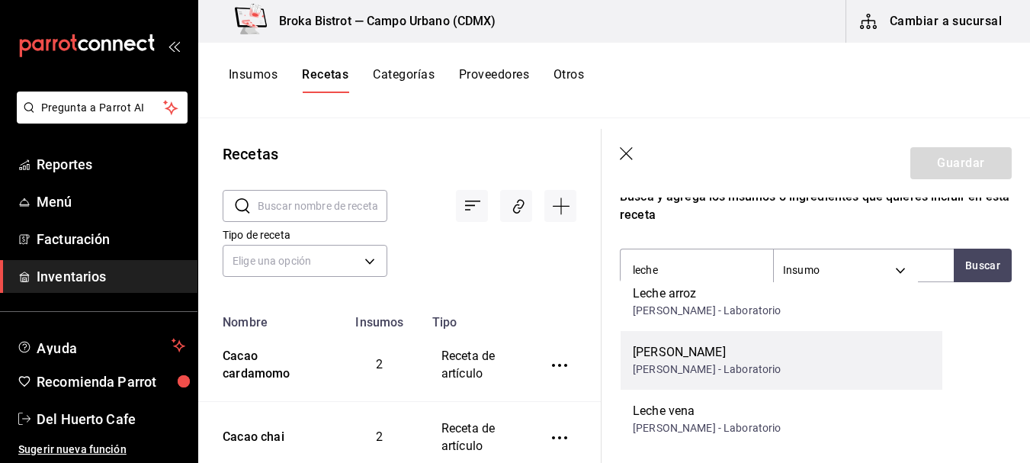
click at [750, 365] on div "Leche amaranto Frasco - Laboratorio" at bounding box center [782, 360] width 322 height 59
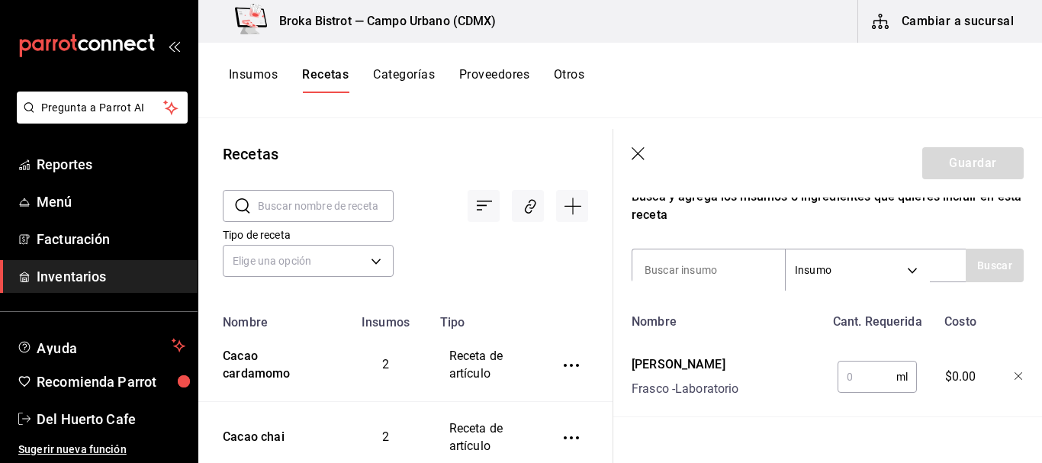
click at [1014, 373] on icon "button" at bounding box center [1018, 376] width 9 height 9
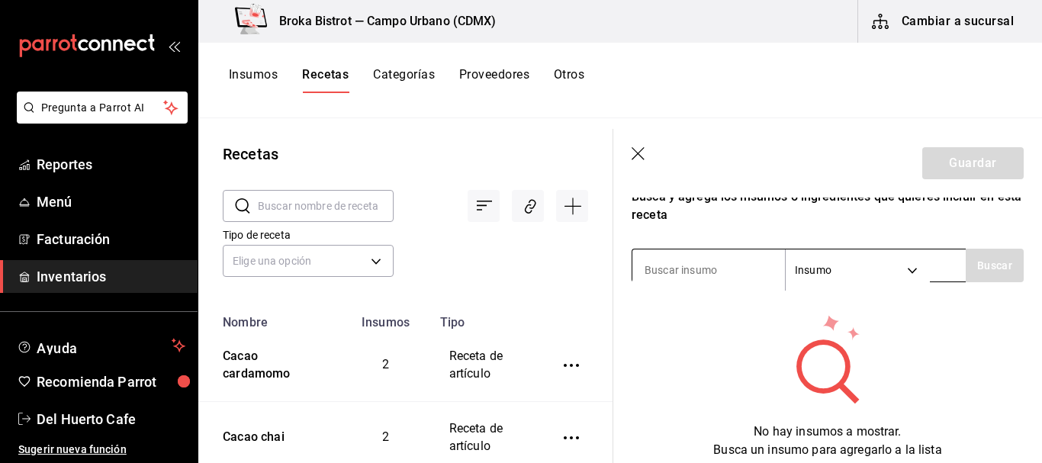
click at [732, 268] on input at bounding box center [708, 270] width 153 height 32
type input "leche"
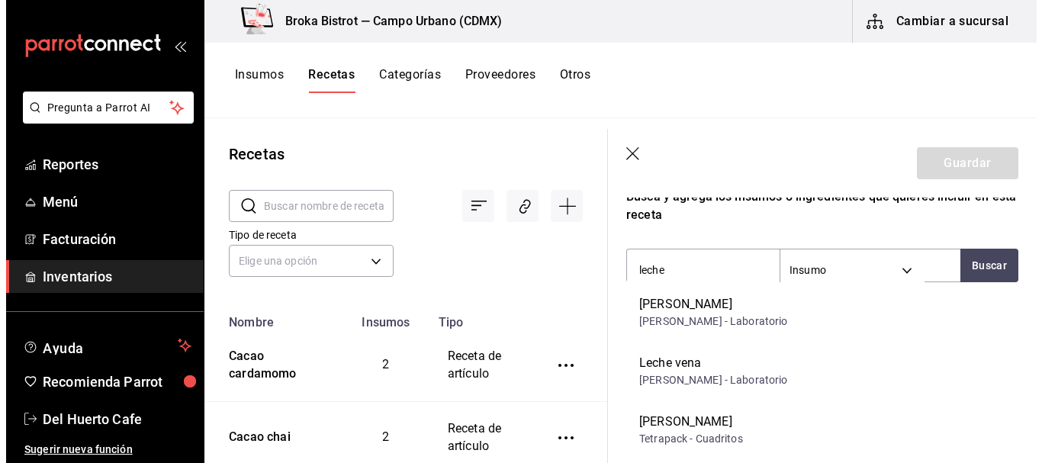
scroll to position [366, 0]
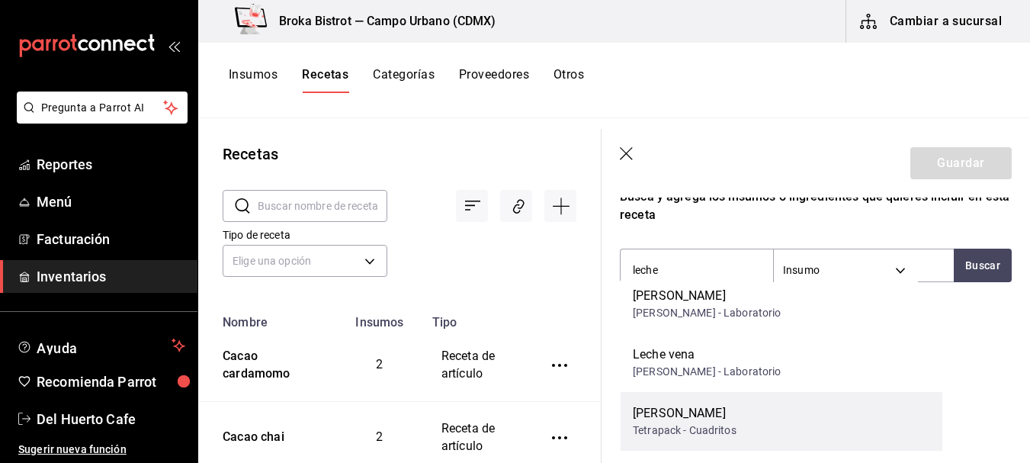
click at [696, 419] on div "[PERSON_NAME]" at bounding box center [685, 413] width 104 height 18
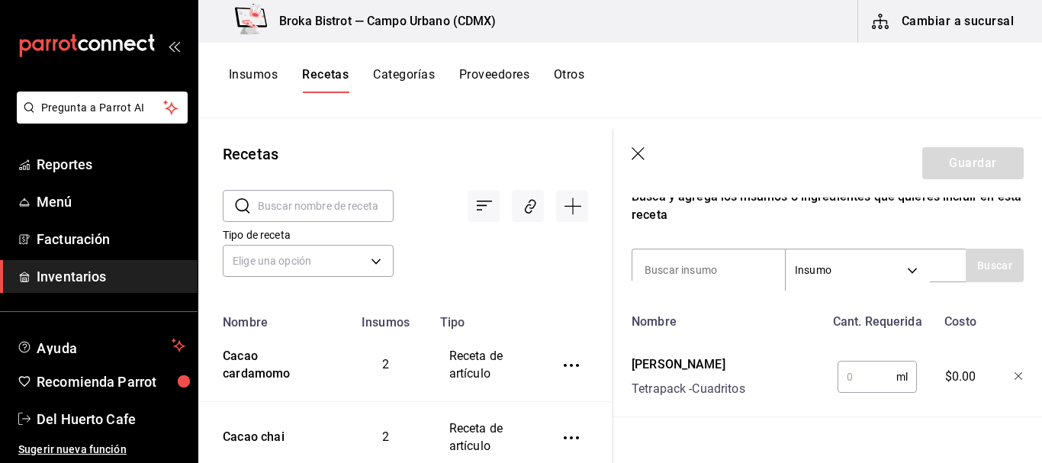
click at [848, 373] on input "text" at bounding box center [866, 377] width 59 height 31
type input "5"
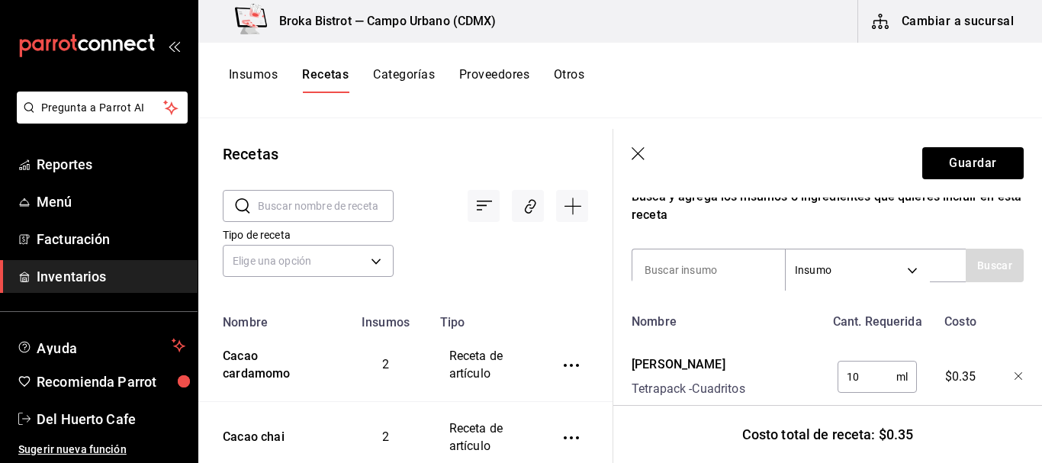
type input "1"
type input "3"
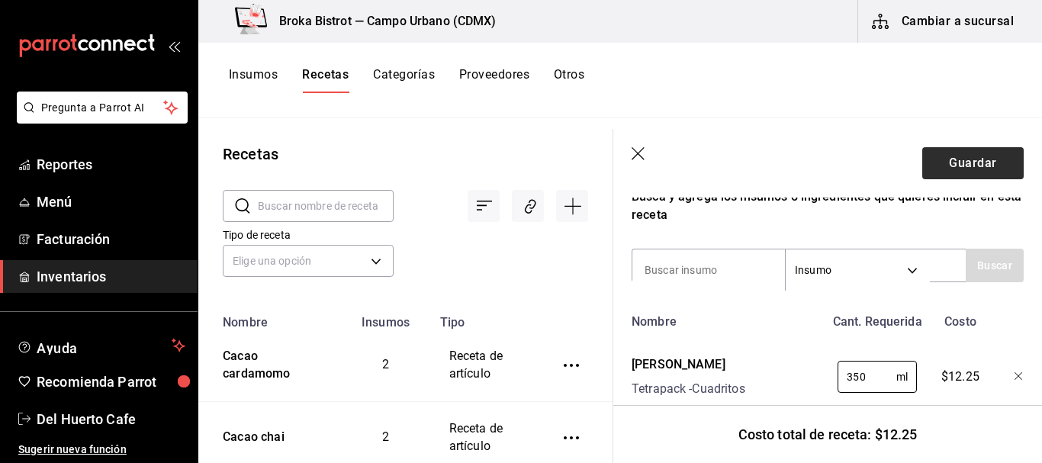
type input "350"
click at [966, 162] on button "Guardar" at bounding box center [972, 163] width 101 height 32
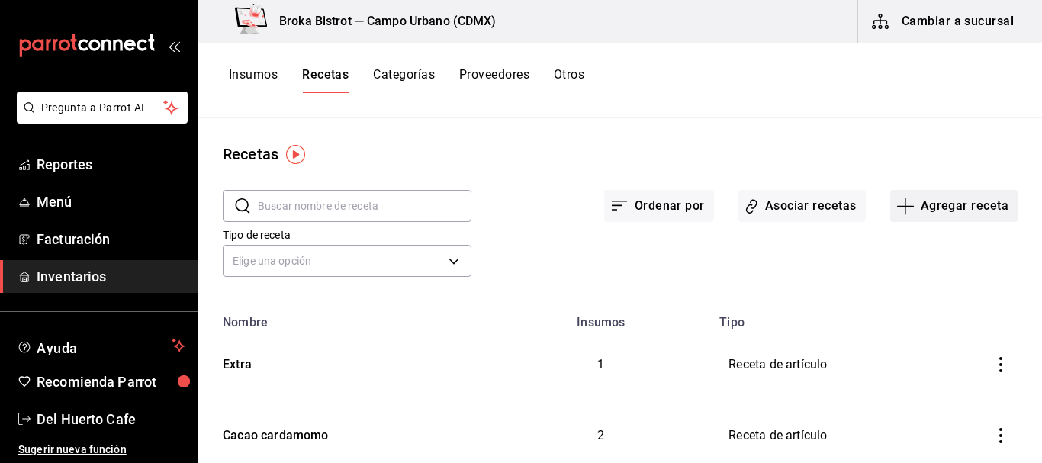
click at [904, 204] on icon "button" at bounding box center [905, 206] width 18 height 18
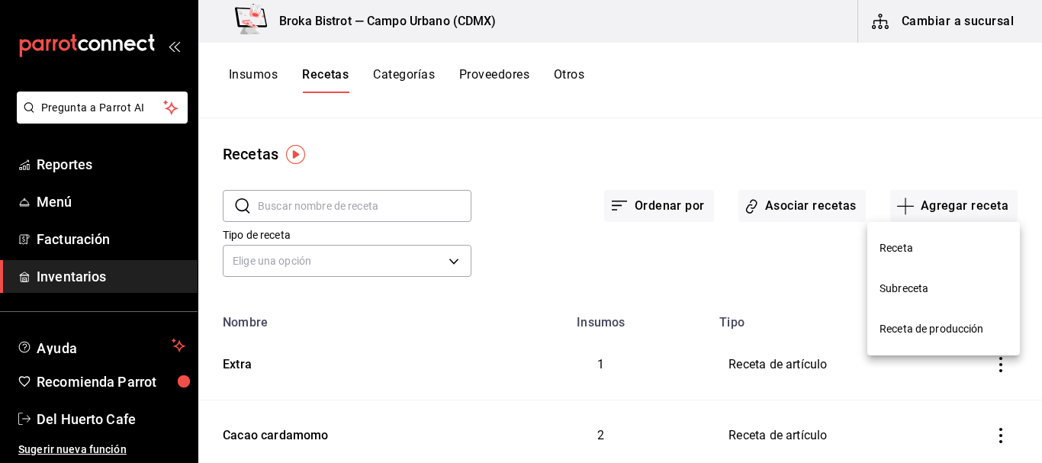
click at [898, 247] on span "Receta" at bounding box center [943, 248] width 128 height 16
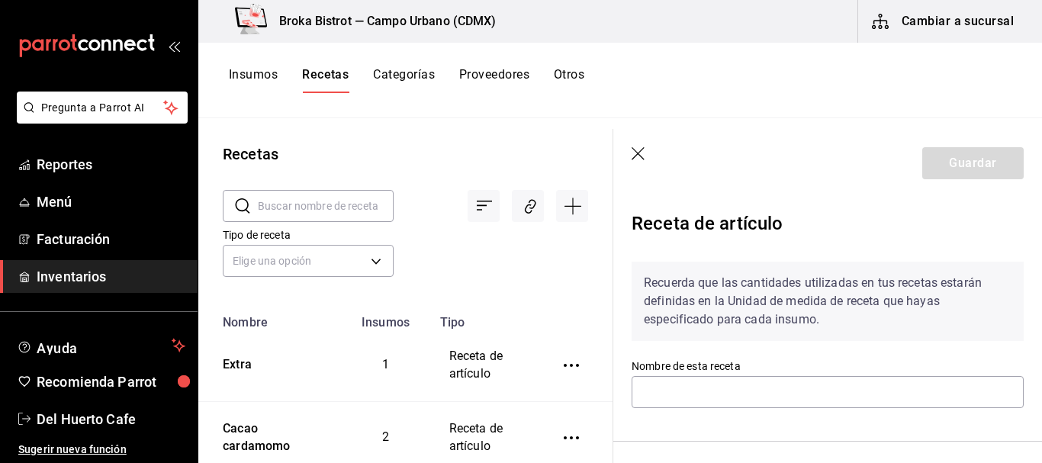
scroll to position [95, 0]
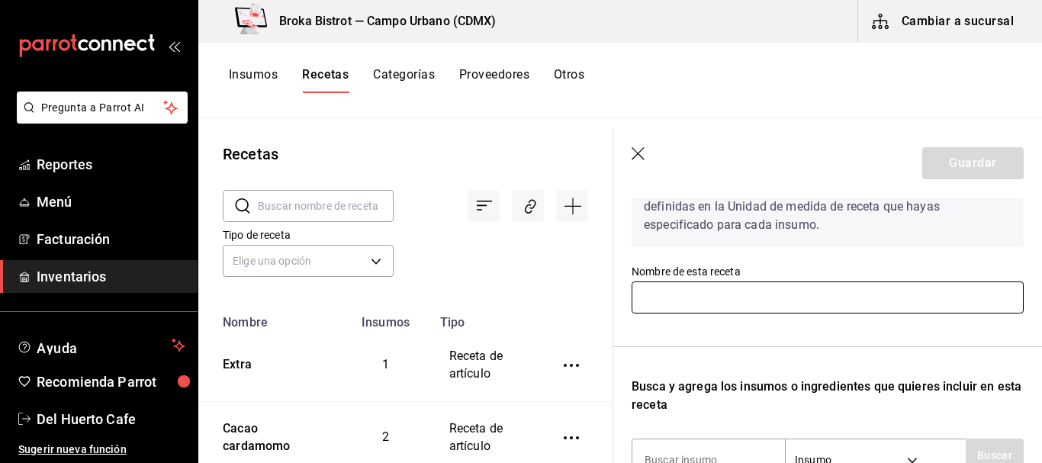
click at [735, 303] on input "text" at bounding box center [828, 297] width 392 height 32
click at [736, 304] on input "text" at bounding box center [828, 297] width 392 height 32
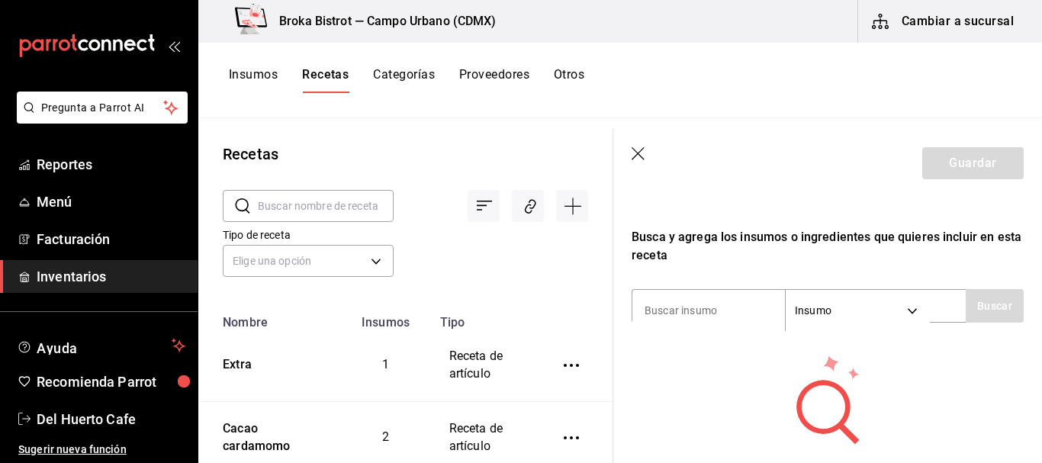
scroll to position [224, 0]
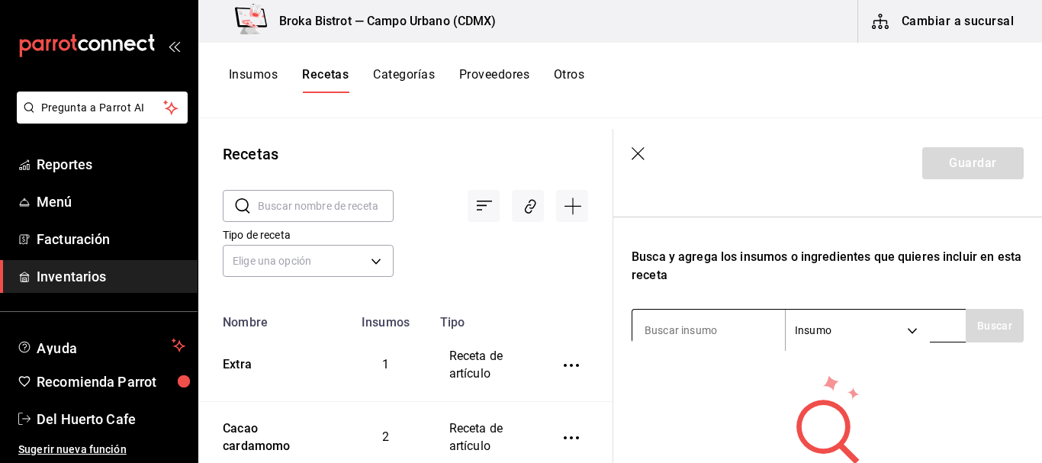
type input "Smoothie"
click at [718, 328] on input at bounding box center [708, 330] width 153 height 32
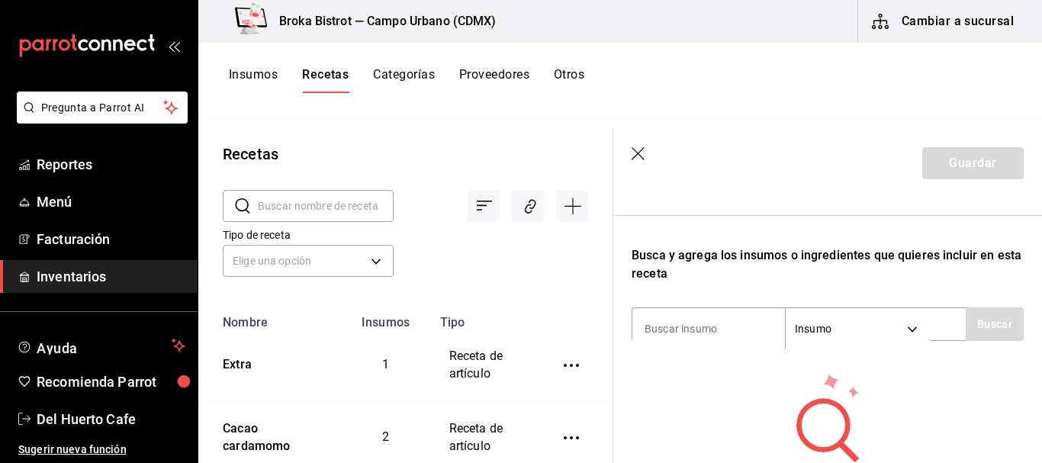
scroll to position [232, 0]
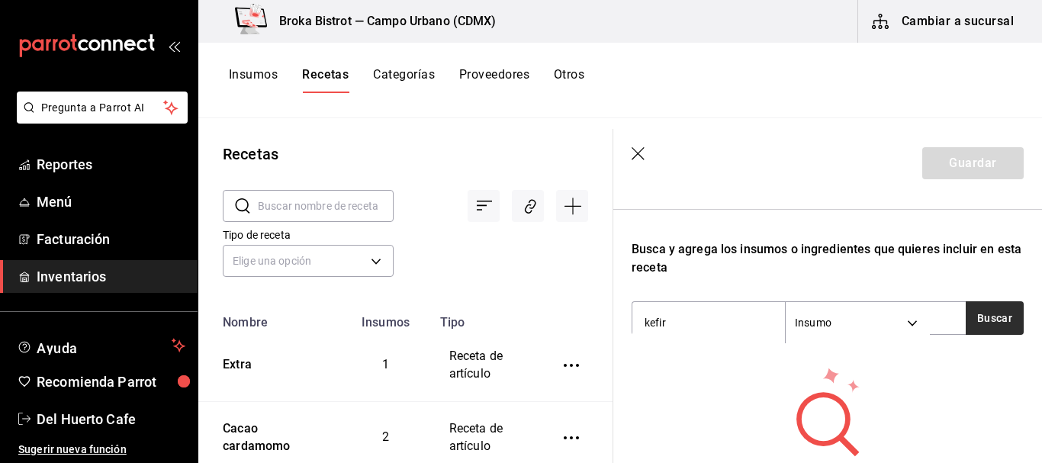
type input "kefir"
click at [978, 322] on button "Buscar" at bounding box center [995, 318] width 58 height 34
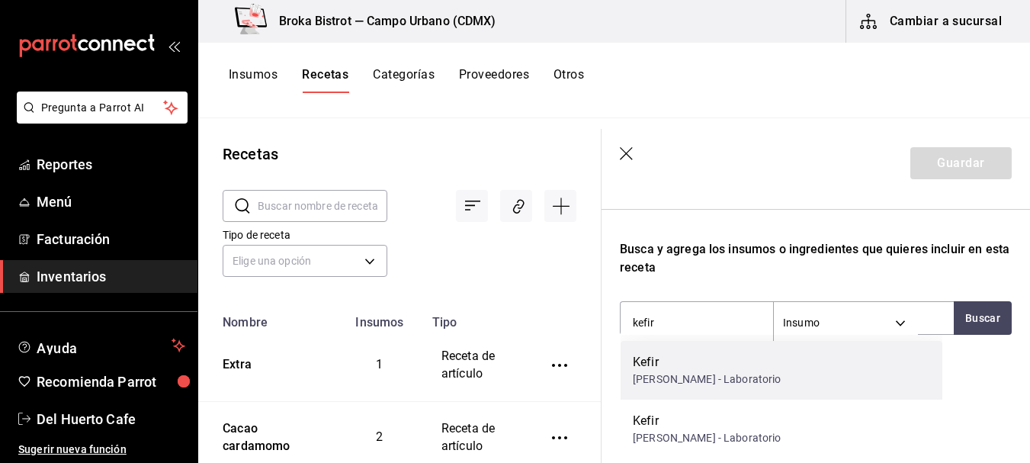
click at [736, 389] on div "Kefir Frasco - Laboratorio" at bounding box center [782, 370] width 322 height 59
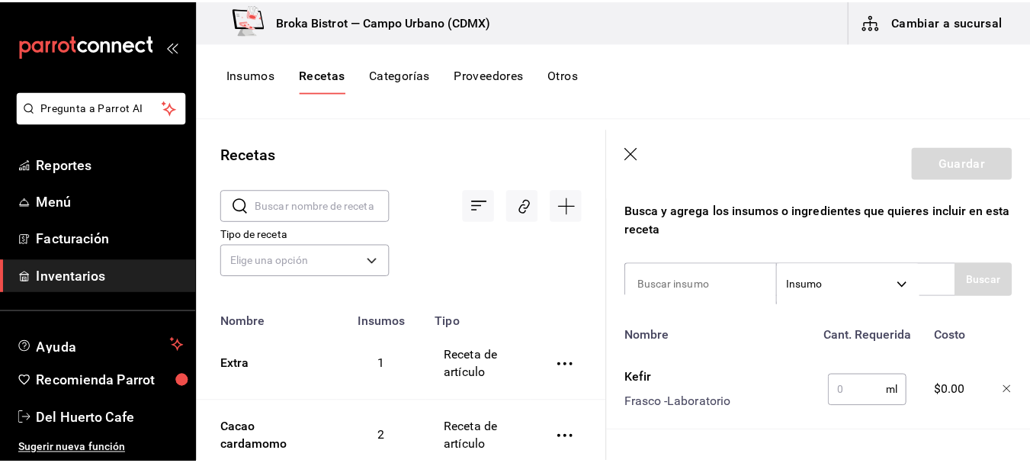
scroll to position [329, 0]
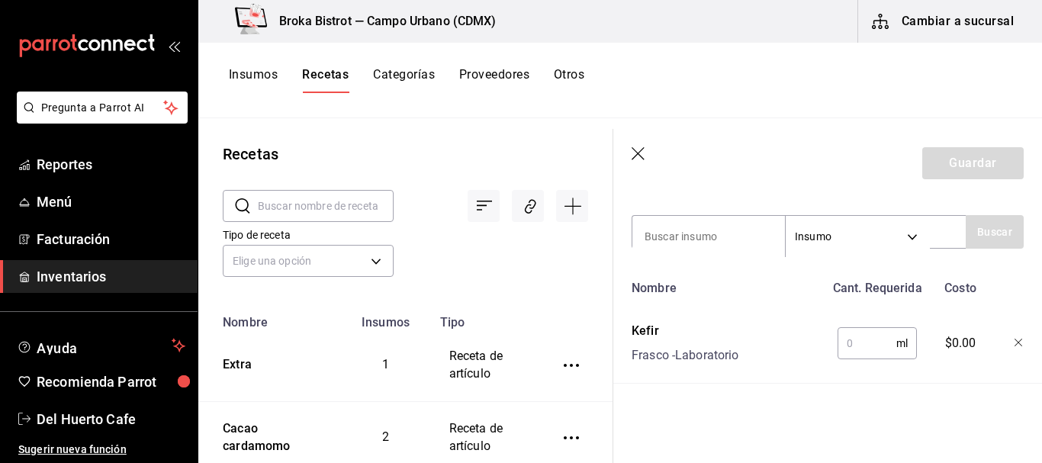
click at [855, 328] on input "text" at bounding box center [866, 343] width 59 height 31
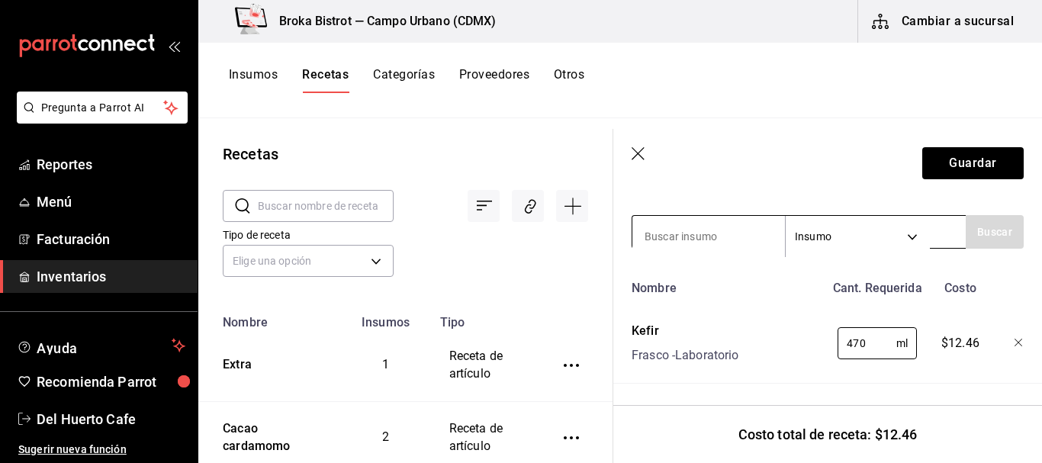
type input "470"
click at [738, 222] on input at bounding box center [708, 236] width 153 height 32
type input "nectar"
click at [987, 225] on button "Buscar" at bounding box center [995, 232] width 58 height 34
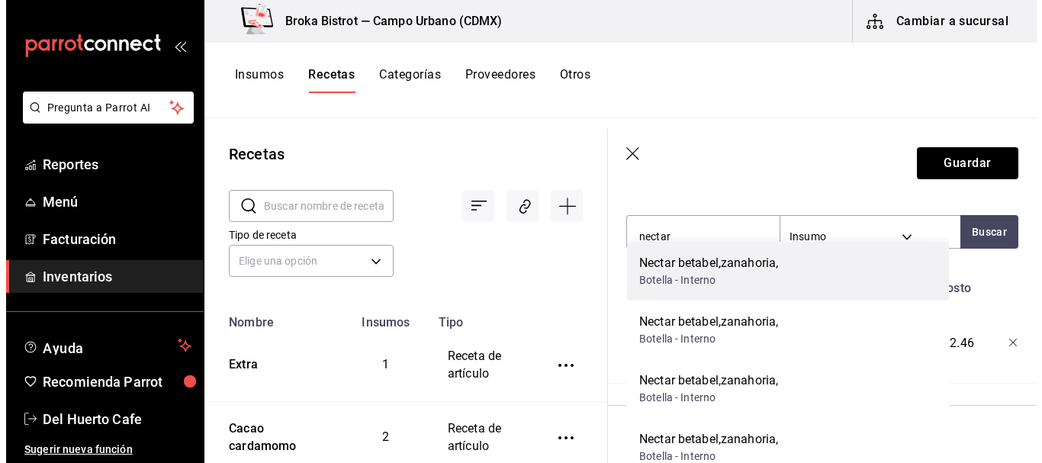
scroll to position [0, 0]
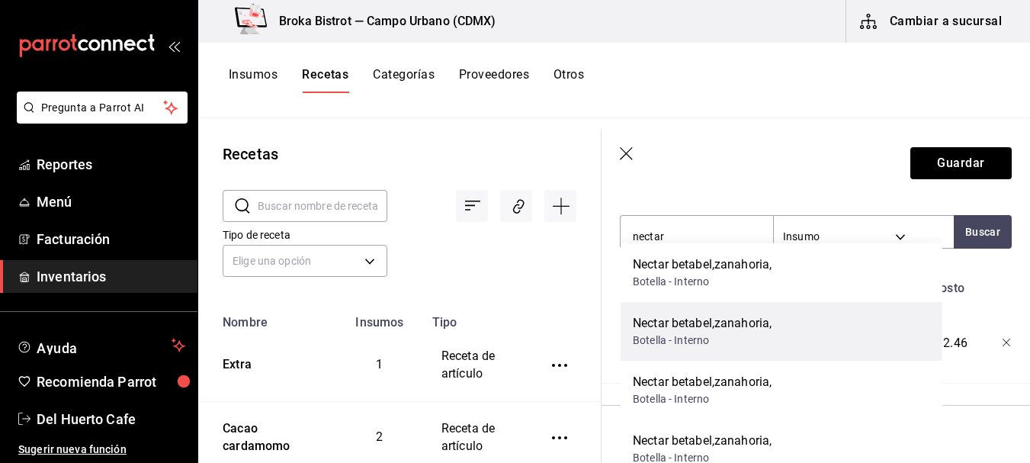
click at [707, 333] on div "Botella - Interno" at bounding box center [702, 341] width 139 height 16
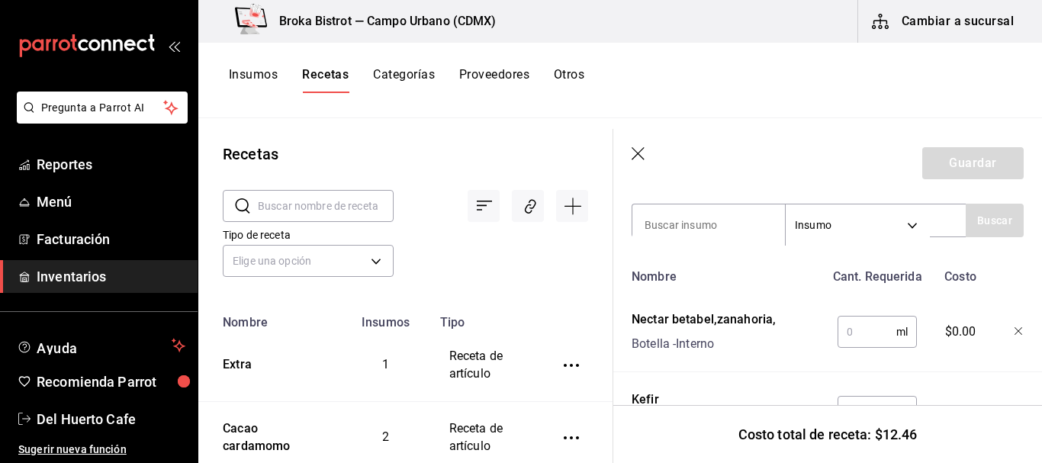
click at [851, 329] on input "text" at bounding box center [866, 332] width 59 height 31
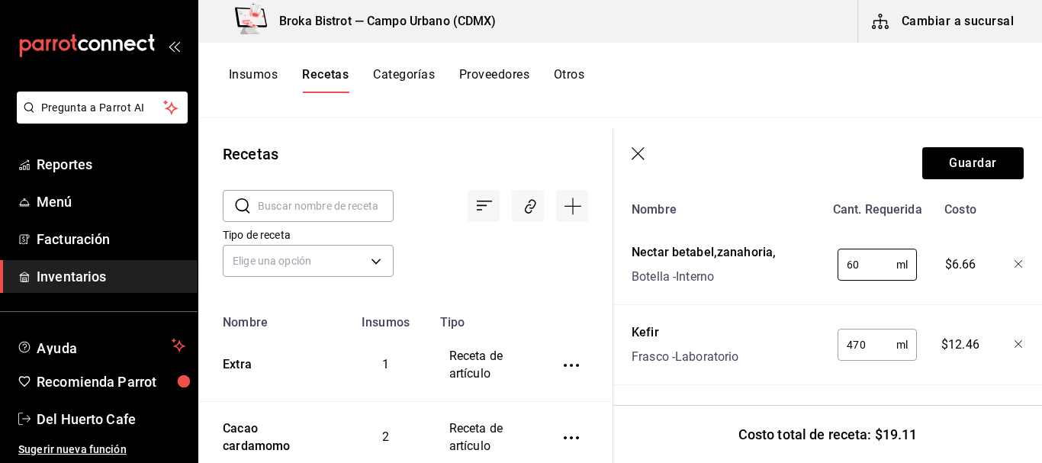
scroll to position [399, 0]
type input "60"
click at [963, 162] on button "Guardar" at bounding box center [972, 163] width 101 height 32
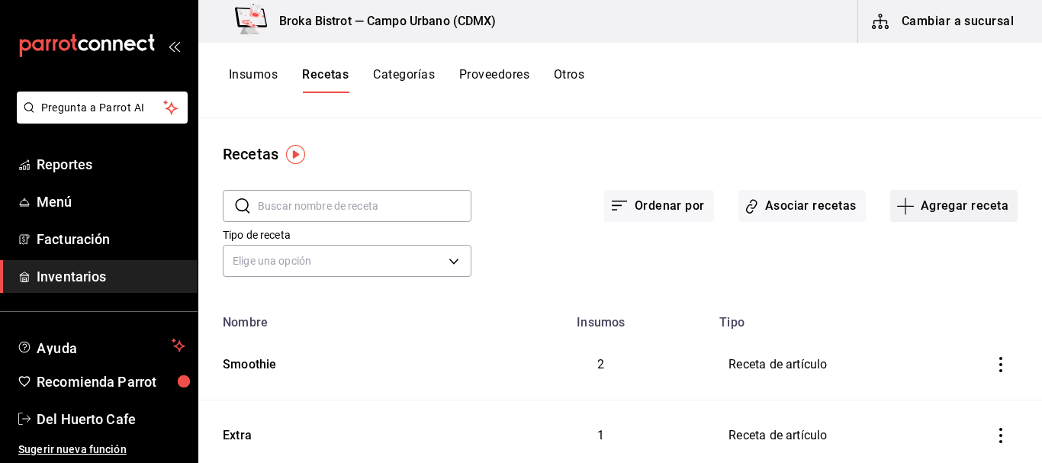
click at [911, 202] on button "Agregar receta" at bounding box center [953, 206] width 127 height 32
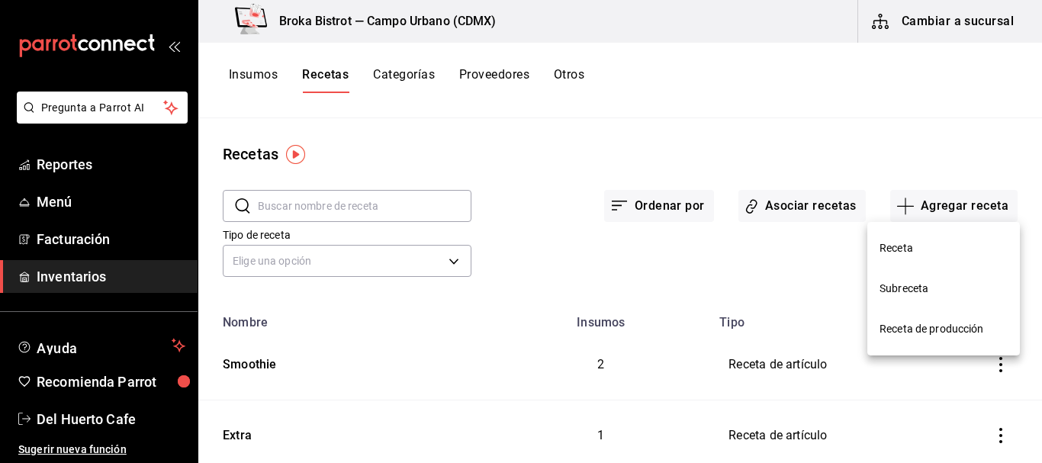
click at [913, 252] on span "Receta" at bounding box center [943, 248] width 128 height 16
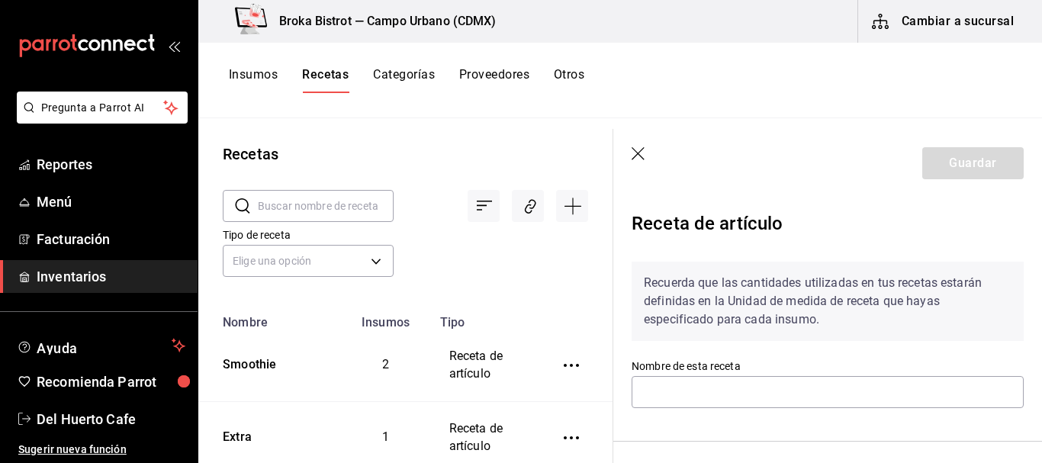
scroll to position [106, 0]
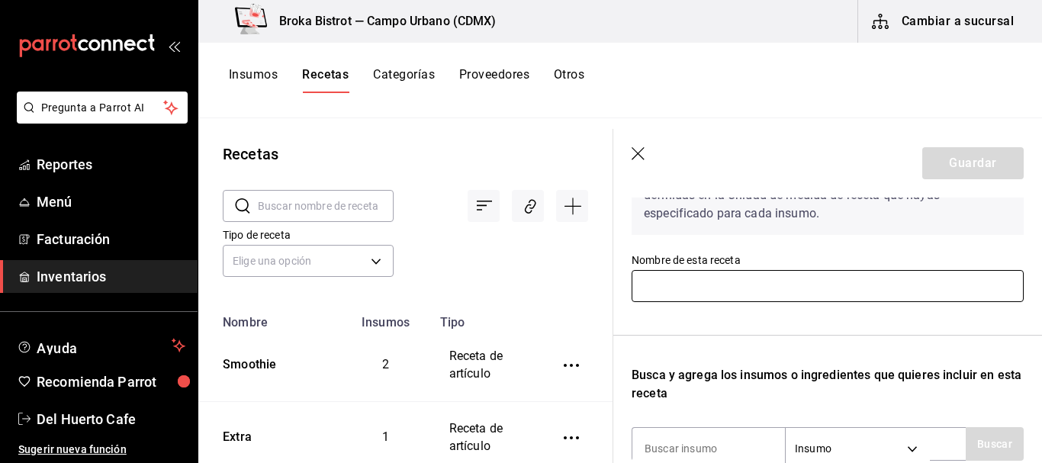
click at [734, 284] on input "text" at bounding box center [828, 286] width 392 height 32
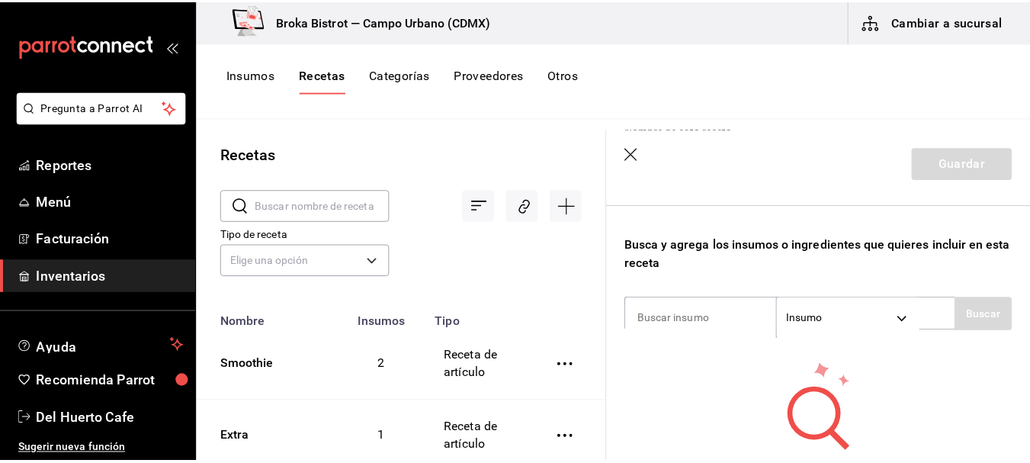
scroll to position [237, 0]
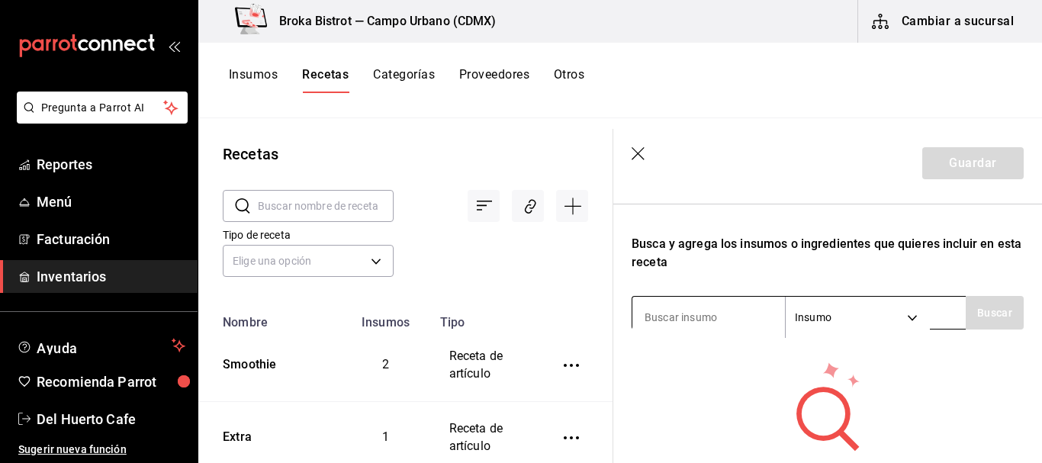
type input "Agua fresca del dia"
click at [729, 319] on input at bounding box center [708, 317] width 153 height 32
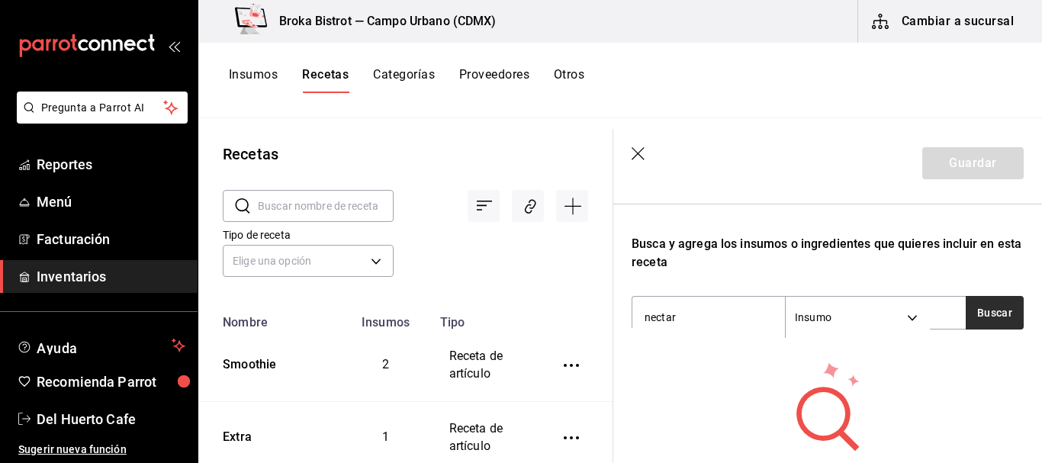
type input "nectar"
click at [988, 320] on button "Buscar" at bounding box center [995, 313] width 58 height 34
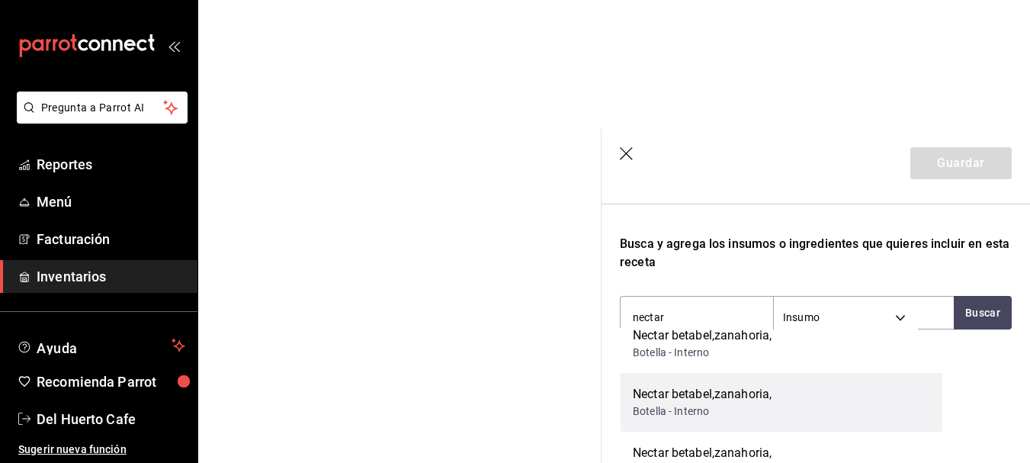
scroll to position [4138, 0]
click at [730, 388] on div "Nectar betabel,zanahoria," at bounding box center [702, 394] width 139 height 18
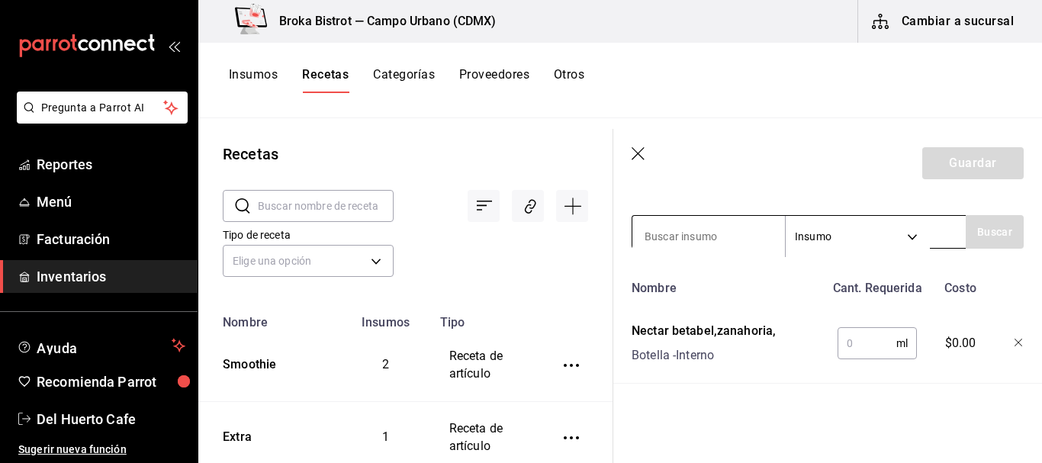
scroll to position [315, 0]
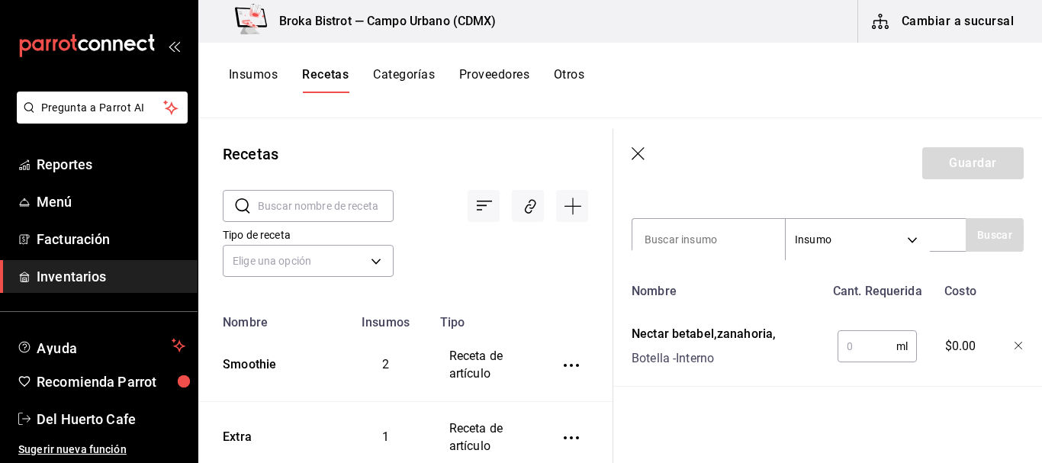
click at [859, 352] on input "text" at bounding box center [866, 346] width 59 height 31
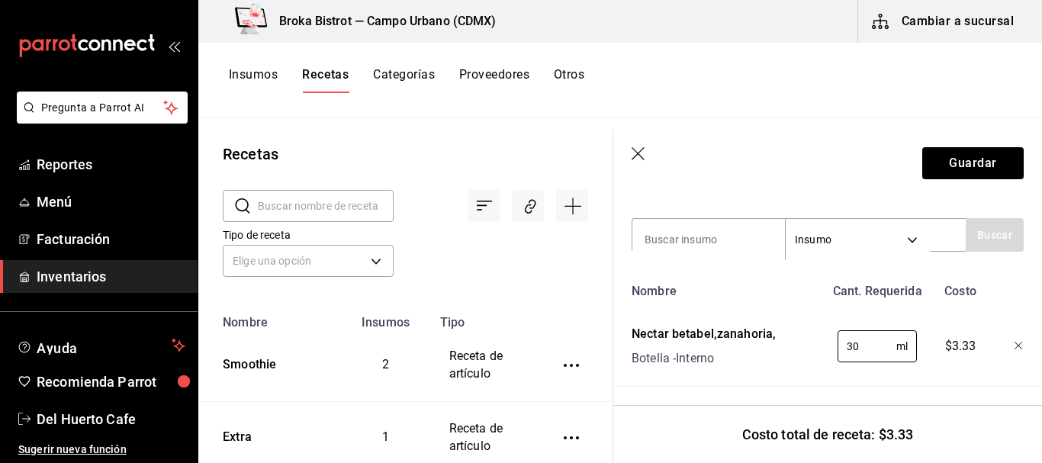
type input "3"
type input "60"
click at [665, 230] on input at bounding box center [708, 239] width 153 height 32
type input "agua"
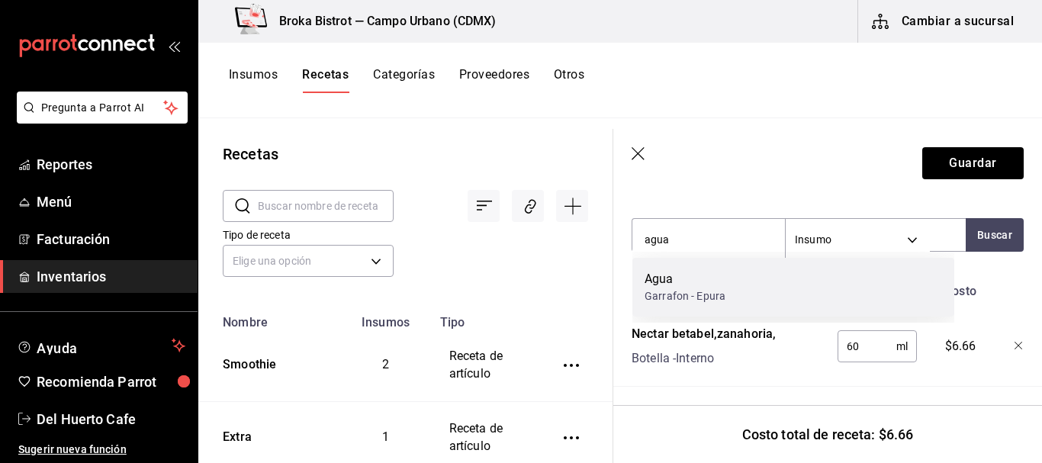
click at [738, 291] on div "Agua Garrafon - Epura" at bounding box center [793, 287] width 322 height 59
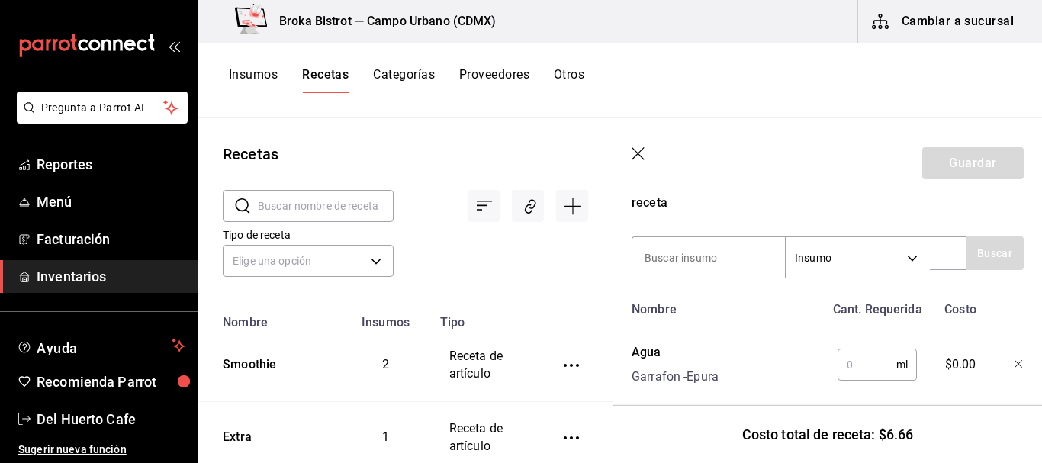
scroll to position [308, 0]
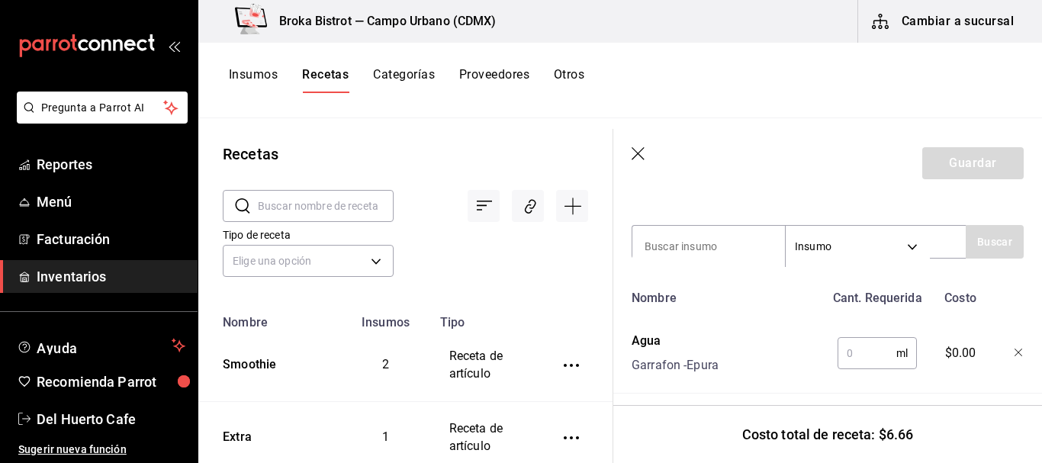
click at [870, 352] on input "text" at bounding box center [866, 353] width 59 height 31
type input "4"
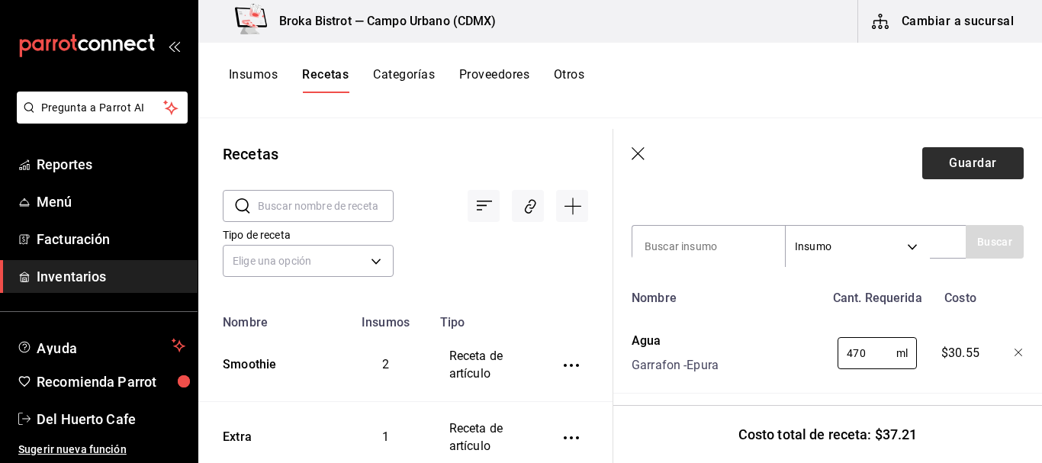
type input "470"
click at [971, 167] on button "Guardar" at bounding box center [972, 163] width 101 height 32
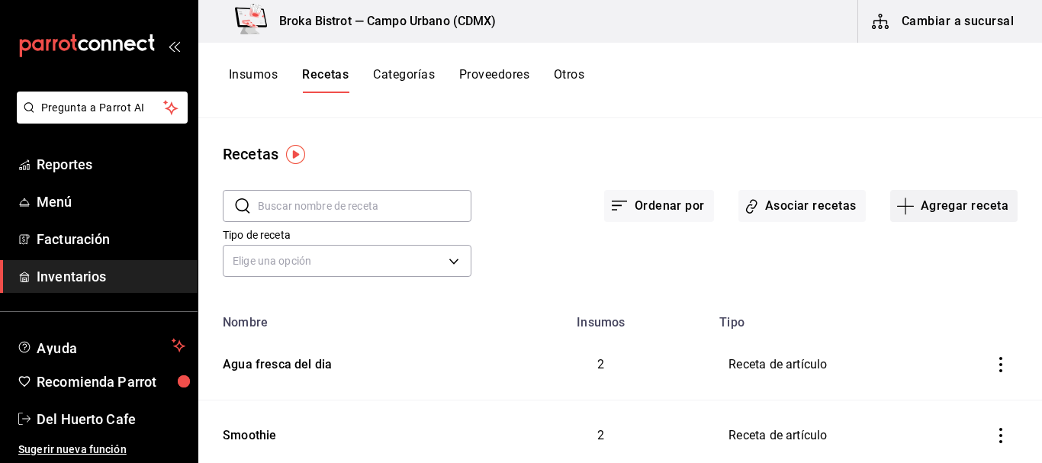
click at [926, 199] on button "Agregar receta" at bounding box center [953, 206] width 127 height 32
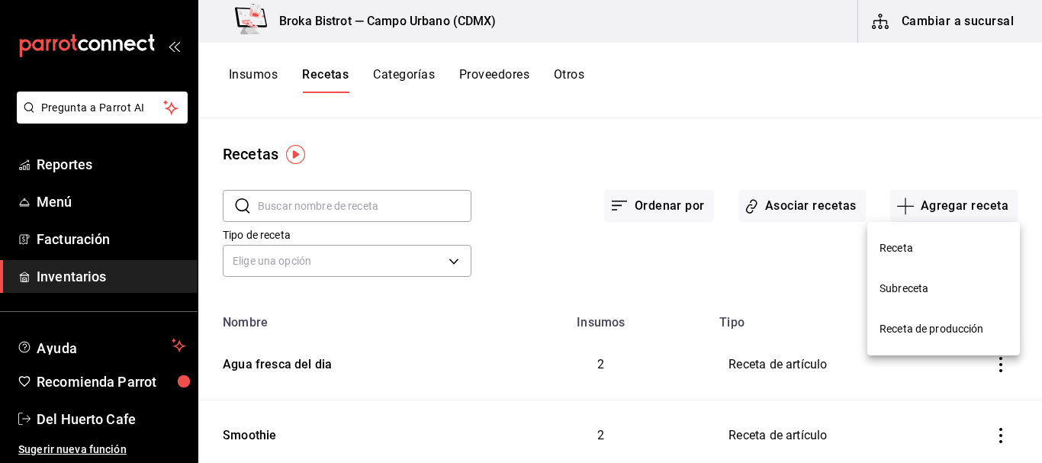
click at [906, 248] on span "Receta" at bounding box center [943, 248] width 128 height 16
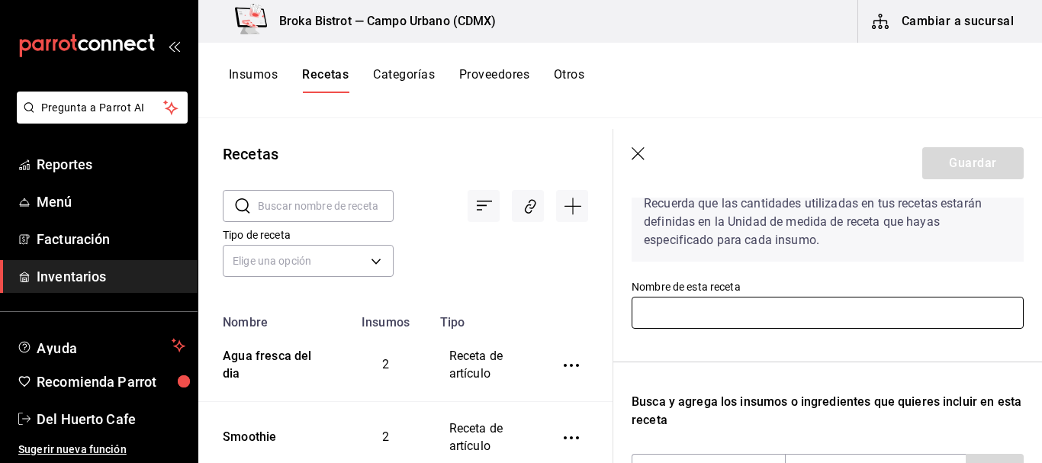
scroll to position [88, 0]
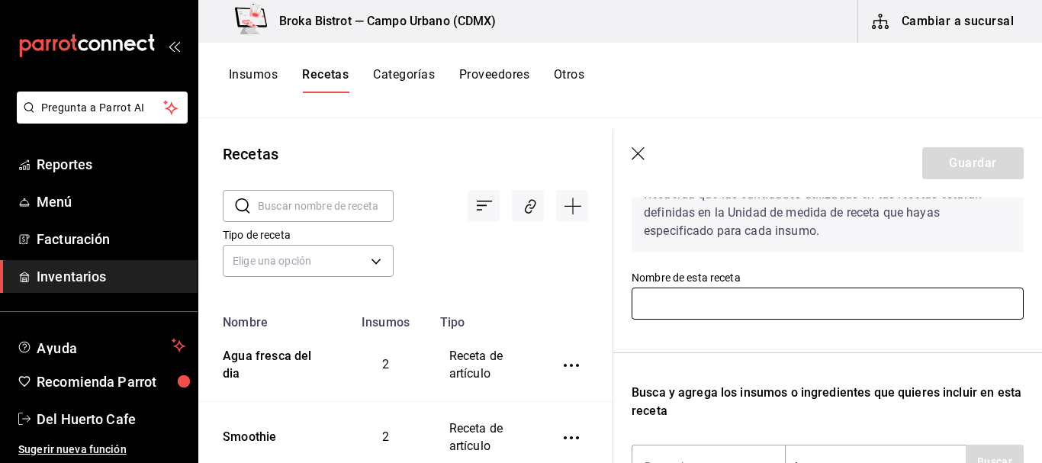
click at [783, 297] on input "text" at bounding box center [828, 304] width 392 height 32
type input "p"
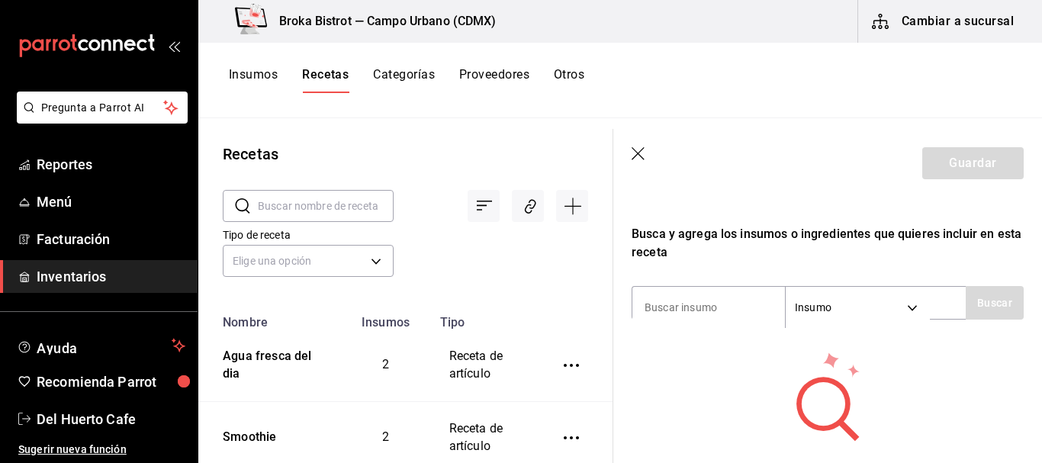
scroll to position [248, 0]
type input "Paraiso tropical"
click at [695, 294] on input at bounding box center [708, 307] width 153 height 32
type input "paraiso"
click at [980, 311] on button "Buscar" at bounding box center [995, 302] width 58 height 34
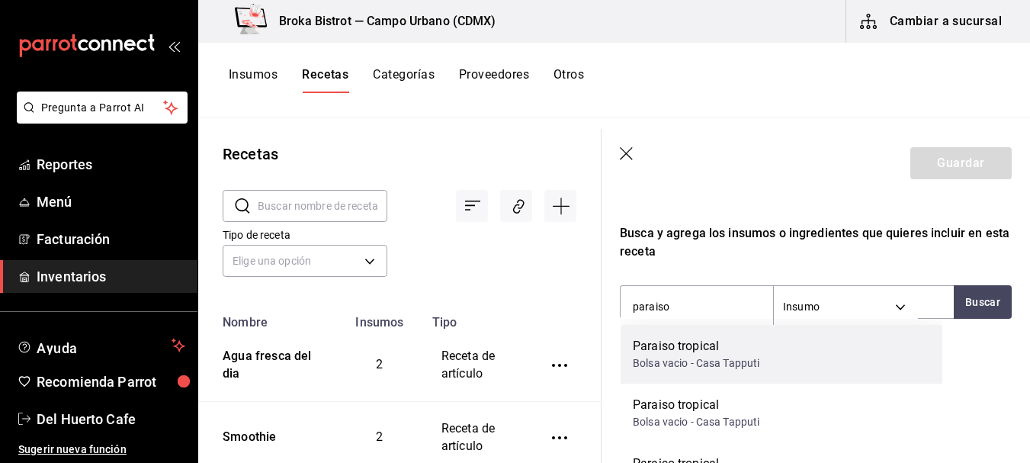
click at [740, 348] on div "Paraiso tropical" at bounding box center [696, 346] width 127 height 18
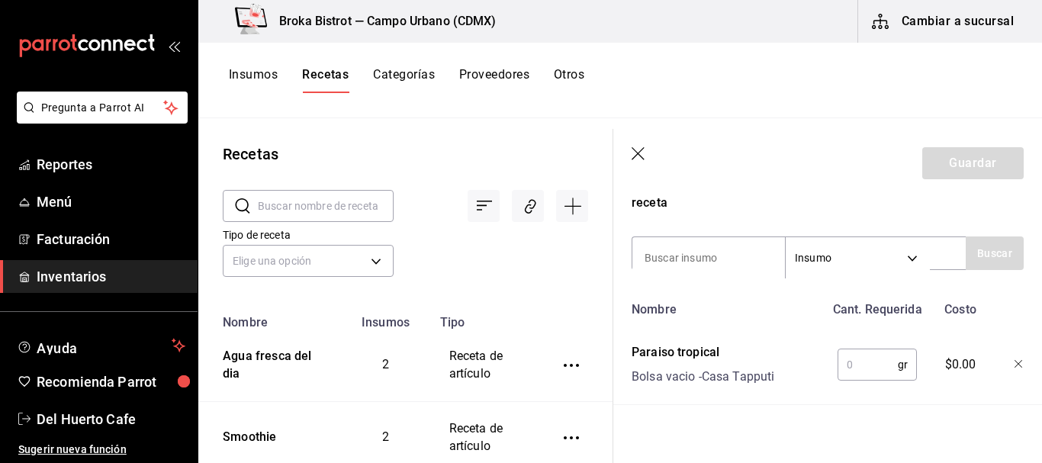
scroll to position [302, 0]
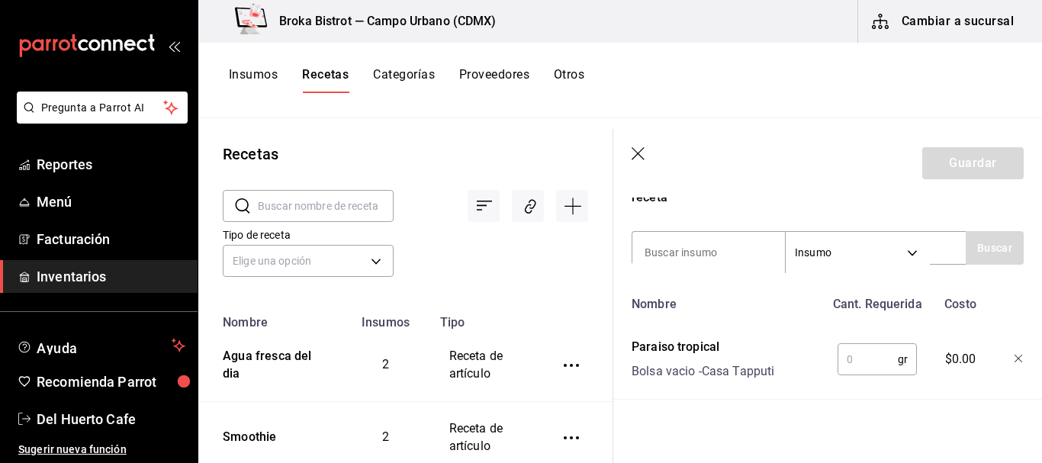
click at [863, 361] on input "text" at bounding box center [867, 359] width 60 height 31
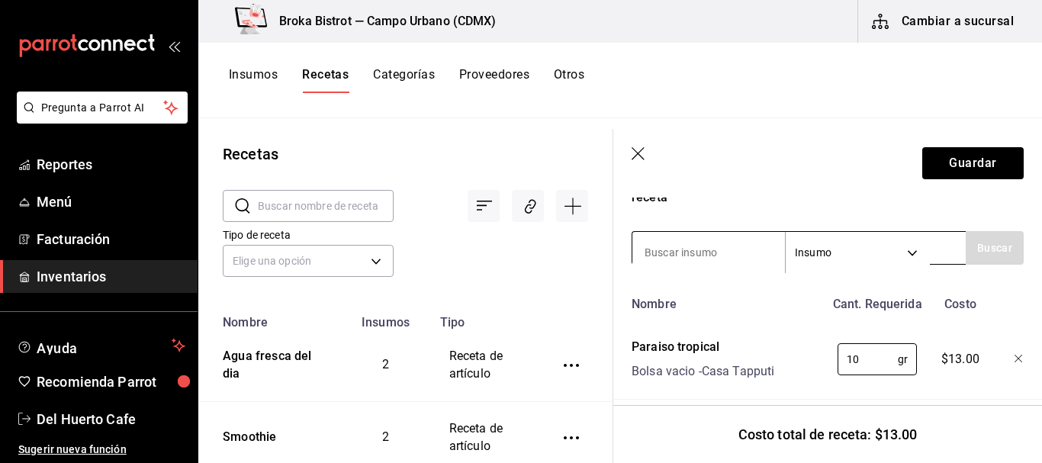
type input "10"
click at [726, 238] on input at bounding box center [708, 252] width 153 height 32
type input "agua"
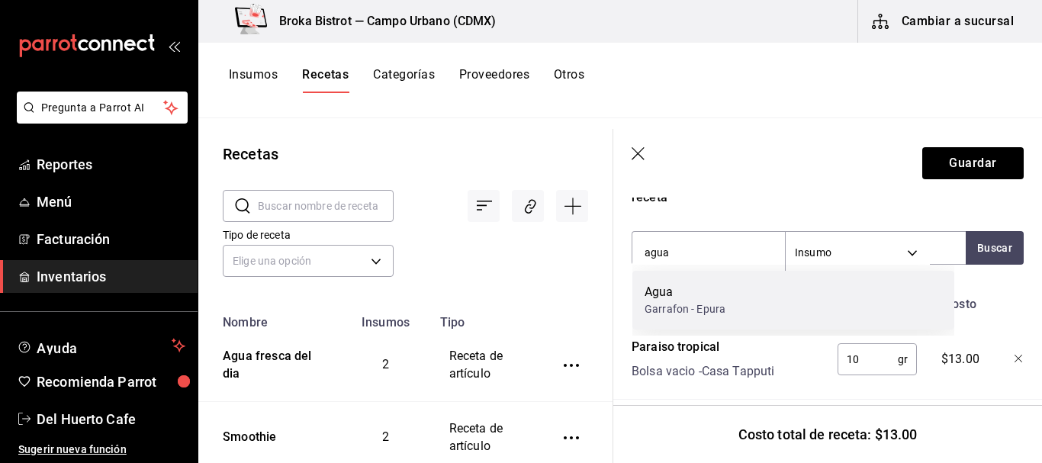
click at [718, 307] on div "Garrafon - Epura" at bounding box center [684, 309] width 81 height 16
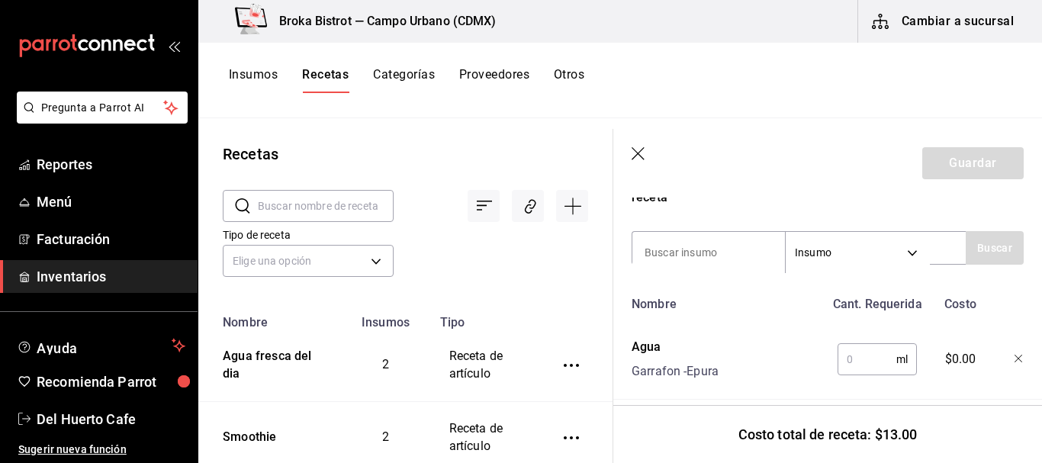
click at [861, 355] on input "text" at bounding box center [866, 359] width 59 height 31
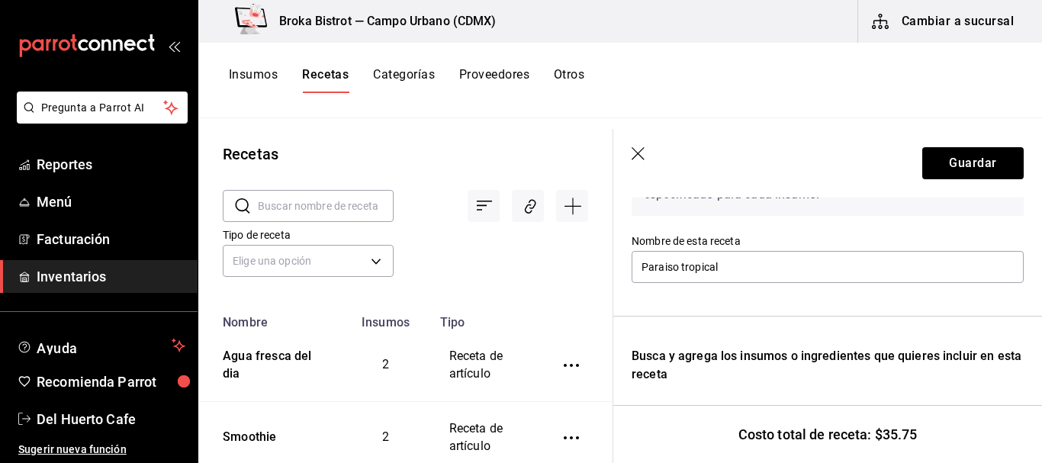
scroll to position [113, 0]
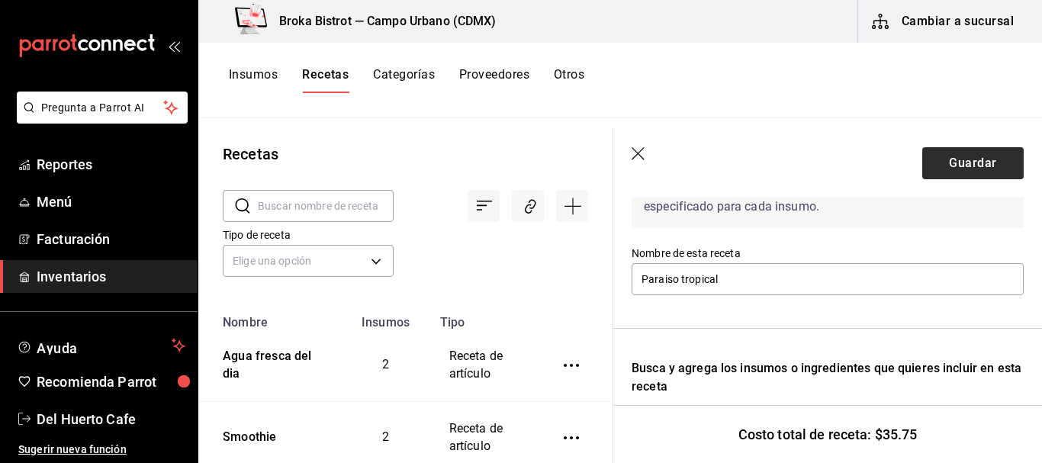
type input "350"
click at [945, 161] on button "Guardar" at bounding box center [972, 163] width 101 height 32
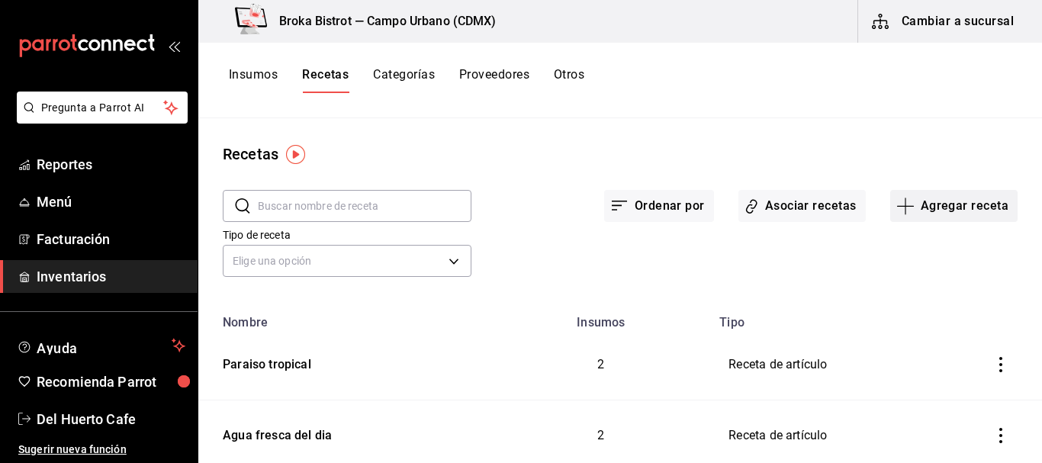
click at [932, 207] on button "Agregar receta" at bounding box center [953, 206] width 127 height 32
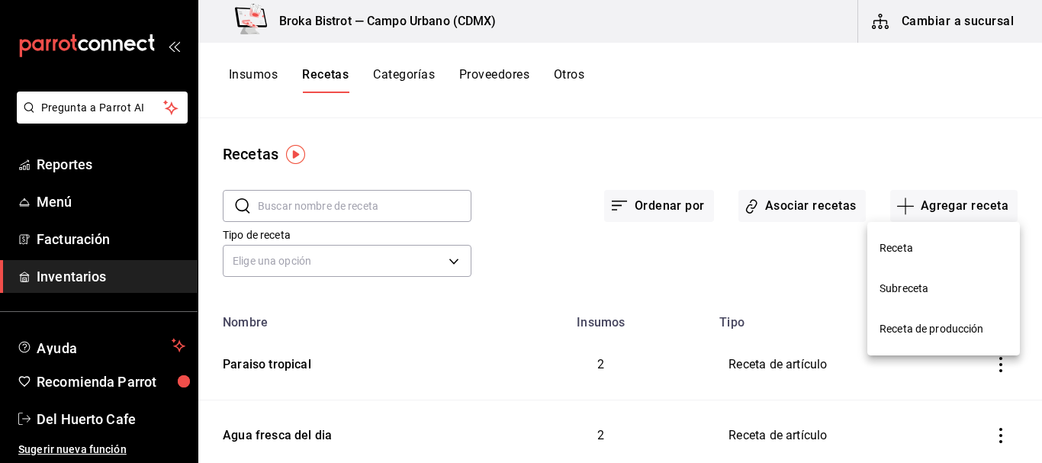
click at [896, 242] on span "Receta" at bounding box center [943, 248] width 128 height 16
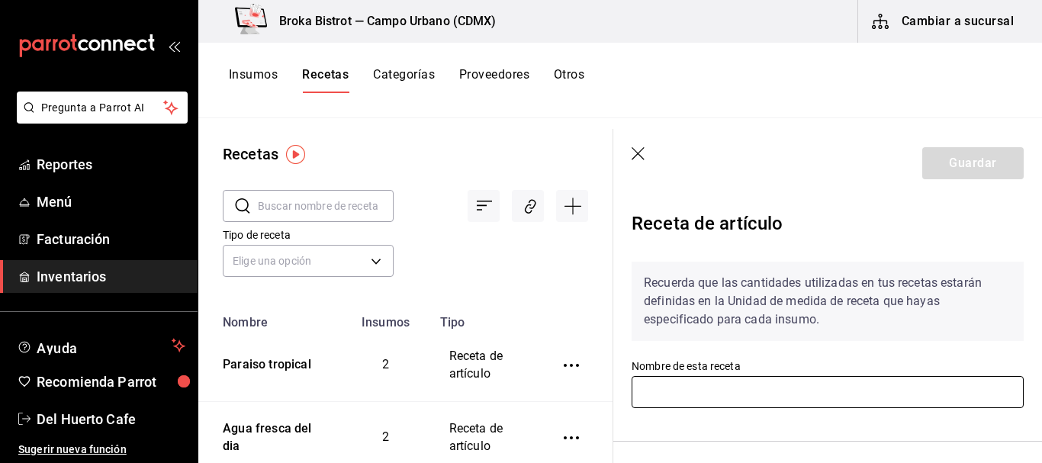
click at [776, 395] on input "text" at bounding box center [828, 392] width 392 height 32
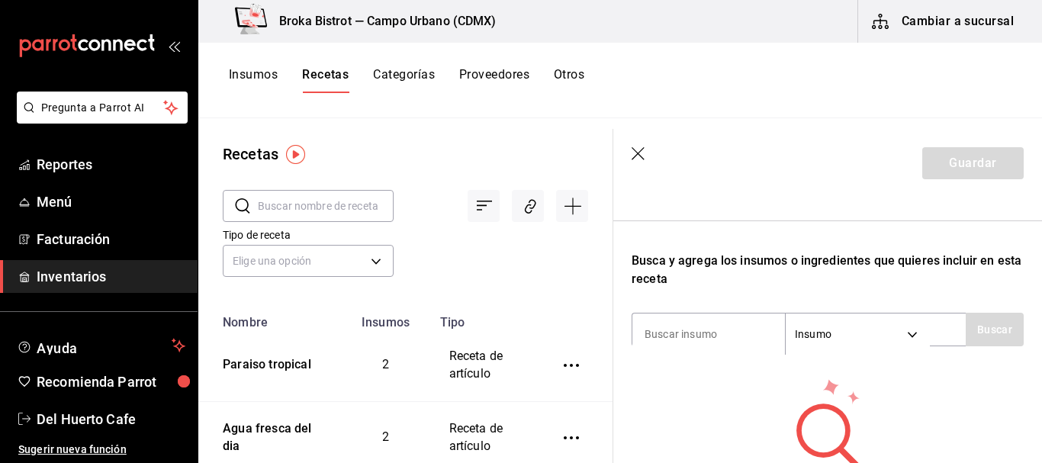
scroll to position [242, 0]
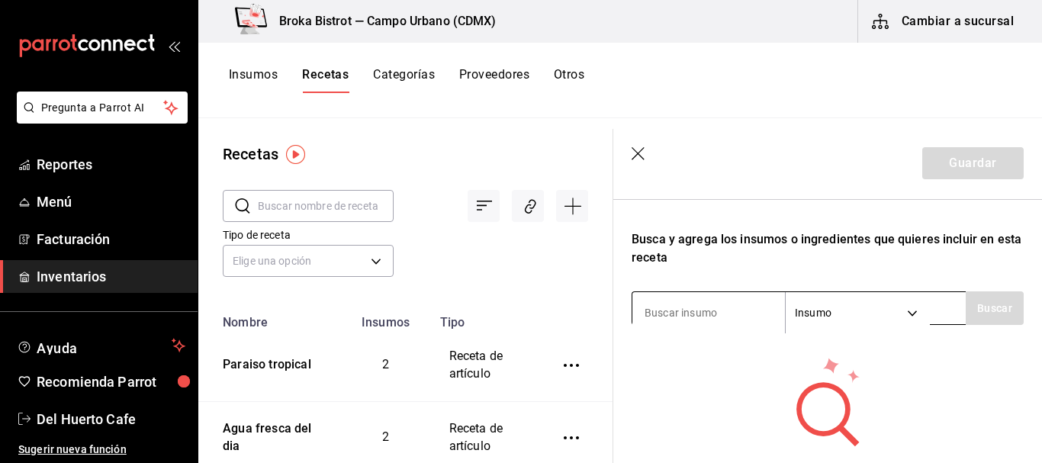
type input "Relajante natural"
click at [741, 312] on input at bounding box center [708, 313] width 153 height 32
type input "relajante"
click at [982, 300] on button "Buscar" at bounding box center [995, 308] width 58 height 34
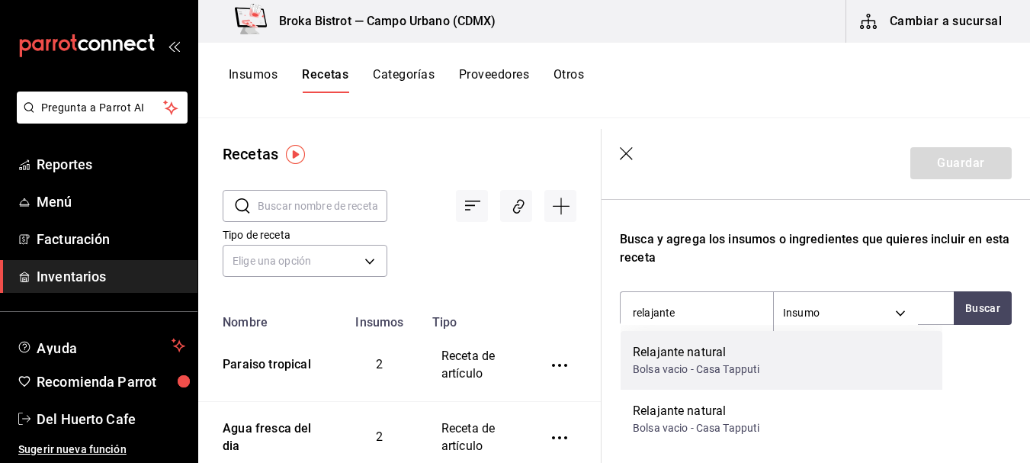
click at [738, 365] on div "Bolsa vacio - Casa Tapputi" at bounding box center [696, 370] width 127 height 16
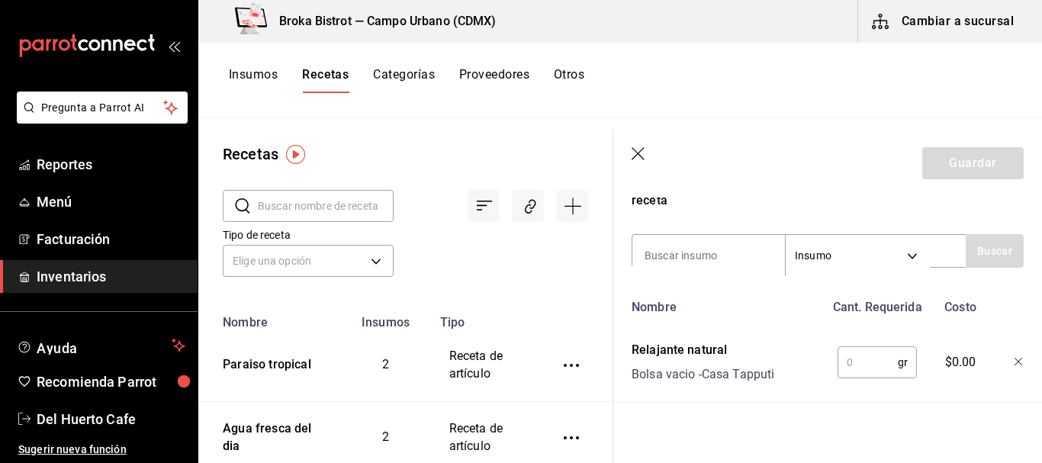
scroll to position [301, 0]
click at [869, 355] on input "text" at bounding box center [867, 361] width 60 height 31
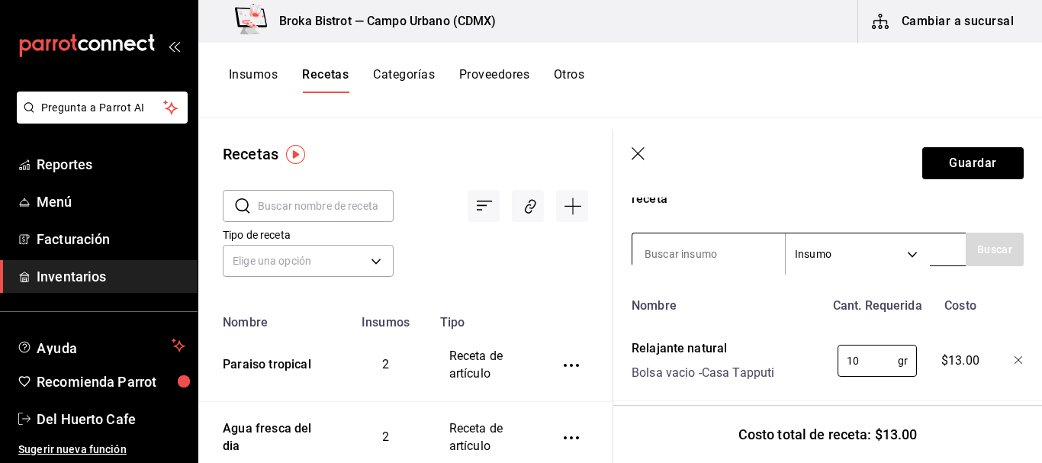
type input "10"
click at [722, 251] on input at bounding box center [708, 254] width 153 height 32
type input "agua"
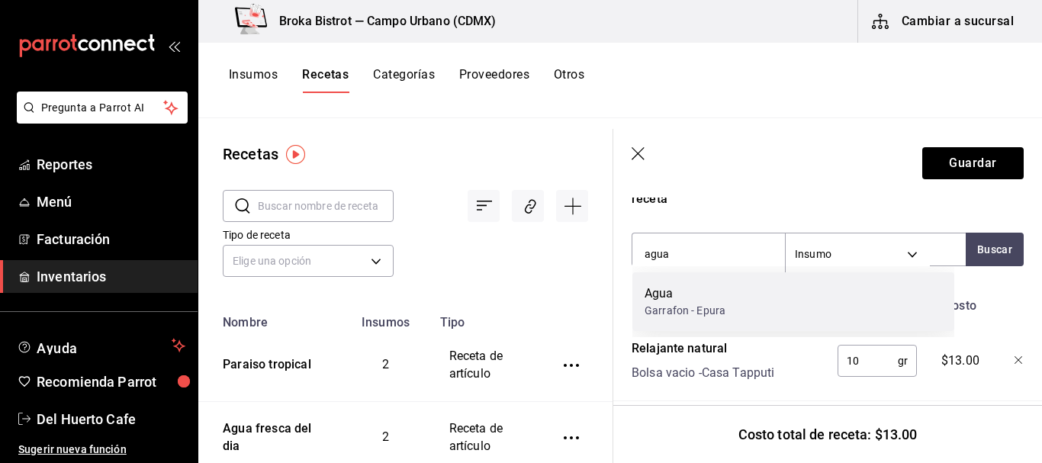
click at [697, 293] on div "Agua" at bounding box center [684, 293] width 81 height 18
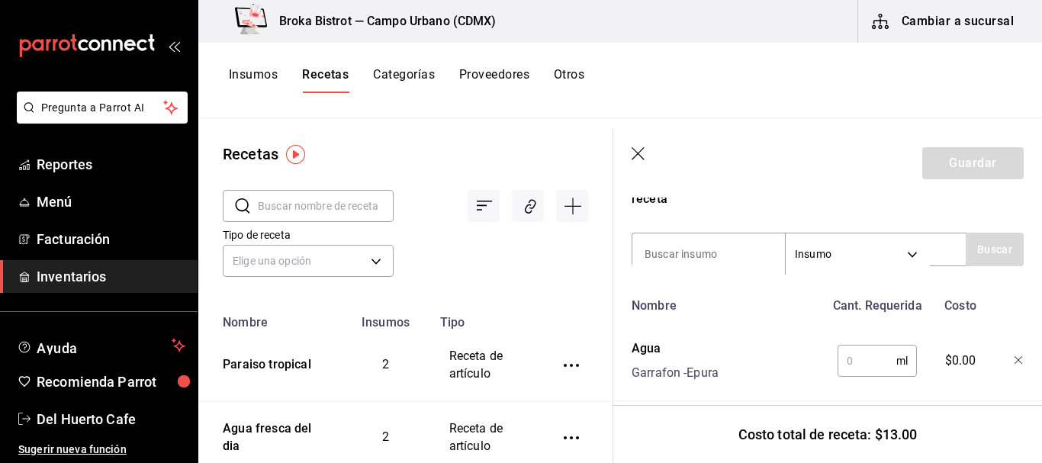
click at [863, 365] on input "text" at bounding box center [866, 361] width 59 height 31
type input "350"
click at [961, 162] on button "Guardar" at bounding box center [972, 163] width 101 height 32
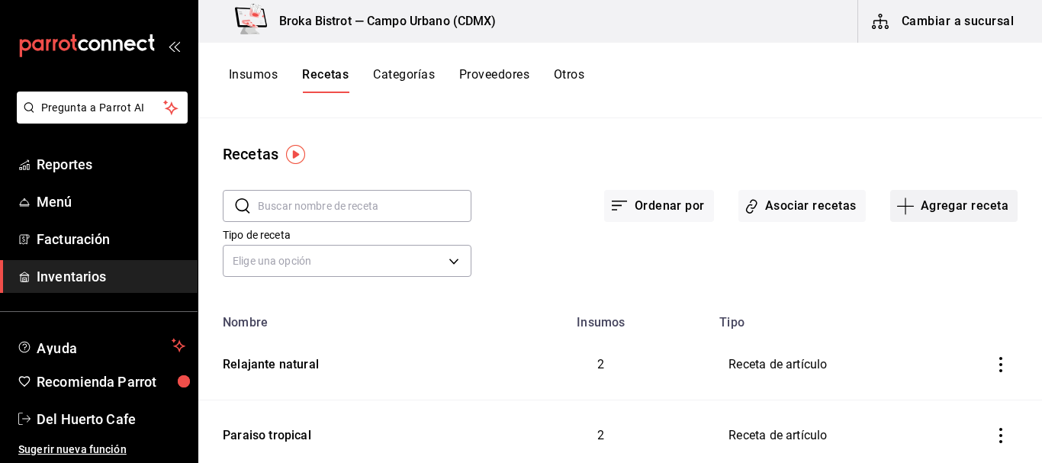
click at [942, 211] on button "Agregar receta" at bounding box center [953, 206] width 127 height 32
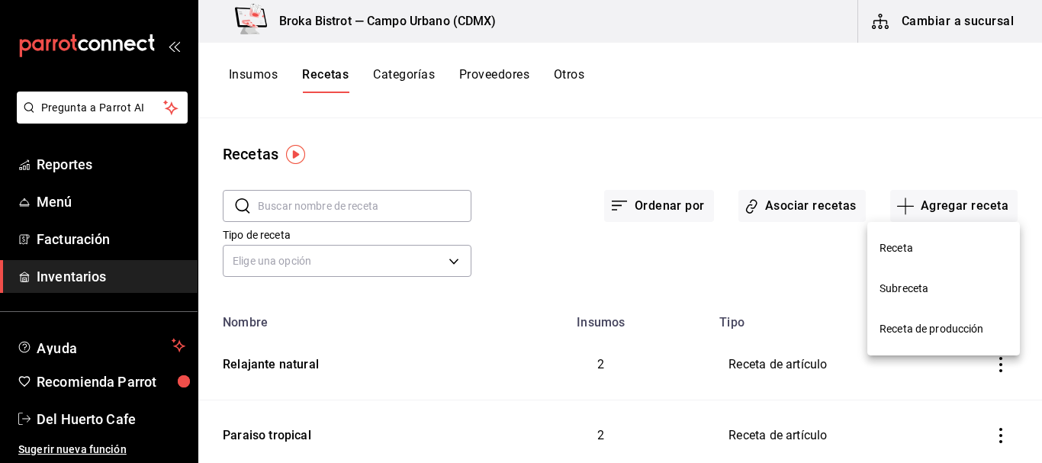
click at [893, 252] on span "Receta" at bounding box center [943, 248] width 128 height 16
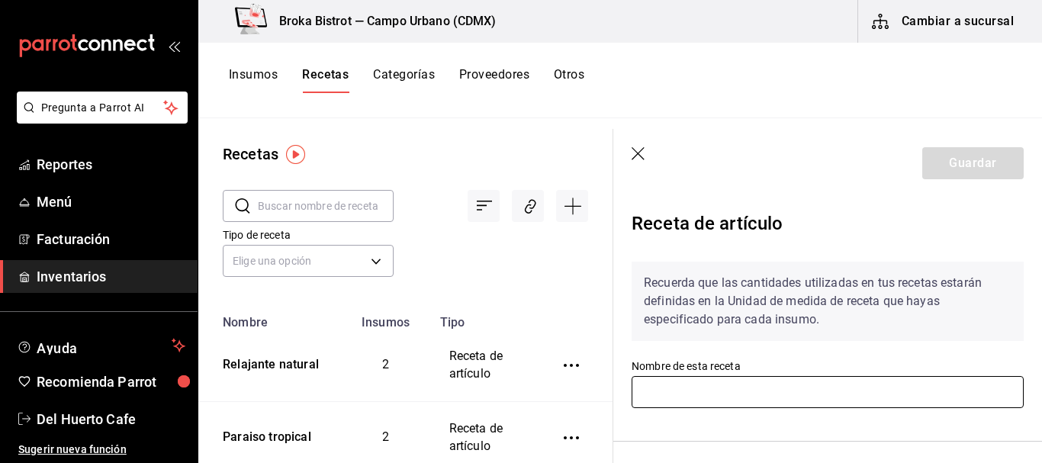
click at [757, 394] on input "text" at bounding box center [828, 392] width 392 height 32
click at [756, 394] on input "Escudo imunologico" at bounding box center [828, 392] width 392 height 32
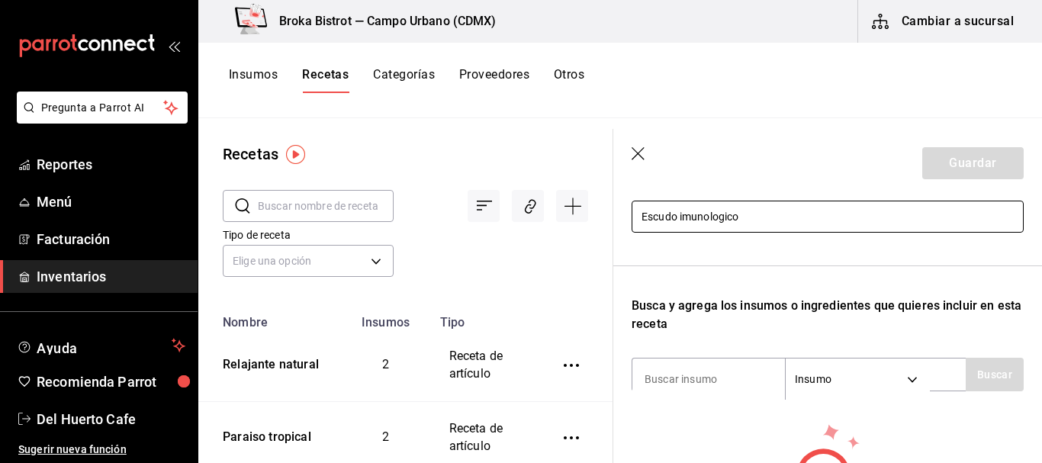
scroll to position [188, 0]
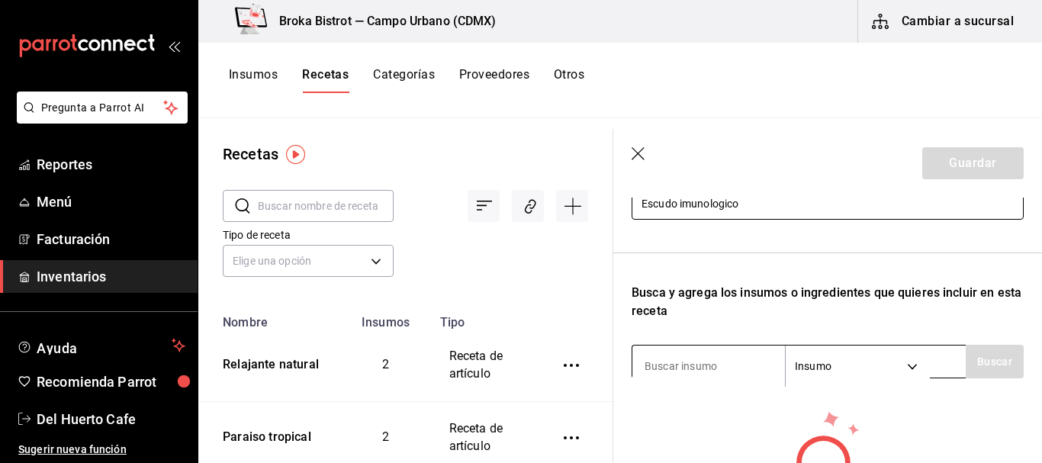
type input "Escudo imunologico"
click at [715, 364] on input at bounding box center [708, 366] width 153 height 32
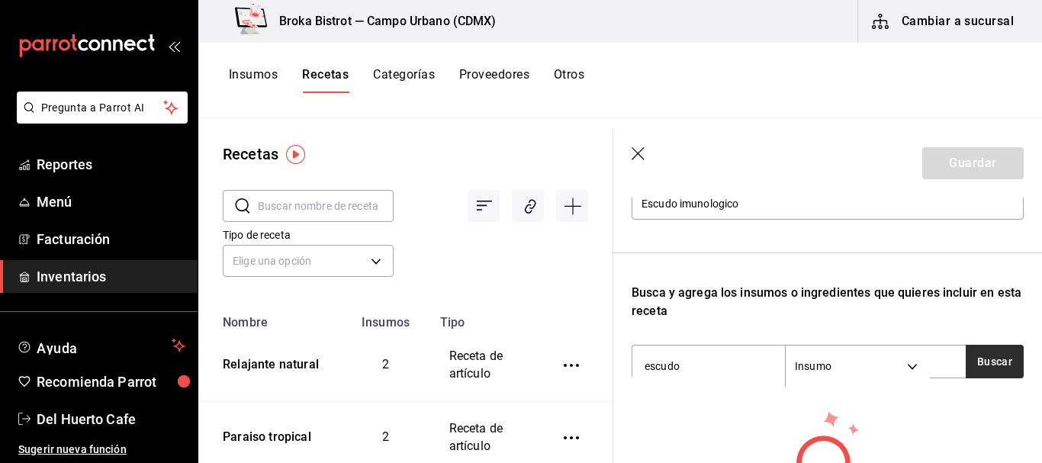
type input "escudo"
click at [982, 364] on button "Buscar" at bounding box center [995, 362] width 58 height 34
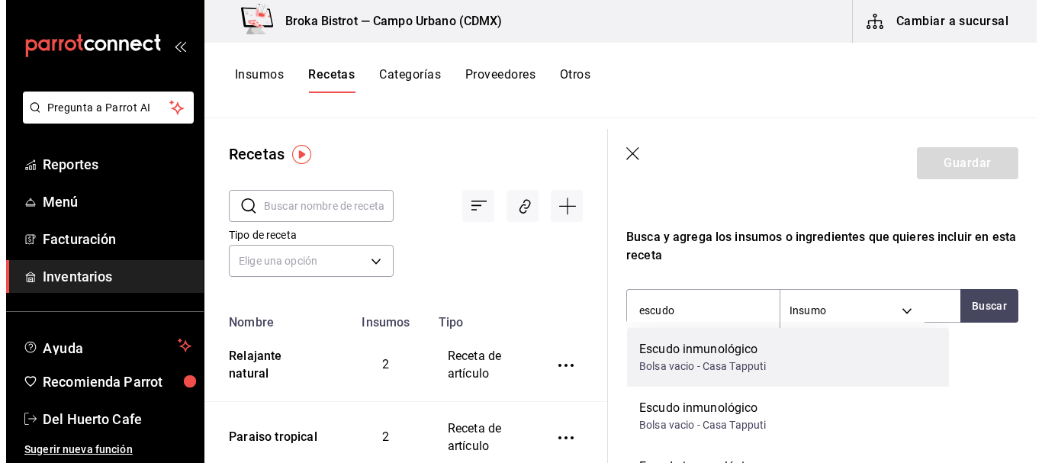
scroll to position [245, 0]
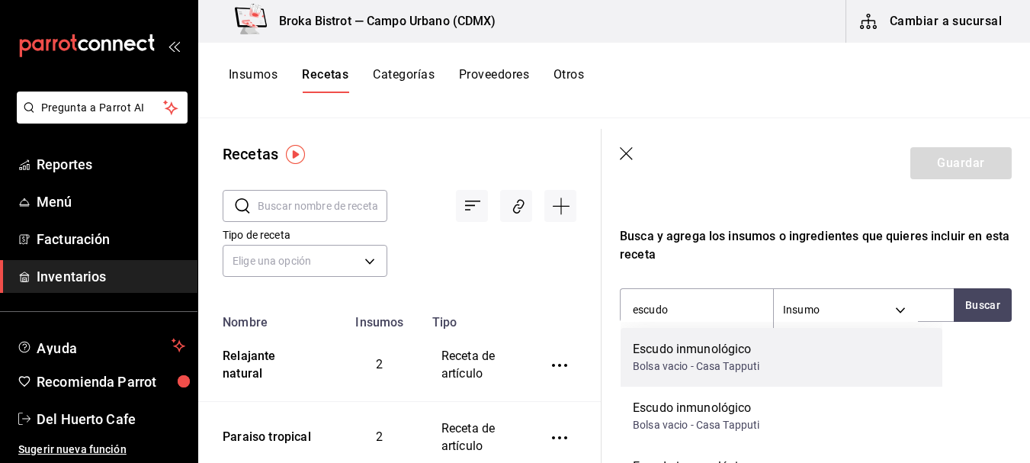
click at [746, 365] on div "Bolsa vacio - Casa Tapputi" at bounding box center [696, 366] width 127 height 16
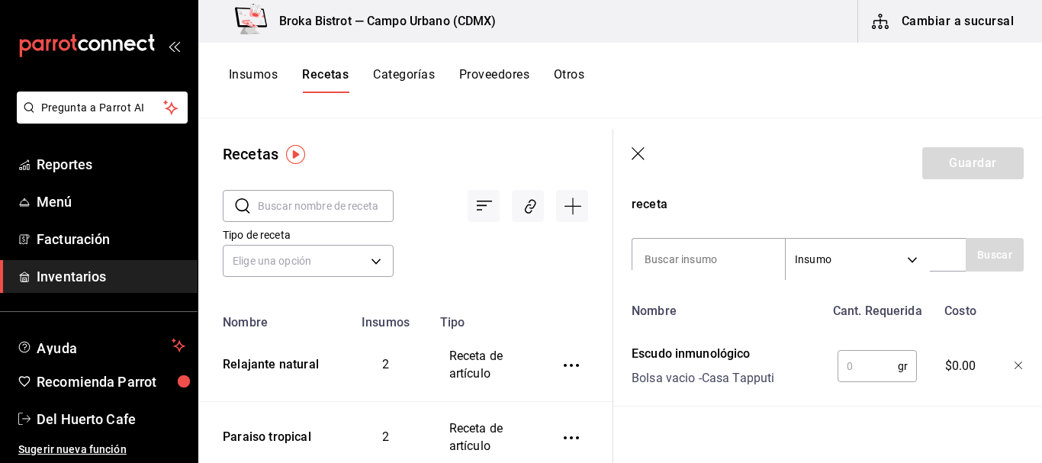
scroll to position [329, 0]
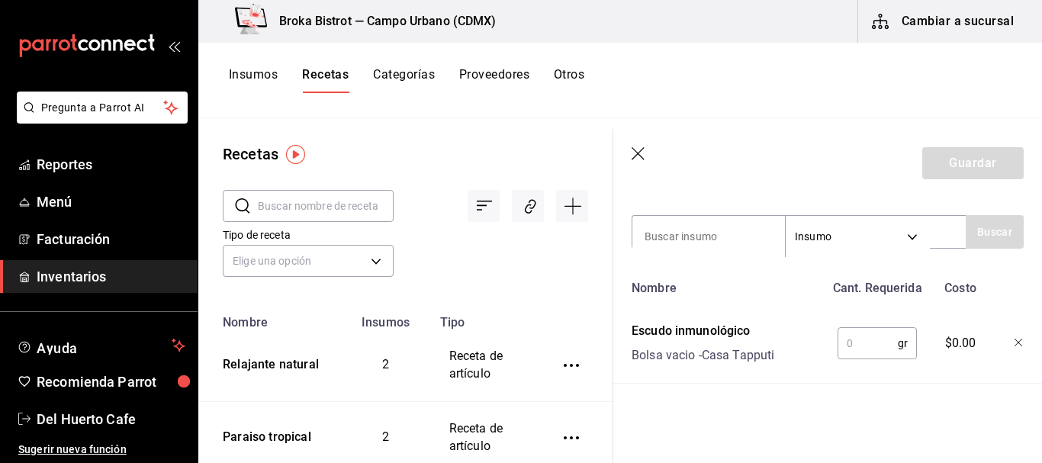
click at [860, 331] on input "text" at bounding box center [867, 343] width 60 height 31
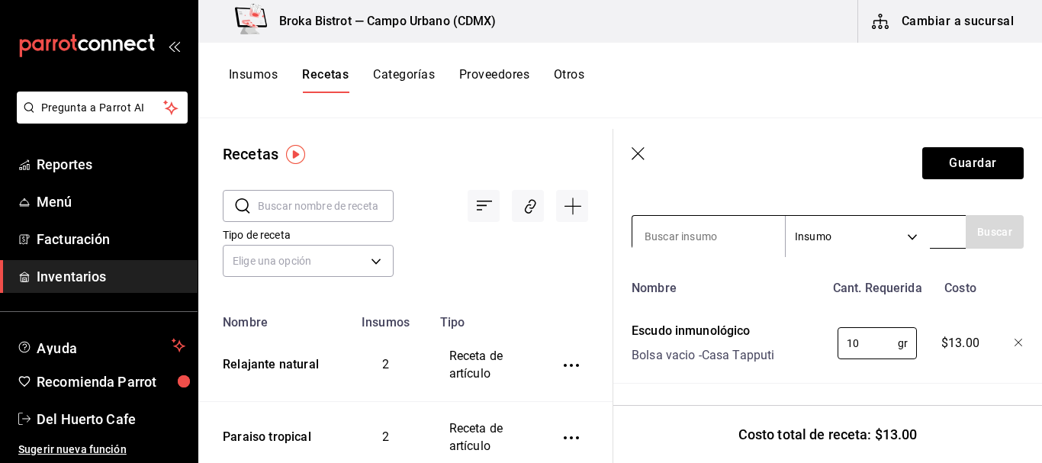
type input "10"
click at [715, 227] on input at bounding box center [708, 236] width 153 height 32
type input "agua"
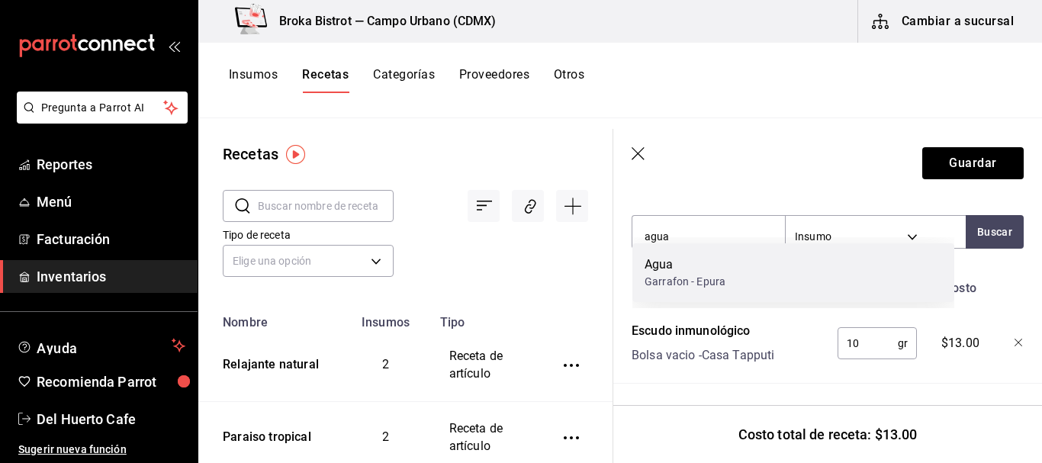
click at [701, 261] on div "Agua" at bounding box center [684, 265] width 81 height 18
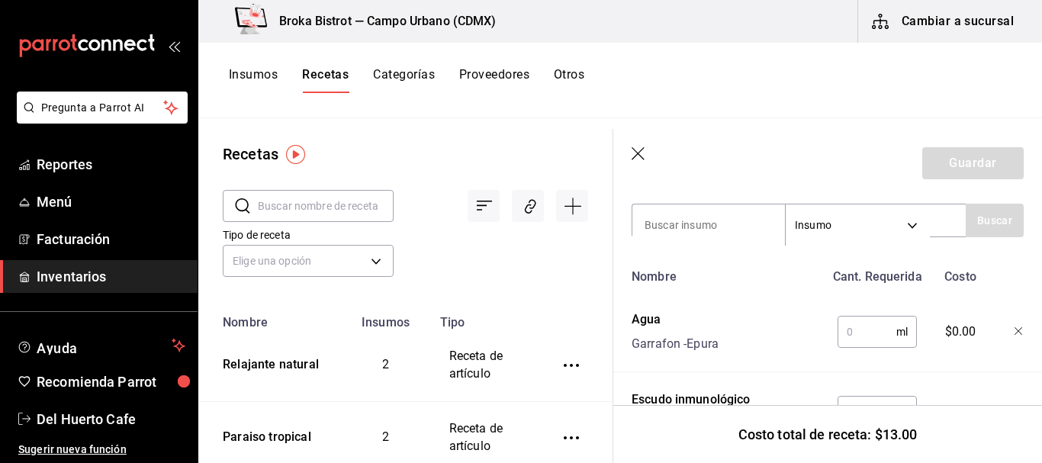
click at [863, 344] on input "text" at bounding box center [866, 332] width 59 height 31
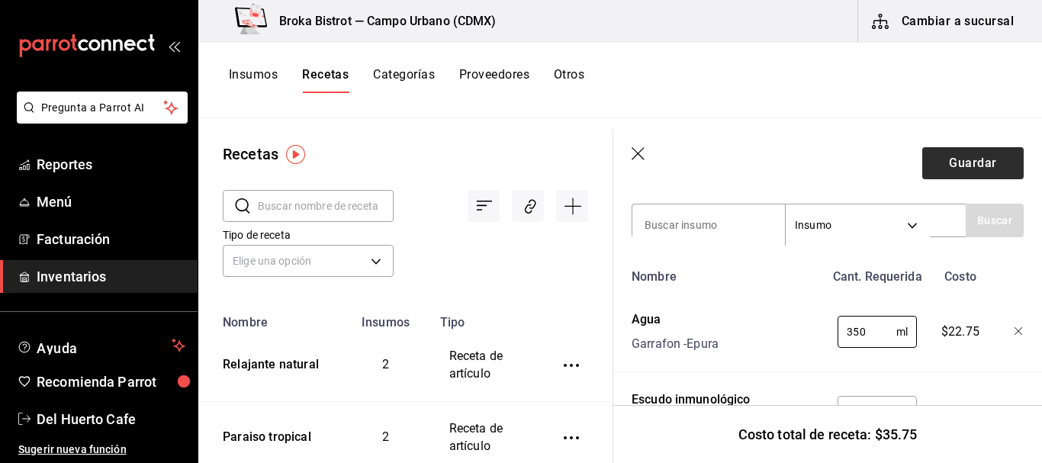
type input "350"
click at [950, 160] on button "Guardar" at bounding box center [972, 163] width 101 height 32
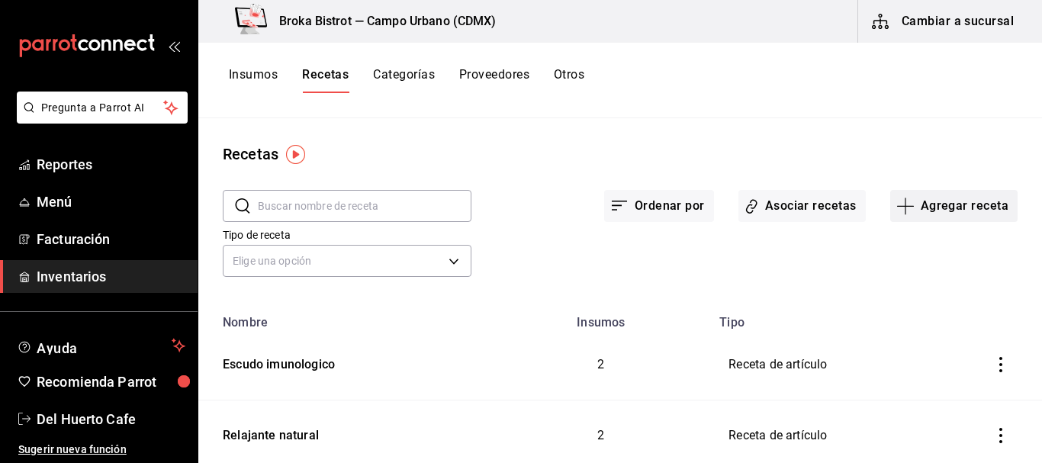
click at [928, 204] on button "Agregar receta" at bounding box center [953, 206] width 127 height 32
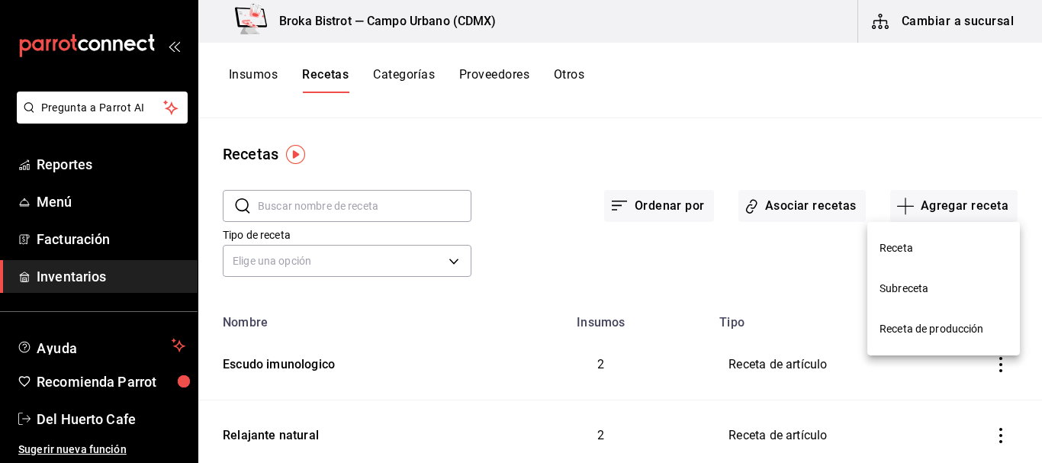
click at [902, 242] on span "Receta" at bounding box center [943, 248] width 128 height 16
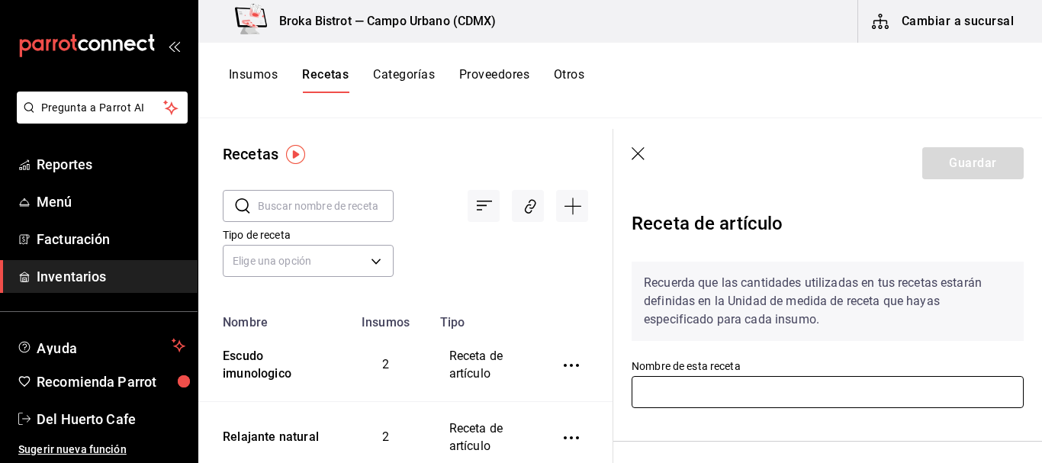
click at [735, 379] on input "text" at bounding box center [828, 392] width 392 height 32
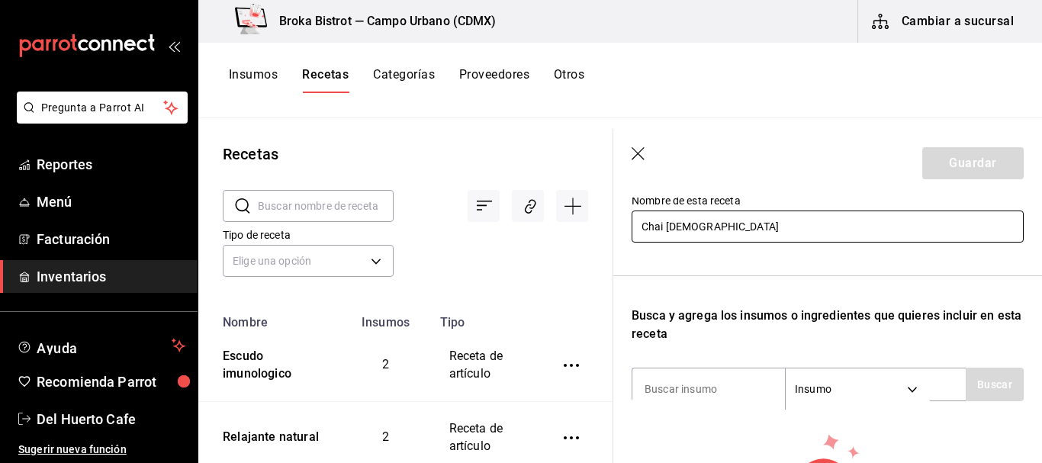
scroll to position [209, 0]
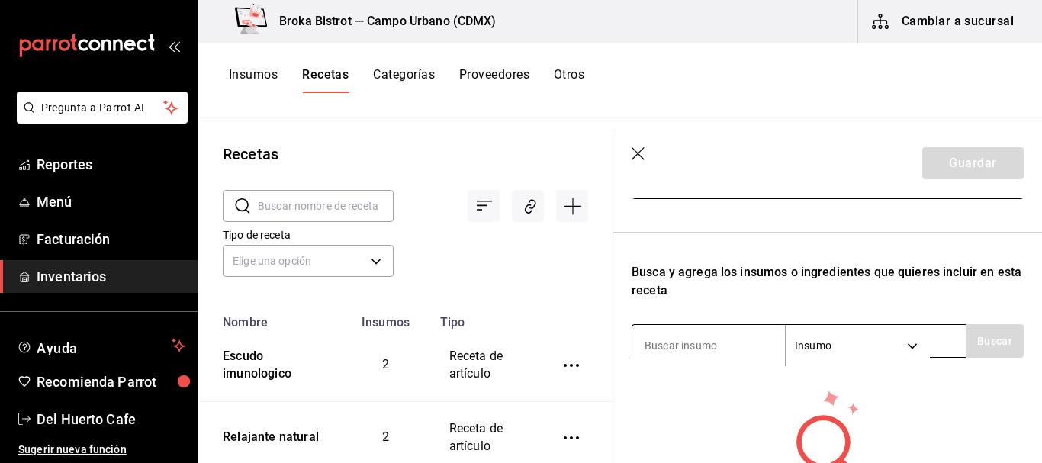
type input "Chai [DEMOGRAPHIC_DATA]"
click at [700, 338] on input at bounding box center [708, 345] width 153 height 32
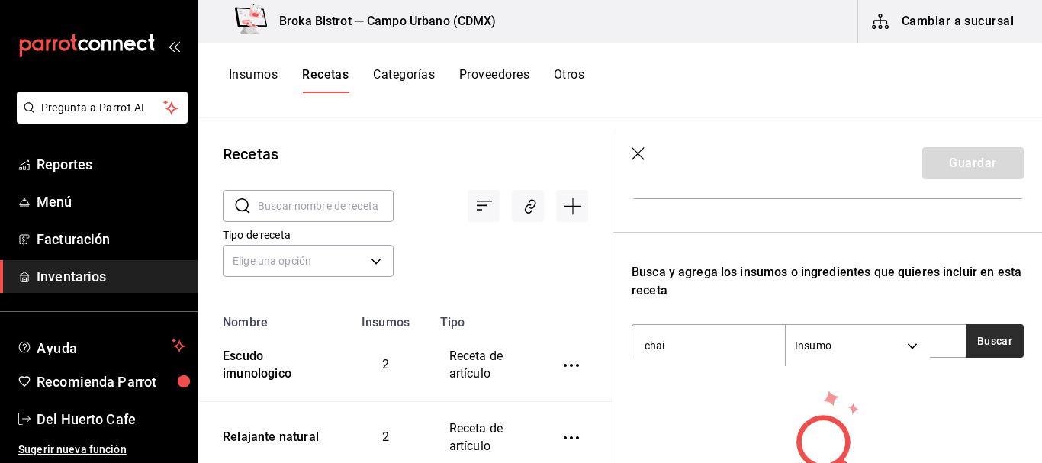
type input "chai"
click at [987, 340] on button "Buscar" at bounding box center [995, 341] width 58 height 34
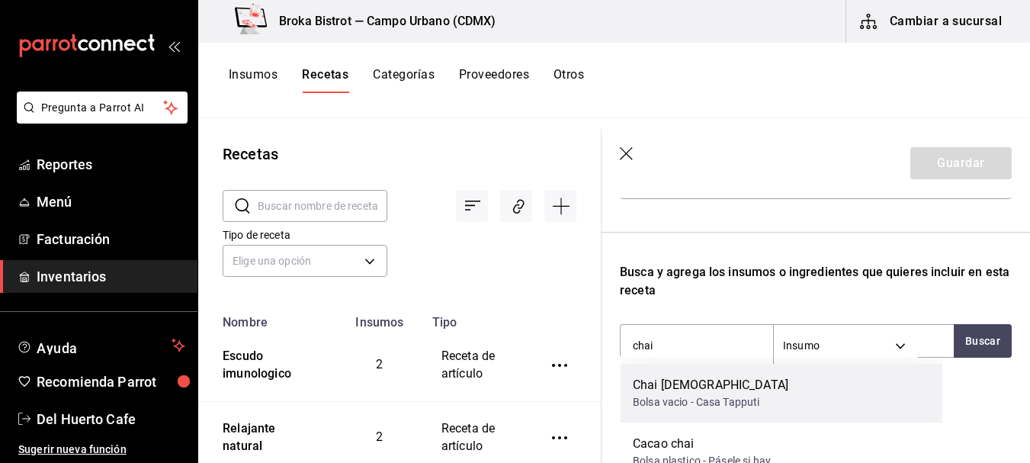
click at [766, 382] on div "Chai aromatico Bolsa vacio - Casa Tapputi" at bounding box center [782, 393] width 322 height 59
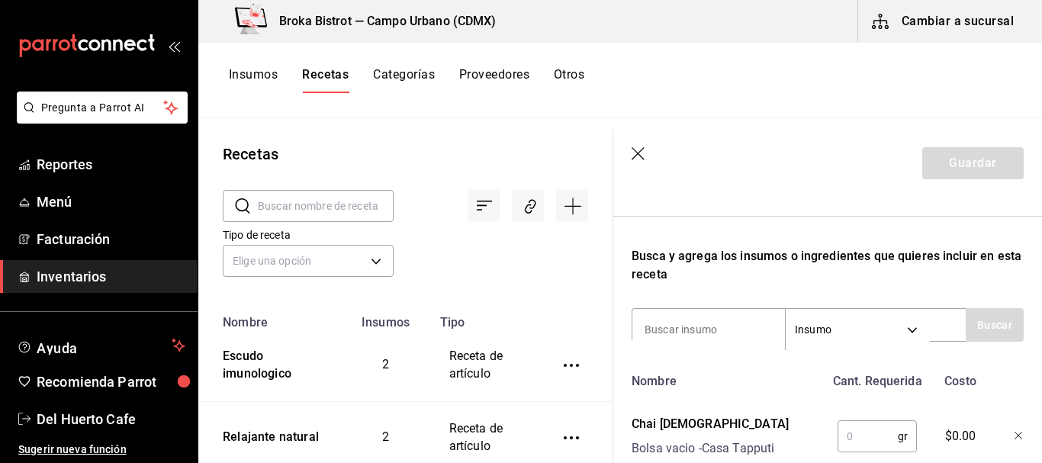
scroll to position [293, 0]
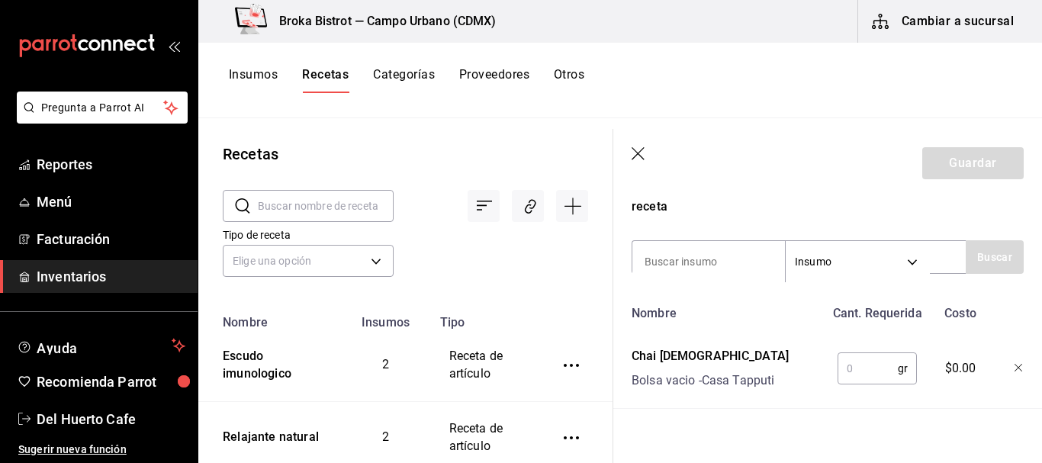
click at [866, 374] on input "text" at bounding box center [867, 368] width 60 height 31
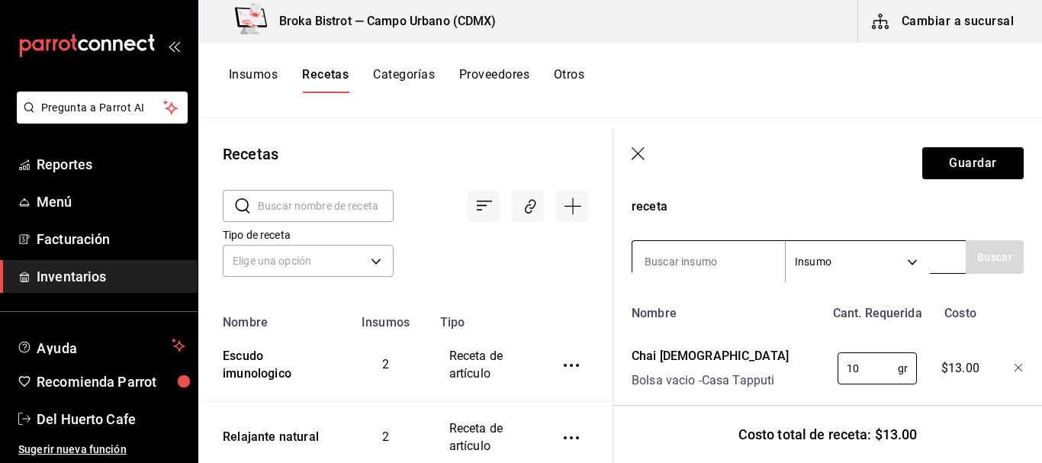
type input "10"
click at [709, 250] on input at bounding box center [708, 262] width 153 height 32
type input "agua"
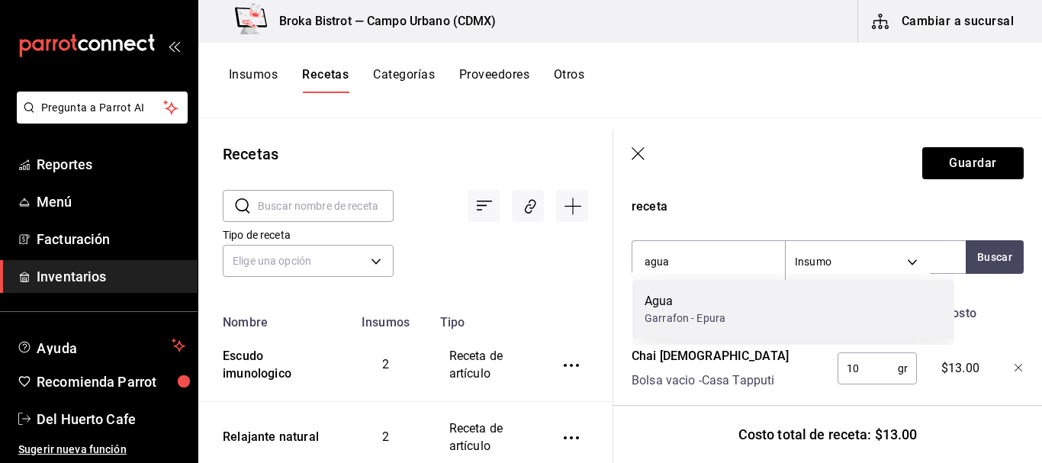
click at [683, 310] on div "Agua" at bounding box center [684, 301] width 81 height 18
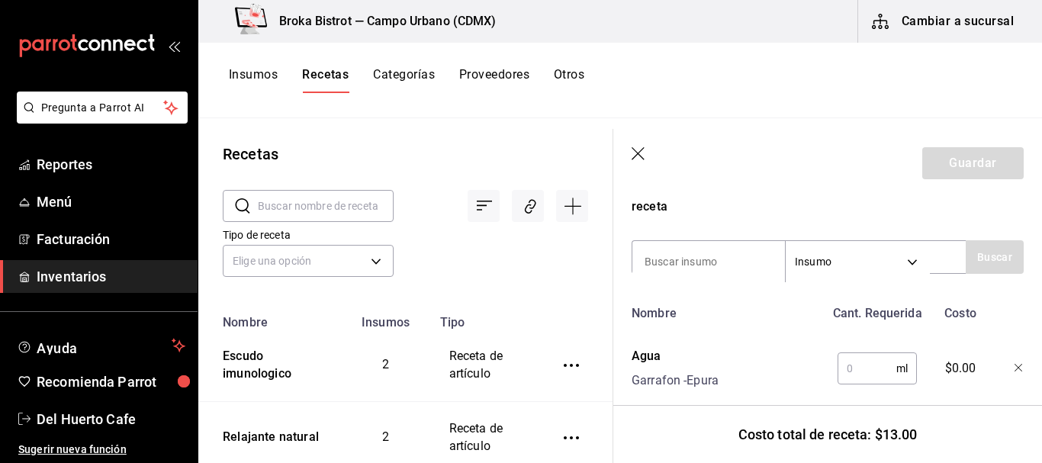
click at [851, 368] on input "text" at bounding box center [866, 368] width 59 height 31
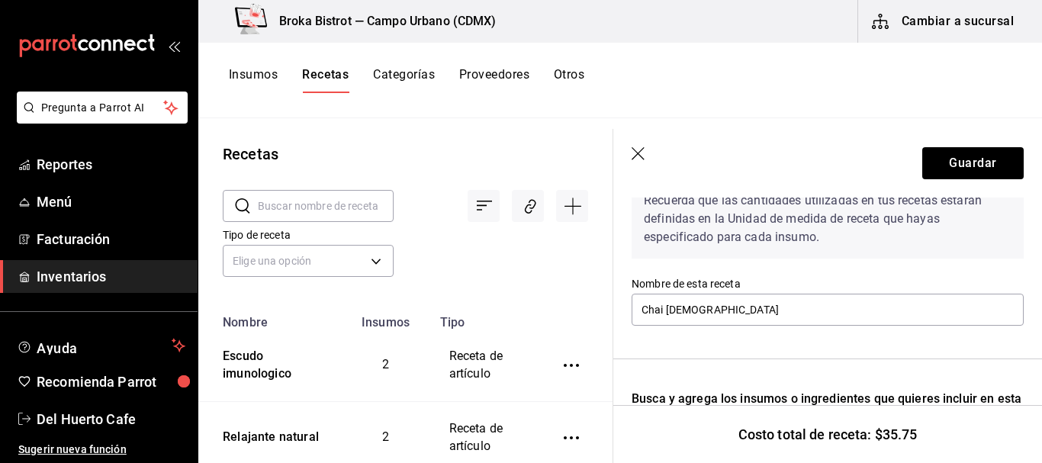
scroll to position [63, 0]
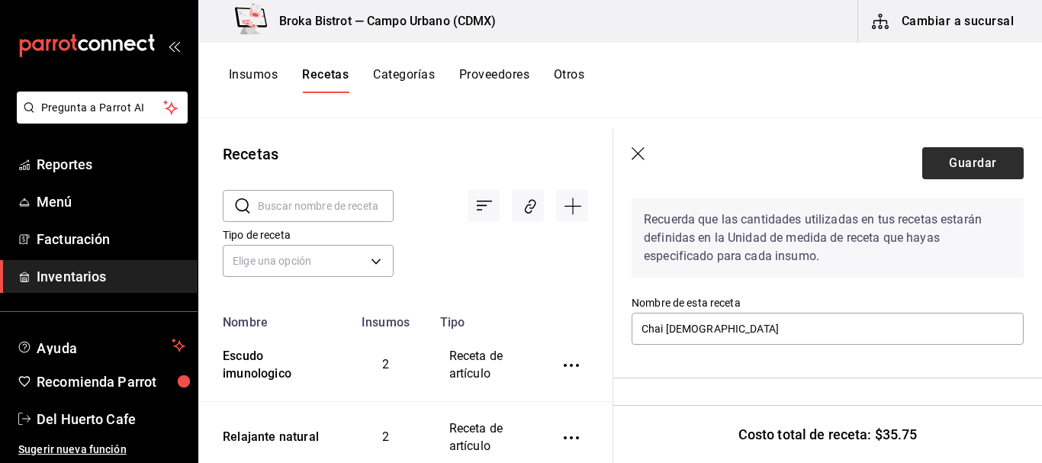
type input "350"
click at [949, 158] on button "Guardar" at bounding box center [972, 163] width 101 height 32
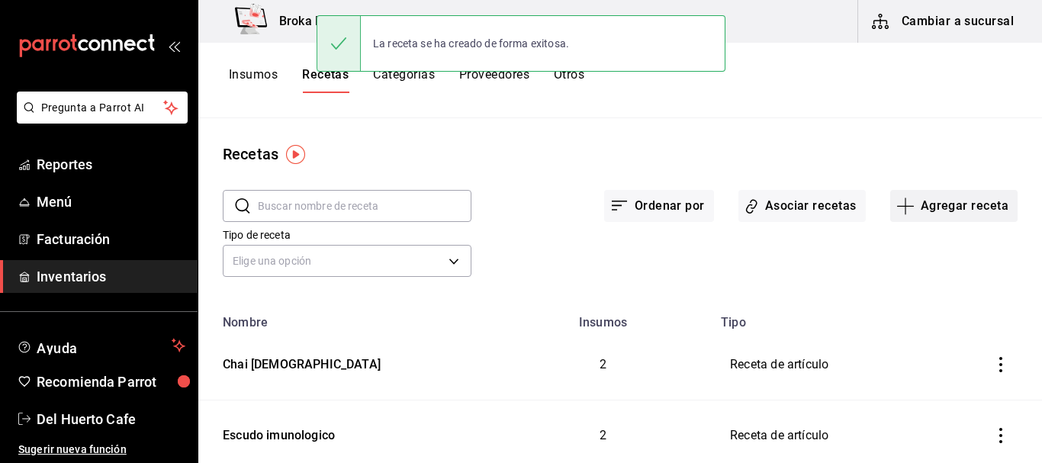
click at [937, 211] on button "Agregar receta" at bounding box center [953, 206] width 127 height 32
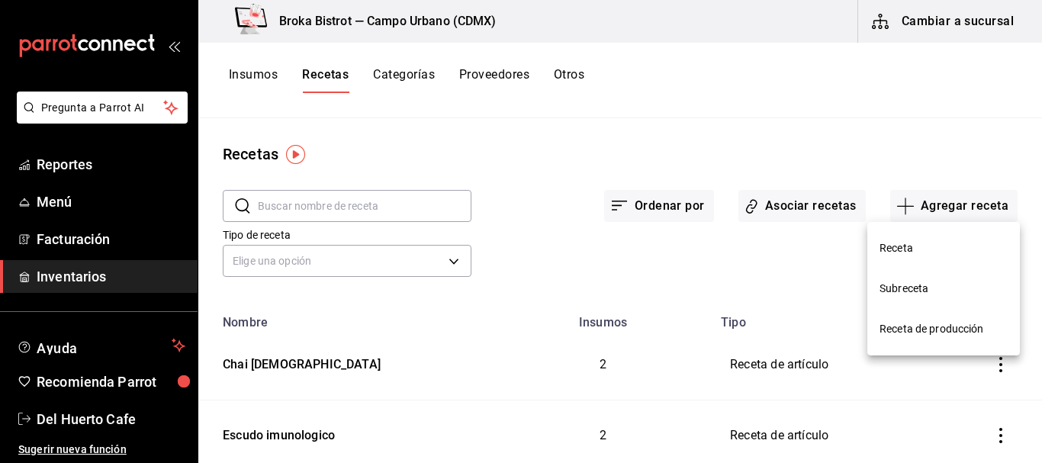
click at [908, 244] on span "Receta" at bounding box center [943, 248] width 128 height 16
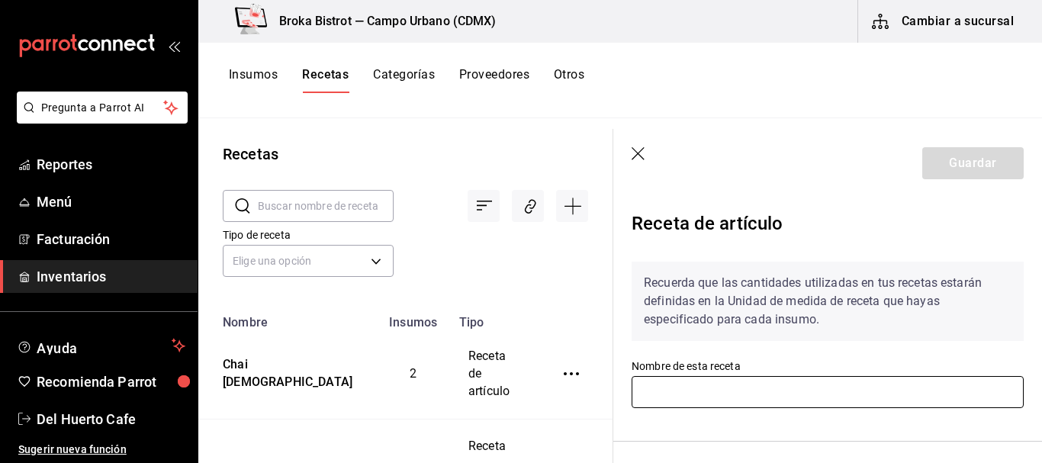
click at [785, 393] on input "text" at bounding box center [828, 392] width 392 height 32
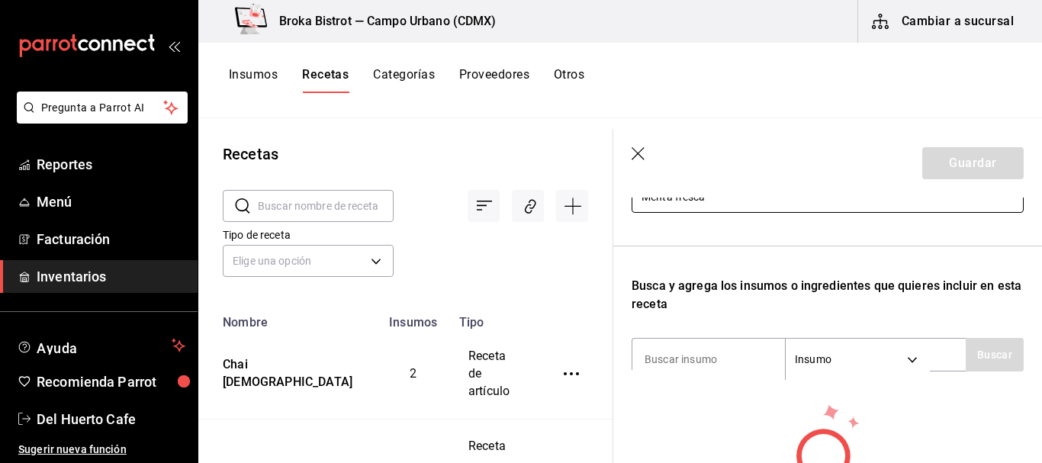
scroll to position [216, 0]
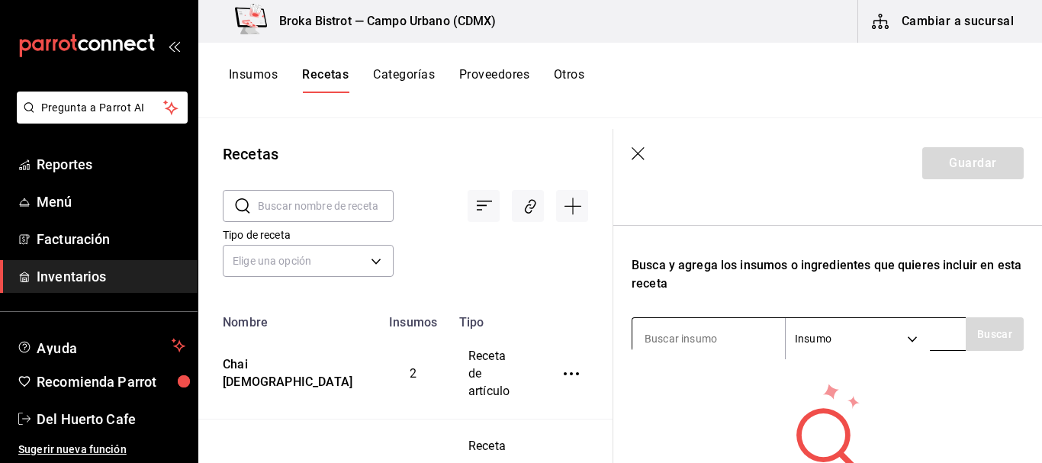
type input "Menta fresca"
click at [713, 346] on input at bounding box center [708, 339] width 153 height 32
type input "menta"
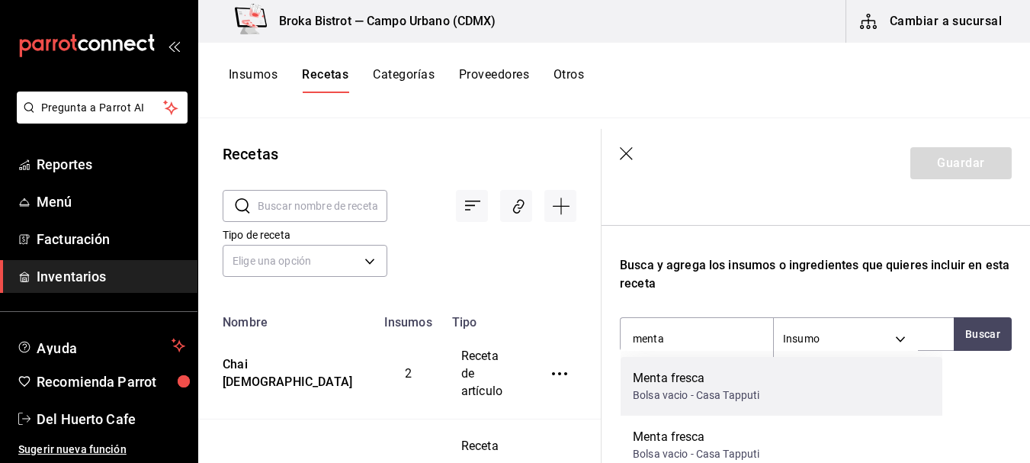
click at [698, 397] on div "Bolsa vacio - Casa Tapputi" at bounding box center [696, 395] width 127 height 16
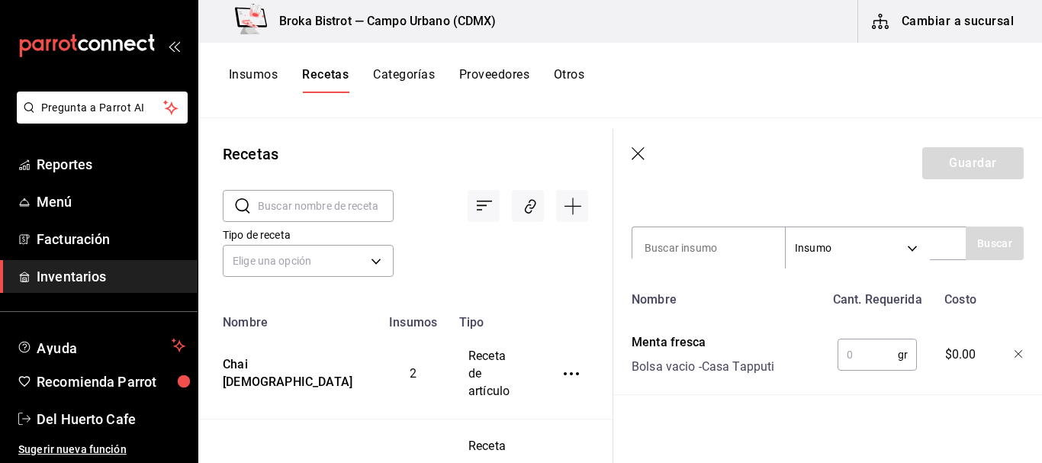
scroll to position [329, 0]
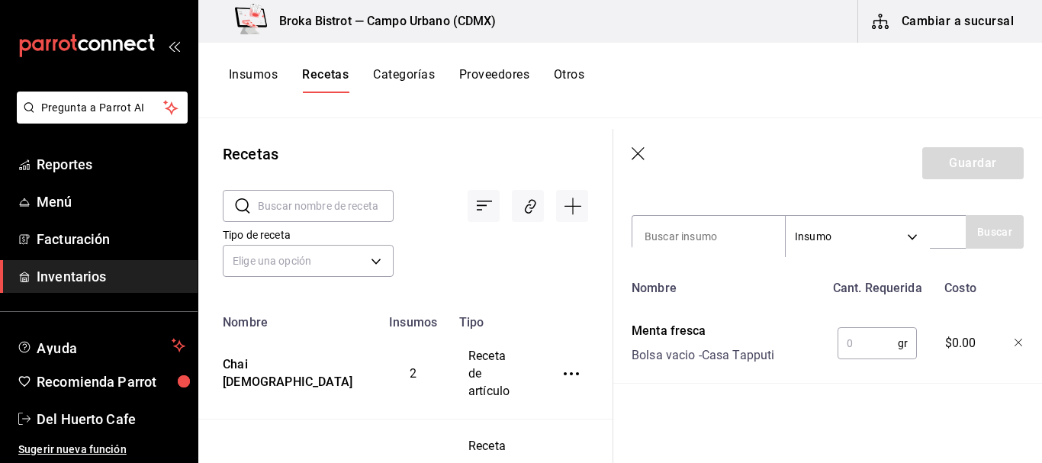
click at [851, 329] on input "text" at bounding box center [867, 343] width 60 height 31
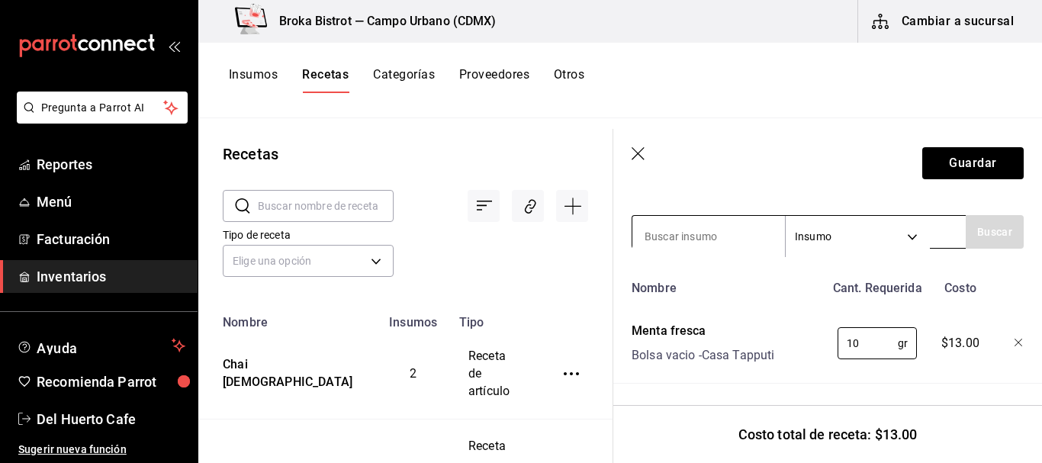
type input "10"
click at [734, 231] on input at bounding box center [708, 236] width 153 height 32
type input "agua"
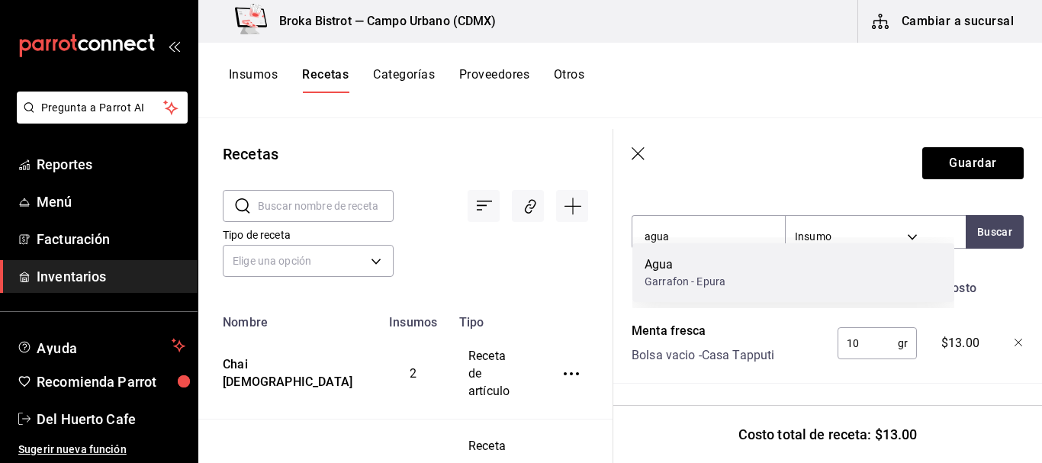
click at [718, 282] on div "Garrafon - Epura" at bounding box center [684, 282] width 81 height 16
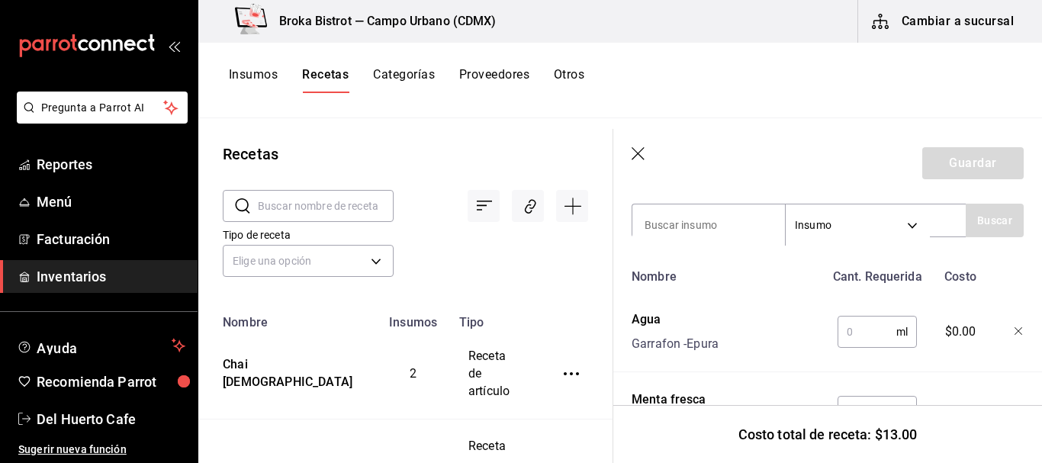
click at [849, 326] on input "text" at bounding box center [866, 332] width 59 height 31
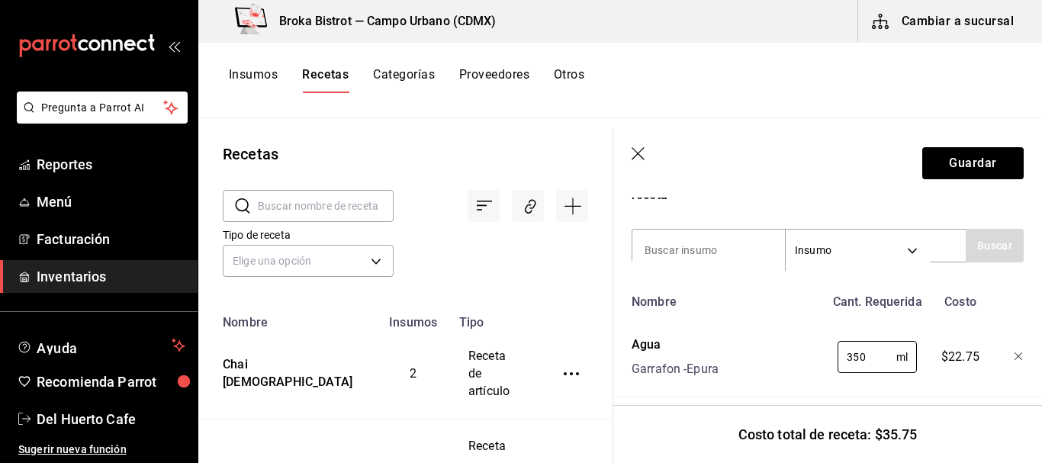
scroll to position [297, 0]
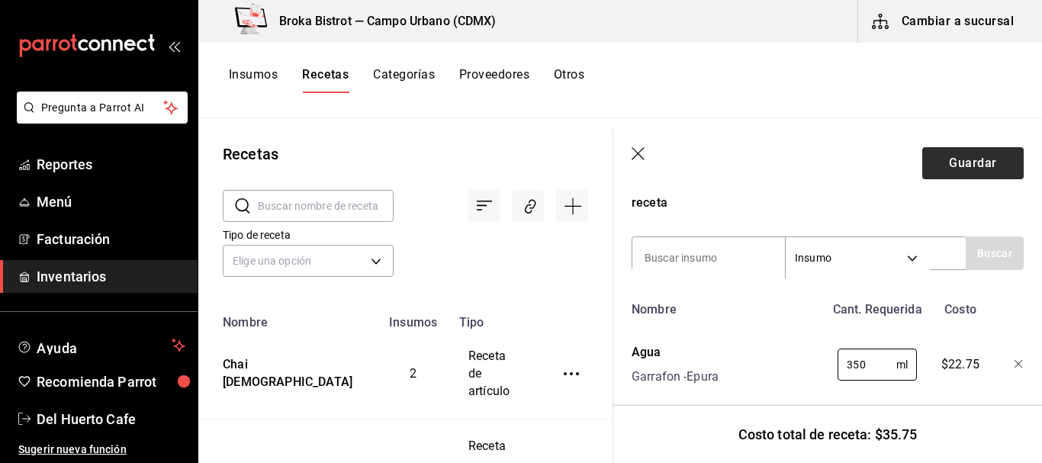
type input "350"
click at [967, 159] on button "Guardar" at bounding box center [972, 163] width 101 height 32
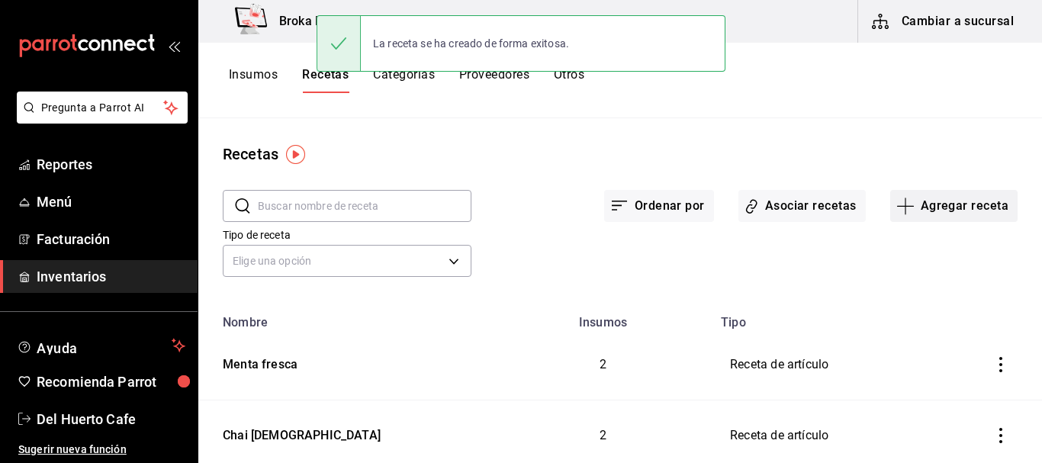
click at [921, 208] on button "Agregar receta" at bounding box center [953, 206] width 127 height 32
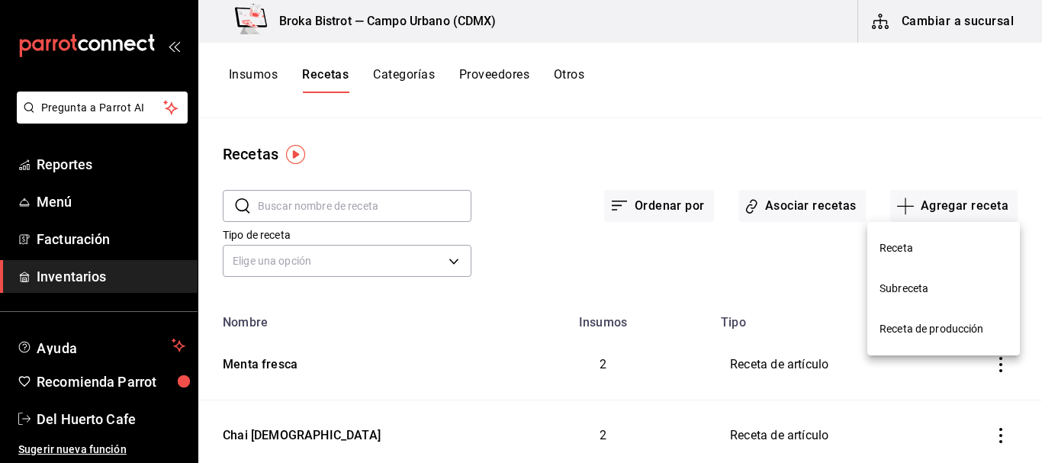
click at [911, 245] on span "Receta" at bounding box center [943, 248] width 128 height 16
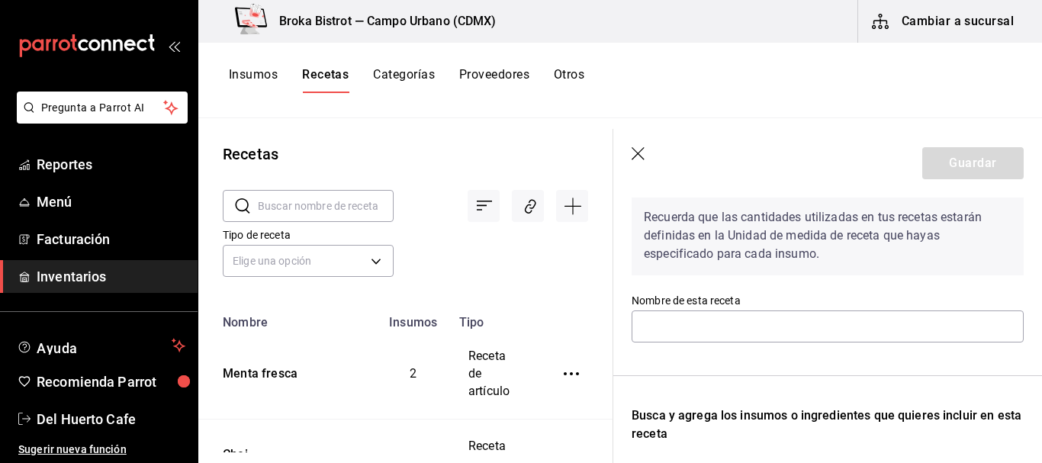
scroll to position [70, 0]
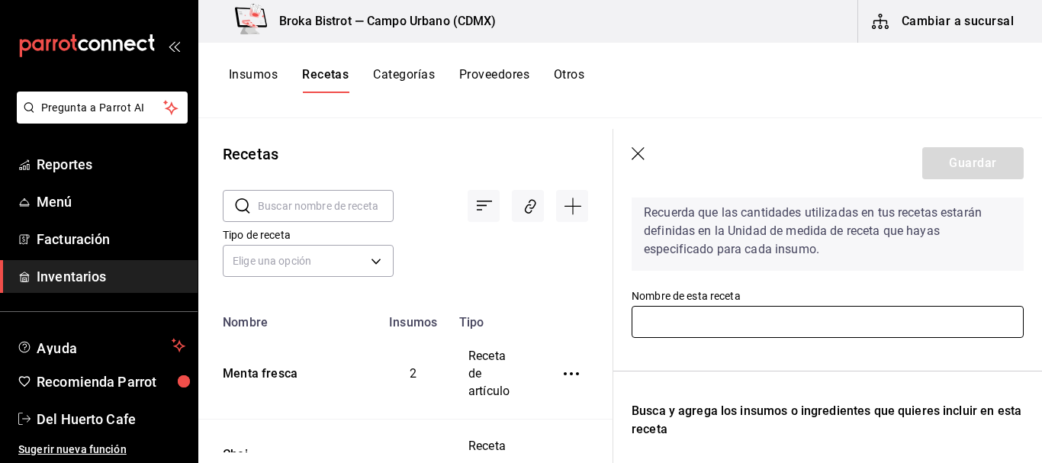
click at [709, 320] on input "text" at bounding box center [828, 322] width 392 height 32
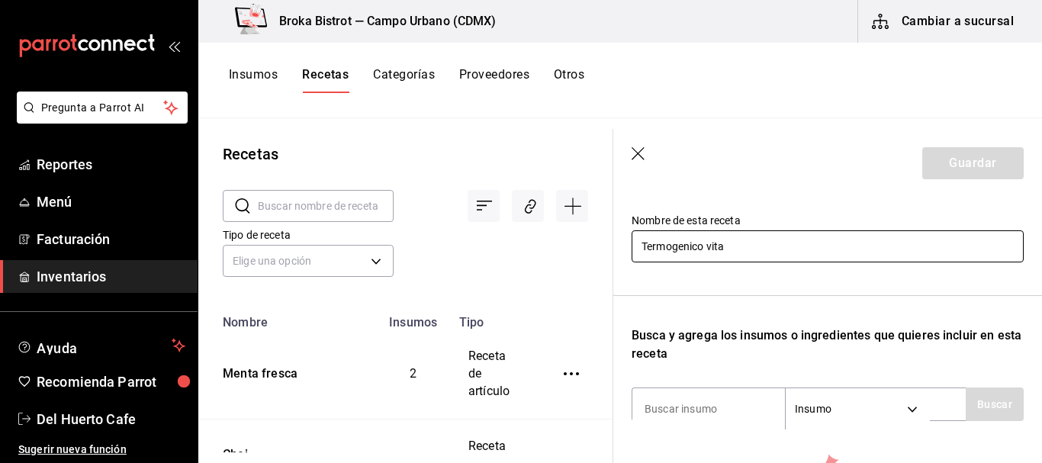
scroll to position [160, 0]
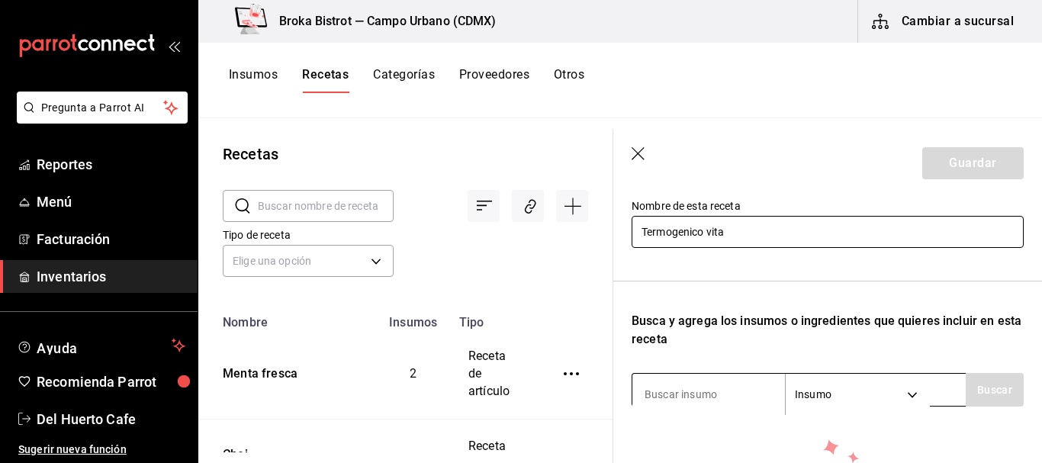
type input "Termogenico vita"
click at [697, 396] on input at bounding box center [708, 394] width 153 height 32
type input "termo"
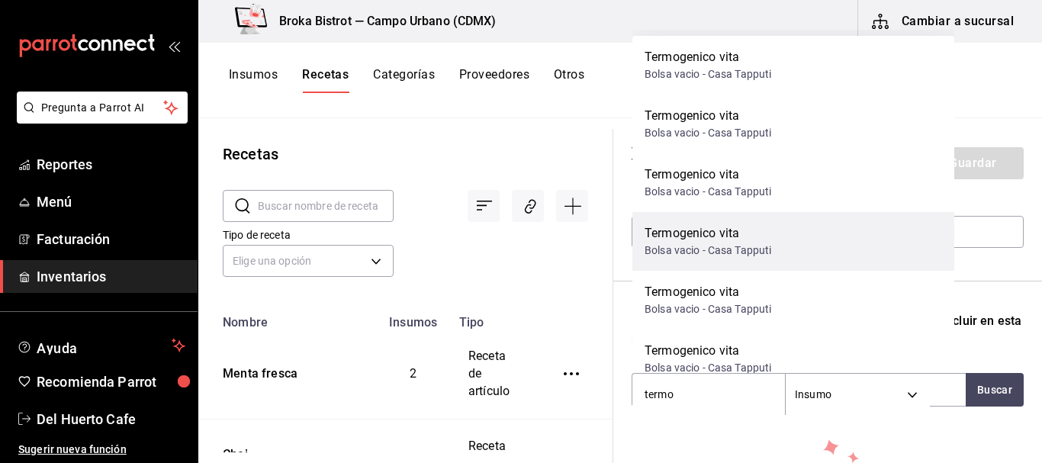
click at [720, 229] on div "Termogenico vita" at bounding box center [707, 233] width 127 height 18
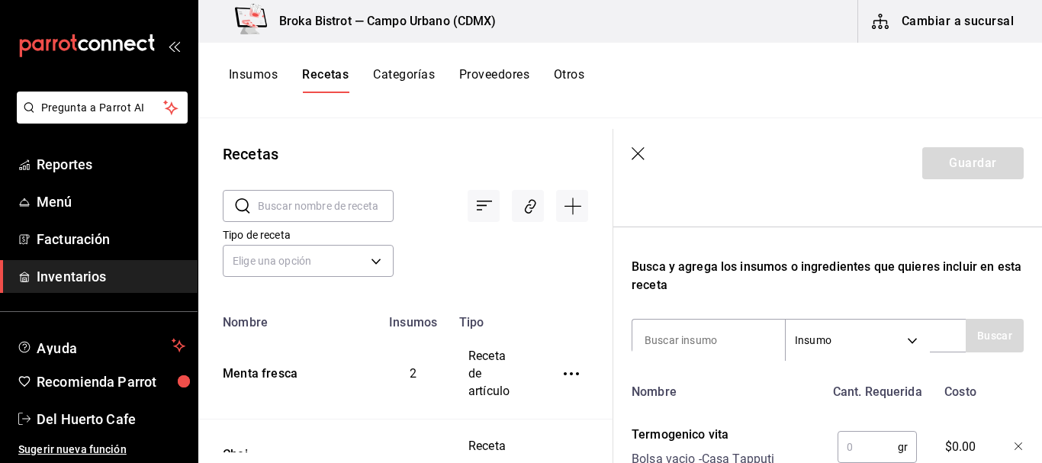
scroll to position [329, 0]
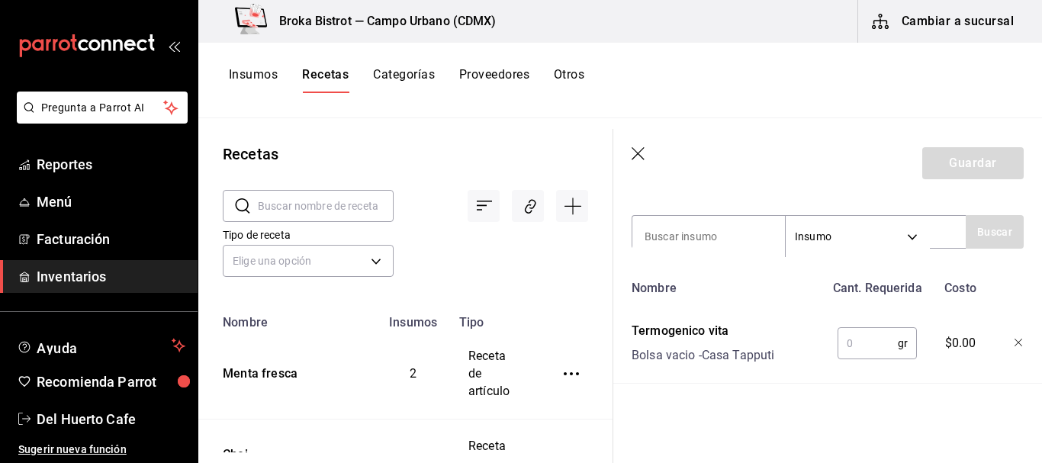
click at [849, 415] on div "Receta de artículo Recuerda que las cantidades utilizadas en tus recetas estará…" at bounding box center [827, 170] width 429 height 583
click at [848, 328] on input "text" at bounding box center [867, 343] width 60 height 31
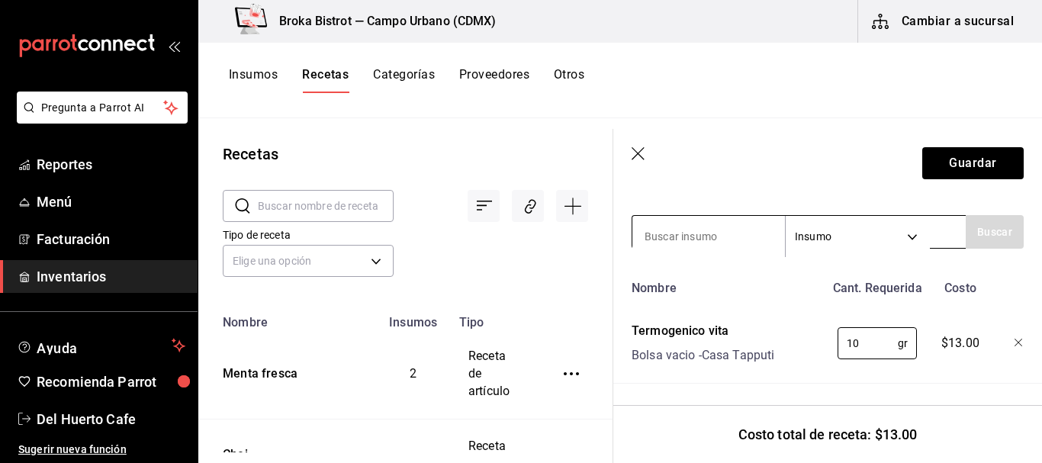
type input "10"
click at [724, 227] on input at bounding box center [708, 236] width 153 height 32
type input "agua"
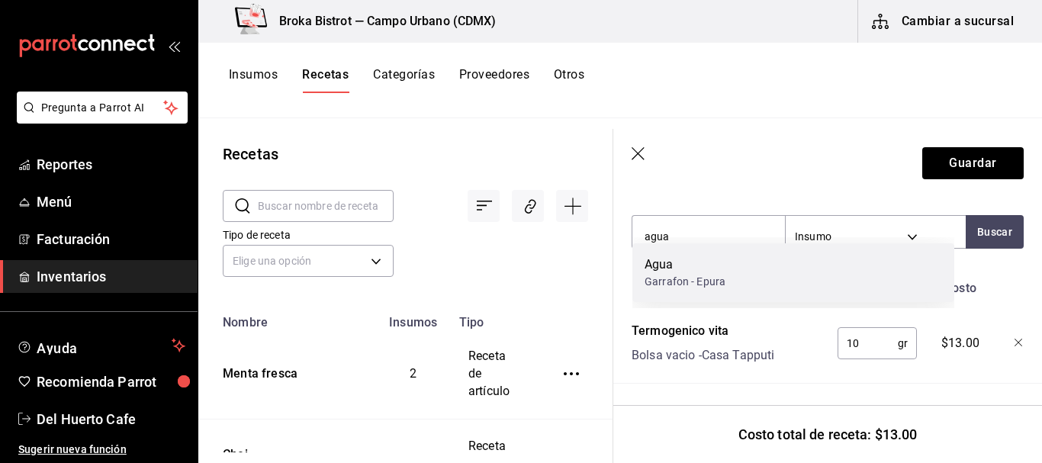
click at [699, 257] on div "Agua" at bounding box center [684, 265] width 81 height 18
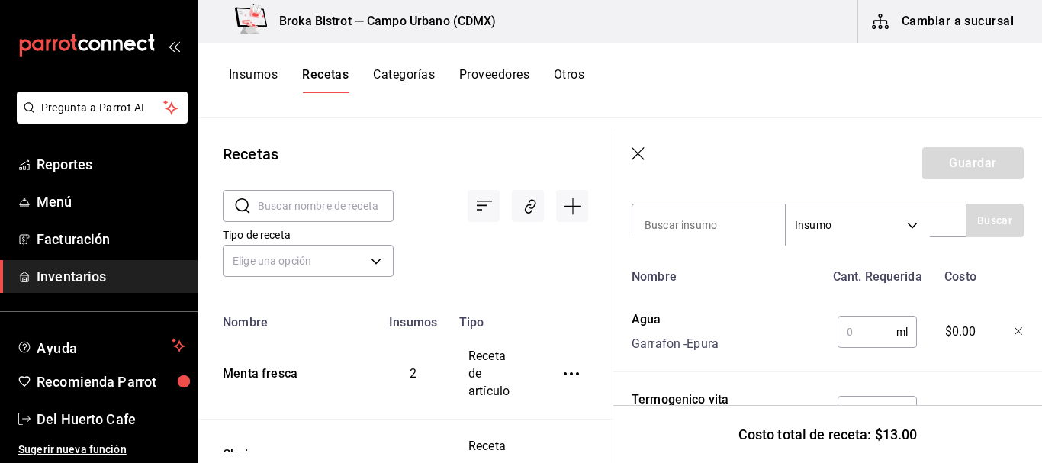
click at [857, 333] on input "text" at bounding box center [866, 332] width 59 height 31
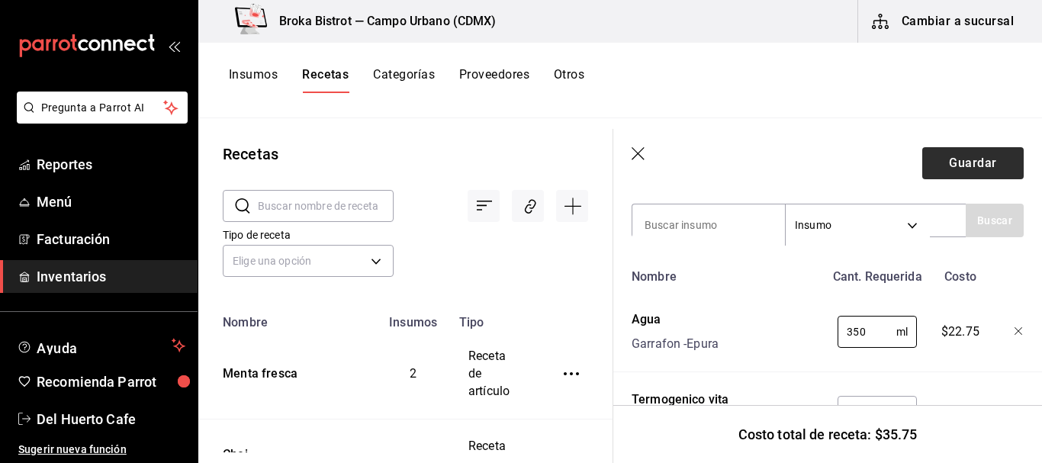
type input "350"
click at [968, 157] on button "Guardar" at bounding box center [972, 163] width 101 height 32
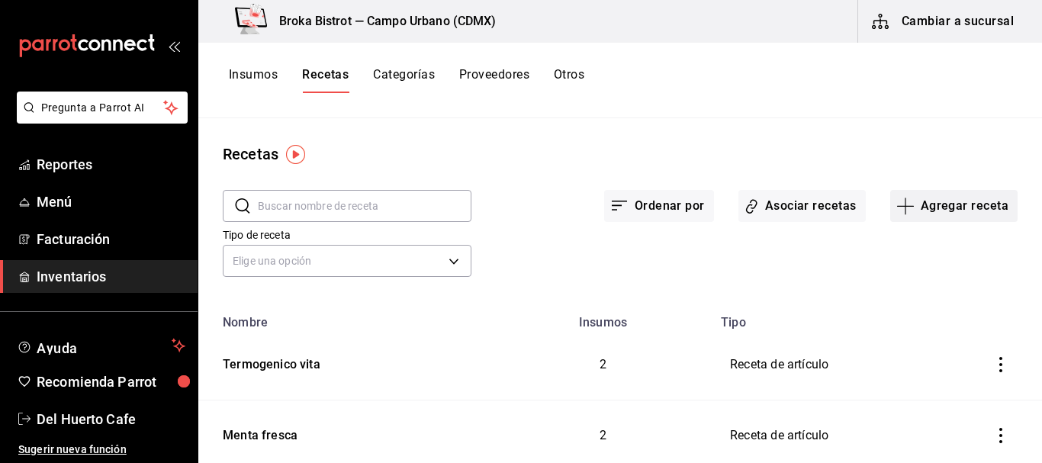
click at [927, 201] on button "Agregar receta" at bounding box center [953, 206] width 127 height 32
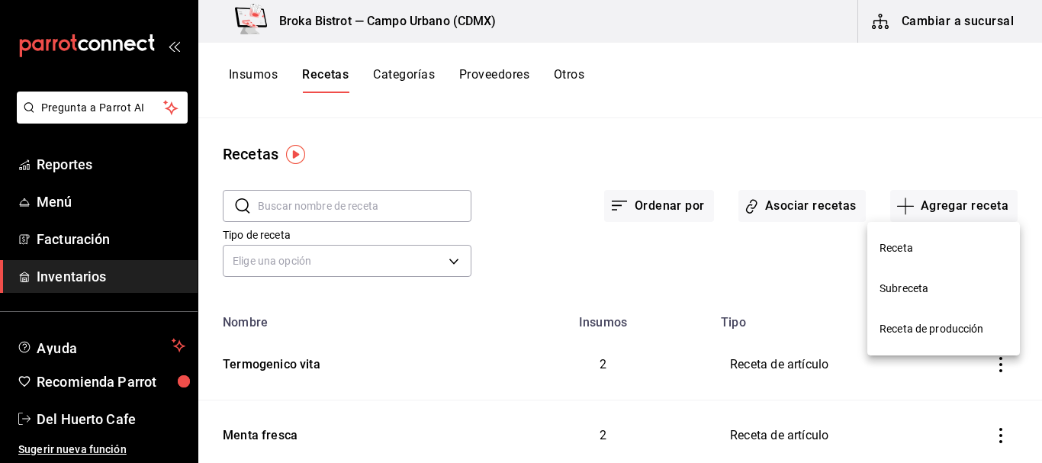
click at [900, 242] on span "Receta" at bounding box center [943, 248] width 128 height 16
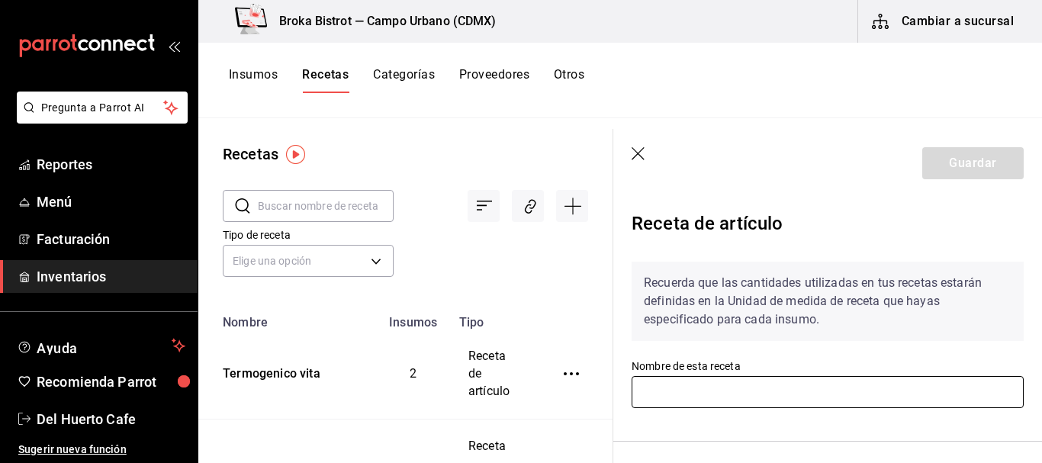
click at [709, 378] on input "text" at bounding box center [828, 392] width 392 height 32
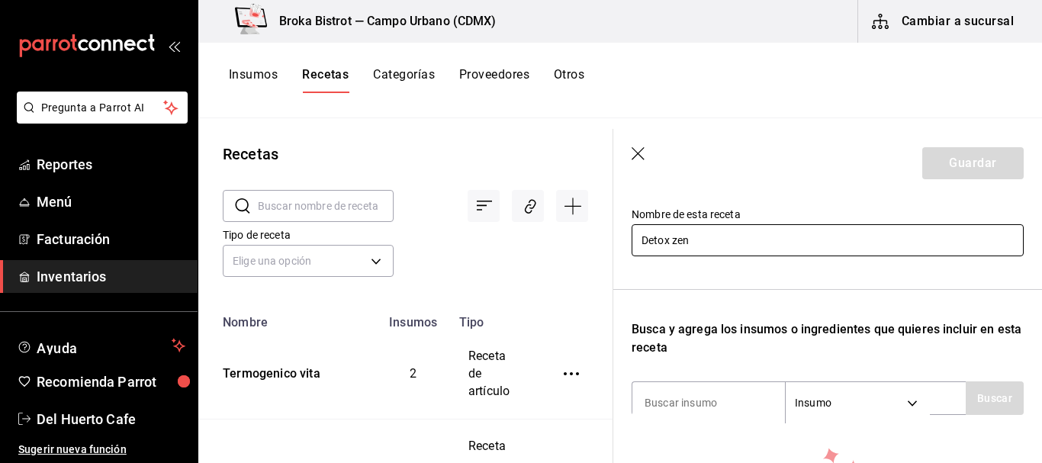
scroll to position [165, 0]
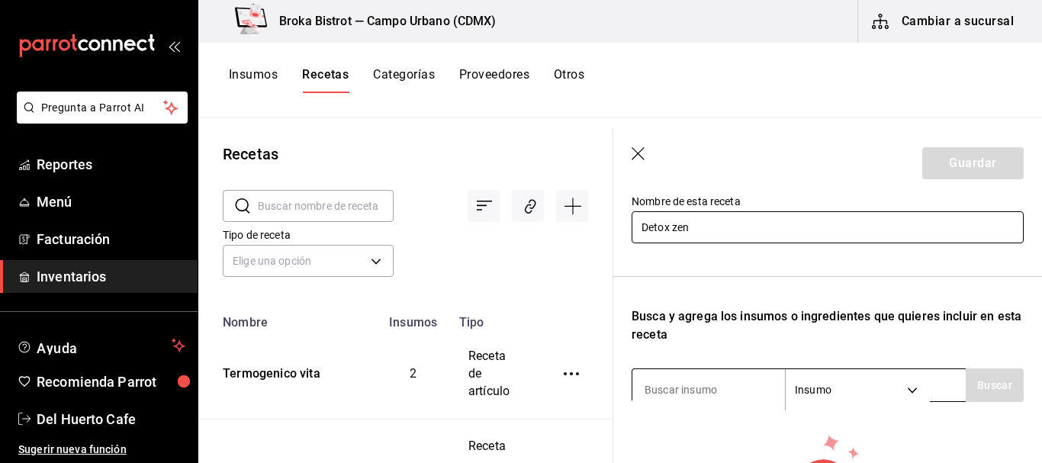
type input "Detox zen"
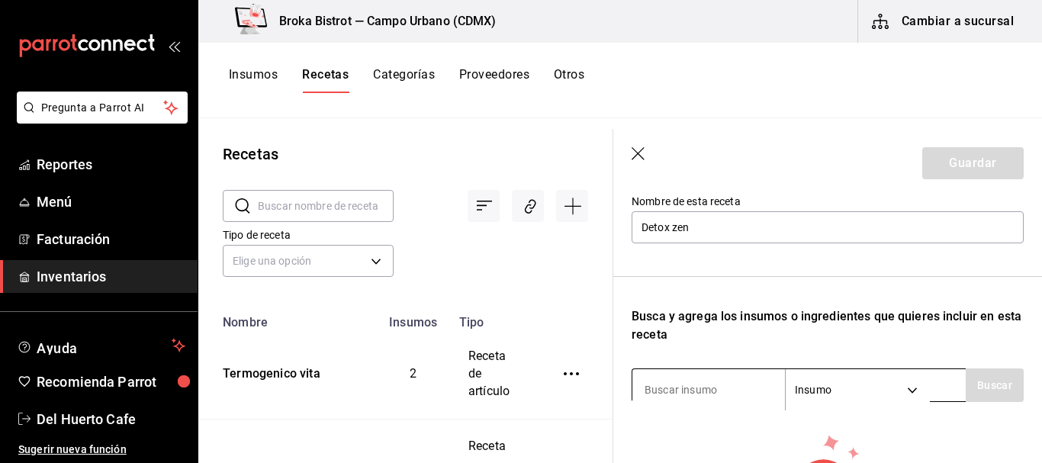
click at [747, 396] on input at bounding box center [708, 390] width 153 height 32
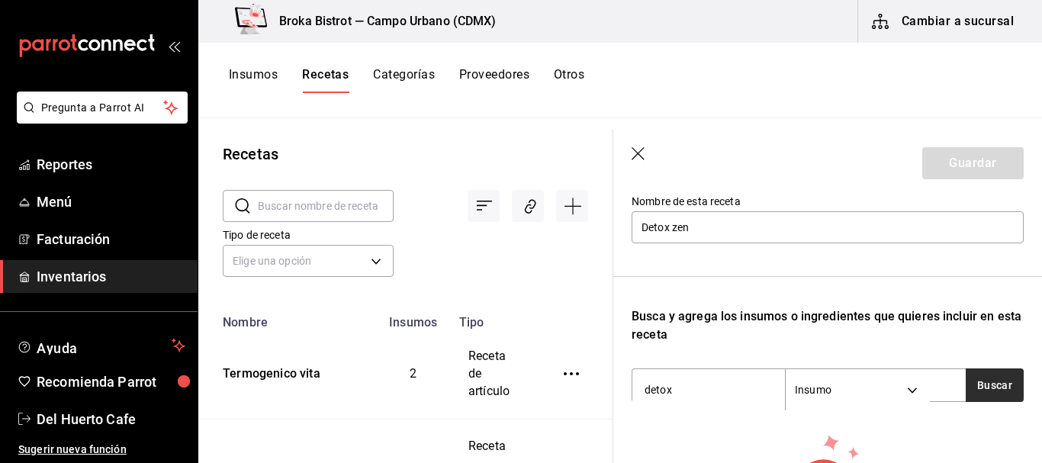
type input "detox"
click at [988, 383] on button "Buscar" at bounding box center [995, 385] width 58 height 34
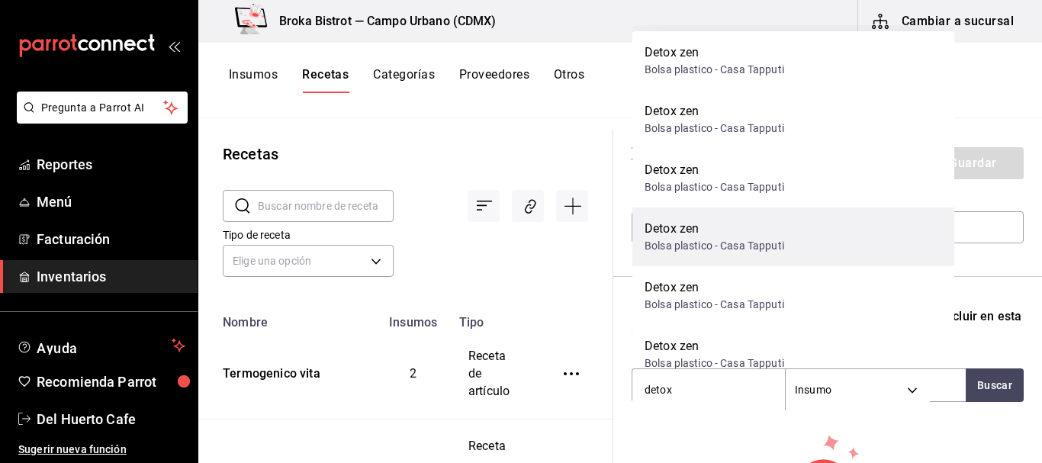
click at [766, 225] on div "Detox zen" at bounding box center [714, 229] width 140 height 18
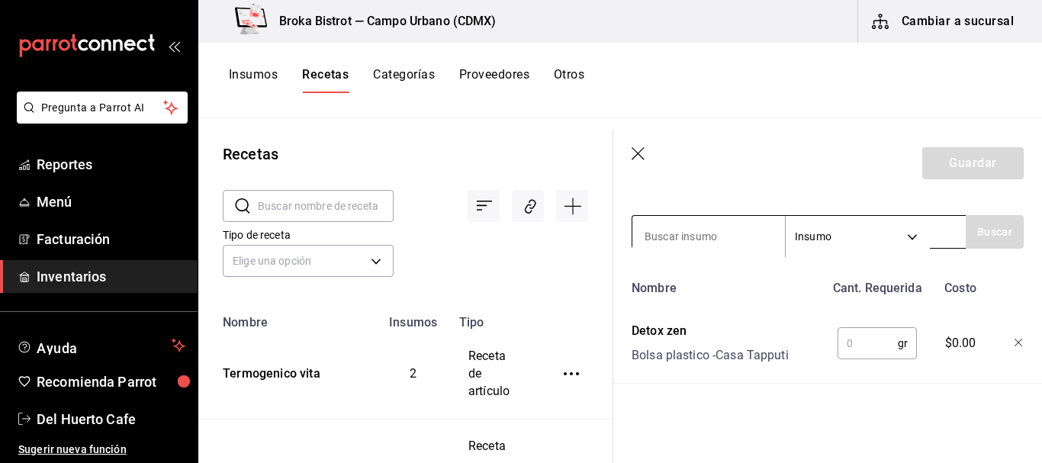
scroll to position [329, 0]
click at [843, 329] on input "text" at bounding box center [867, 343] width 60 height 31
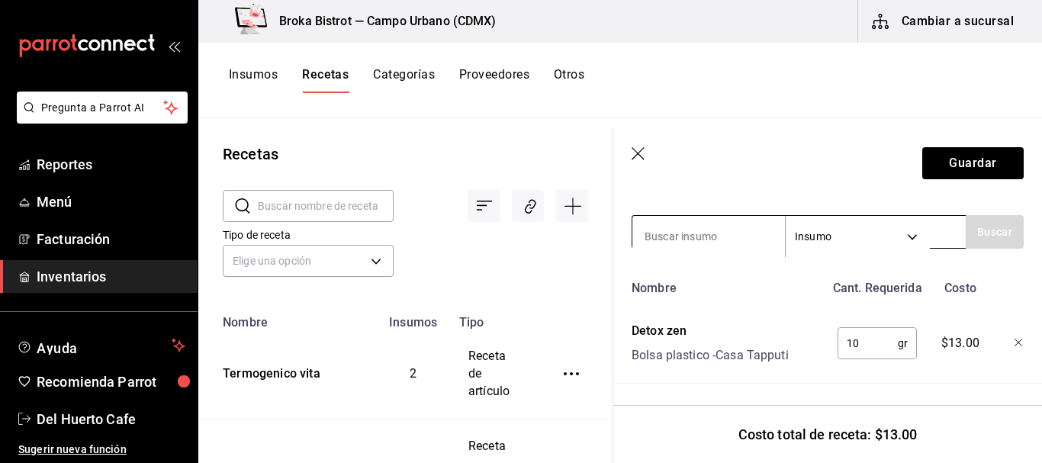
click at [696, 225] on input at bounding box center [708, 236] width 153 height 32
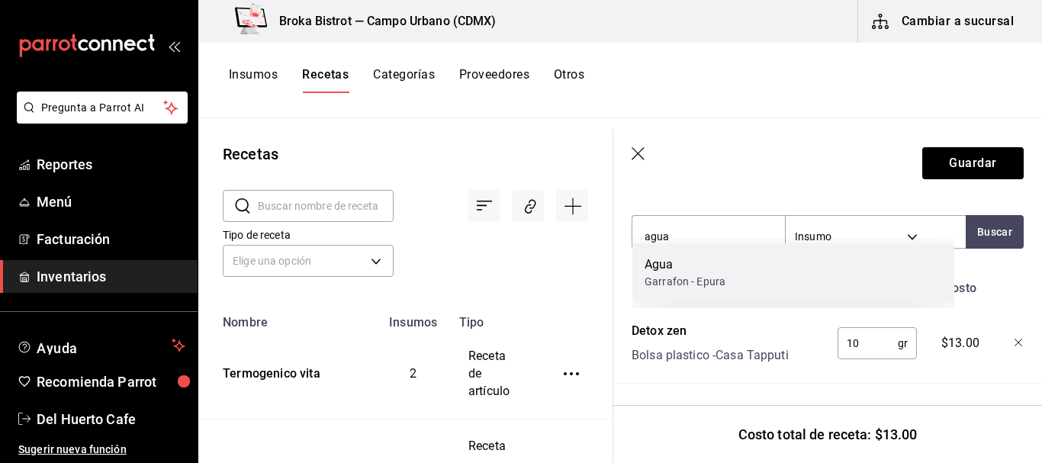
click at [685, 257] on div "Agua" at bounding box center [684, 265] width 81 height 18
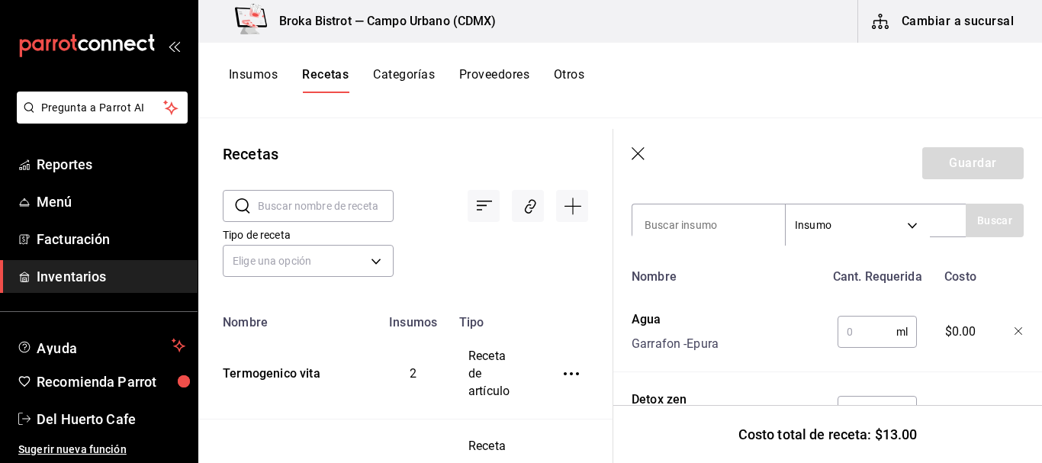
click at [854, 325] on input "text" at bounding box center [866, 332] width 59 height 31
click at [976, 154] on button "Guardar" at bounding box center [972, 163] width 101 height 32
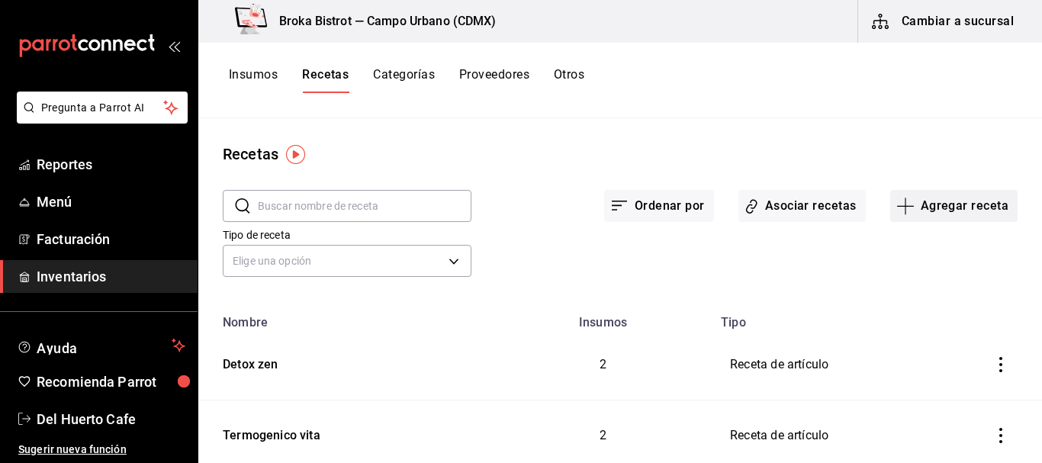
click at [933, 208] on button "Agregar receta" at bounding box center [953, 206] width 127 height 32
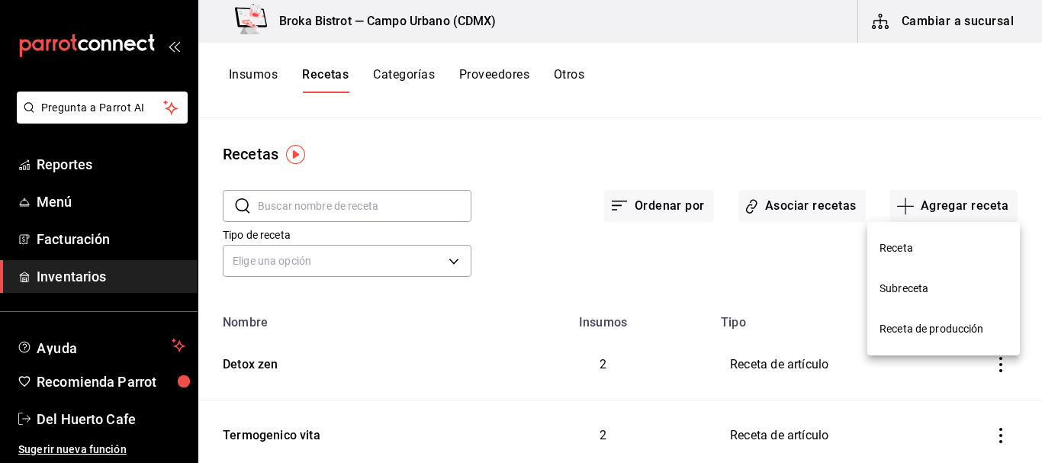
click at [926, 239] on li "Receta" at bounding box center [943, 248] width 153 height 40
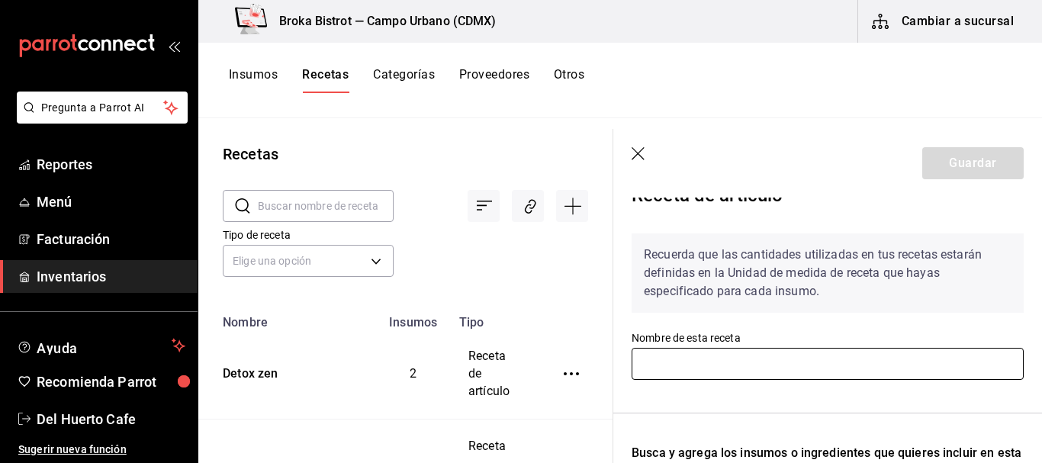
scroll to position [48, 0]
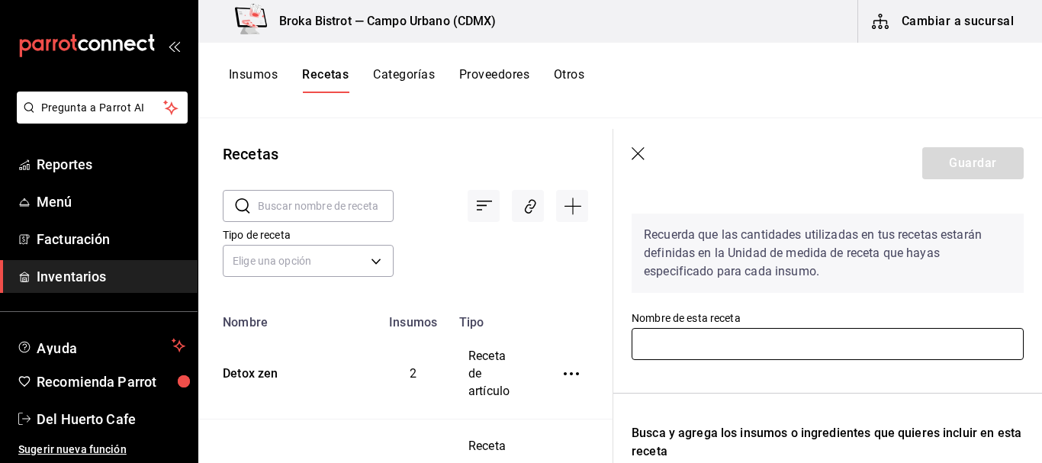
click at [764, 346] on input "text" at bounding box center [828, 344] width 392 height 32
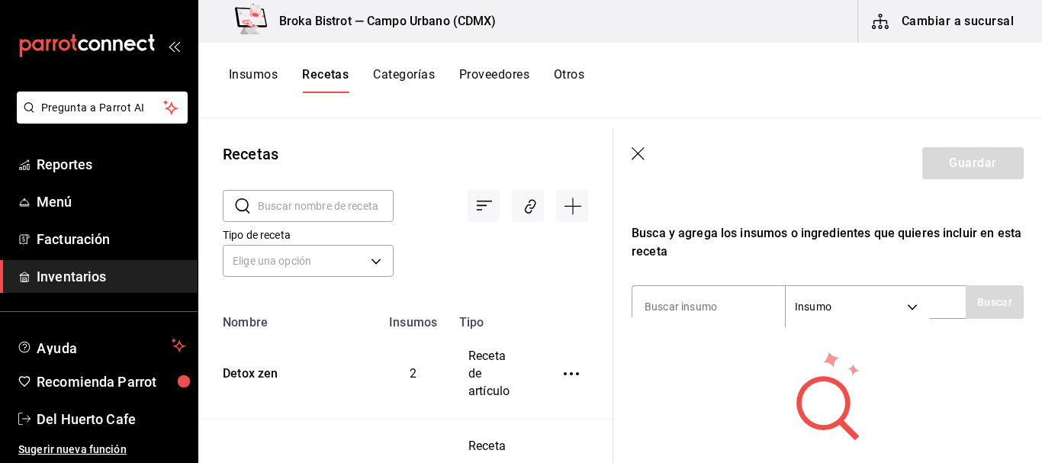
scroll to position [272, 0]
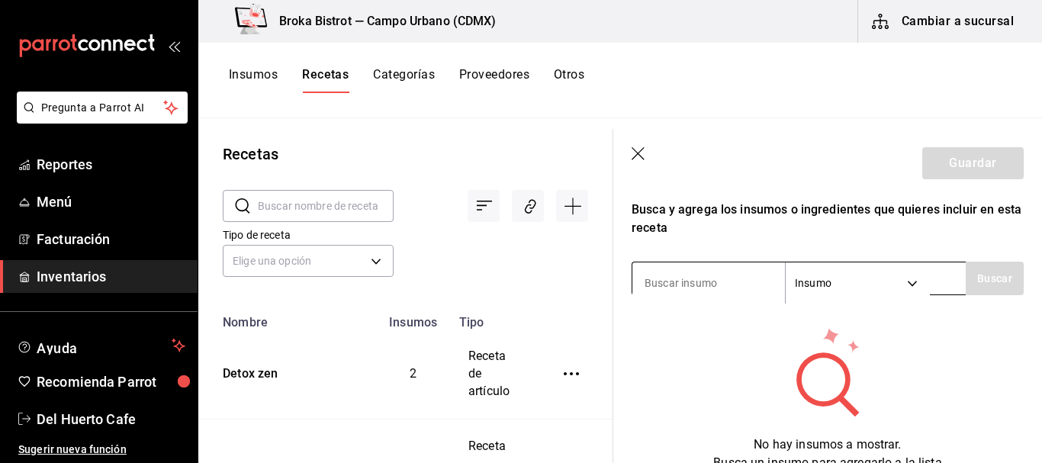
click at [709, 276] on input at bounding box center [708, 283] width 153 height 32
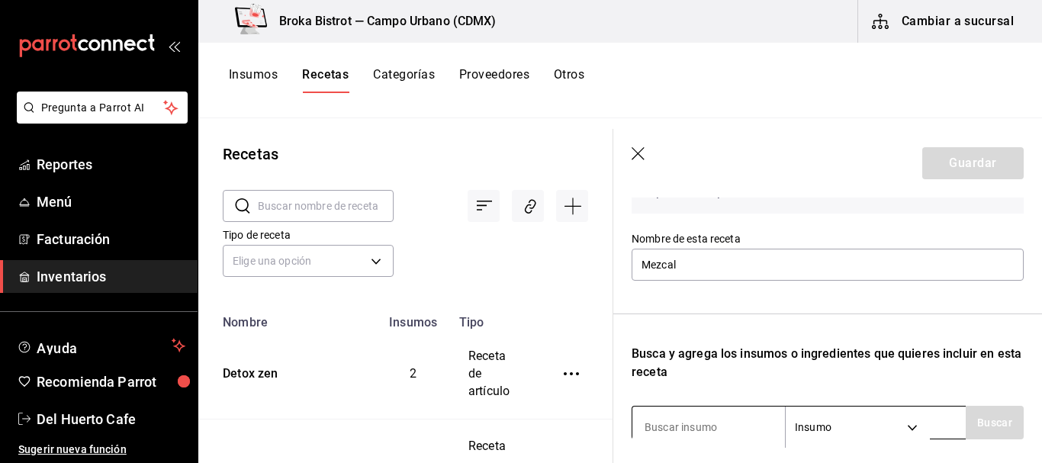
scroll to position [126, 0]
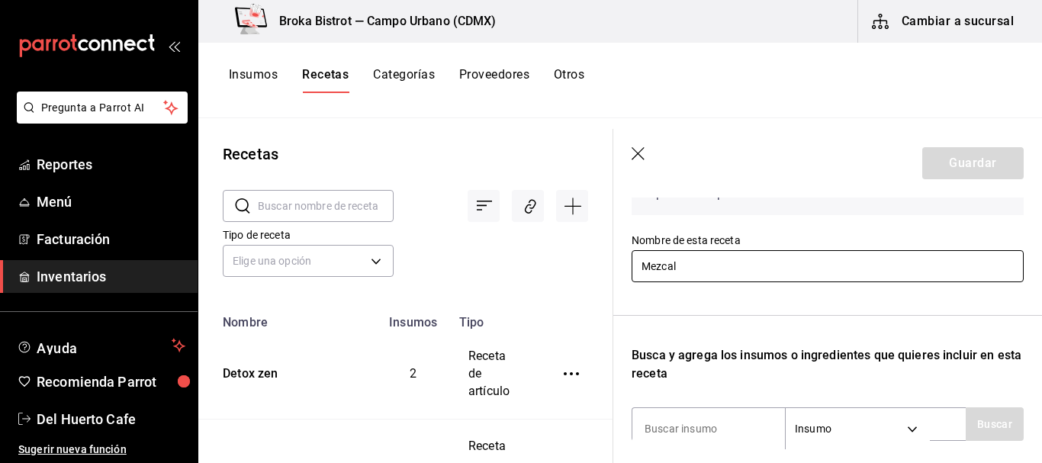
click at [708, 272] on input "Mezcal" at bounding box center [828, 266] width 392 height 32
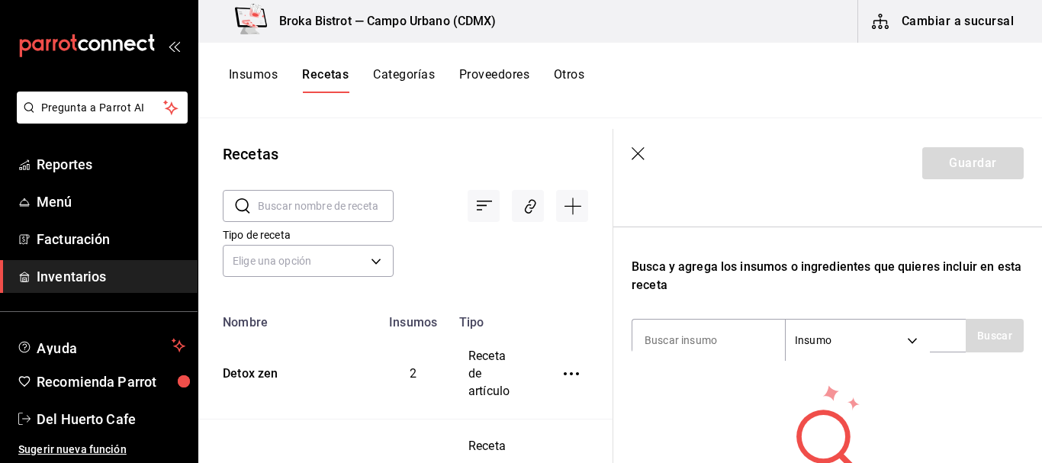
scroll to position [222, 0]
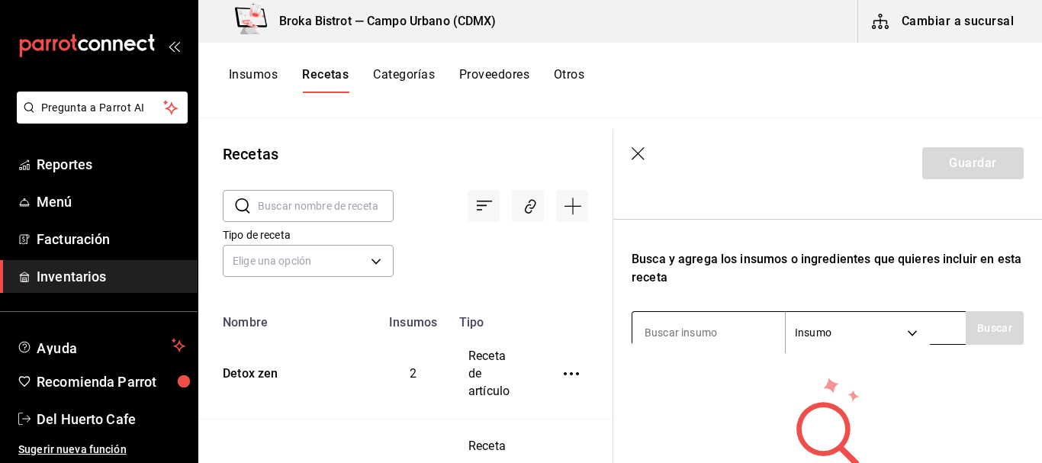
click at [689, 326] on input at bounding box center [708, 333] width 153 height 32
click at [986, 325] on button "Buscar" at bounding box center [995, 328] width 58 height 34
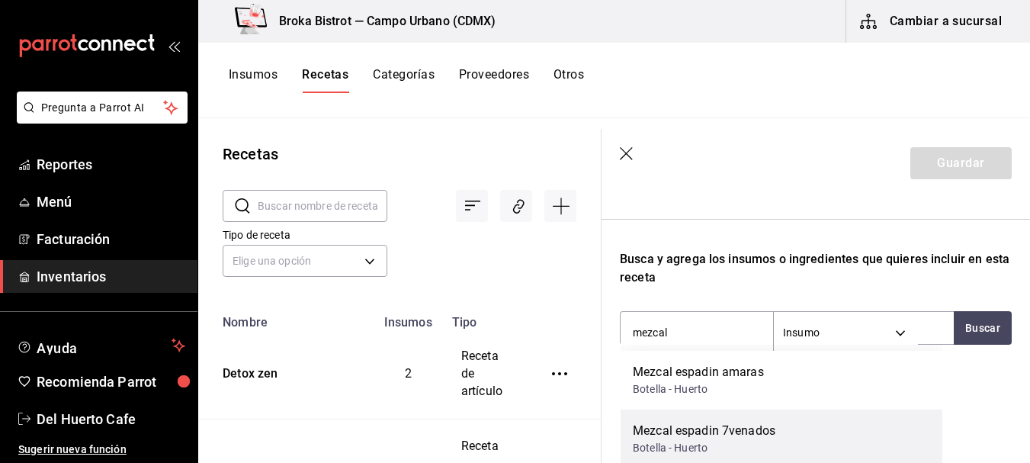
click at [779, 427] on div "Mezcal espadin 7venados Botella - Huerto" at bounding box center [782, 439] width 322 height 59
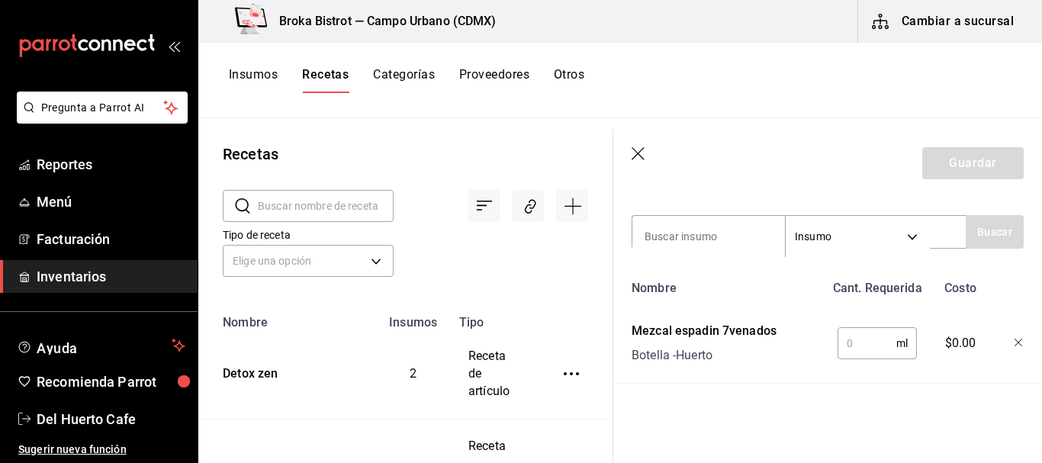
scroll to position [329, 0]
click at [855, 334] on input "text" at bounding box center [866, 343] width 59 height 31
click at [1014, 339] on icon "button" at bounding box center [1018, 343] width 8 height 8
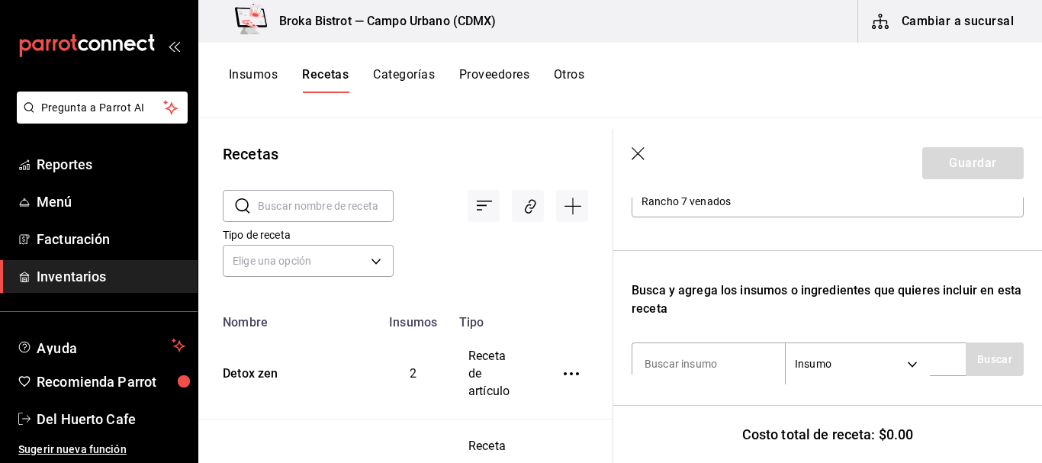
scroll to position [0, 0]
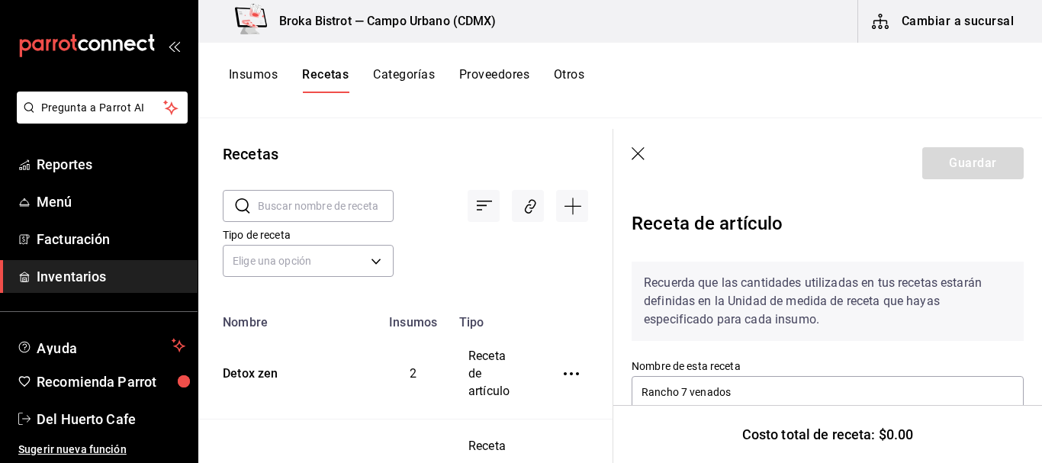
click at [635, 154] on icon "button" at bounding box center [639, 154] width 15 height 15
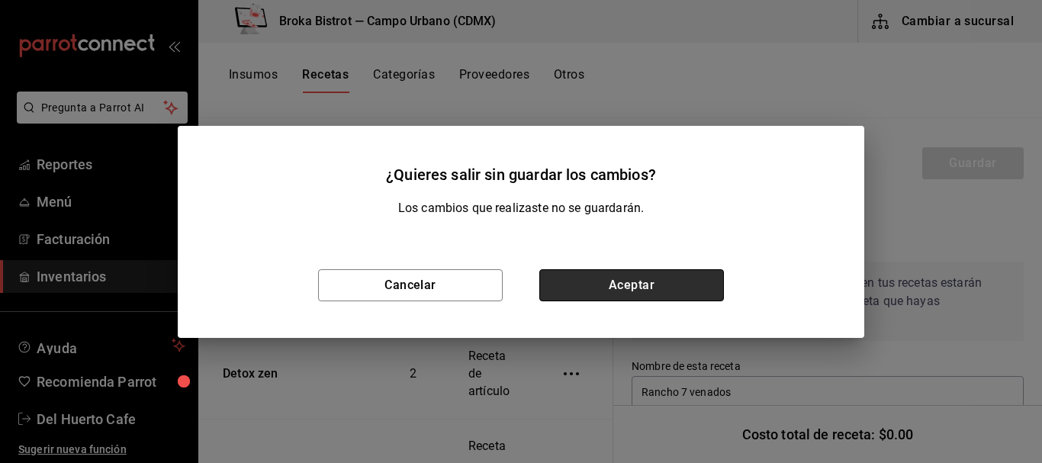
click at [632, 270] on button "Aceptar" at bounding box center [631, 285] width 185 height 32
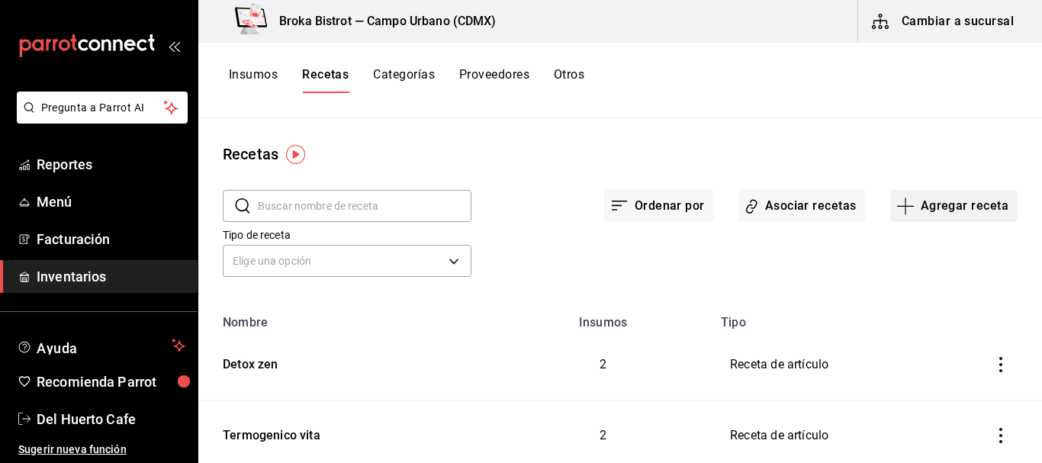
click at [932, 198] on button "Agregar receta" at bounding box center [953, 206] width 127 height 32
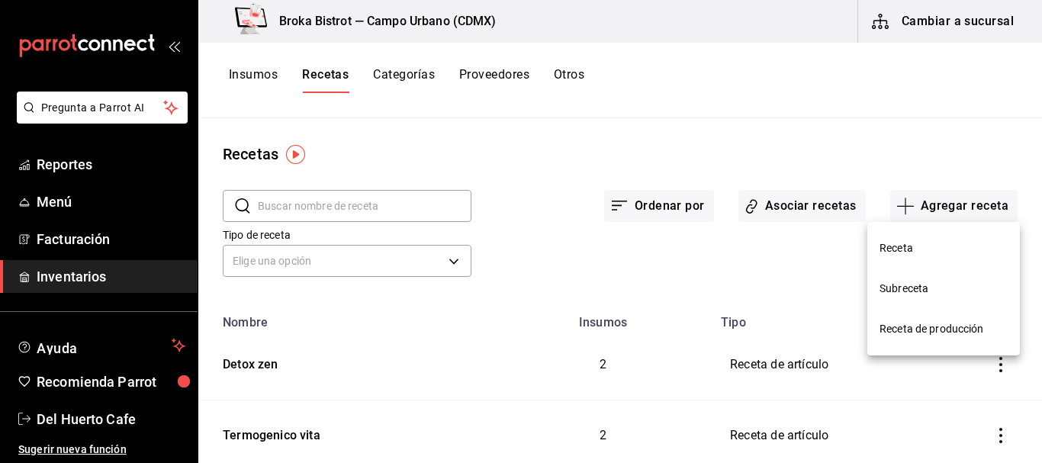
click at [888, 250] on span "Receta" at bounding box center [943, 248] width 128 height 16
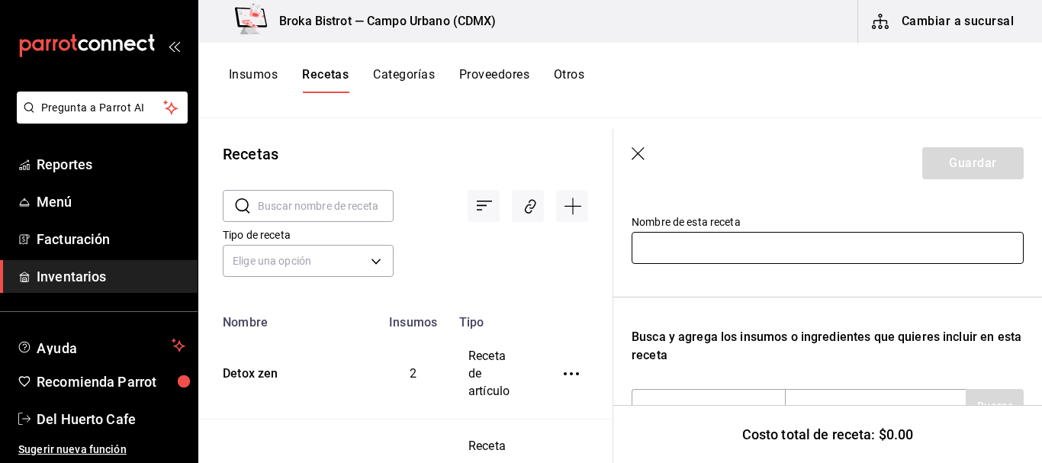
scroll to position [150, 0]
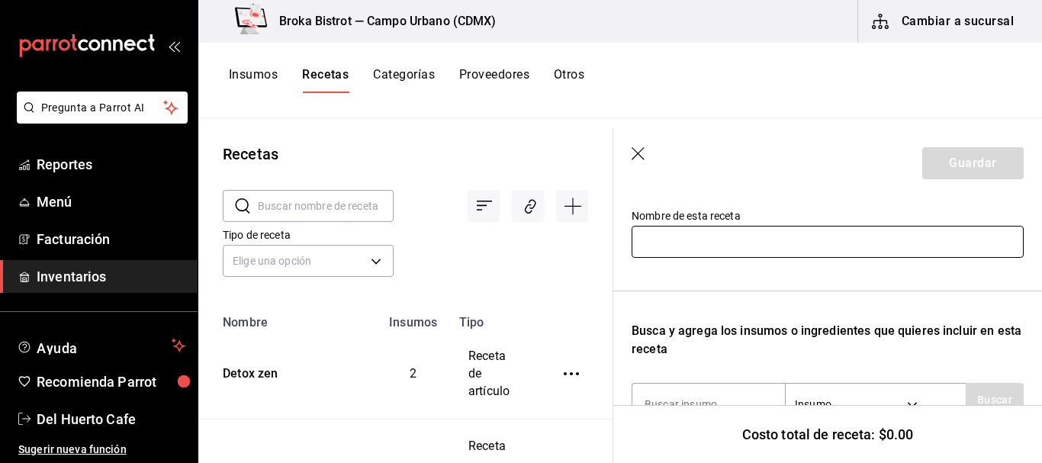
click at [770, 242] on input "text" at bounding box center [828, 242] width 392 height 32
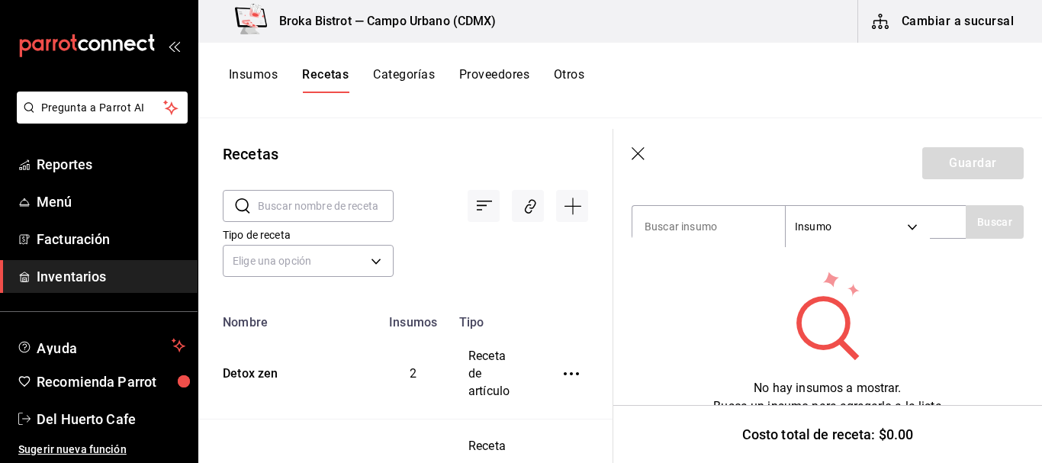
scroll to position [327, 0]
click at [738, 214] on input at bounding box center [708, 227] width 153 height 32
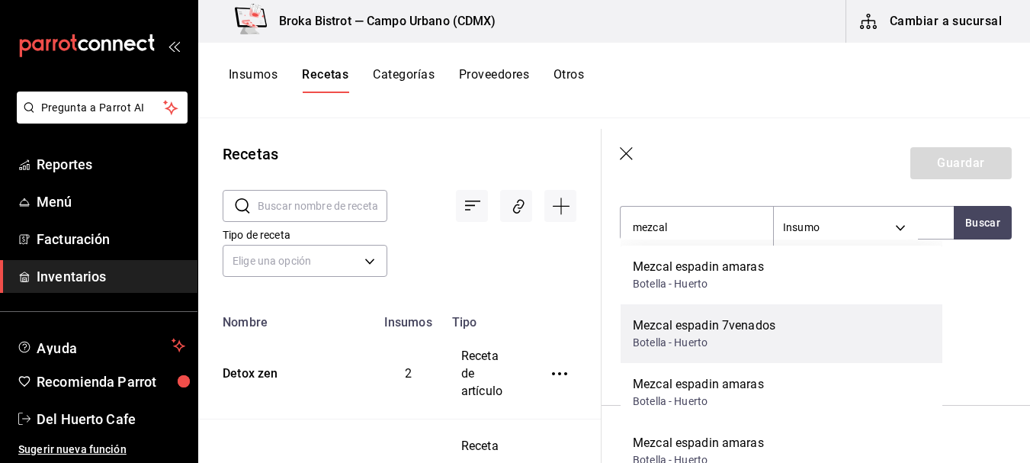
click at [703, 340] on div "Botella - Huerto" at bounding box center [704, 343] width 143 height 16
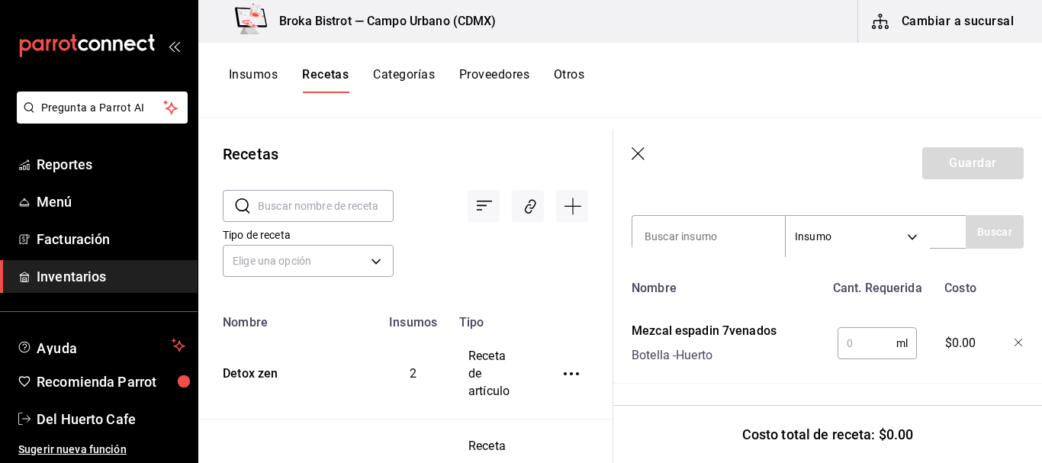
click at [862, 341] on input "text" at bounding box center [866, 343] width 59 height 31
click at [635, 154] on icon "button" at bounding box center [639, 154] width 15 height 15
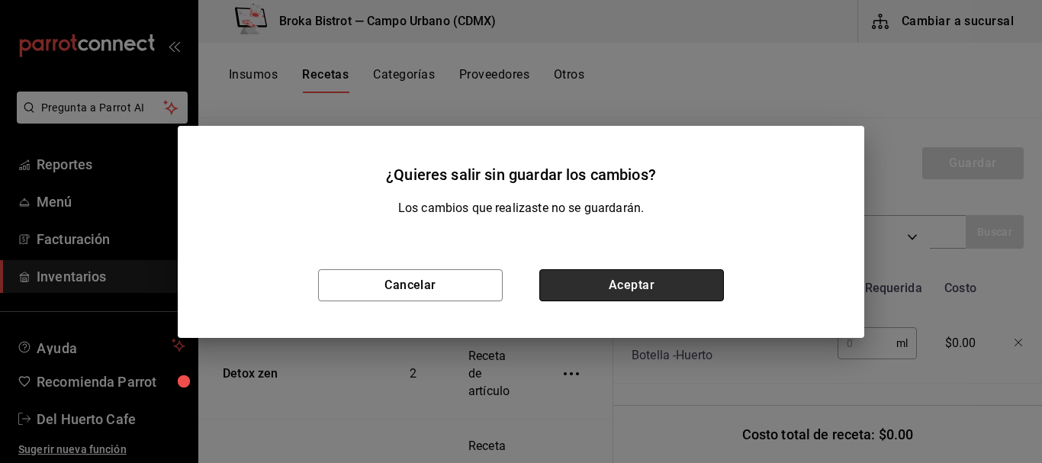
click at [610, 277] on button "Aceptar" at bounding box center [631, 285] width 185 height 32
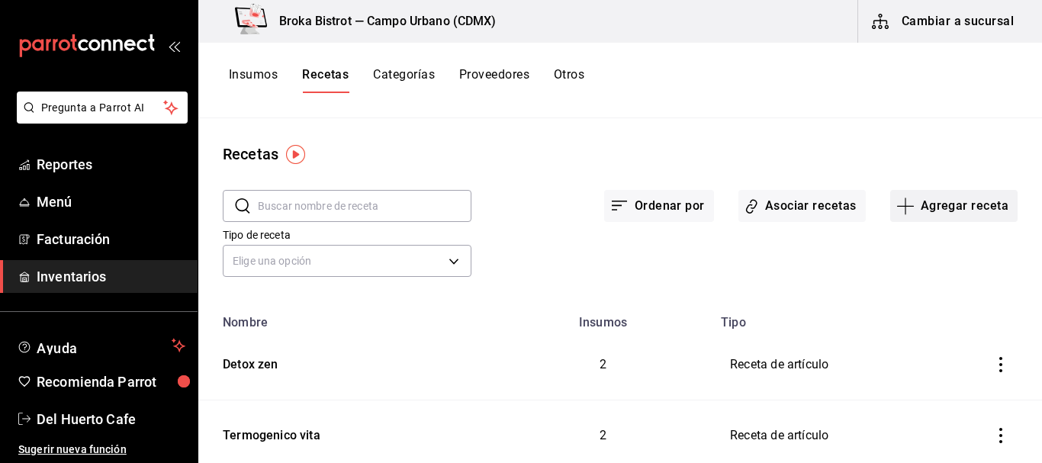
click at [902, 204] on icon "button" at bounding box center [905, 206] width 18 height 18
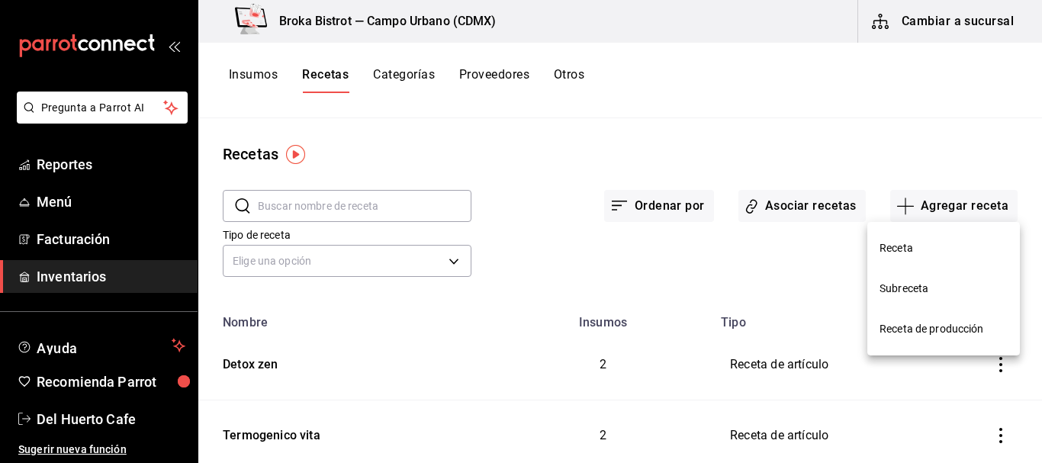
click at [882, 242] on span "Receta" at bounding box center [943, 248] width 128 height 16
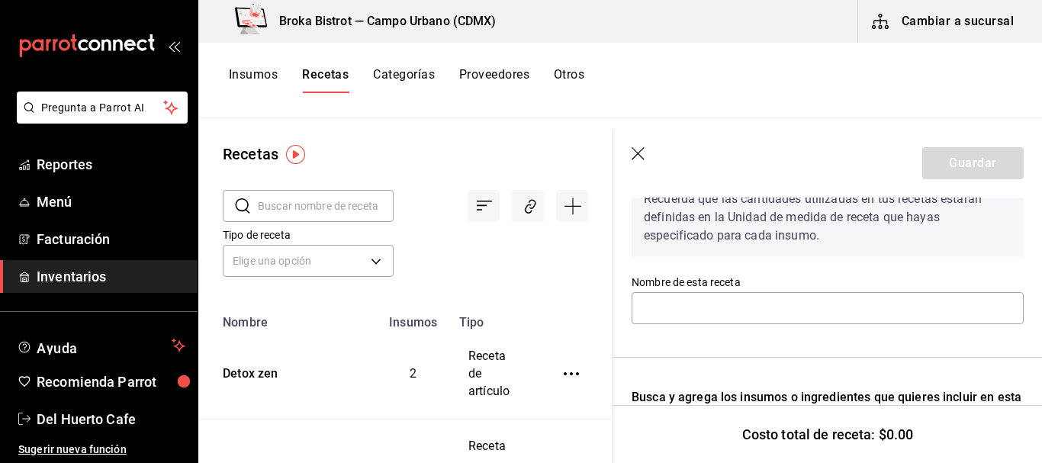
scroll to position [90, 0]
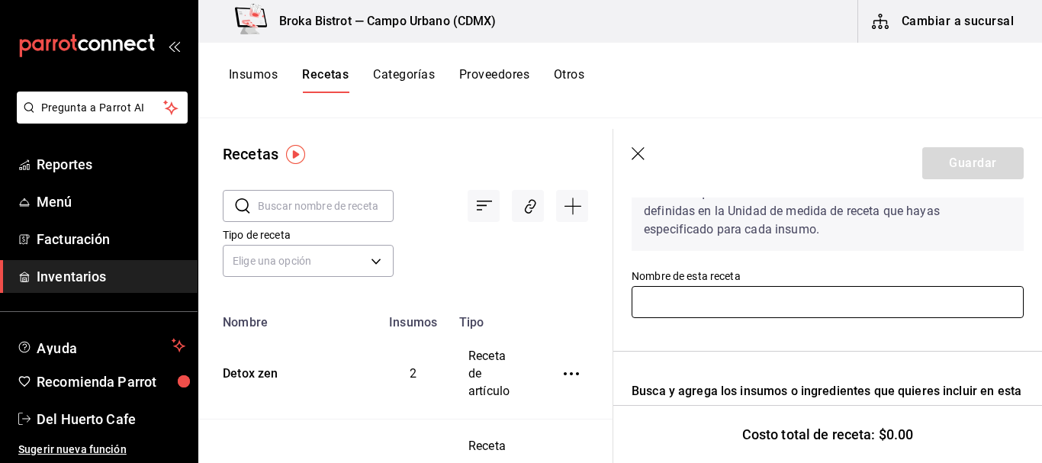
click at [761, 304] on input "text" at bounding box center [828, 302] width 392 height 32
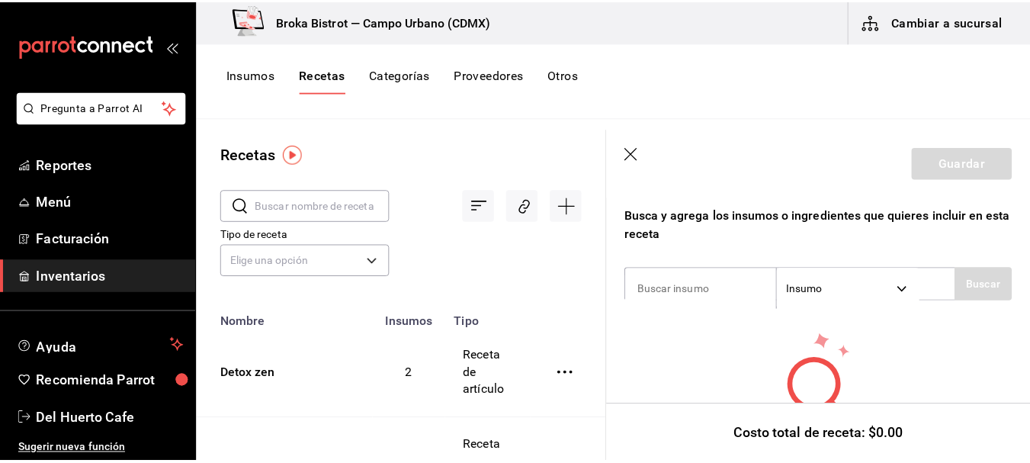
scroll to position [268, 0]
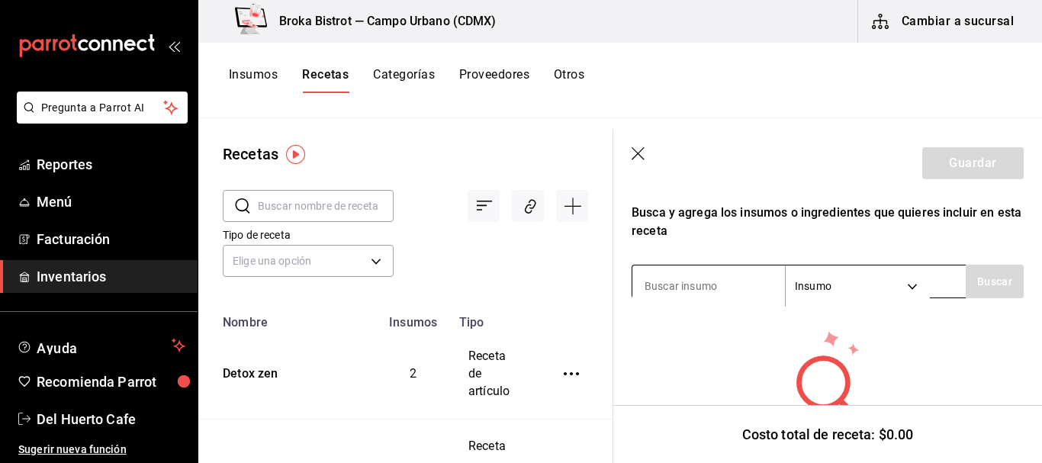
click at [725, 277] on input at bounding box center [708, 286] width 153 height 32
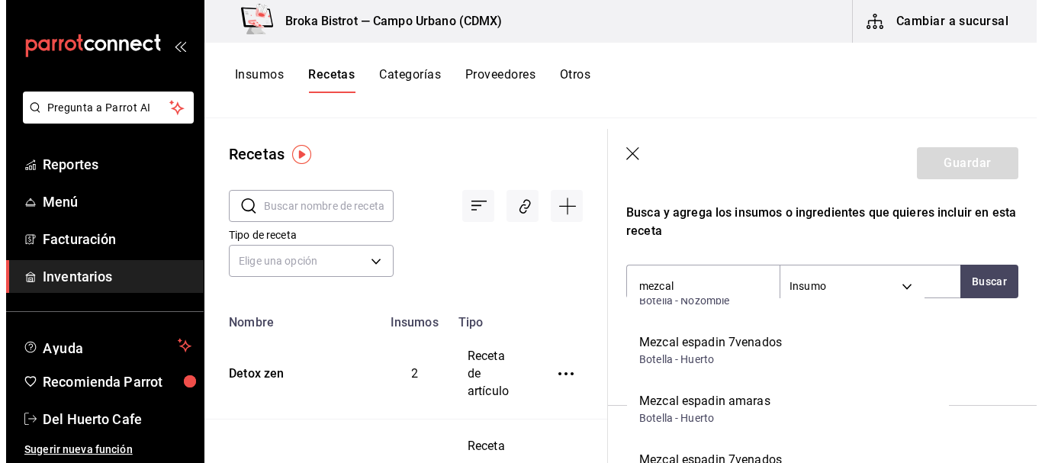
scroll to position [765, 0]
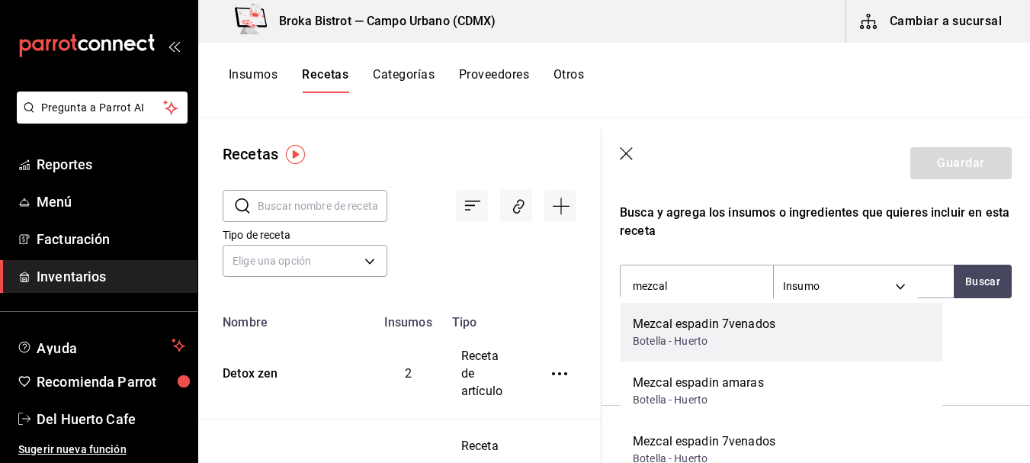
click at [720, 337] on div "Botella - Huerto" at bounding box center [704, 341] width 143 height 16
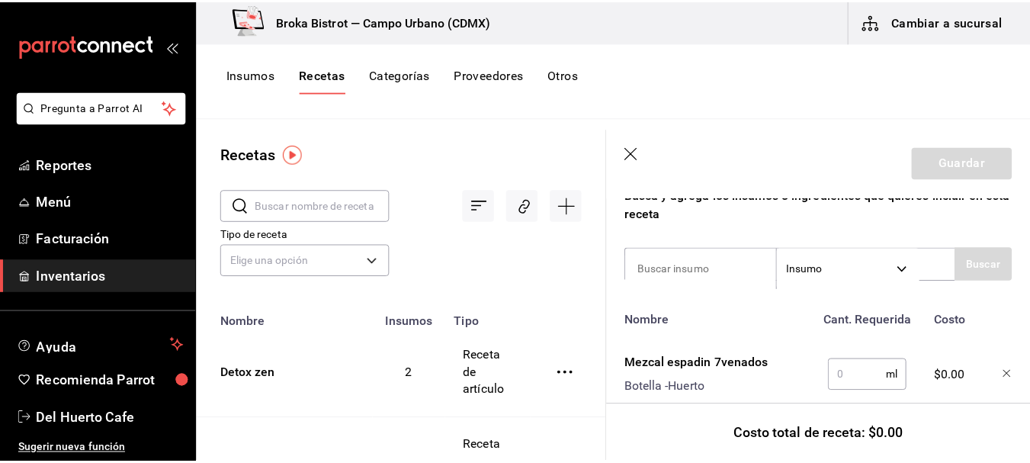
scroll to position [329, 0]
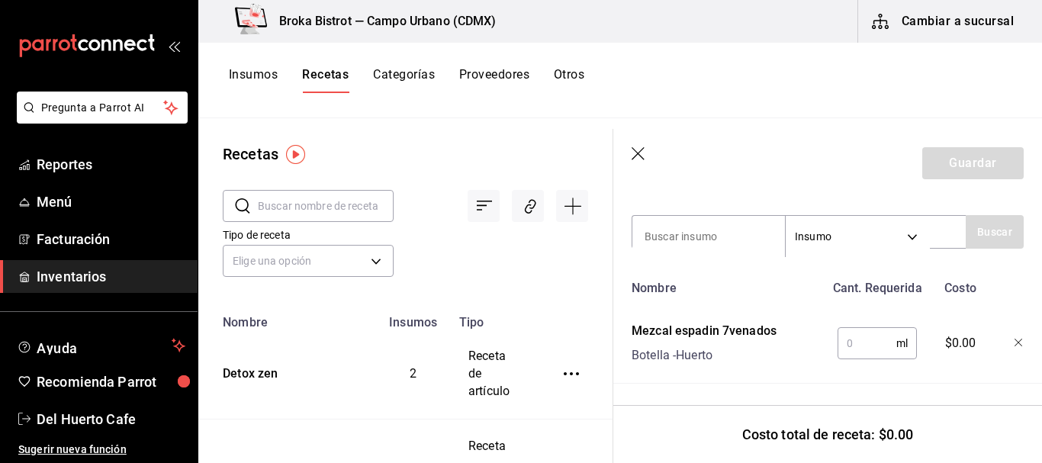
click at [851, 331] on input "text" at bounding box center [866, 343] width 59 height 31
click at [1014, 339] on icon "button" at bounding box center [1018, 343] width 9 height 9
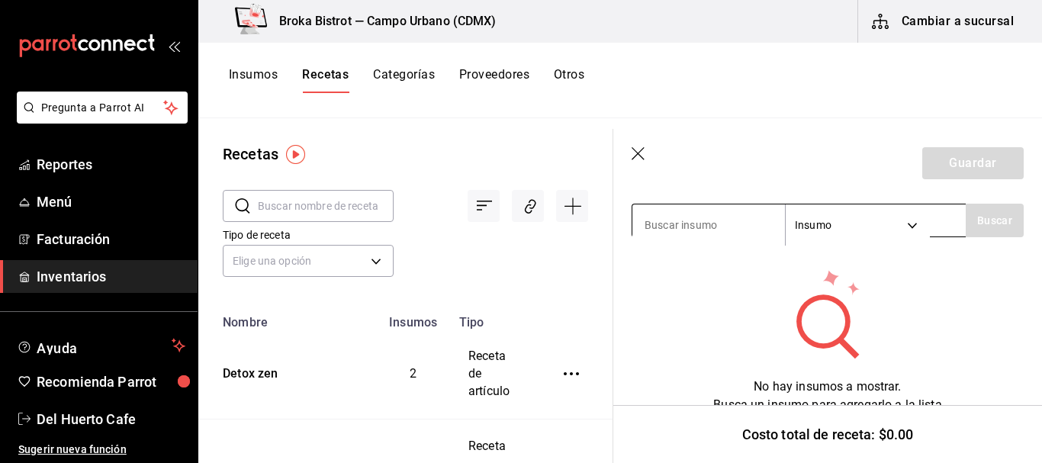
click at [702, 223] on input at bounding box center [708, 225] width 153 height 32
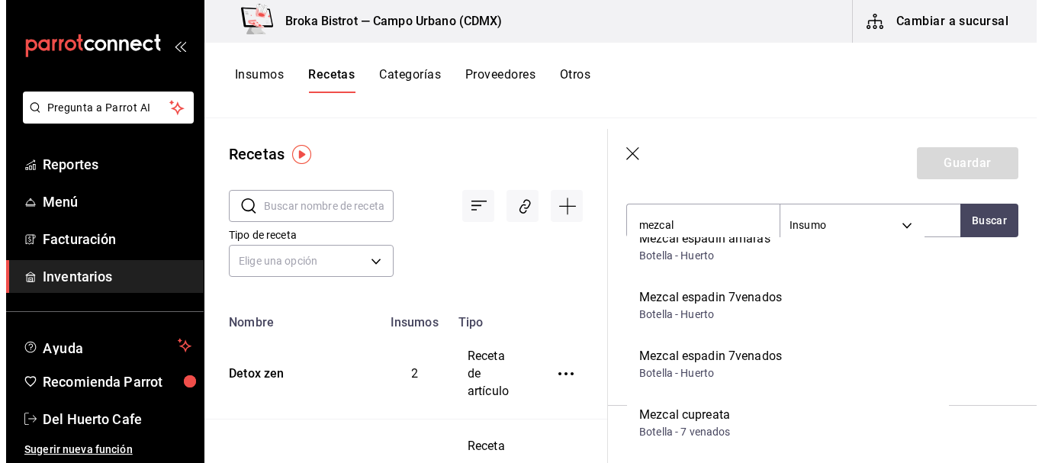
scroll to position [2253, 0]
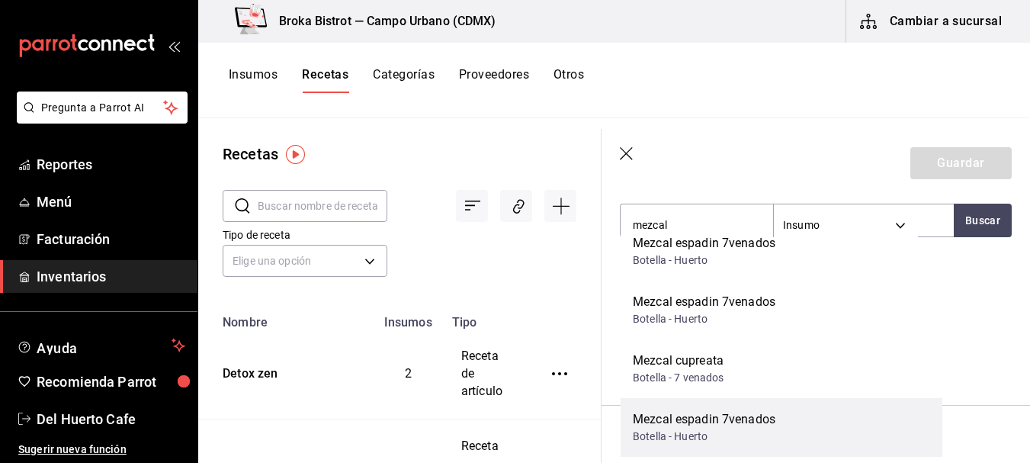
click at [672, 416] on div "Mezcal espadin 7venados" at bounding box center [704, 419] width 143 height 18
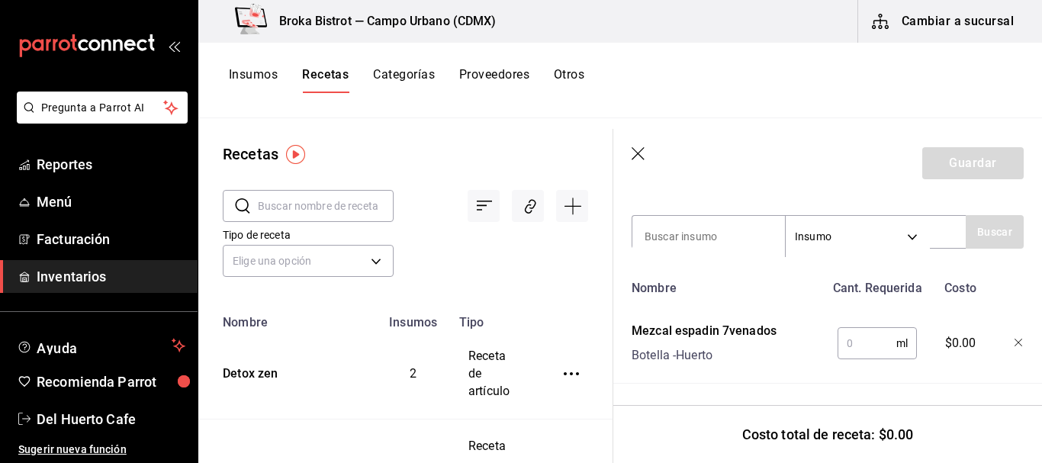
click at [853, 328] on input "text" at bounding box center [866, 343] width 59 height 31
click at [636, 150] on icon "button" at bounding box center [639, 154] width 15 height 15
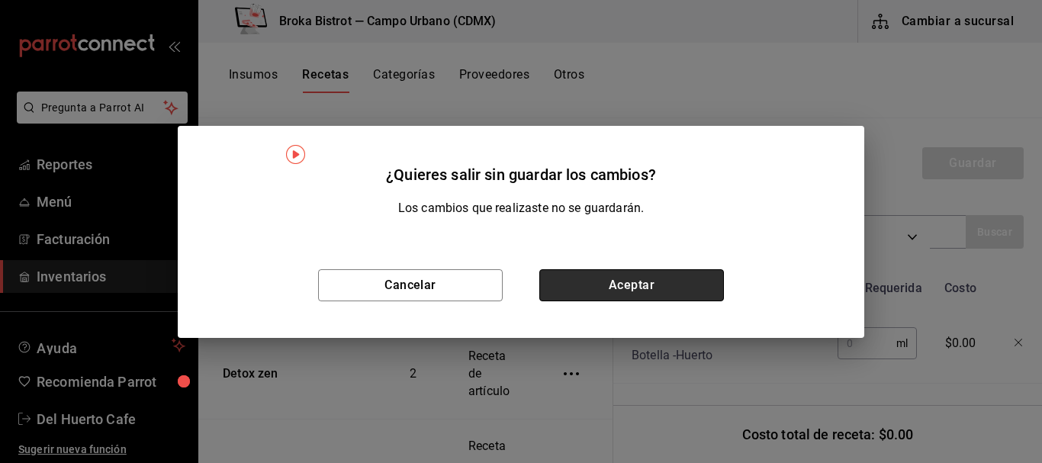
click at [644, 282] on button "Aceptar" at bounding box center [631, 285] width 185 height 32
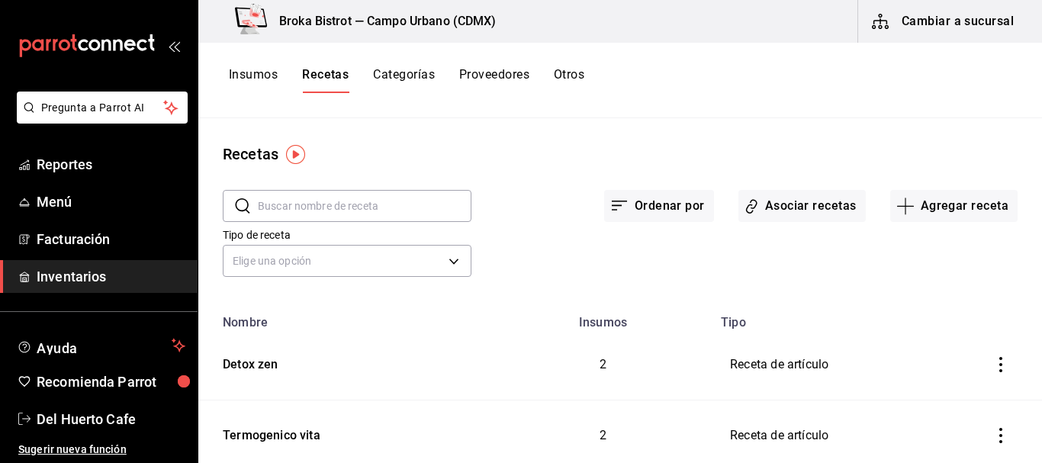
click at [262, 75] on button "Insumos" at bounding box center [253, 80] width 49 height 26
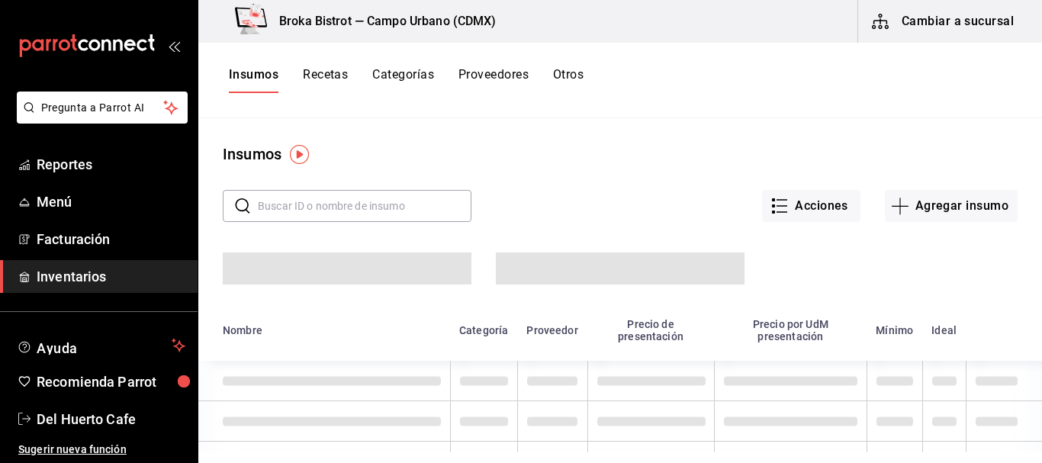
click at [355, 201] on input "text" at bounding box center [365, 206] width 214 height 31
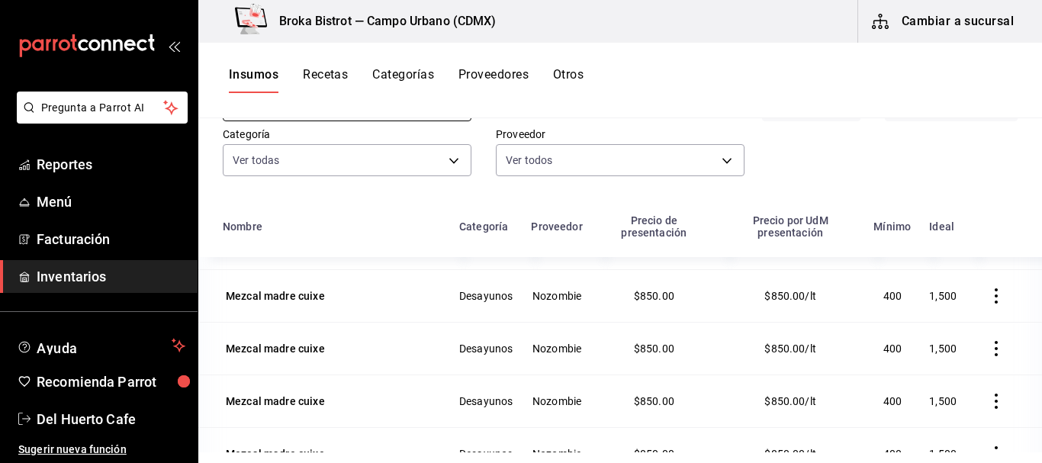
scroll to position [188, 0]
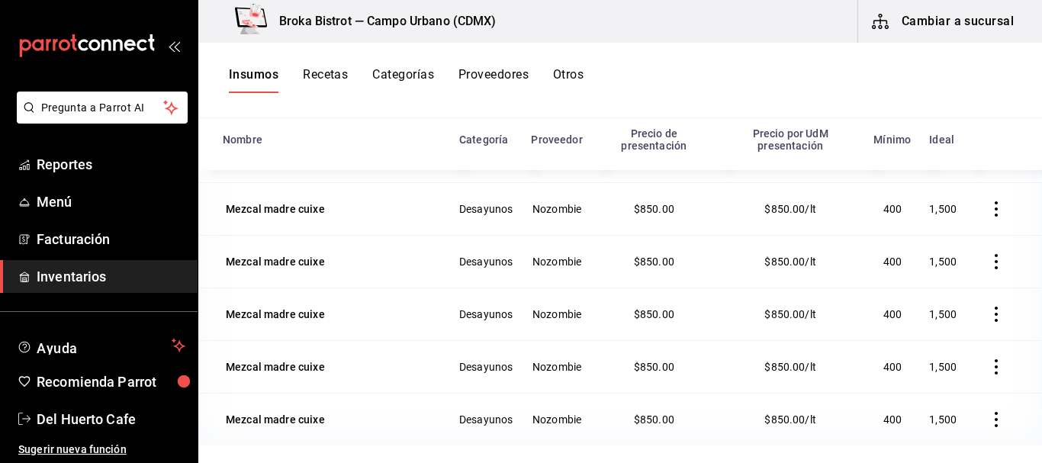
click at [988, 369] on icon "button" at bounding box center [995, 366] width 15 height 15
click at [945, 364] on span "Eliminar" at bounding box center [927, 367] width 39 height 12
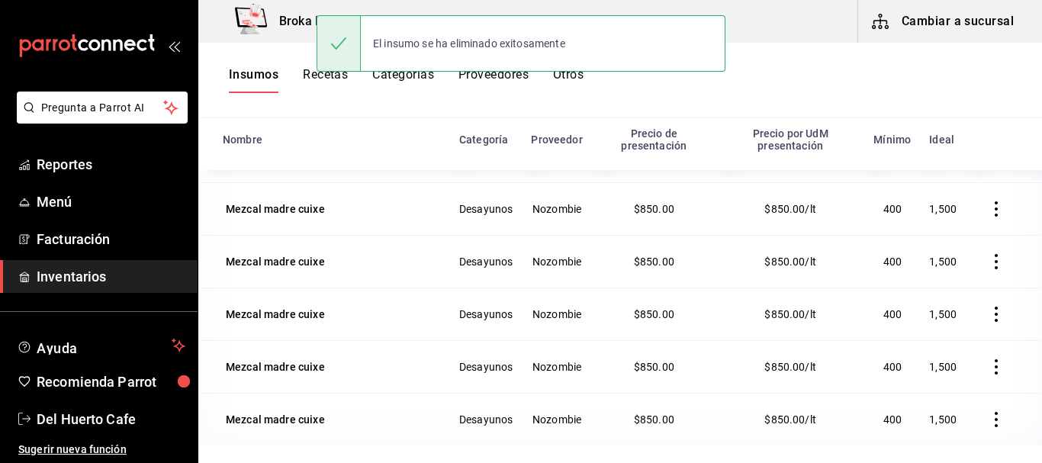
scroll to position [1988, 0]
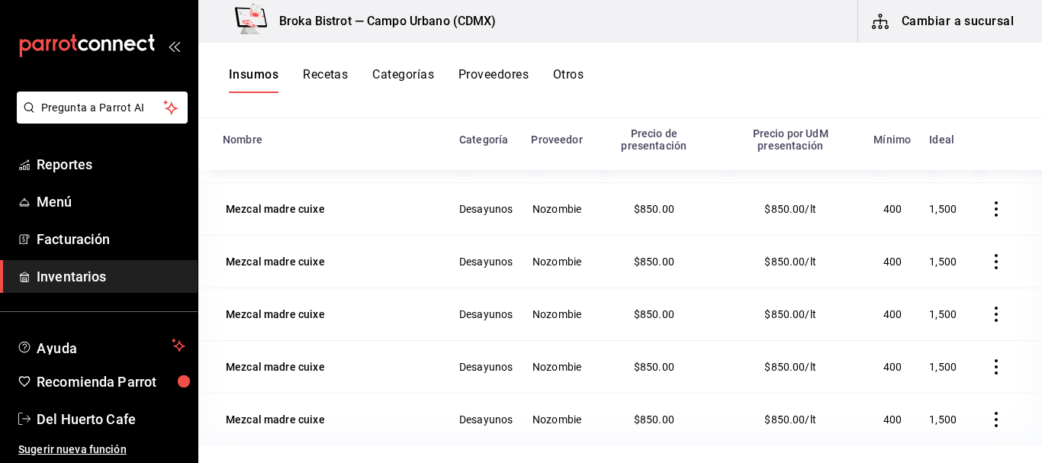
click at [988, 363] on icon "button" at bounding box center [995, 366] width 15 height 15
click at [935, 363] on span "Eliminar" at bounding box center [927, 367] width 39 height 12
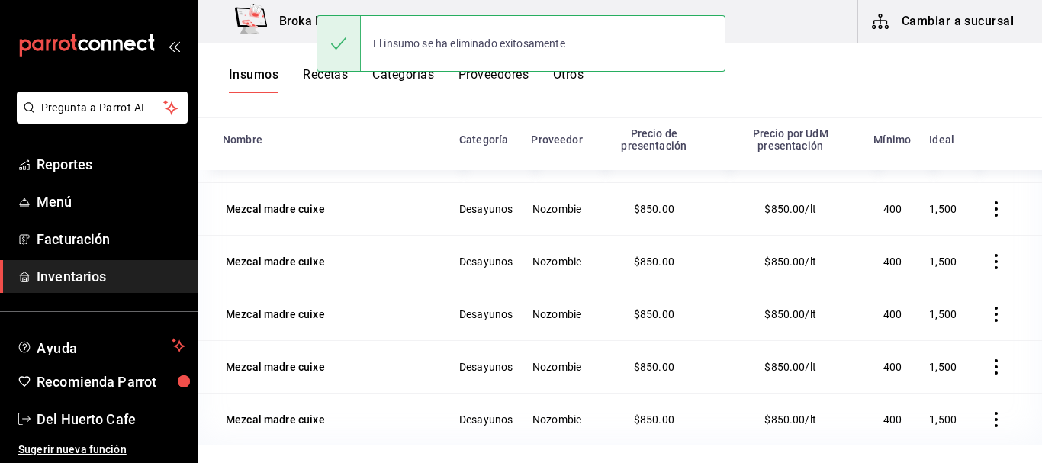
scroll to position [1936, 0]
click at [988, 363] on icon "button" at bounding box center [995, 366] width 15 height 15
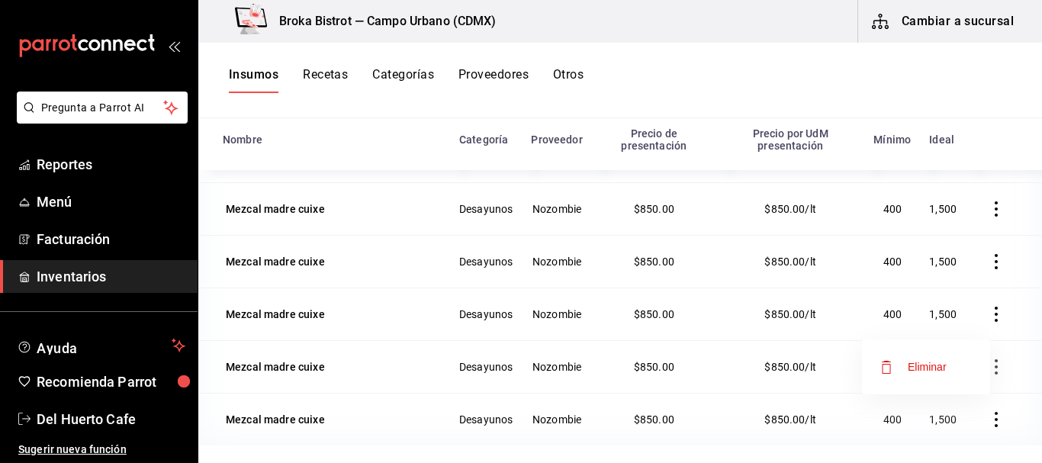
click at [931, 366] on span "Eliminar" at bounding box center [927, 367] width 39 height 12
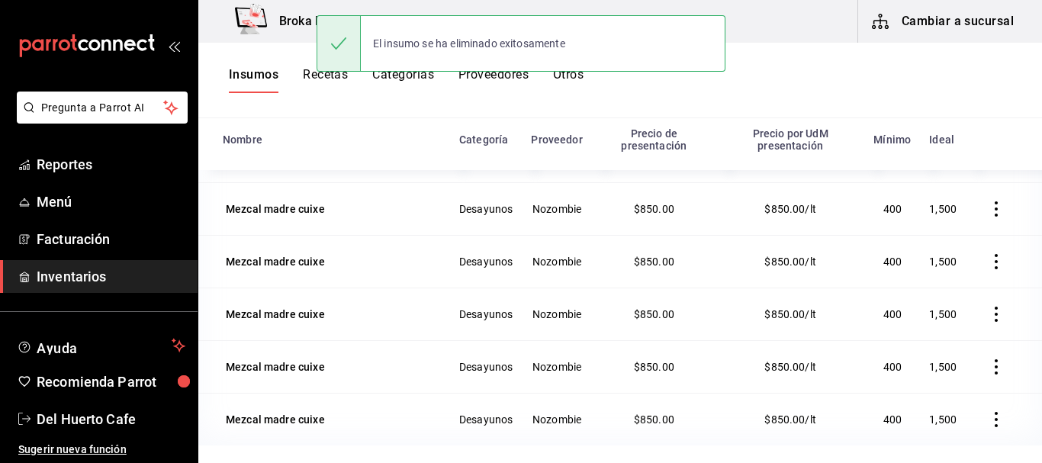
scroll to position [1883, 0]
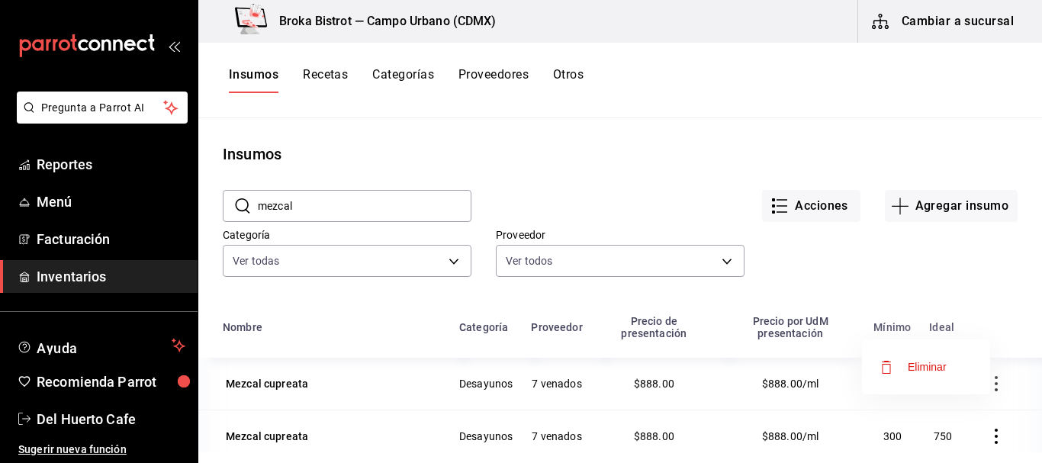
scroll to position [188, 0]
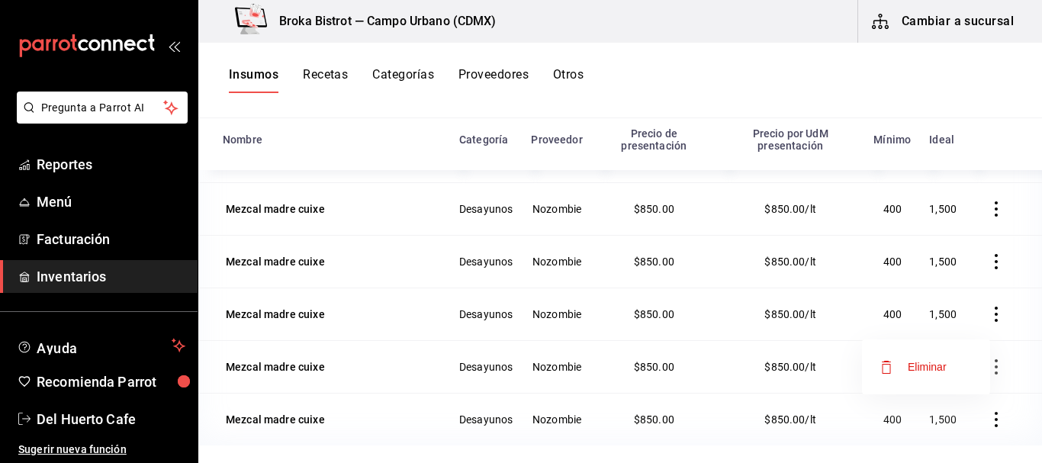
click at [931, 365] on span "Eliminar" at bounding box center [927, 367] width 39 height 12
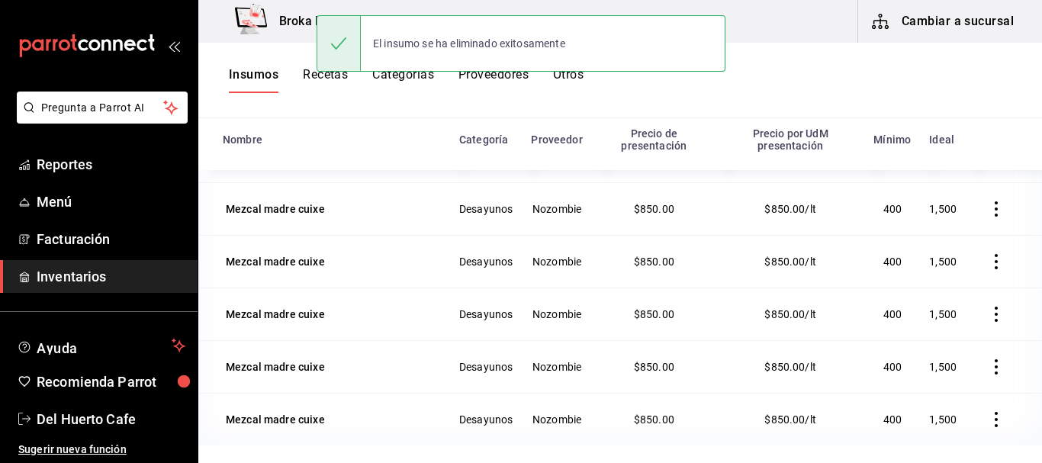
scroll to position [1831, 0]
click at [988, 362] on icon "button" at bounding box center [995, 366] width 15 height 15
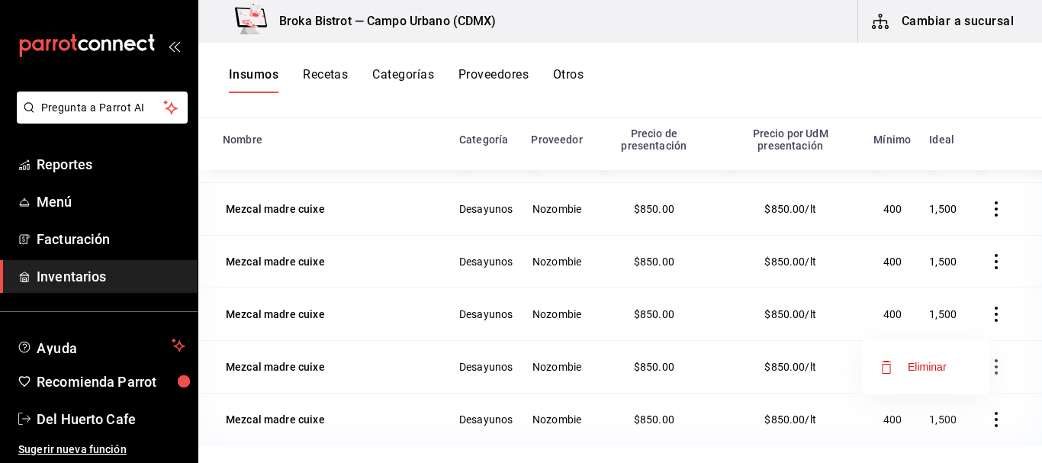
click at [944, 364] on span "Eliminar" at bounding box center [927, 367] width 39 height 12
click at [988, 367] on icon "button" at bounding box center [995, 366] width 15 height 15
click at [943, 365] on span "Eliminar" at bounding box center [927, 367] width 39 height 12
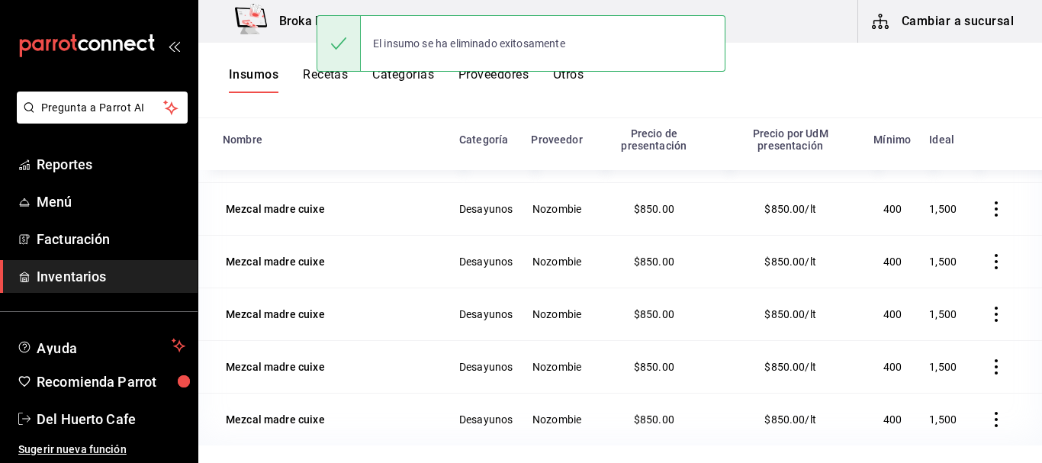
scroll to position [1725, 0]
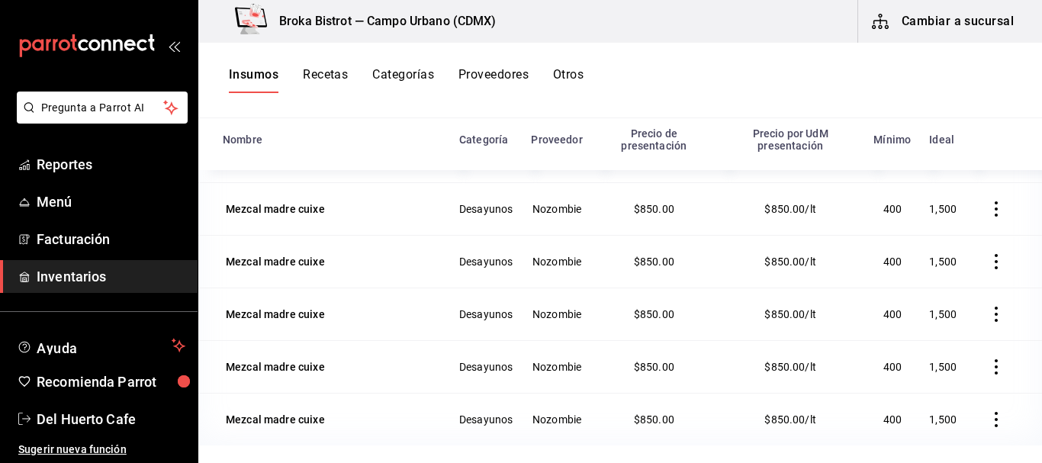
click at [988, 415] on icon "button" at bounding box center [995, 419] width 15 height 15
click at [928, 420] on span "Eliminar" at bounding box center [927, 419] width 39 height 12
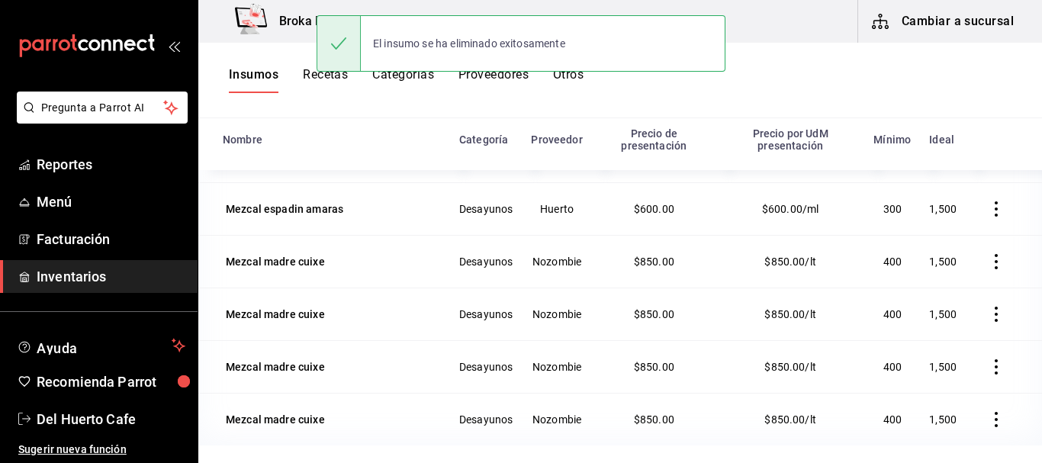
scroll to position [1673, 0]
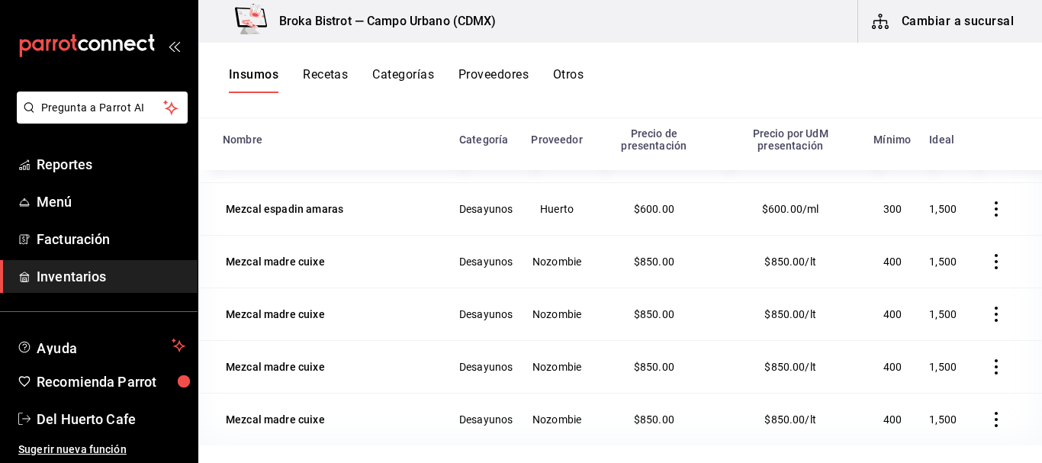
click at [995, 419] on icon "button" at bounding box center [996, 419] width 3 height 15
click at [940, 418] on span "Eliminar" at bounding box center [927, 419] width 39 height 12
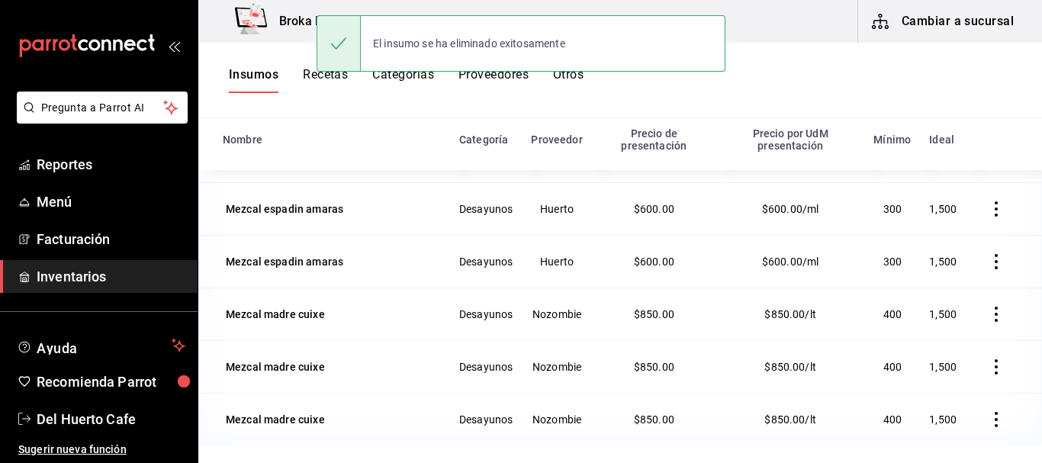
scroll to position [1620, 0]
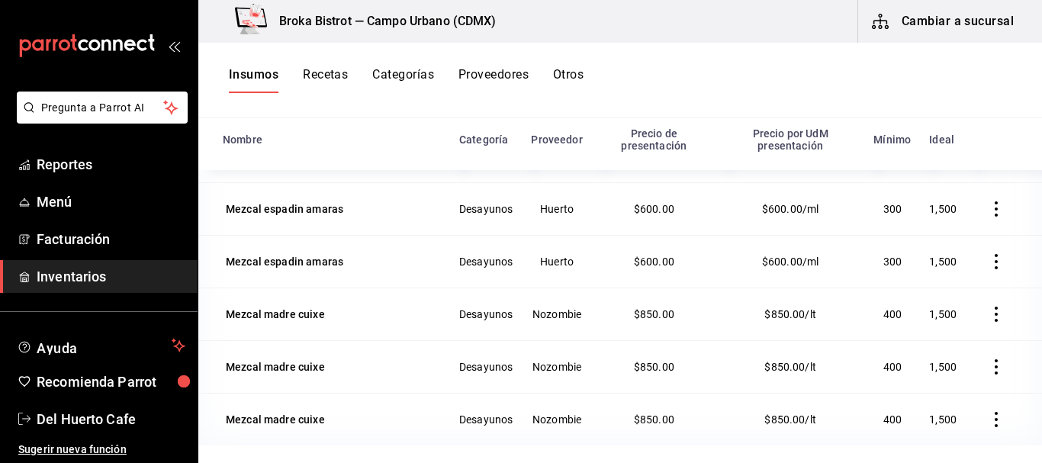
click at [988, 423] on icon "button" at bounding box center [995, 419] width 15 height 15
click at [922, 413] on span "Eliminar" at bounding box center [927, 419] width 39 height 12
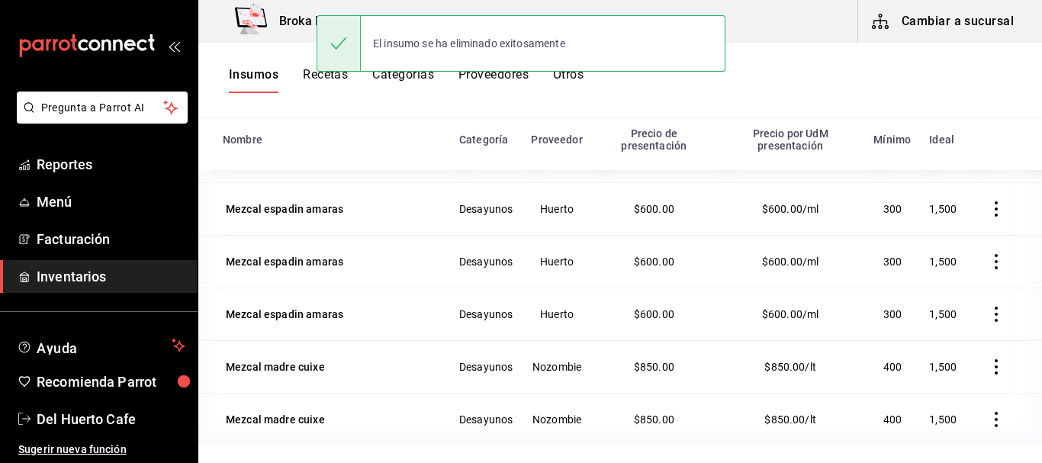
scroll to position [1567, 0]
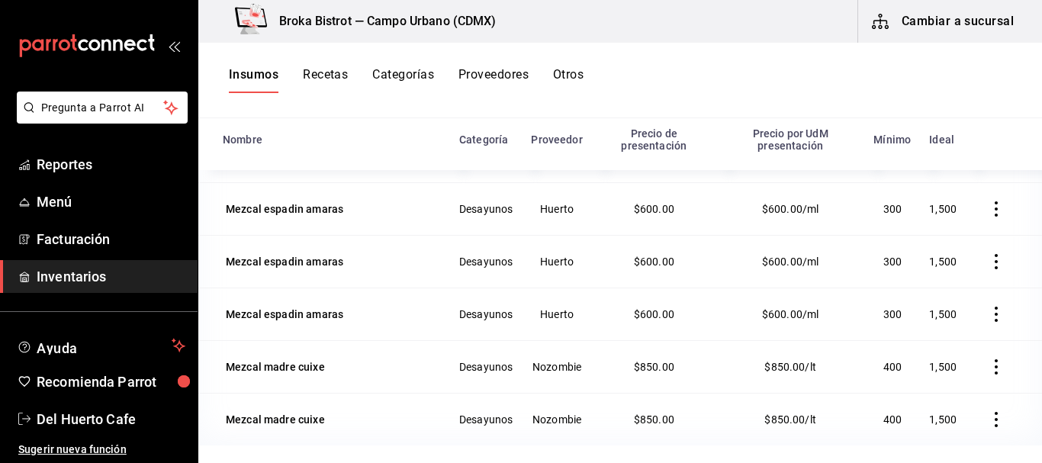
click at [988, 416] on icon "button" at bounding box center [995, 419] width 15 height 15
click at [934, 416] on span "Eliminar" at bounding box center [927, 419] width 39 height 12
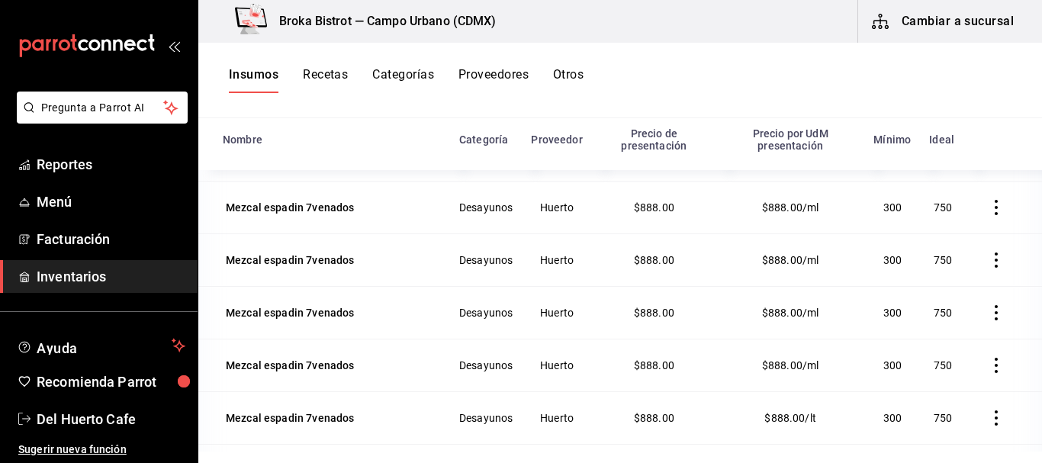
scroll to position [873, 0]
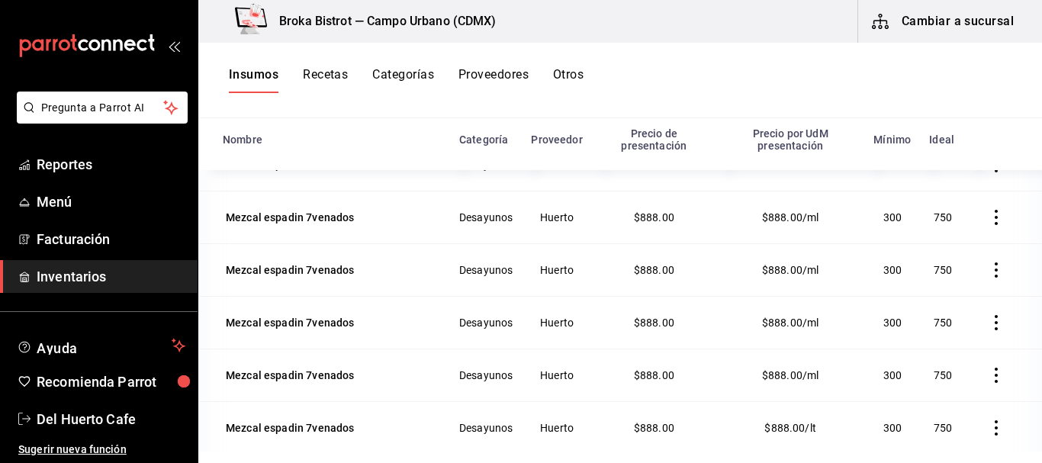
click at [995, 371] on icon "button" at bounding box center [996, 375] width 3 height 15
click at [929, 377] on span "Eliminar" at bounding box center [927, 377] width 39 height 12
click at [977, 372] on li "Eliminar" at bounding box center [926, 376] width 128 height 43
click at [988, 320] on icon "button" at bounding box center [995, 322] width 15 height 15
click at [937, 323] on span "Eliminar" at bounding box center [927, 324] width 39 height 12
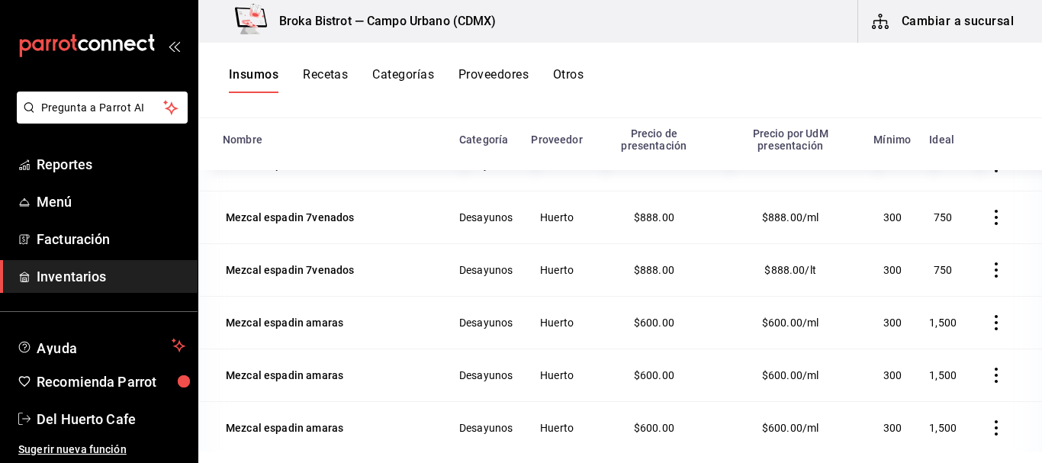
click at [988, 224] on icon "button" at bounding box center [995, 217] width 15 height 15
click at [940, 214] on span "Eliminar" at bounding box center [927, 219] width 39 height 12
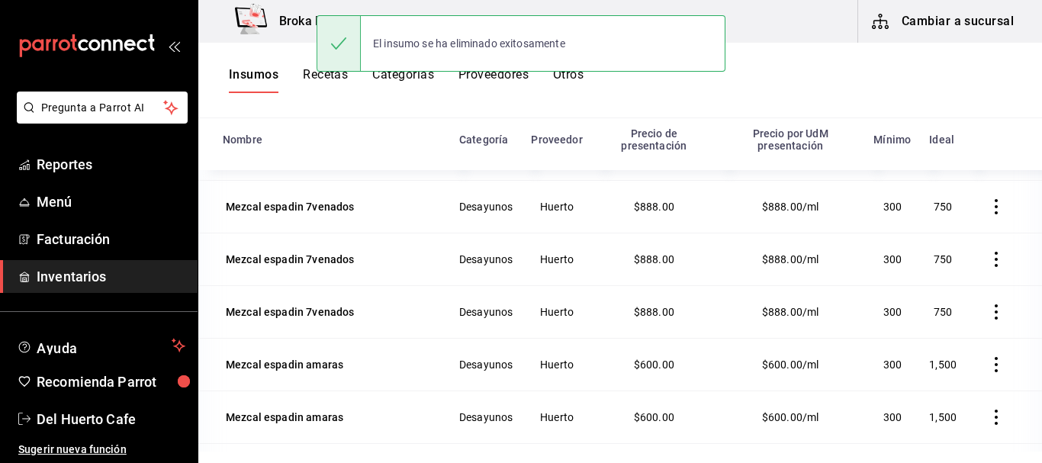
scroll to position [777, 0]
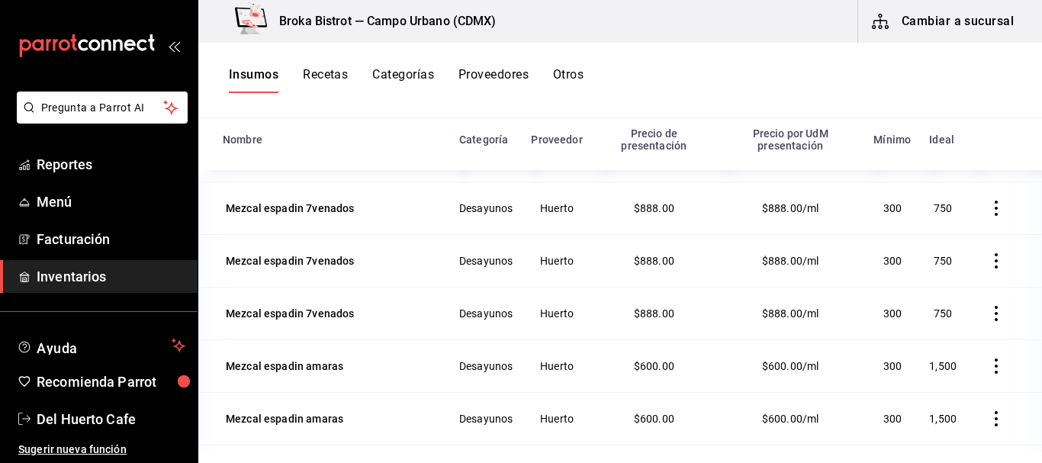
click at [995, 316] on icon "button" at bounding box center [996, 313] width 3 height 15
click at [942, 306] on span "Eliminar" at bounding box center [913, 315] width 66 height 18
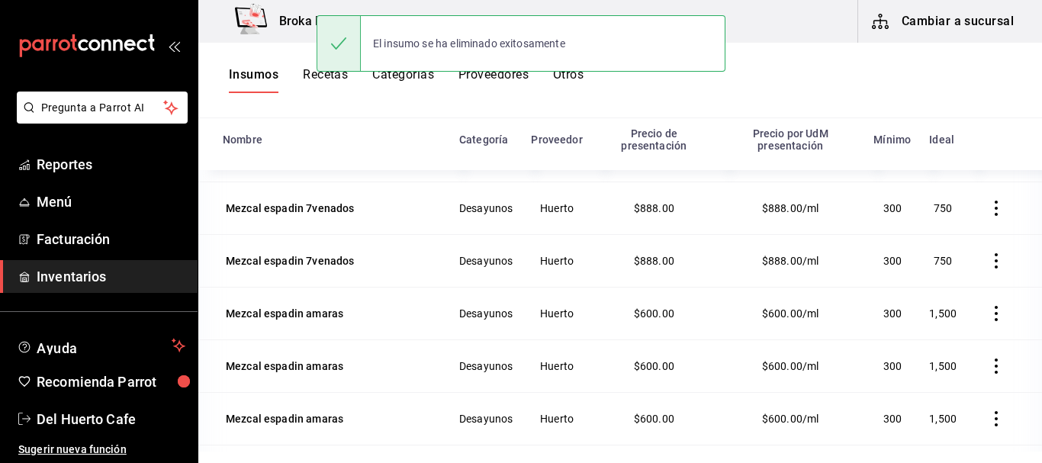
click at [988, 316] on icon "button" at bounding box center [995, 313] width 15 height 15
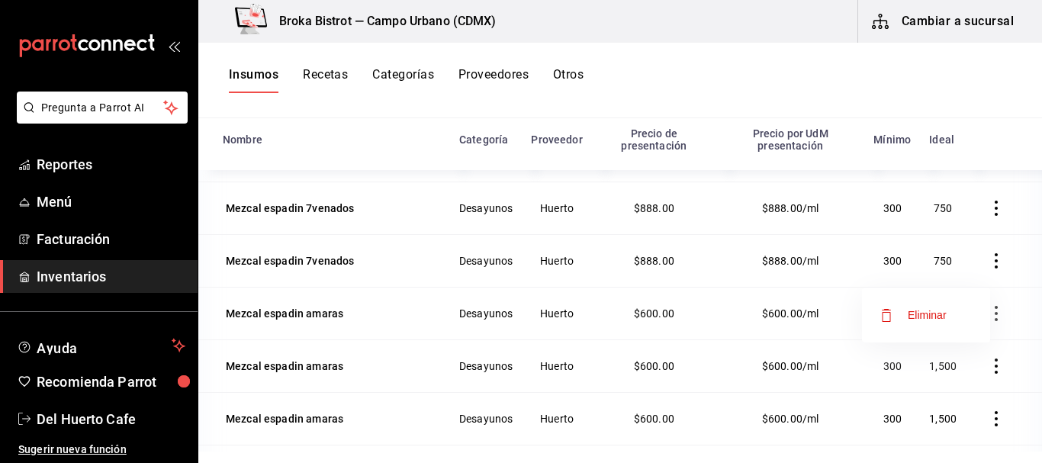
click at [938, 313] on span "Eliminar" at bounding box center [927, 315] width 39 height 12
click at [988, 265] on icon "button" at bounding box center [995, 260] width 15 height 15
click at [945, 256] on span "Eliminar" at bounding box center [927, 262] width 39 height 12
click at [988, 207] on icon "button" at bounding box center [995, 208] width 15 height 15
click at [927, 211] on span "Eliminar" at bounding box center [927, 210] width 39 height 12
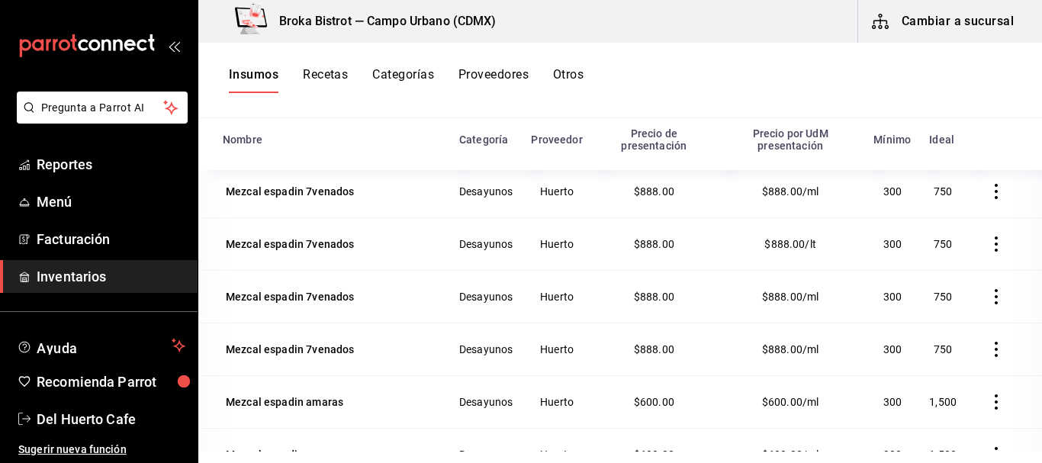
scroll to position [583, 0]
click at [988, 304] on icon "button" at bounding box center [995, 297] width 15 height 15
click at [944, 301] on span "Eliminar" at bounding box center [927, 299] width 39 height 12
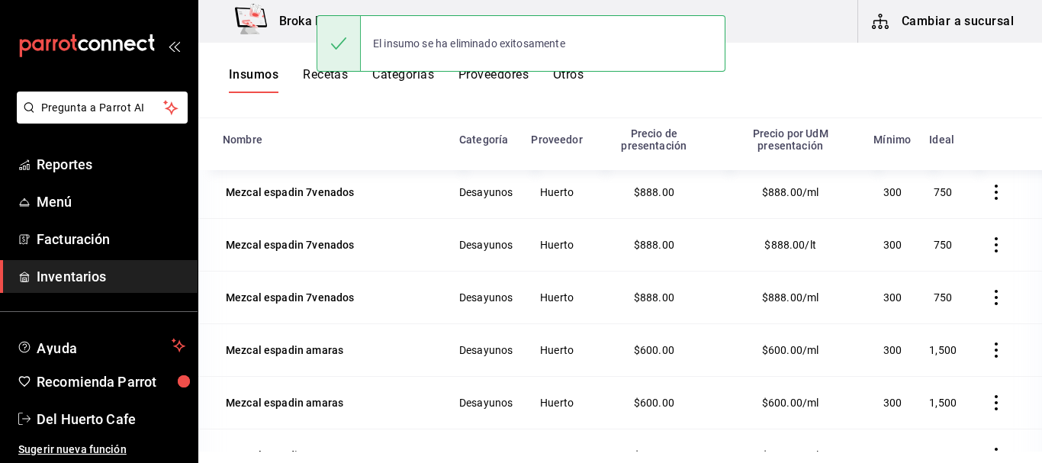
click at [988, 301] on icon "button" at bounding box center [995, 297] width 15 height 15
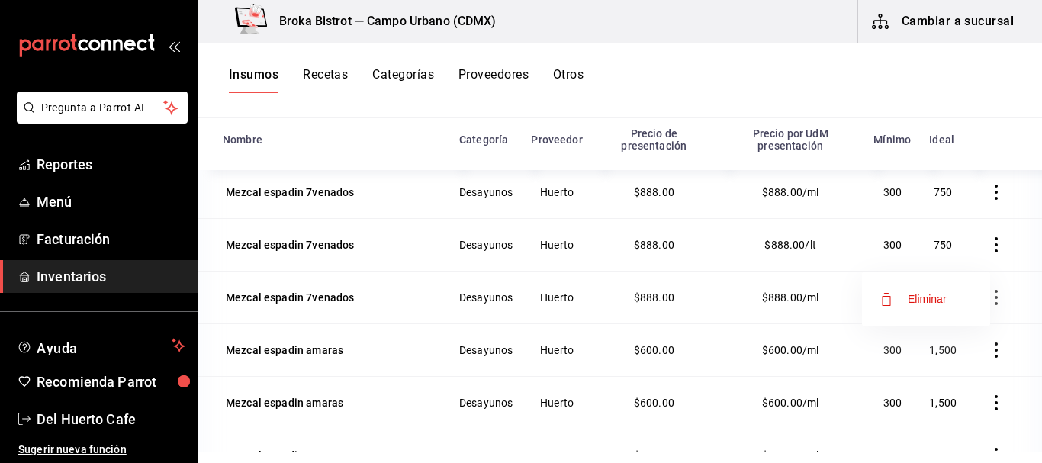
click at [932, 294] on span "Eliminar" at bounding box center [927, 299] width 39 height 12
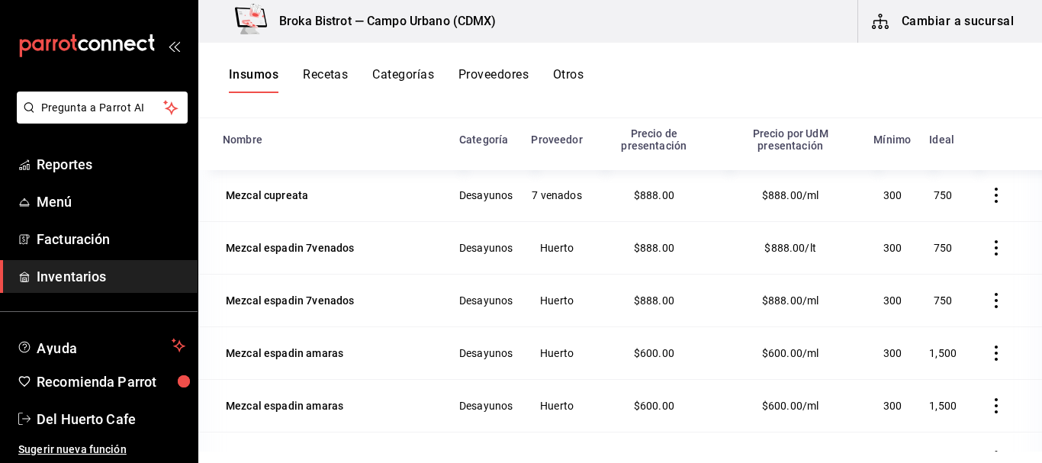
click at [988, 298] on icon "button" at bounding box center [995, 300] width 15 height 15
click at [933, 291] on li "Eliminar" at bounding box center [926, 302] width 128 height 43
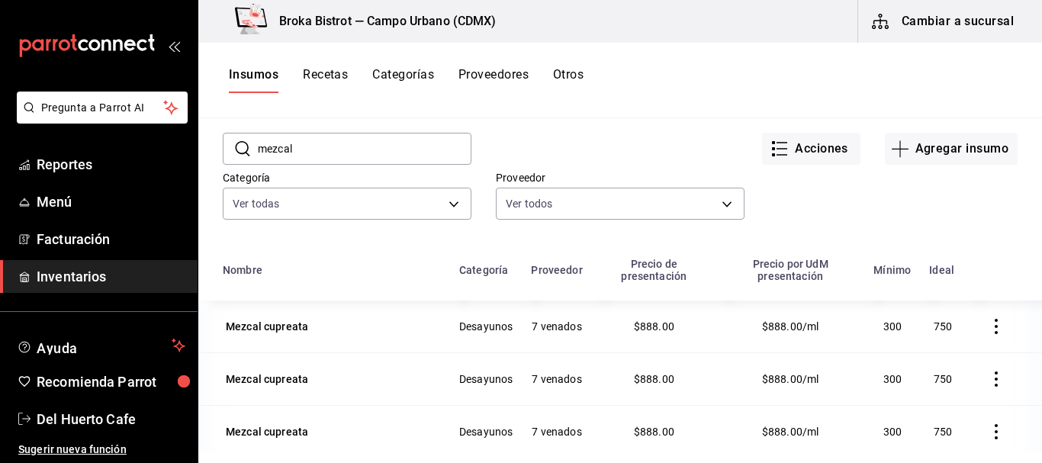
scroll to position [0, 0]
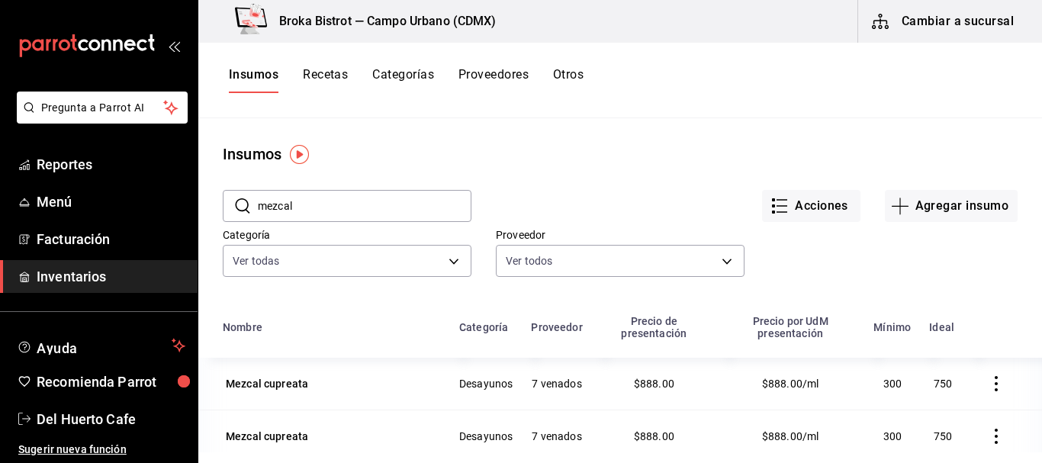
click at [331, 75] on button "Recetas" at bounding box center [325, 80] width 45 height 26
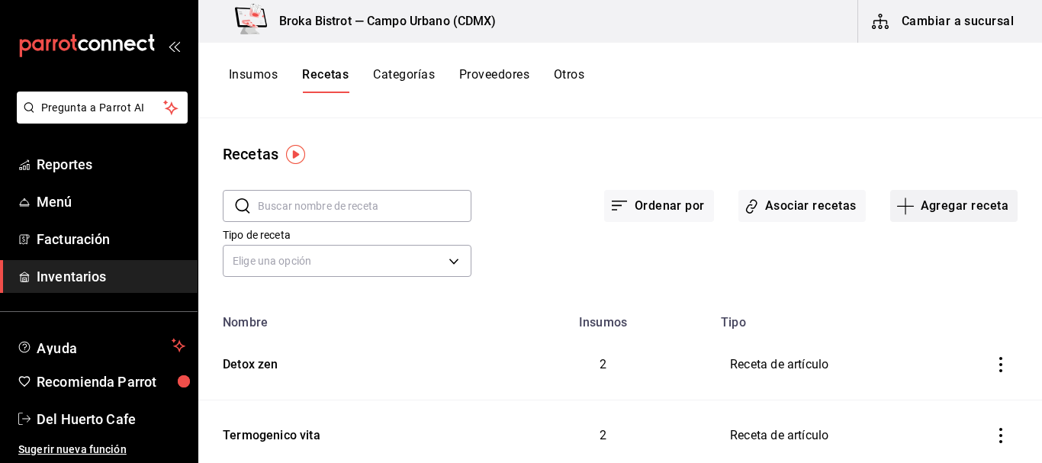
click at [940, 205] on button "Agregar receta" at bounding box center [953, 206] width 127 height 32
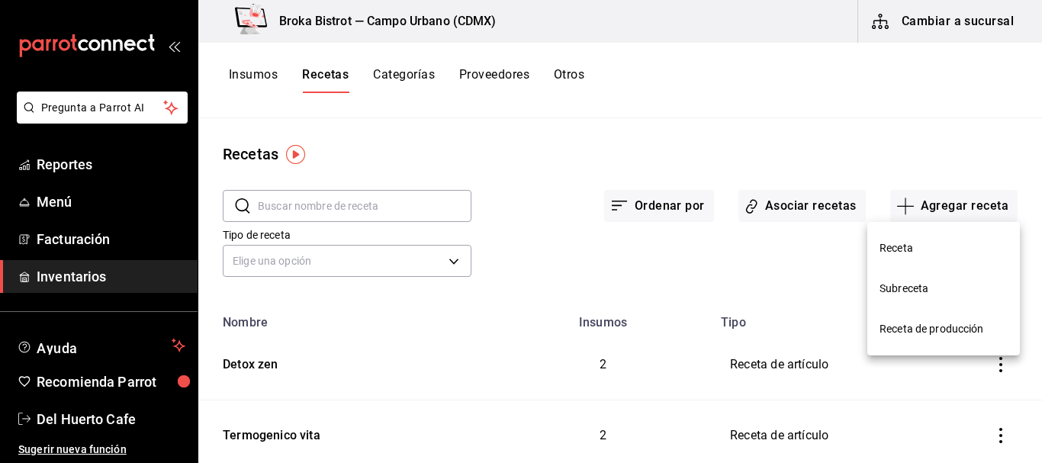
click at [902, 246] on span "Receta" at bounding box center [943, 248] width 128 height 16
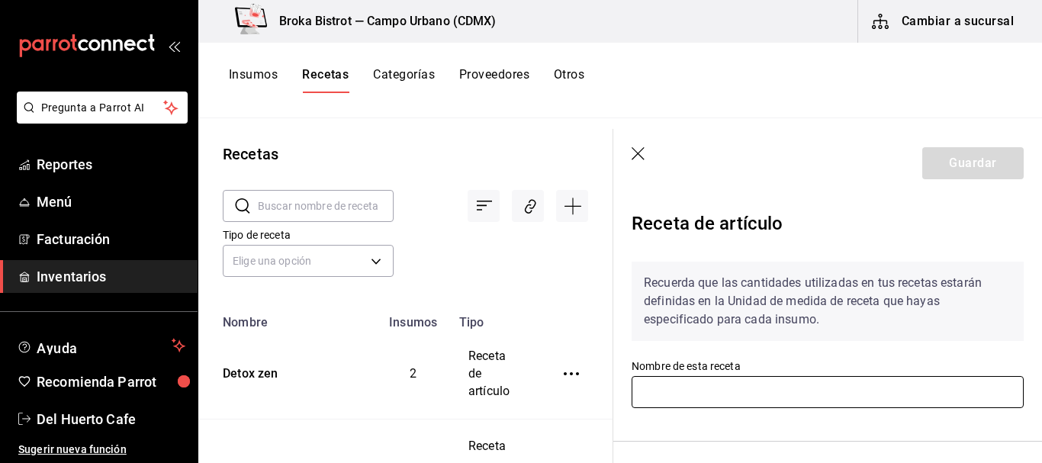
scroll to position [89, 0]
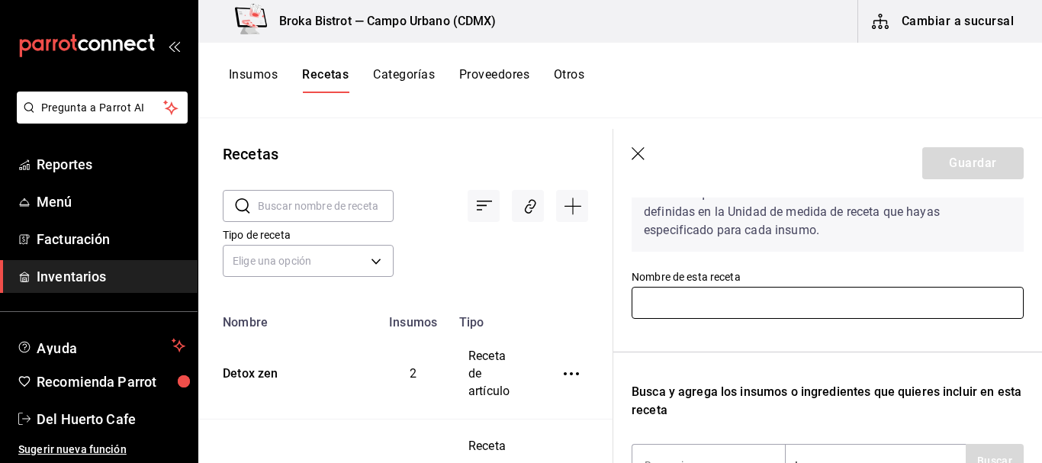
click at [786, 307] on input "text" at bounding box center [828, 303] width 392 height 32
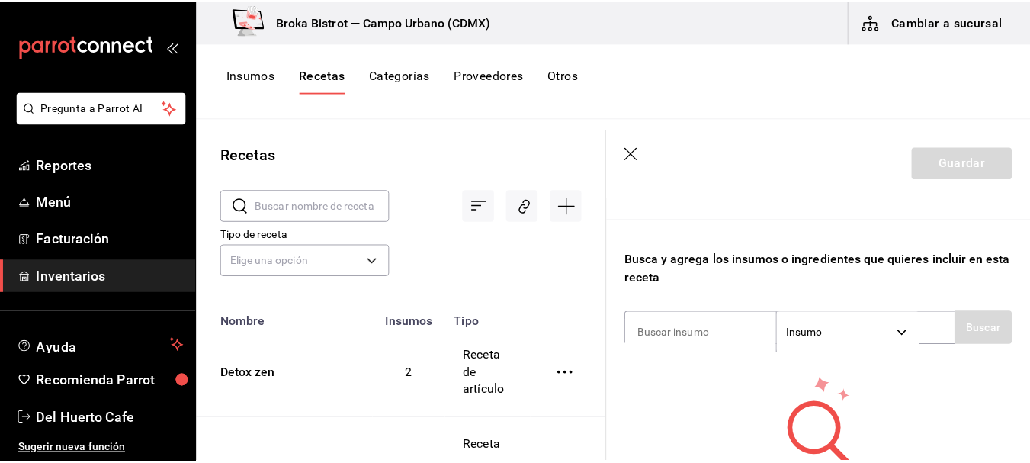
scroll to position [220, 0]
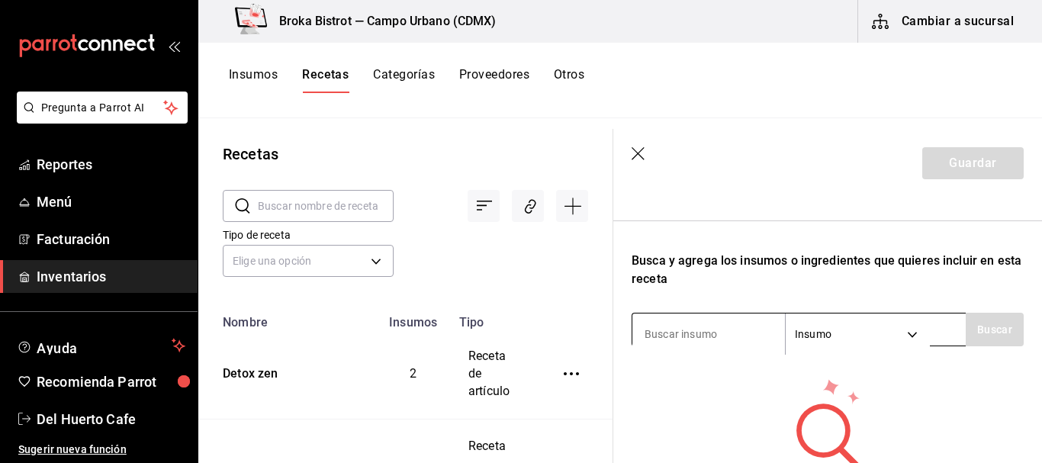
type input "Mezcal 7 venados"
click at [706, 338] on input at bounding box center [708, 334] width 153 height 32
type input "mez"
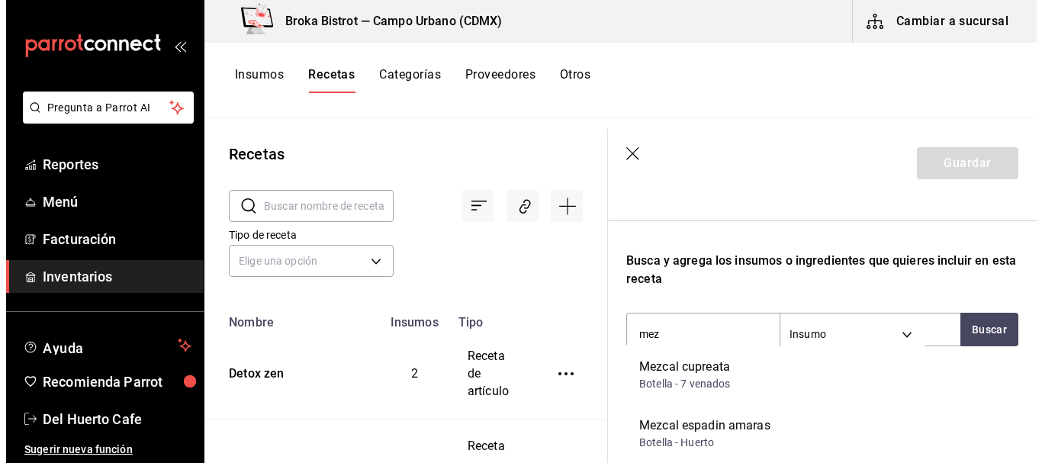
scroll to position [423, 0]
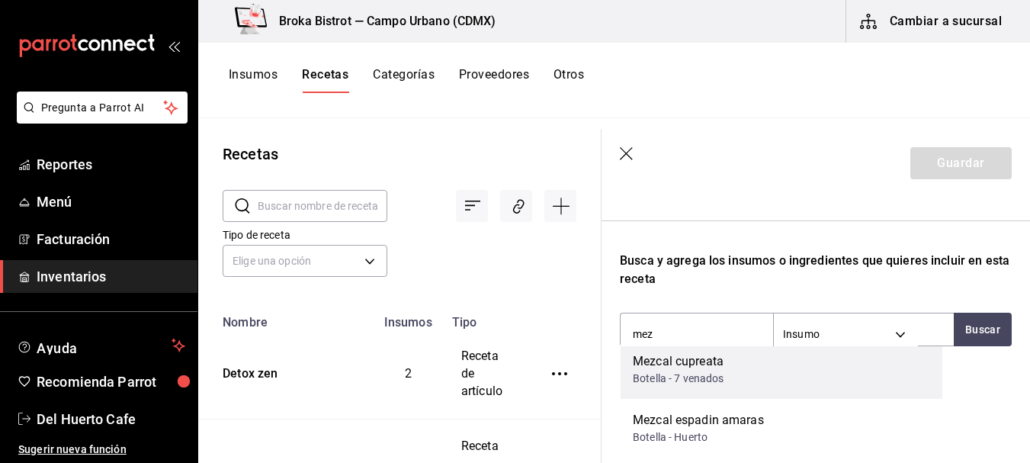
click at [698, 367] on div "Mezcal cupreata" at bounding box center [679, 361] width 92 height 18
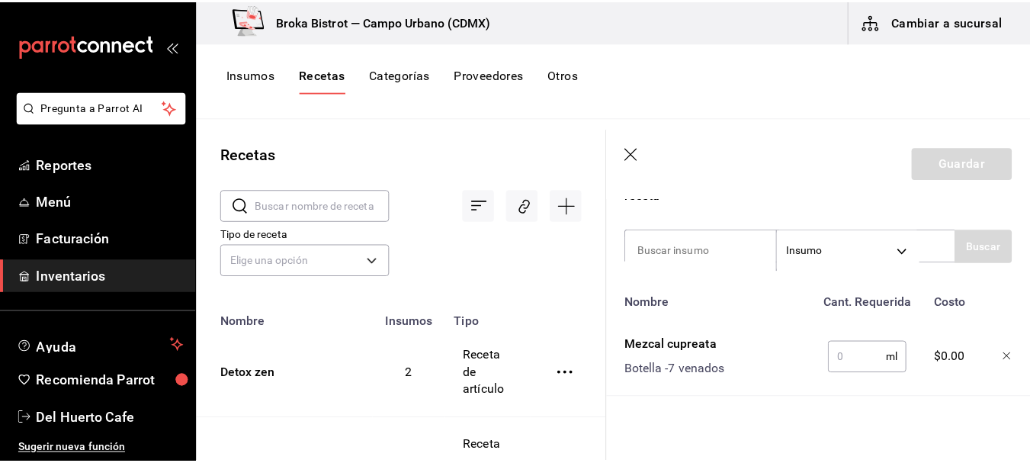
scroll to position [329, 0]
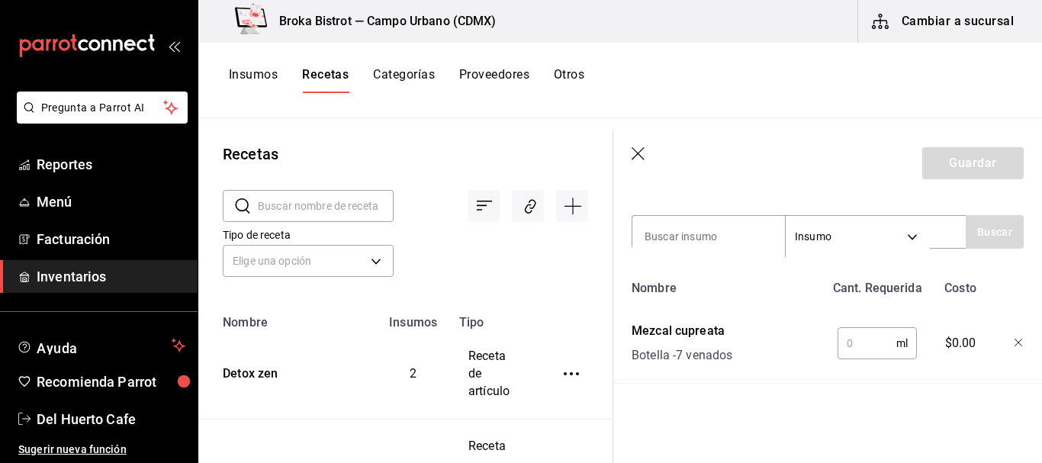
click at [863, 333] on input "text" at bounding box center [866, 343] width 59 height 31
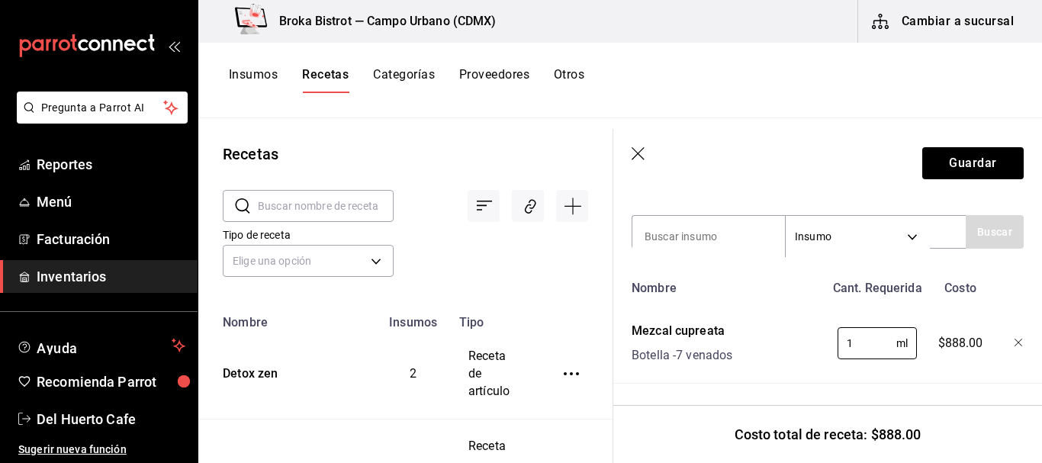
type input "1"
click at [1014, 339] on icon "button" at bounding box center [1018, 343] width 8 height 8
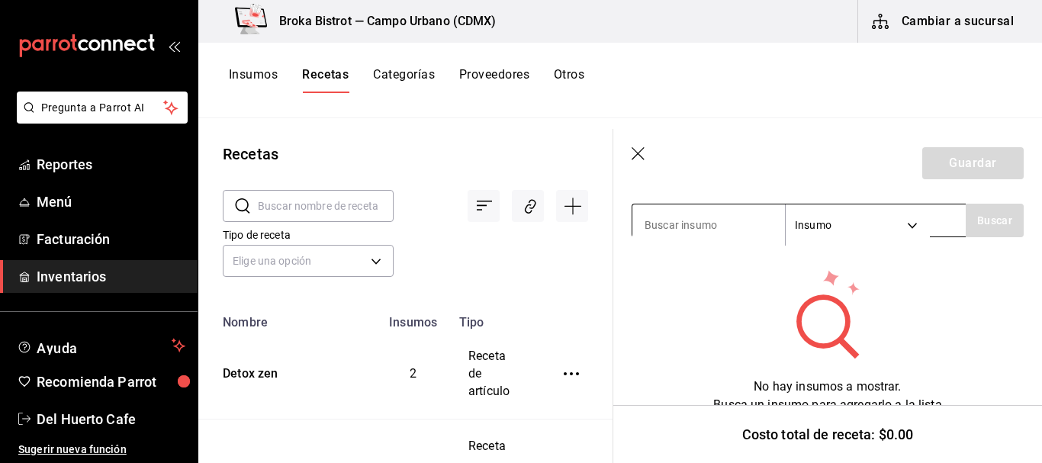
click at [717, 227] on input at bounding box center [708, 225] width 153 height 32
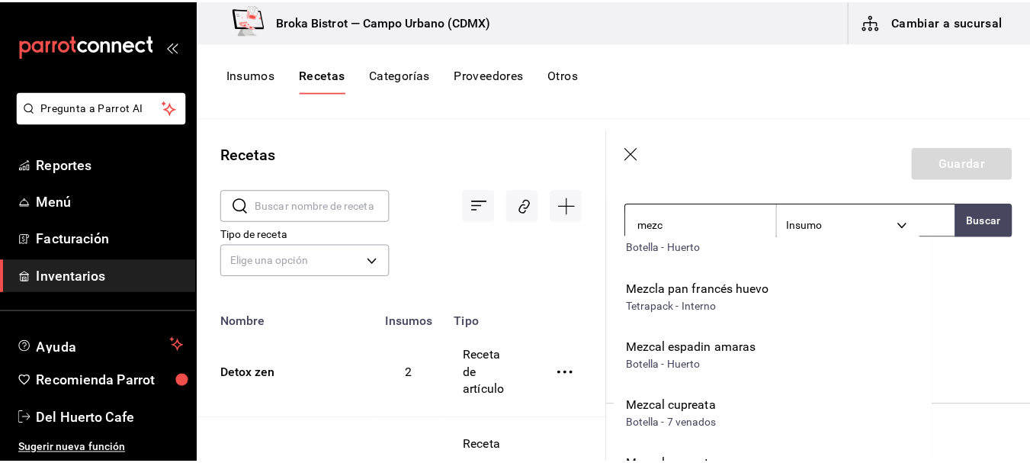
scroll to position [0, 0]
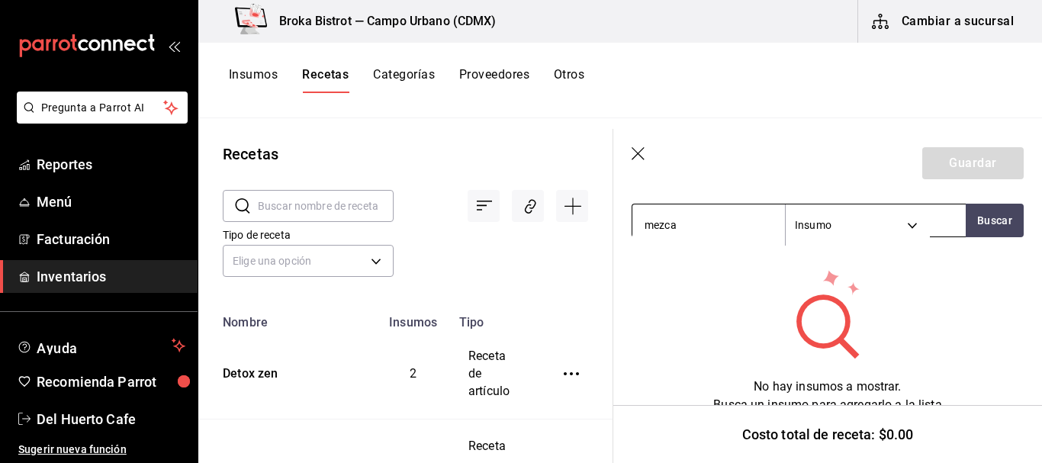
type input "mezcal"
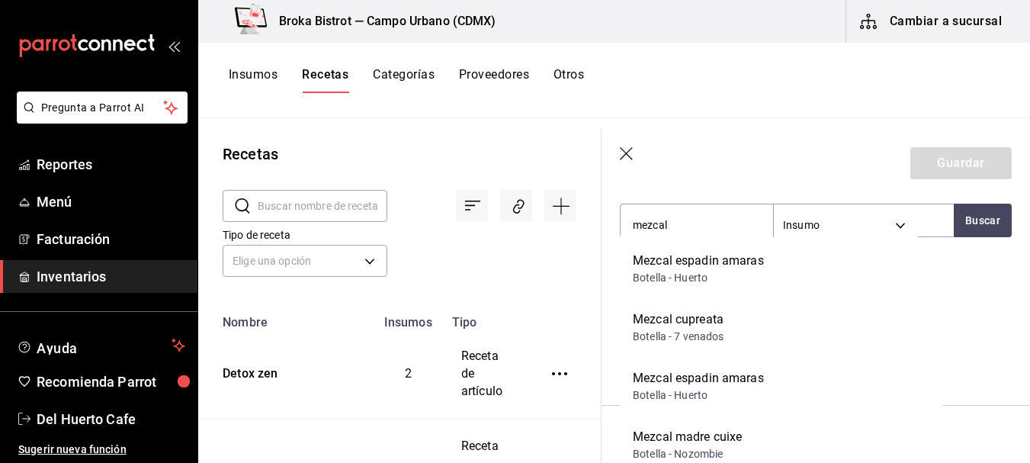
scroll to position [183, 0]
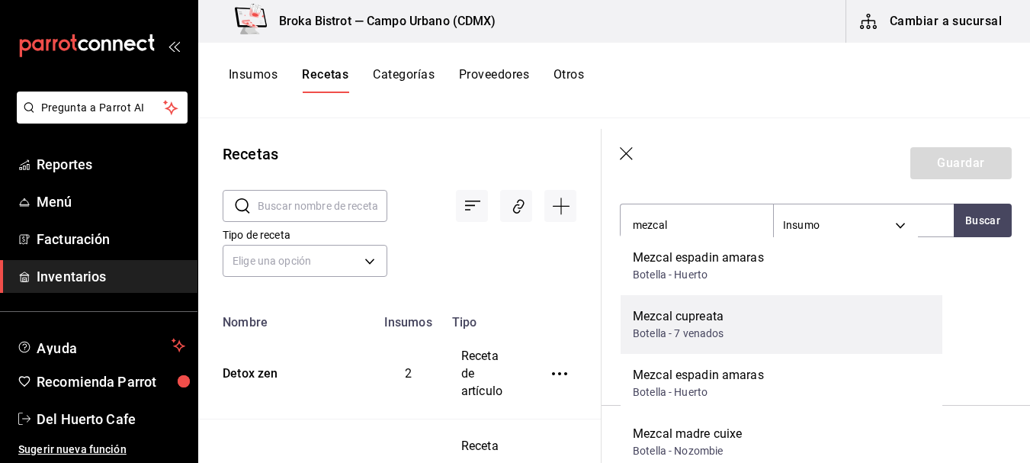
click at [696, 334] on div "Botella - 7 venados" at bounding box center [679, 334] width 92 height 16
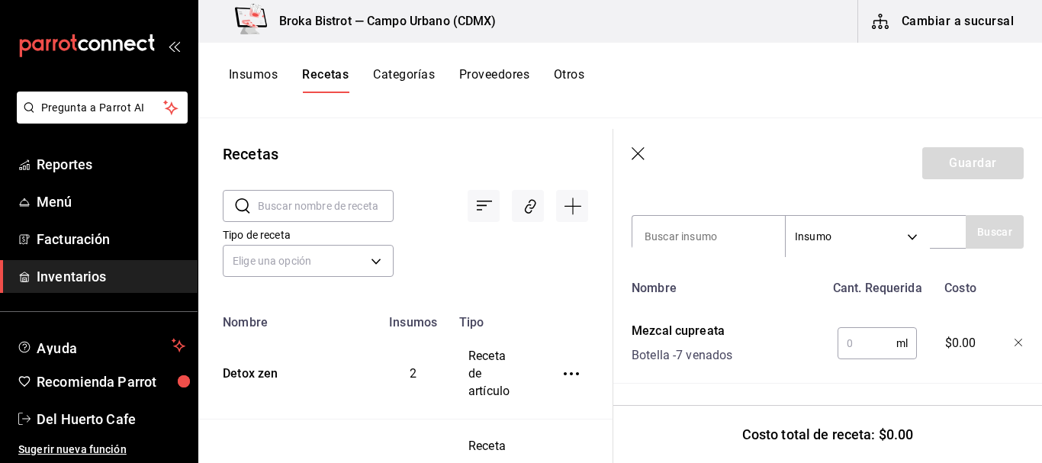
click at [862, 334] on input "text" at bounding box center [866, 343] width 59 height 31
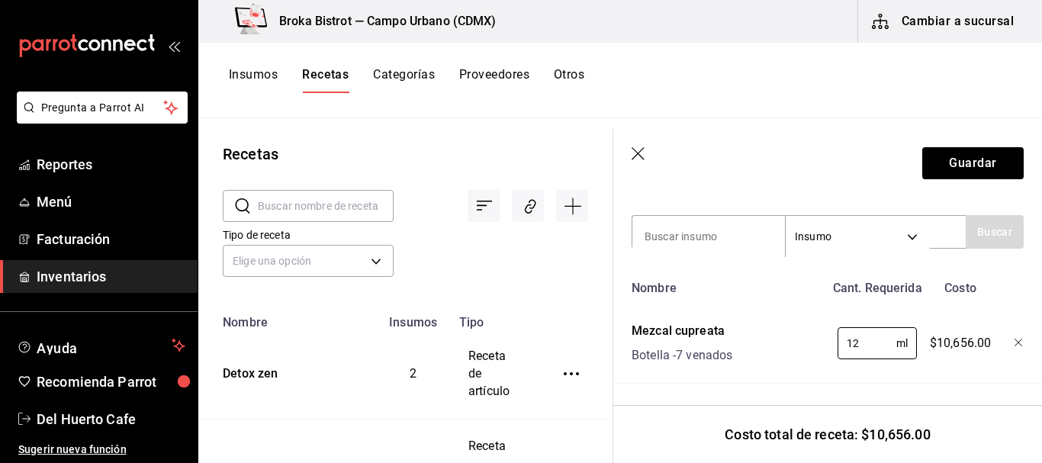
type input "12"
click at [1014, 339] on icon "button" at bounding box center [1018, 343] width 9 height 9
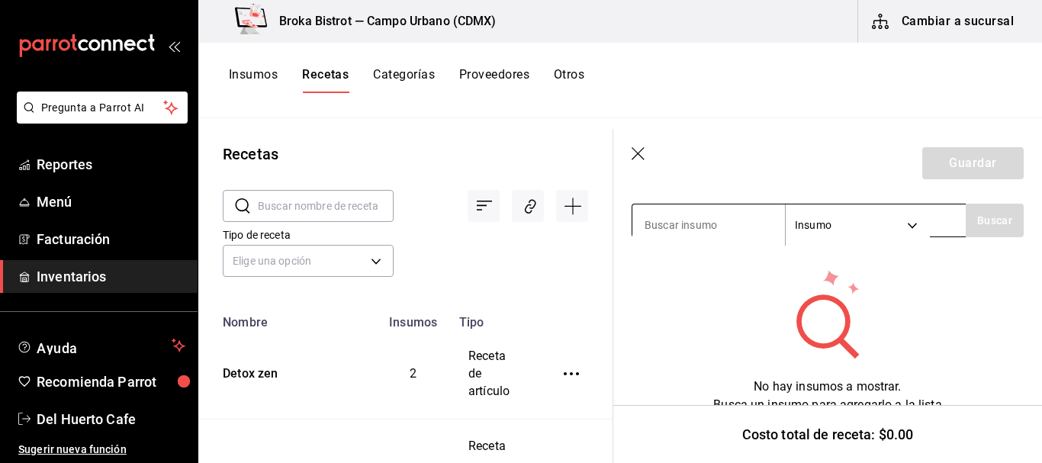
click at [703, 225] on input at bounding box center [708, 225] width 153 height 32
type input "mezcal"
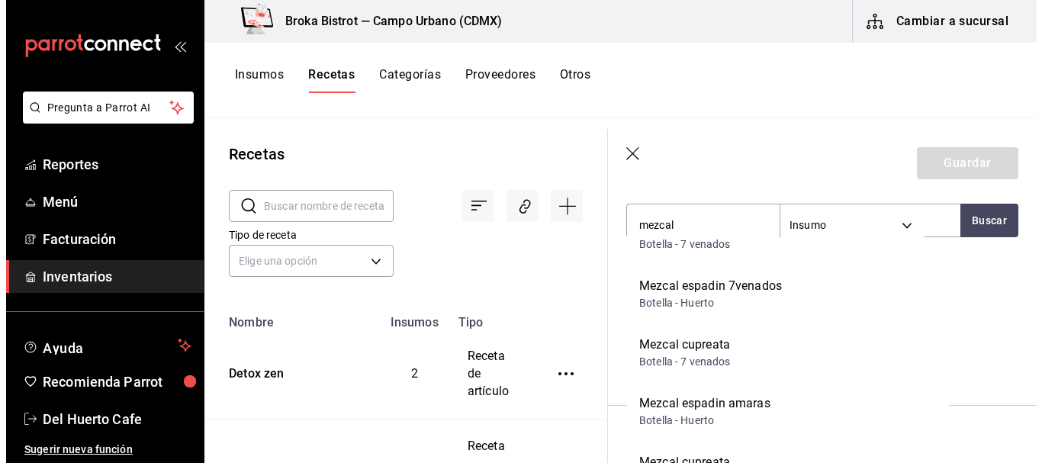
scroll to position [860, 0]
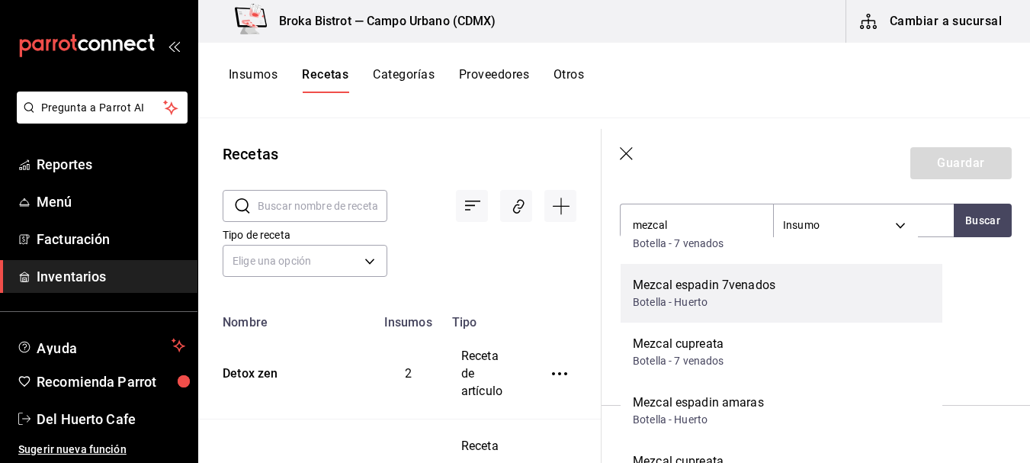
click at [753, 293] on div "Mezcal espadin 7venados" at bounding box center [704, 285] width 143 height 18
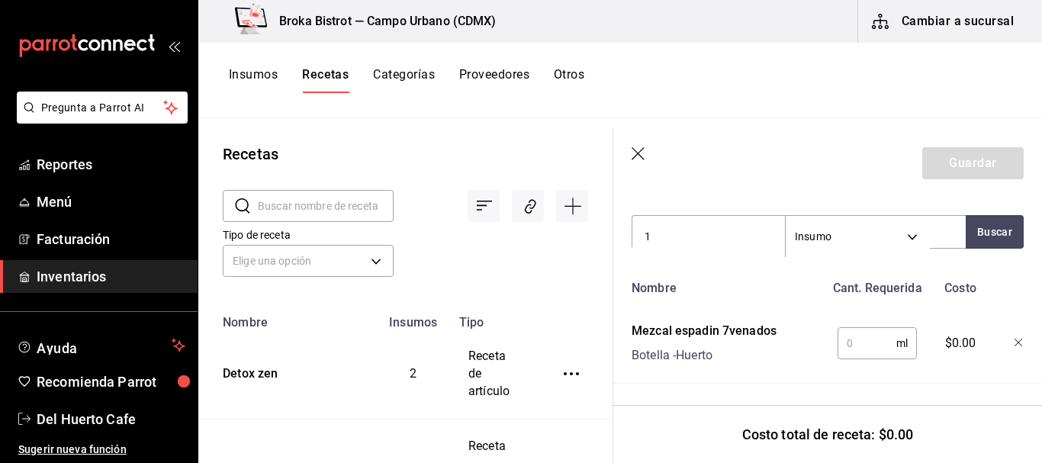
type input "1"
click at [850, 328] on input "text" at bounding box center [866, 343] width 59 height 31
type input "1"
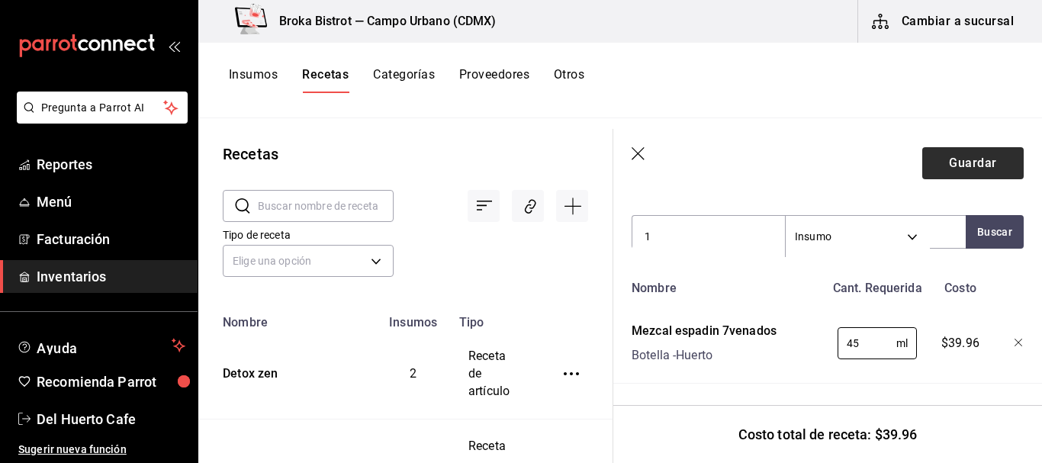
type input "45"
click at [976, 162] on button "Guardar" at bounding box center [972, 163] width 101 height 32
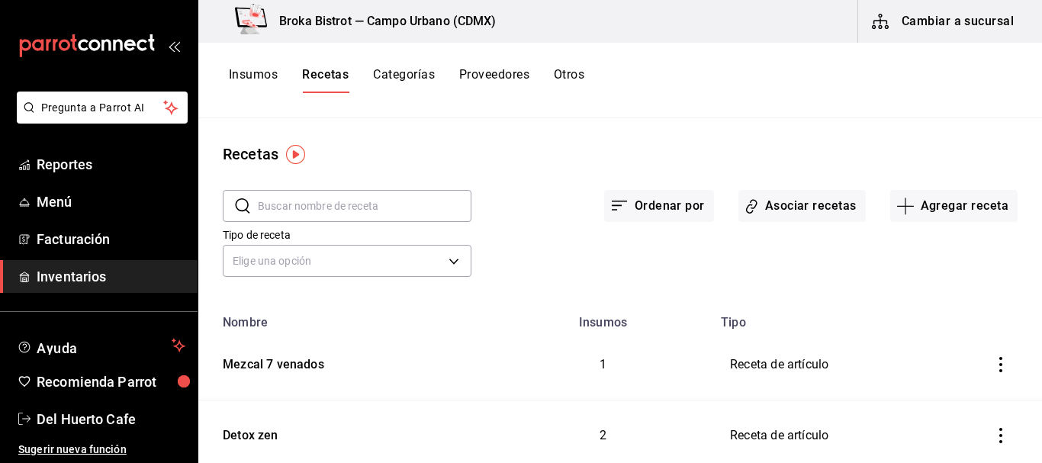
click at [249, 76] on button "Insumos" at bounding box center [253, 80] width 49 height 26
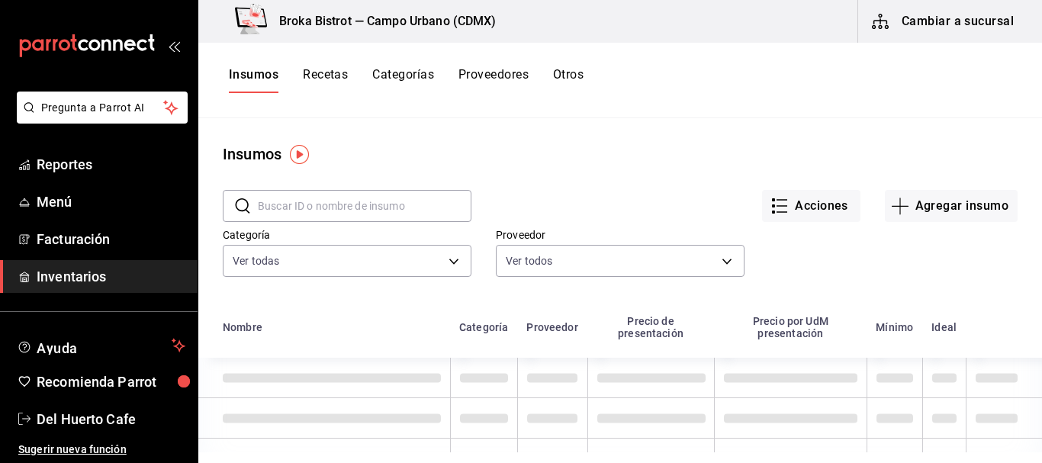
click at [318, 211] on input "text" at bounding box center [365, 206] width 214 height 31
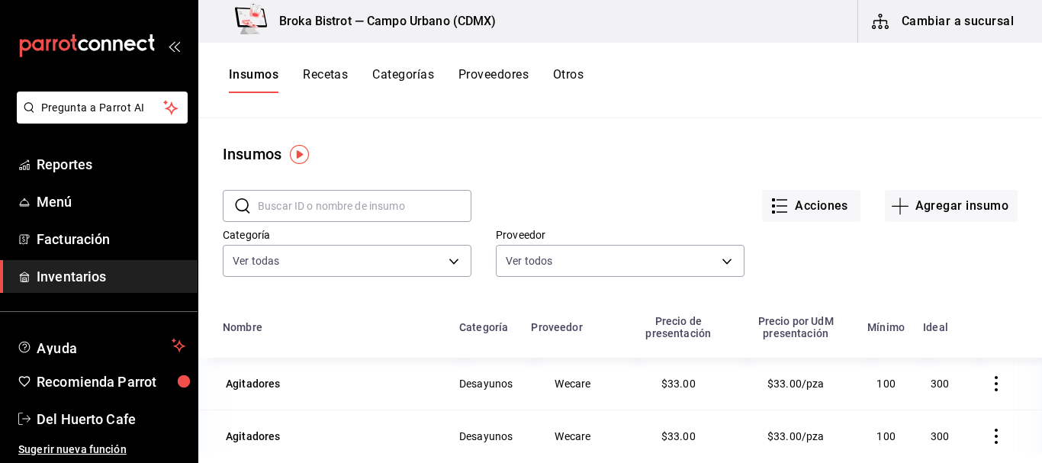
click at [317, 203] on input "text" at bounding box center [365, 206] width 214 height 31
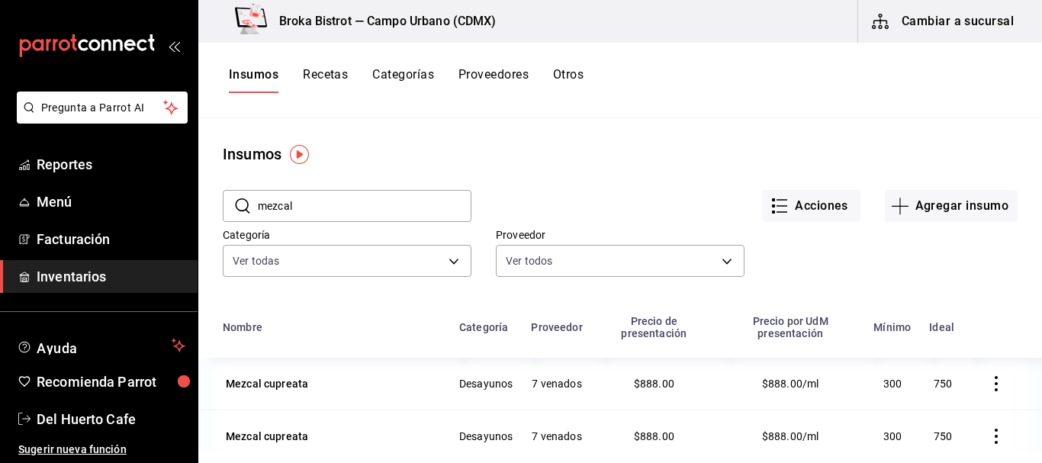
scroll to position [2, 0]
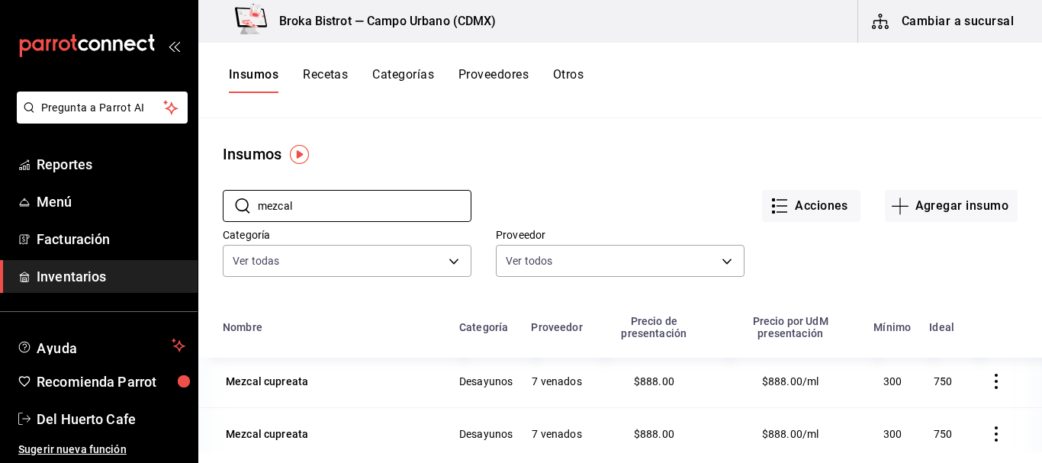
type input "mezcal"
click at [988, 386] on icon "button" at bounding box center [995, 381] width 15 height 15
click at [928, 373] on li "Eliminar" at bounding box center [926, 383] width 128 height 43
click at [995, 377] on icon "button" at bounding box center [996, 381] width 3 height 15
click at [933, 378] on span "Eliminar" at bounding box center [927, 383] width 39 height 12
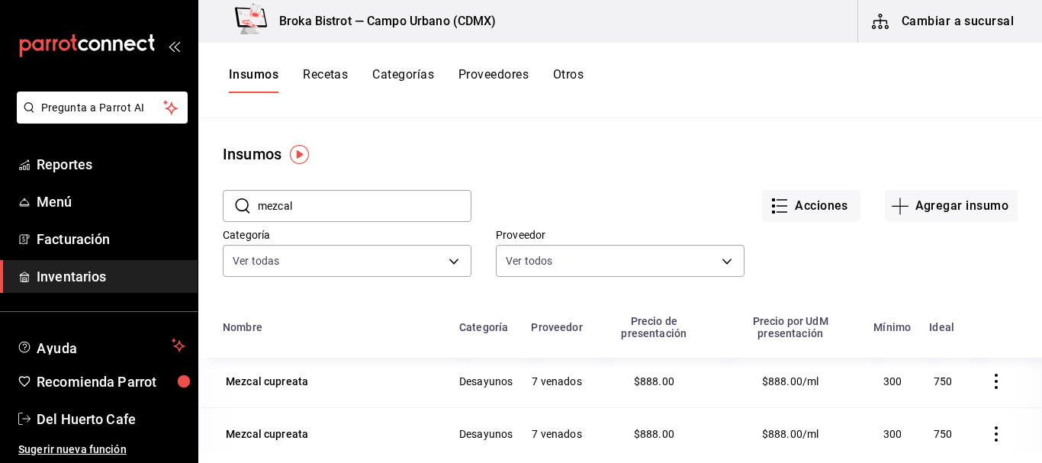
click at [988, 383] on icon "button" at bounding box center [995, 381] width 15 height 15
click at [941, 381] on span "Eliminar" at bounding box center [927, 383] width 39 height 12
click at [988, 381] on icon "button" at bounding box center [995, 381] width 15 height 15
click at [937, 378] on span "Eliminar" at bounding box center [927, 383] width 39 height 12
click at [988, 380] on icon "button" at bounding box center [995, 381] width 15 height 15
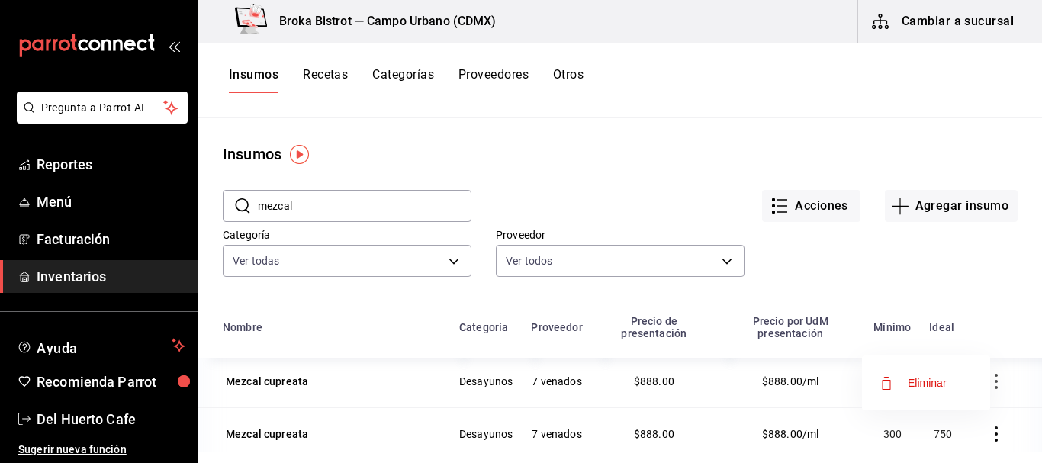
click at [940, 378] on span "Eliminar" at bounding box center [927, 383] width 39 height 12
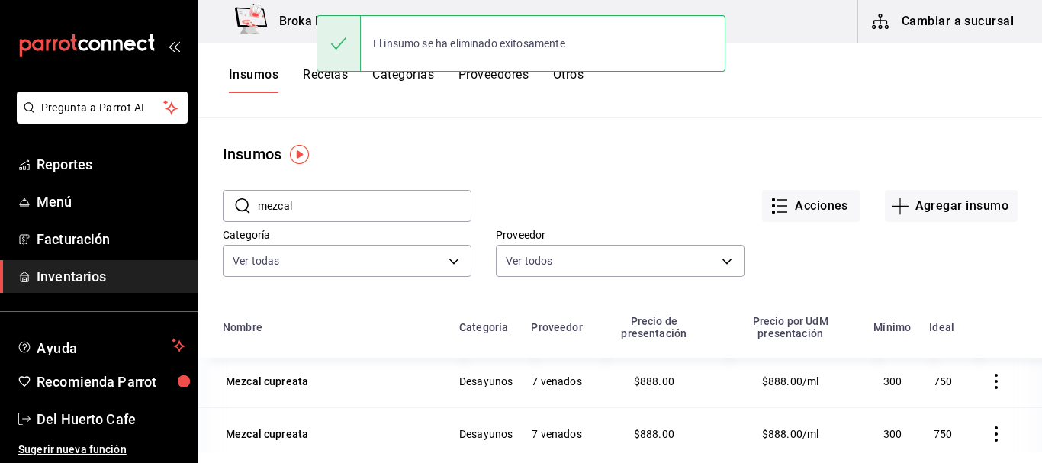
click at [988, 378] on icon "button" at bounding box center [995, 381] width 15 height 15
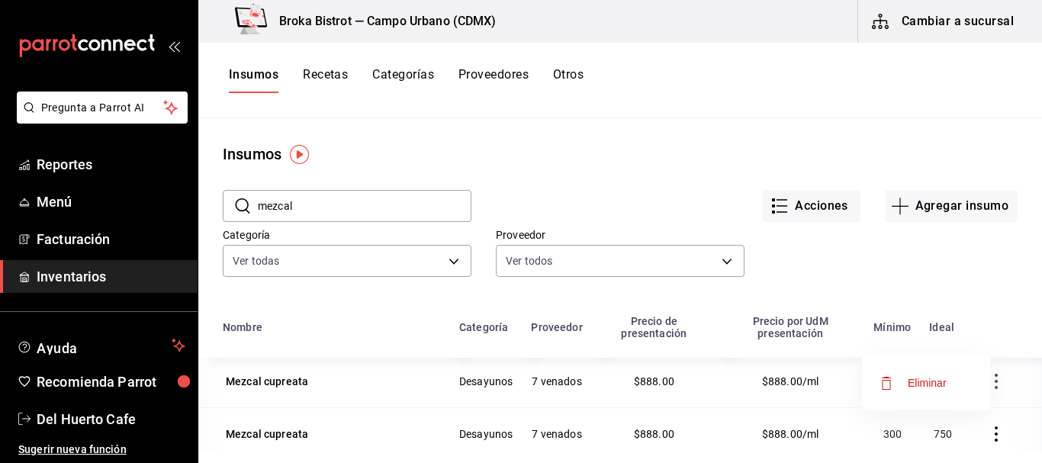
click at [934, 377] on span "Eliminar" at bounding box center [927, 383] width 39 height 12
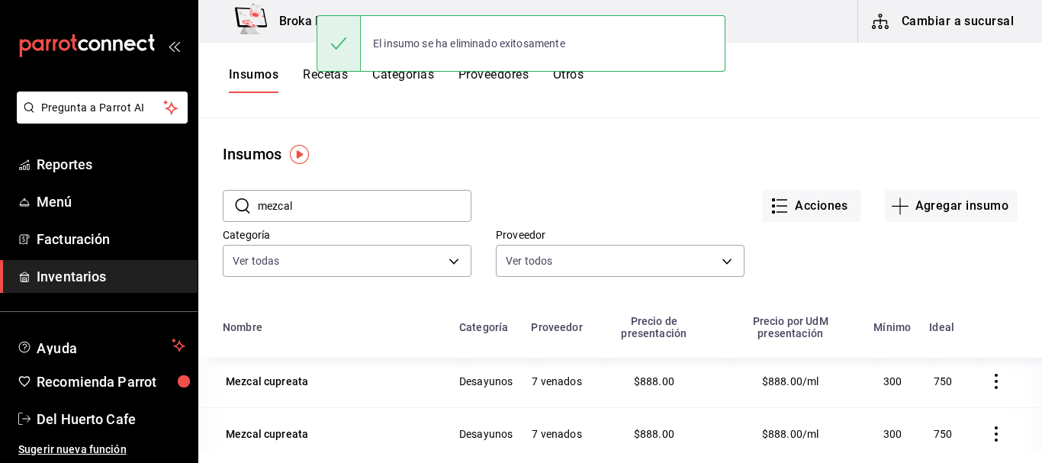
click at [988, 381] on icon "button" at bounding box center [995, 381] width 15 height 15
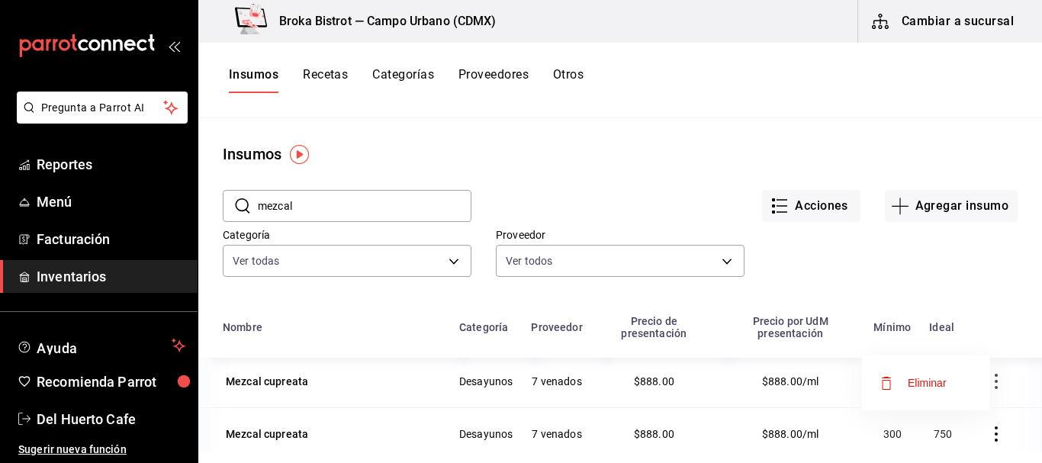
click at [917, 371] on li "Eliminar" at bounding box center [926, 383] width 128 height 43
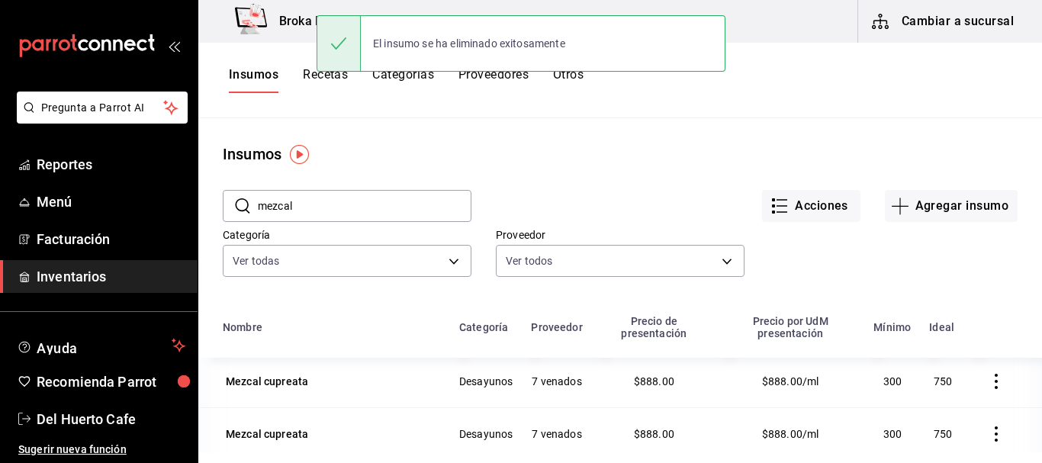
click at [988, 384] on icon "button" at bounding box center [995, 381] width 15 height 15
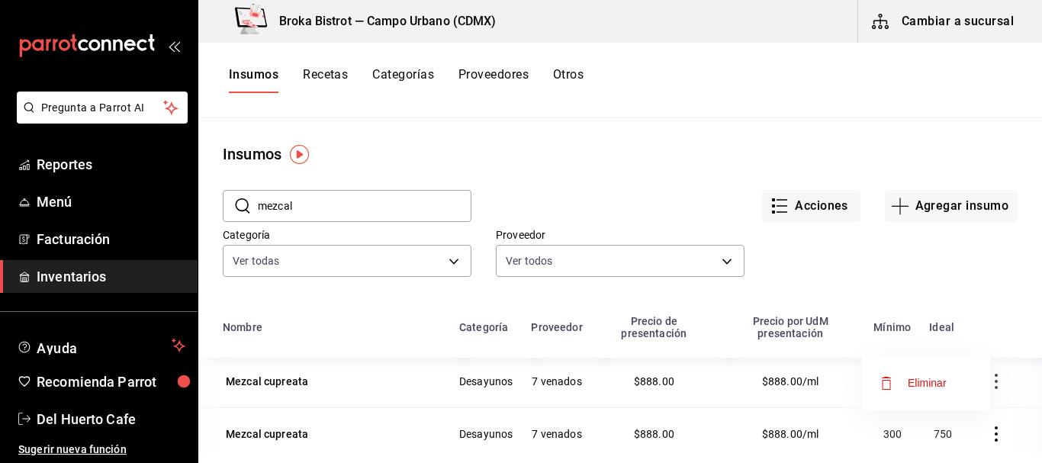
click at [929, 380] on span "Eliminar" at bounding box center [927, 383] width 39 height 12
click at [988, 383] on icon "button" at bounding box center [995, 381] width 15 height 15
click at [938, 382] on span "Eliminar" at bounding box center [927, 383] width 39 height 12
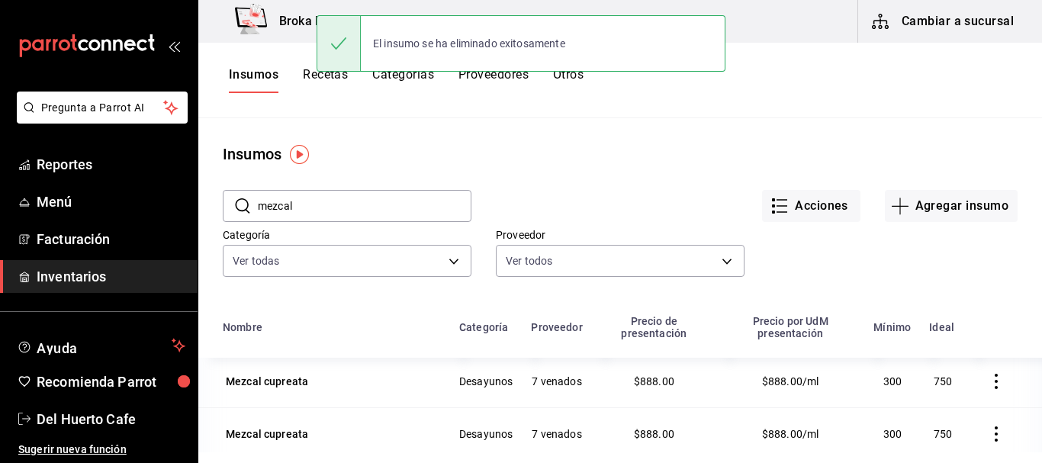
click at [988, 378] on icon "button" at bounding box center [995, 381] width 15 height 15
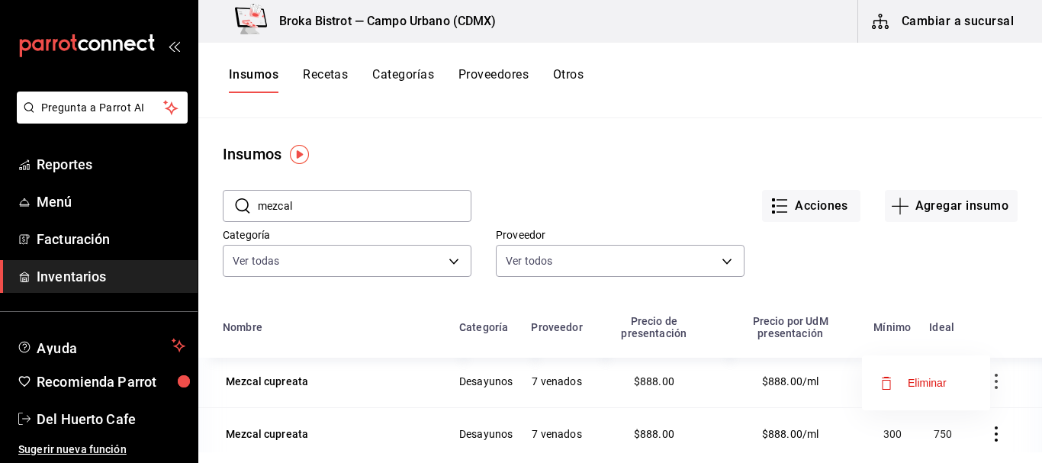
click at [929, 371] on li "Eliminar" at bounding box center [926, 383] width 128 height 43
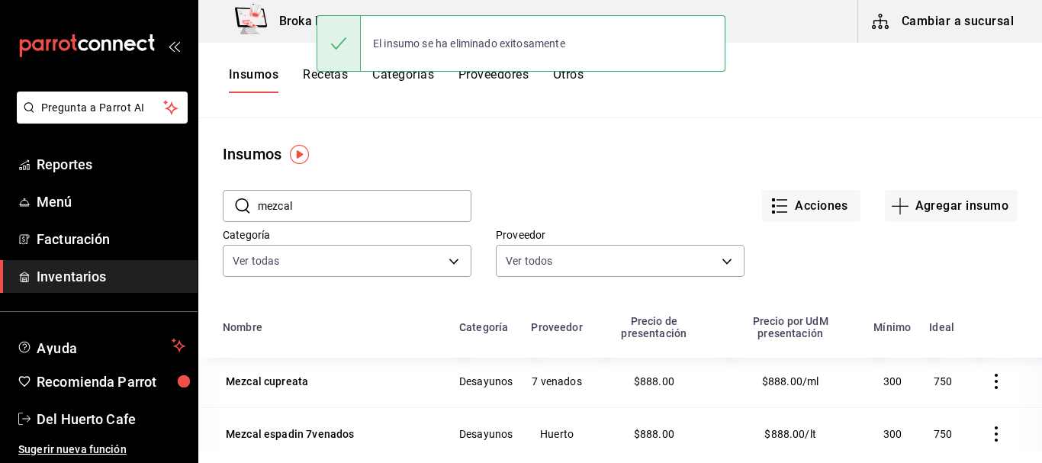
click at [995, 388] on icon "button" at bounding box center [996, 381] width 3 height 15
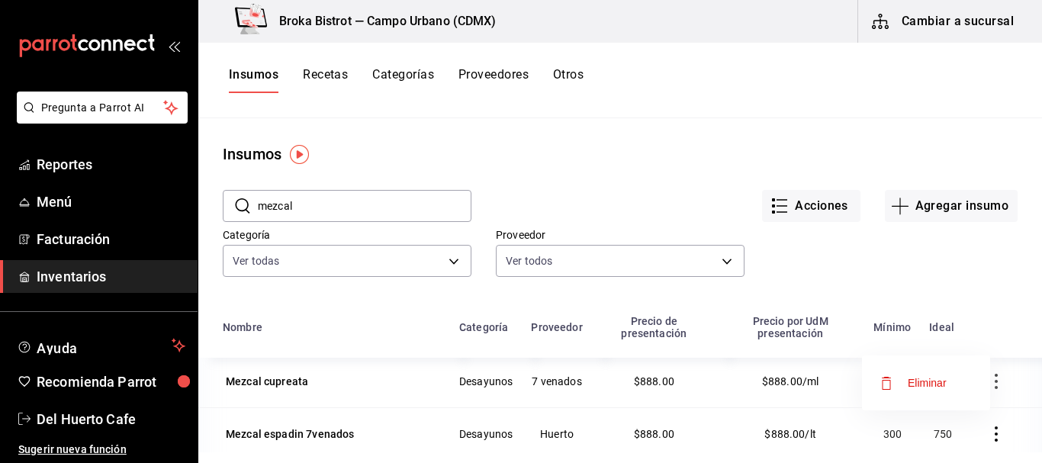
click at [926, 380] on span "Eliminar" at bounding box center [927, 383] width 39 height 12
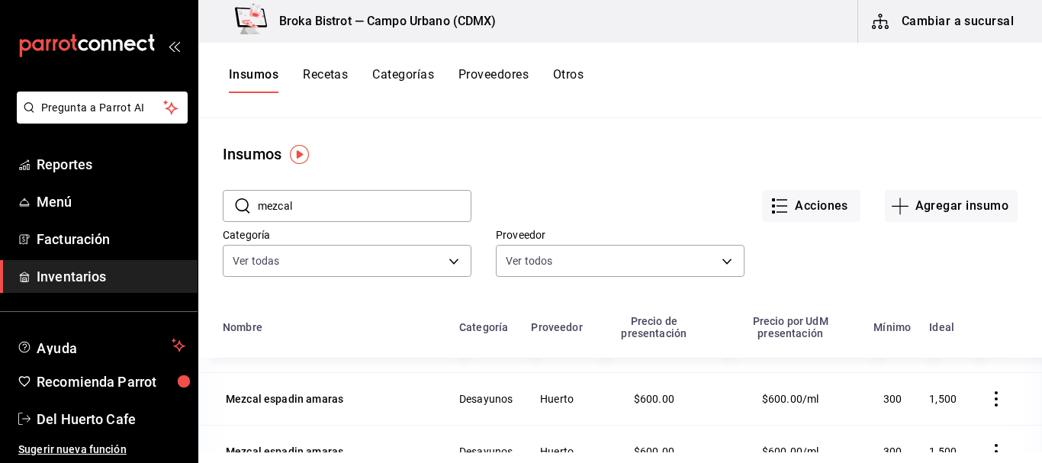
scroll to position [88, 0]
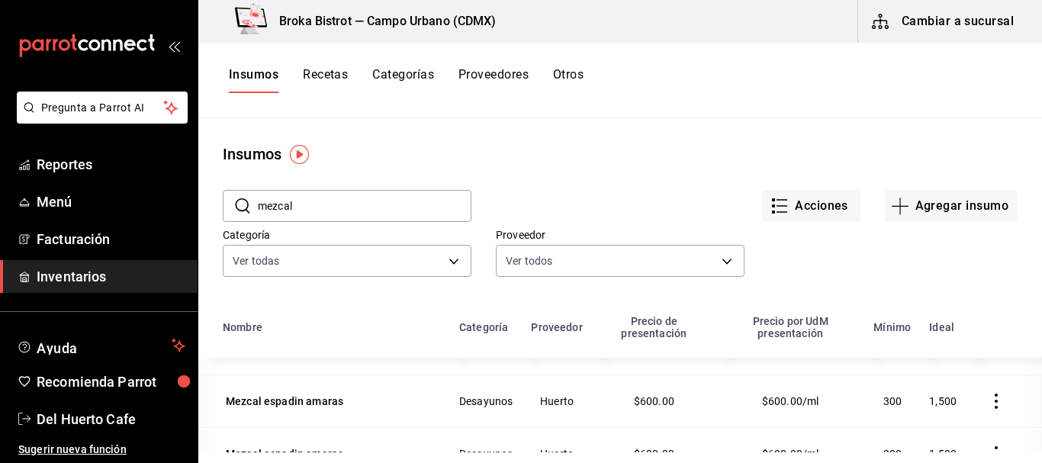
click at [988, 407] on icon "button" at bounding box center [995, 401] width 15 height 15
click at [926, 403] on span "Eliminar" at bounding box center [927, 403] width 39 height 12
click at [988, 403] on icon "button" at bounding box center [995, 401] width 15 height 15
click at [934, 400] on span "Eliminar" at bounding box center [927, 403] width 39 height 12
click at [988, 401] on icon "button" at bounding box center [995, 401] width 15 height 15
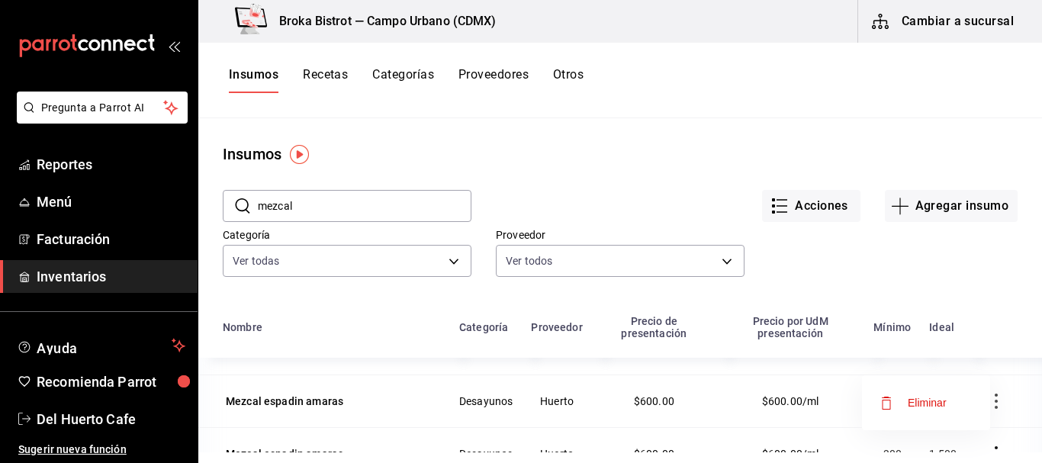
click at [938, 394] on span "Eliminar" at bounding box center [913, 403] width 66 height 18
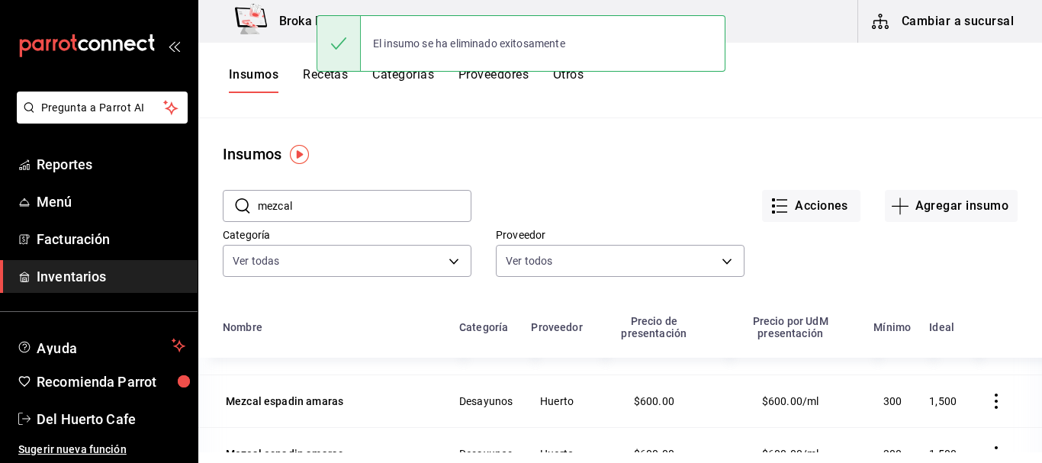
click at [988, 398] on icon "button" at bounding box center [995, 401] width 15 height 15
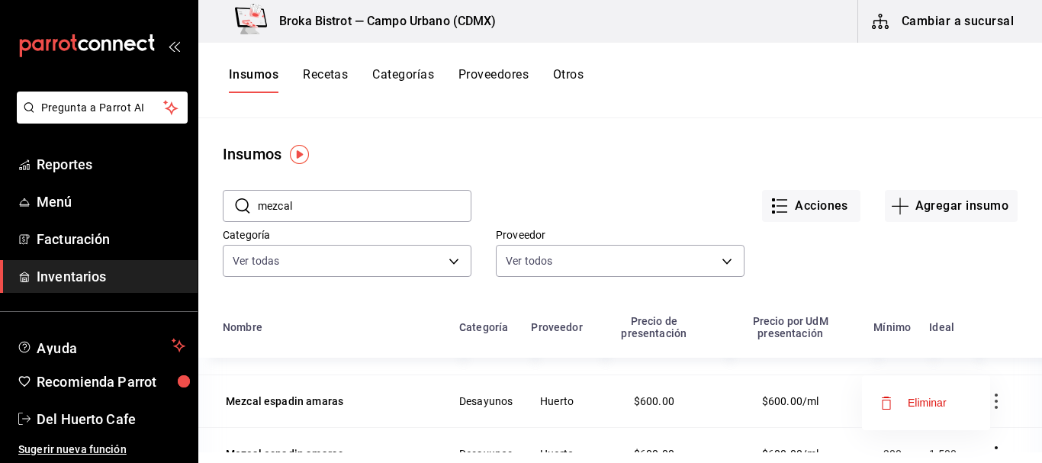
click at [926, 400] on span "Eliminar" at bounding box center [927, 403] width 39 height 12
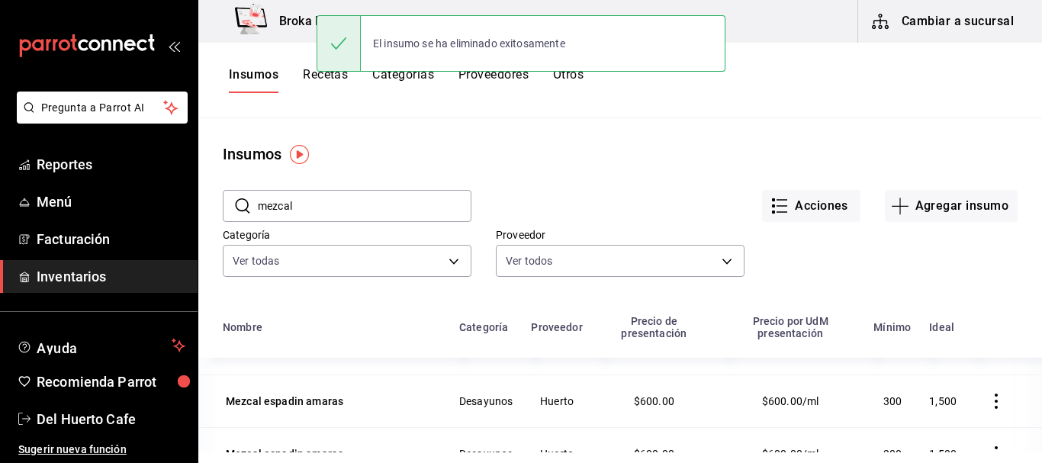
click at [988, 405] on icon "button" at bounding box center [995, 401] width 15 height 15
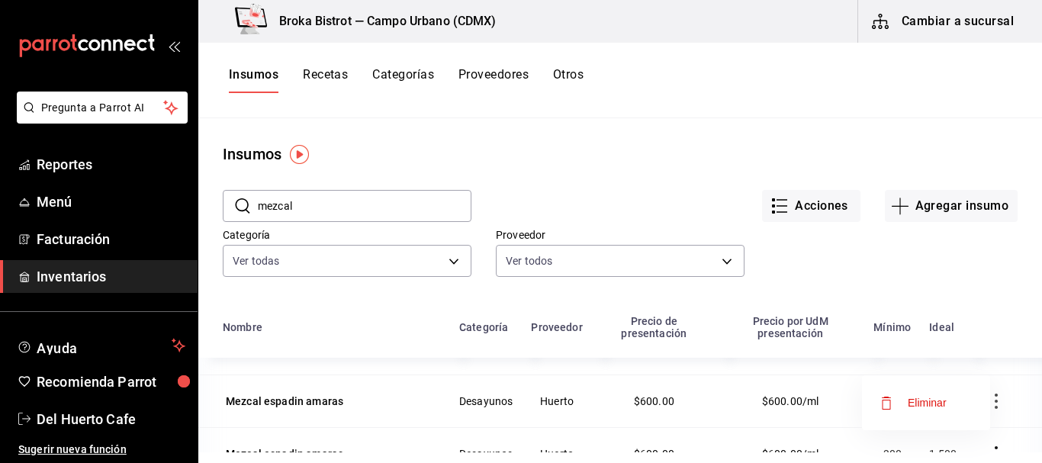
click at [927, 401] on span "Eliminar" at bounding box center [927, 403] width 39 height 12
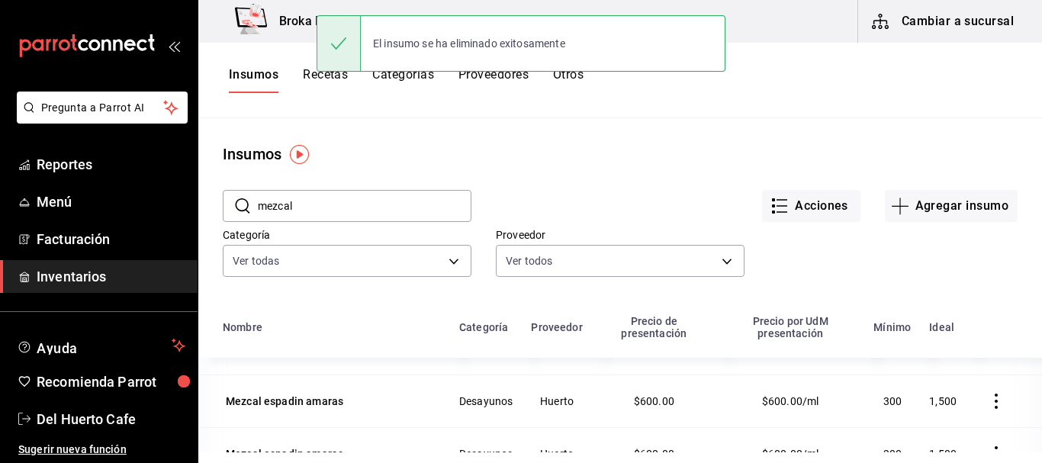
click at [988, 399] on icon "button" at bounding box center [995, 401] width 15 height 15
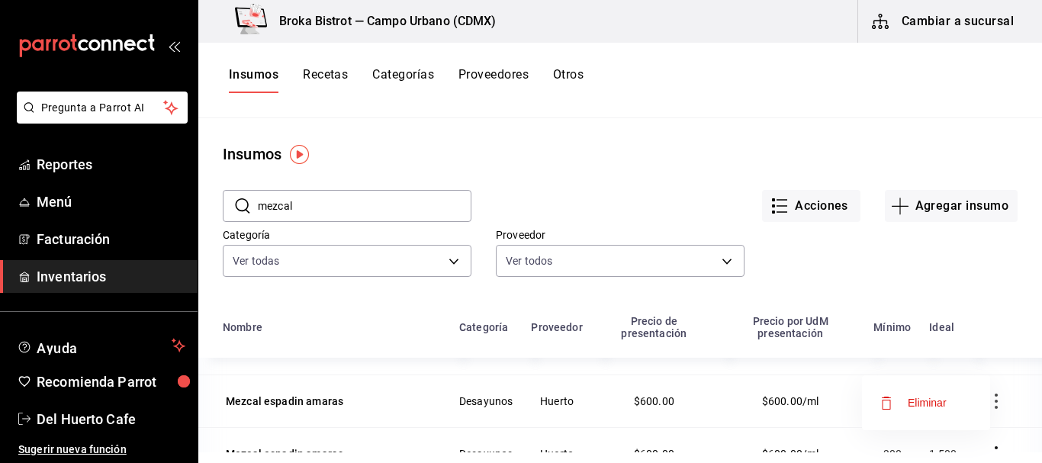
click at [930, 398] on span "Eliminar" at bounding box center [927, 403] width 39 height 12
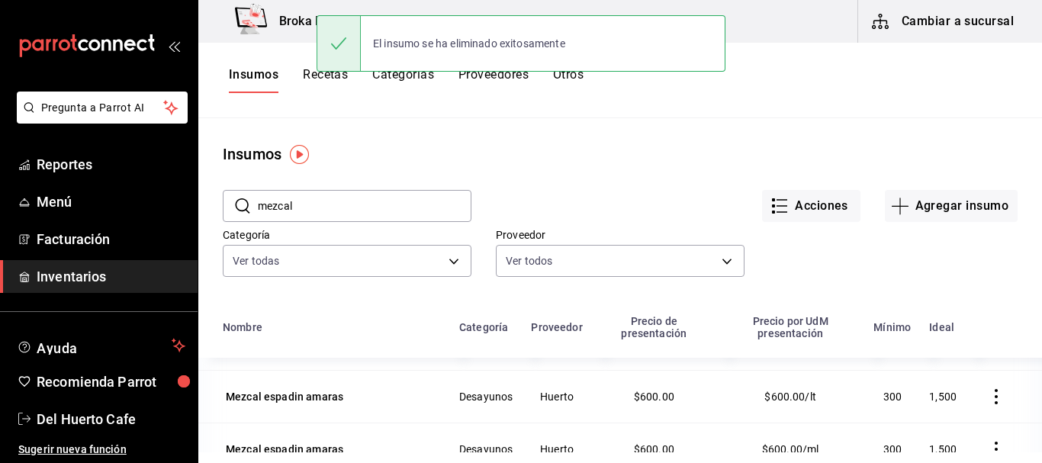
scroll to position [41, 0]
click at [988, 400] on icon "button" at bounding box center [995, 396] width 15 height 15
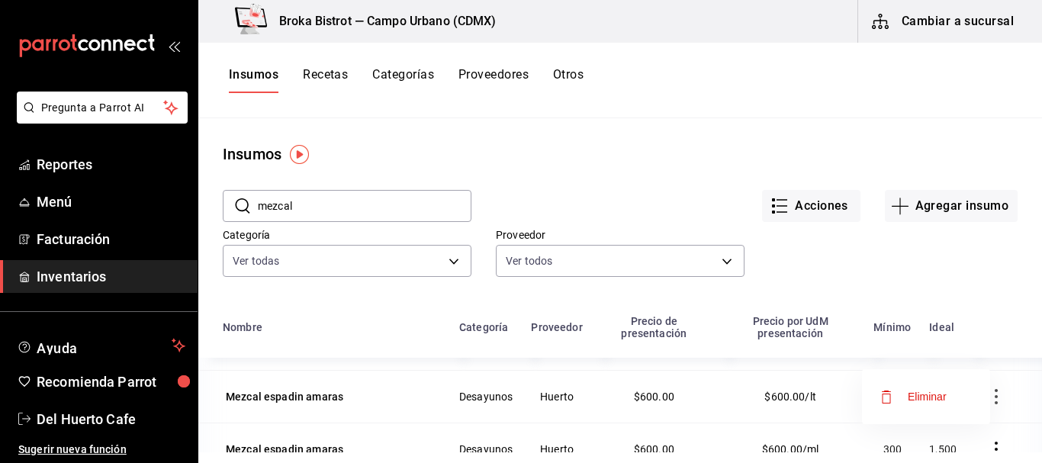
click at [747, 400] on div at bounding box center [521, 231] width 1042 height 463
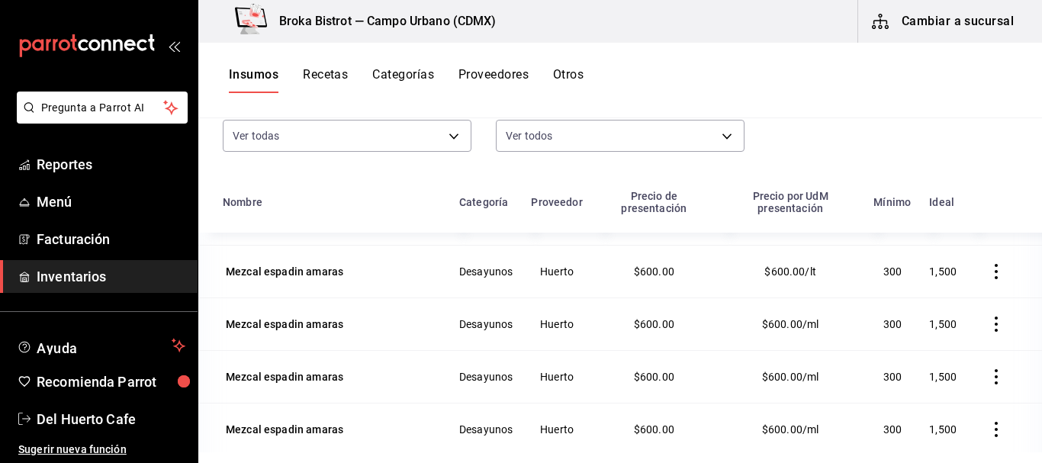
scroll to position [126, 0]
click at [988, 326] on icon "button" at bounding box center [995, 323] width 15 height 15
click at [939, 316] on span "Eliminar" at bounding box center [913, 323] width 66 height 18
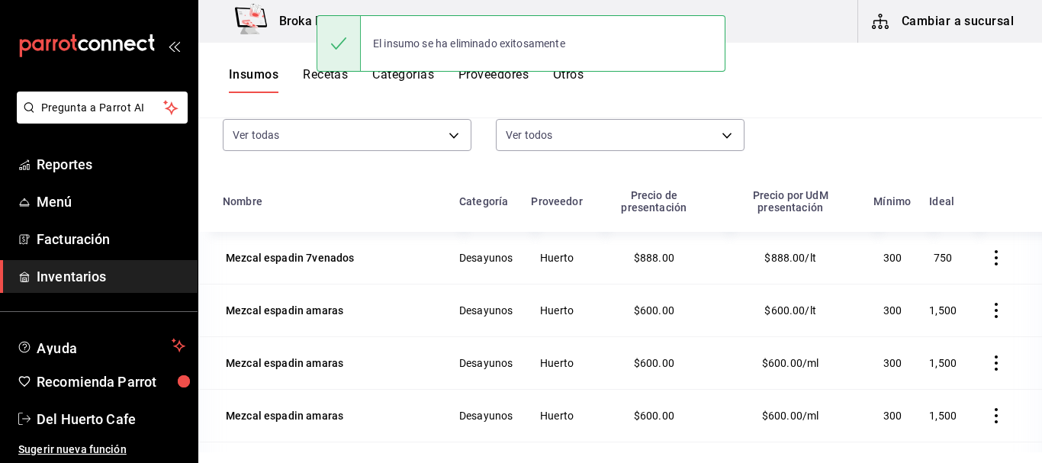
scroll to position [0, 0]
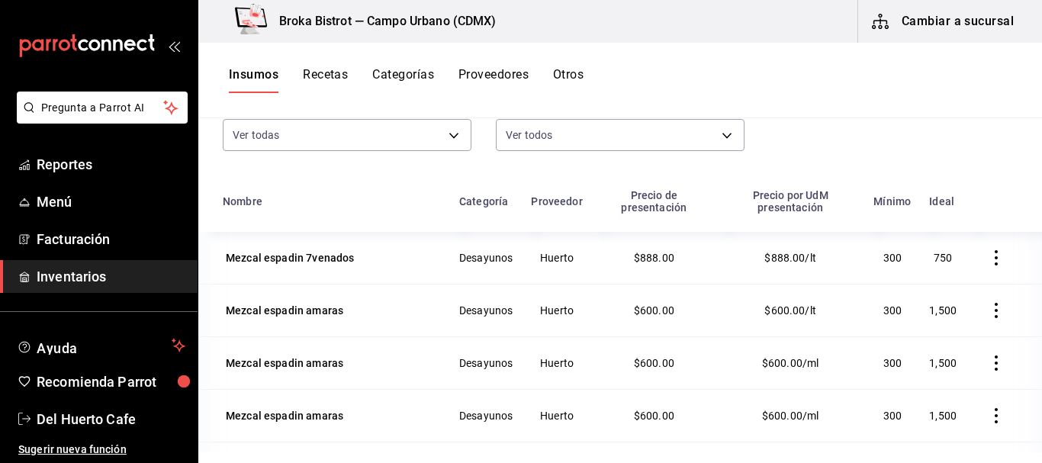
click at [988, 310] on icon "button" at bounding box center [995, 310] width 15 height 15
click at [988, 362] on div at bounding box center [521, 231] width 1042 height 463
click at [988, 362] on icon "button" at bounding box center [995, 362] width 15 height 15
click at [945, 362] on span "Eliminar" at bounding box center [938, 364] width 39 height 12
